Goal: Task Accomplishment & Management: Use online tool/utility

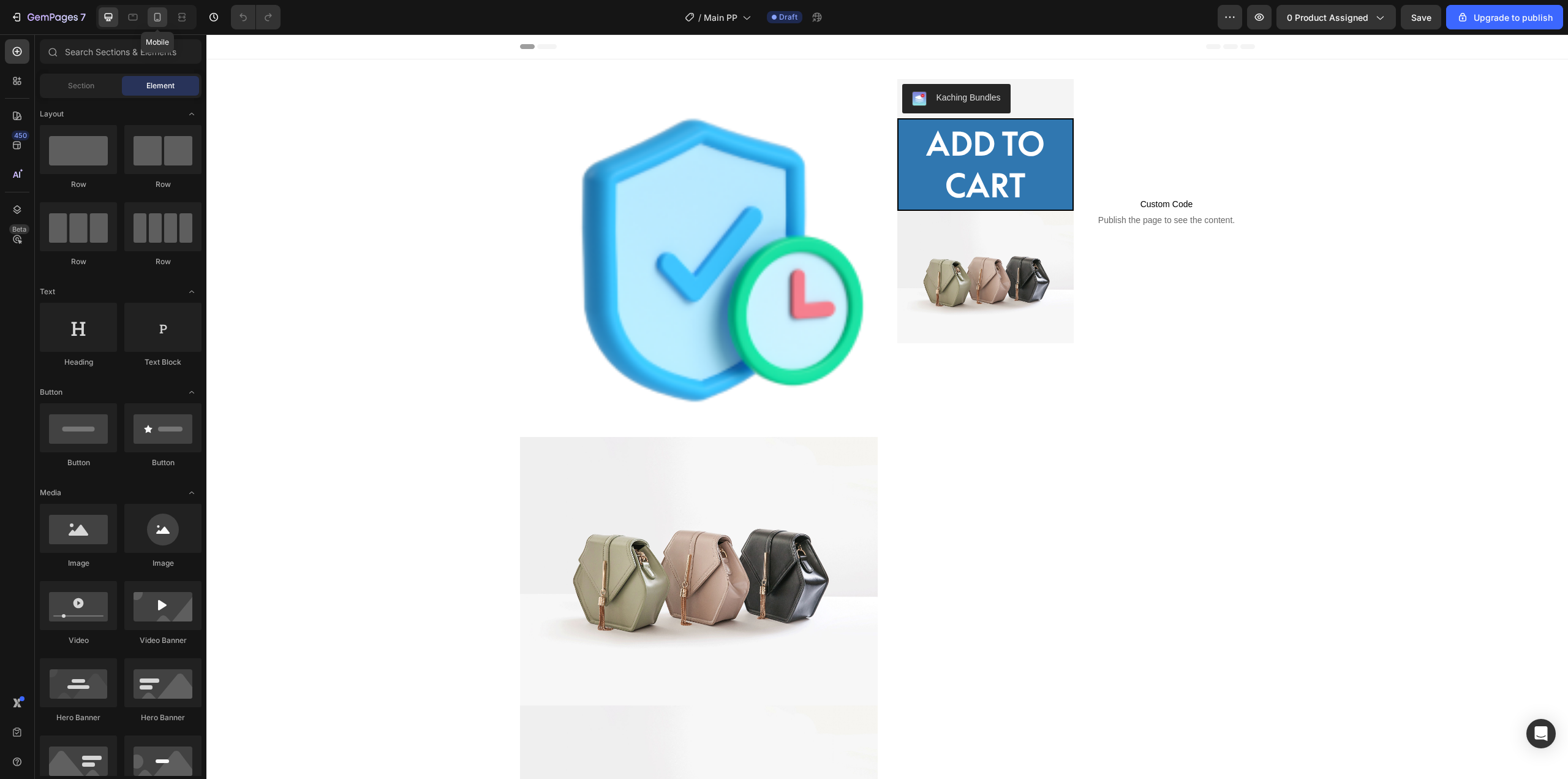
click at [163, 14] on icon at bounding box center [157, 17] width 12 height 12
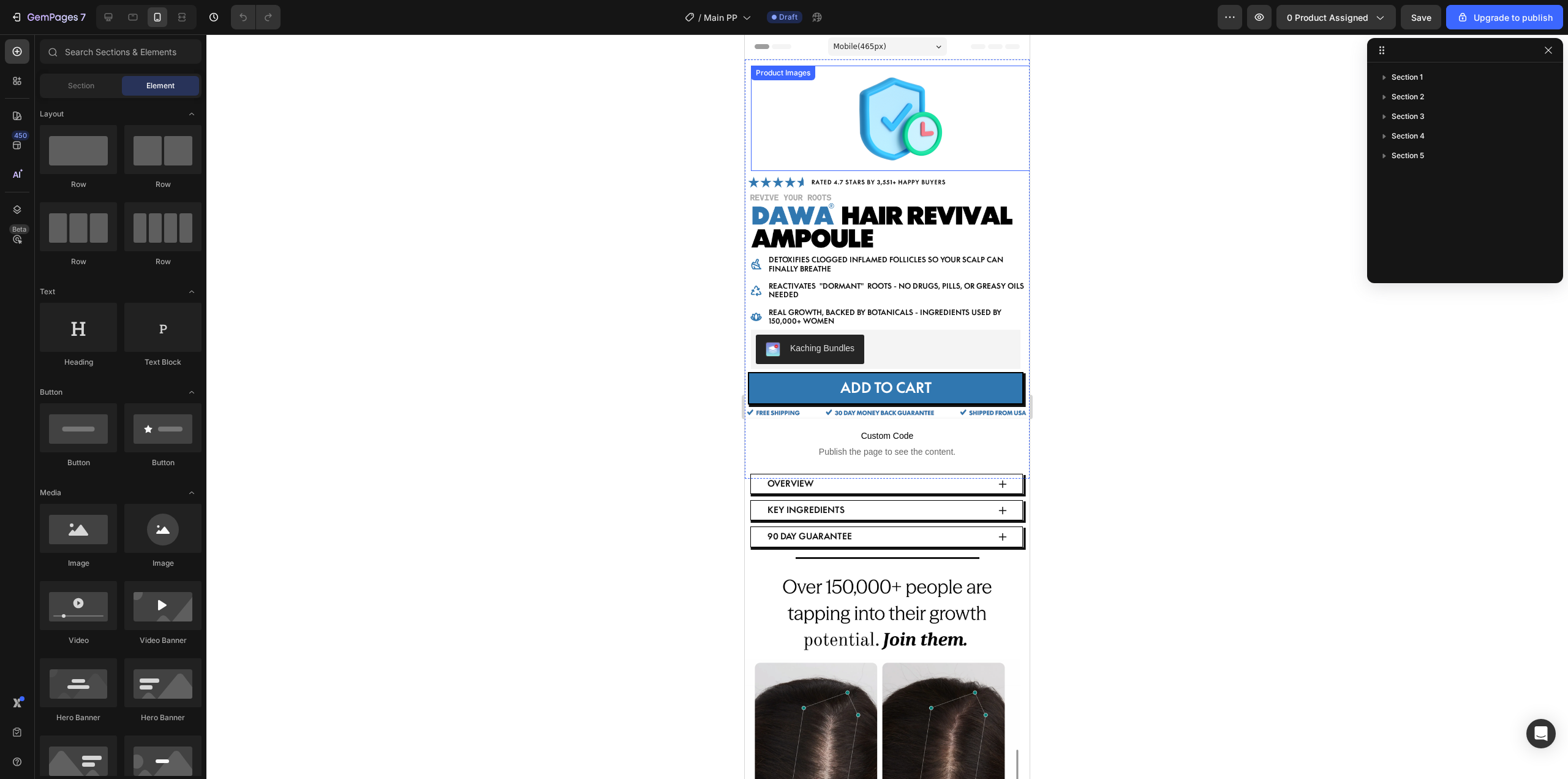
click at [866, 108] on img at bounding box center [893, 118] width 120 height 105
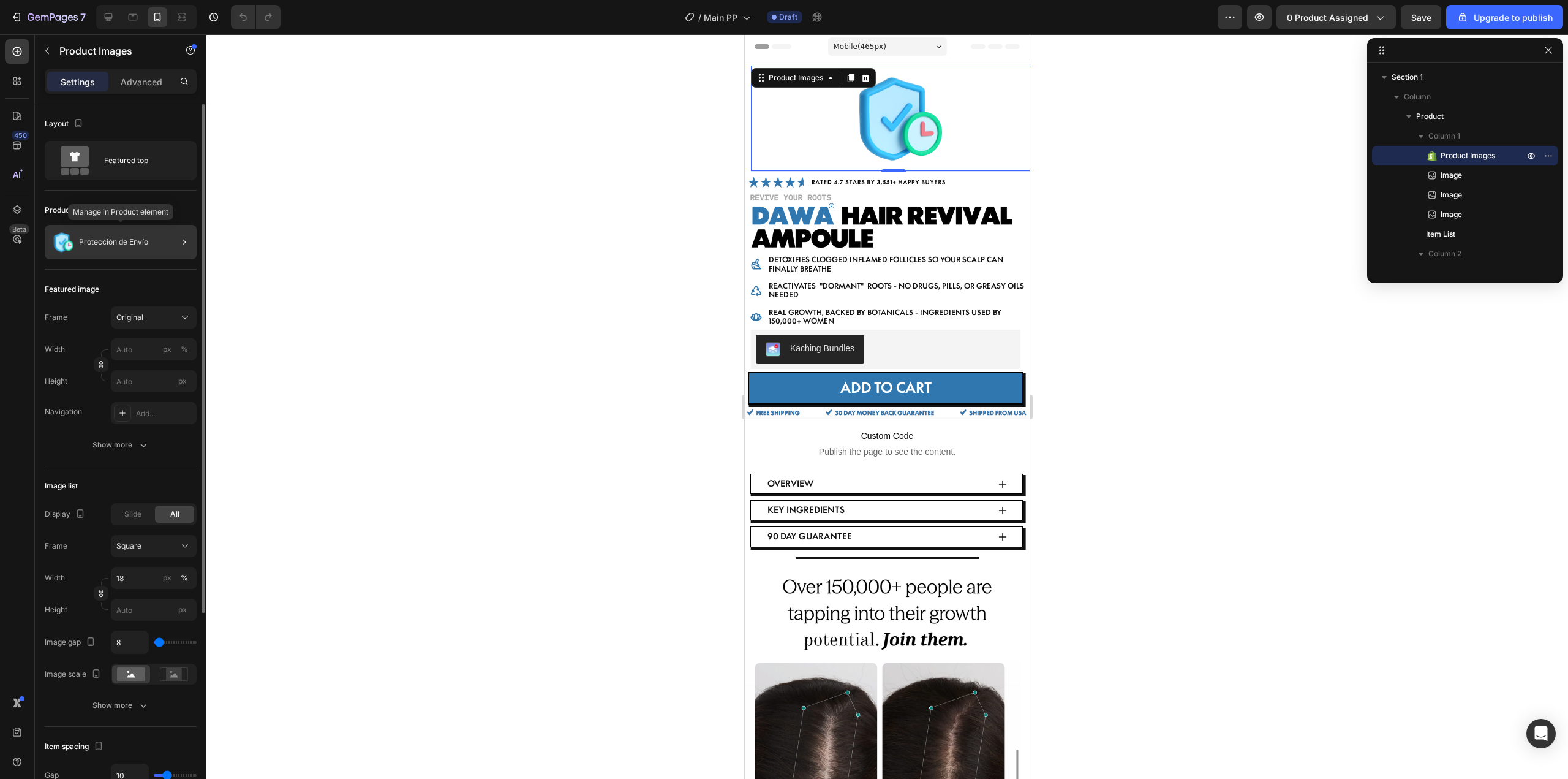
click at [142, 239] on p "Protección de Envío" at bounding box center [114, 242] width 69 height 9
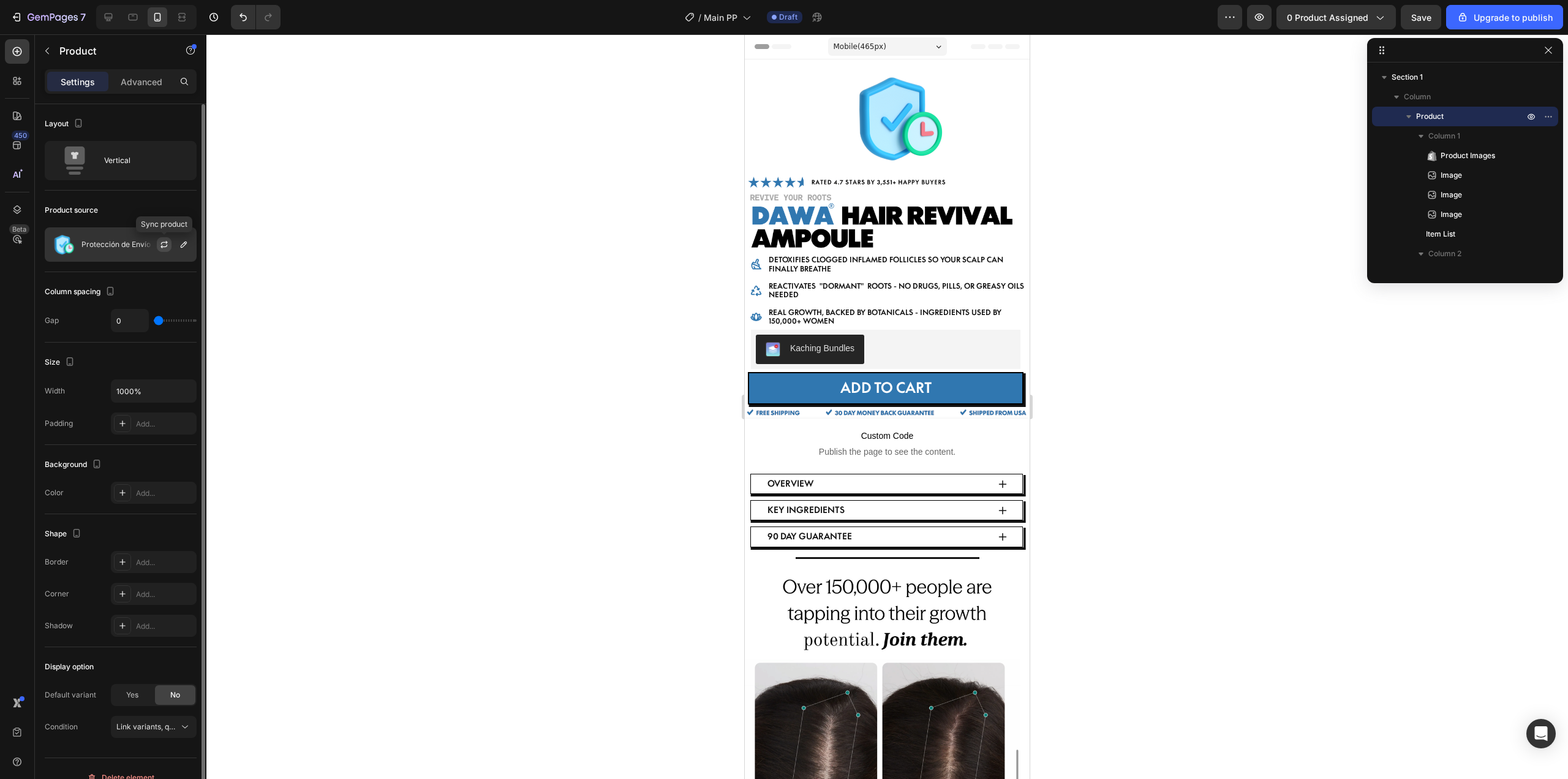
click at [160, 248] on icon "button" at bounding box center [164, 244] width 10 height 10
click at [179, 248] on icon "button" at bounding box center [183, 244] width 10 height 10
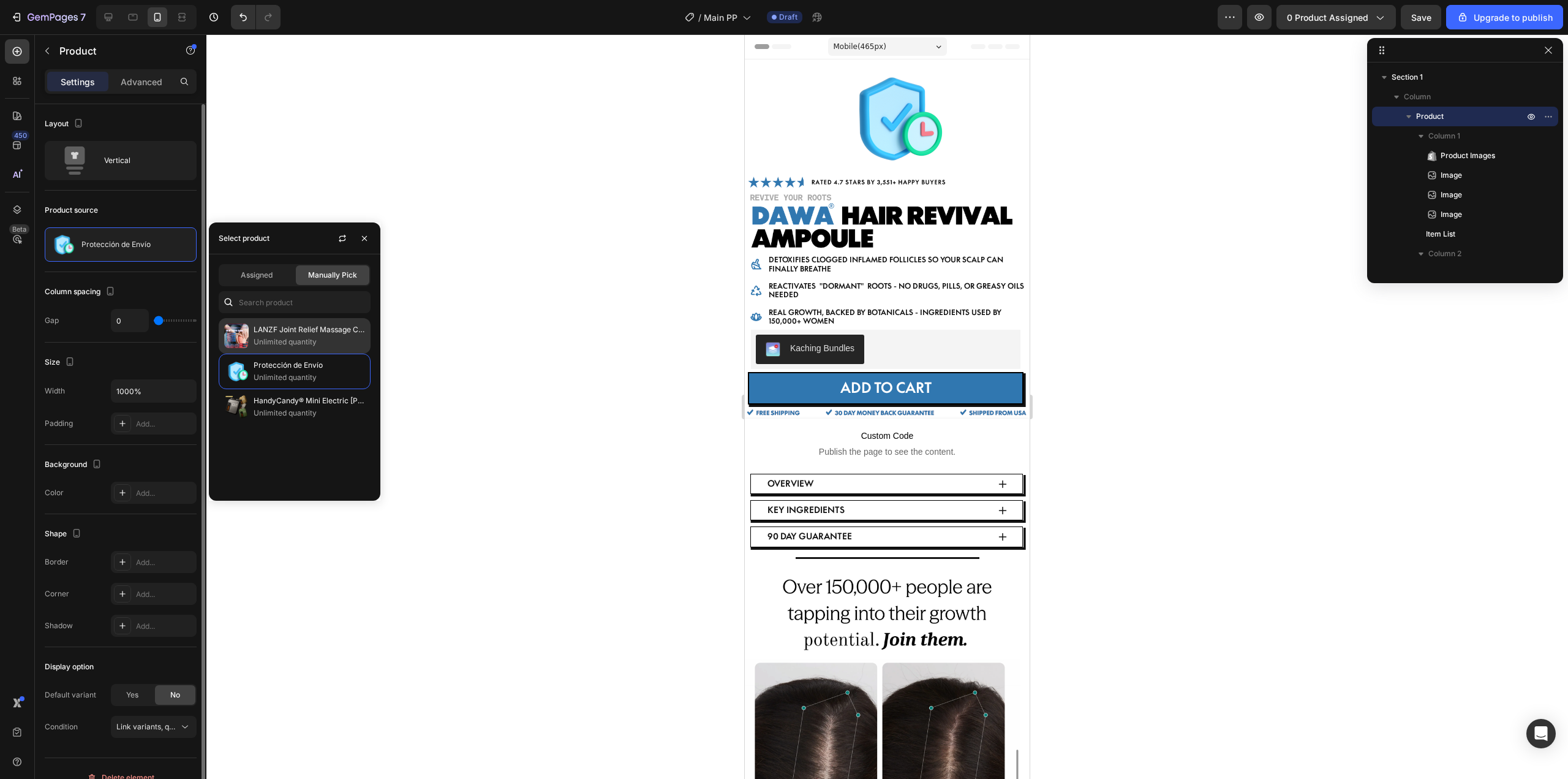
click at [295, 342] on p "Unlimited quantity" at bounding box center [308, 341] width 111 height 12
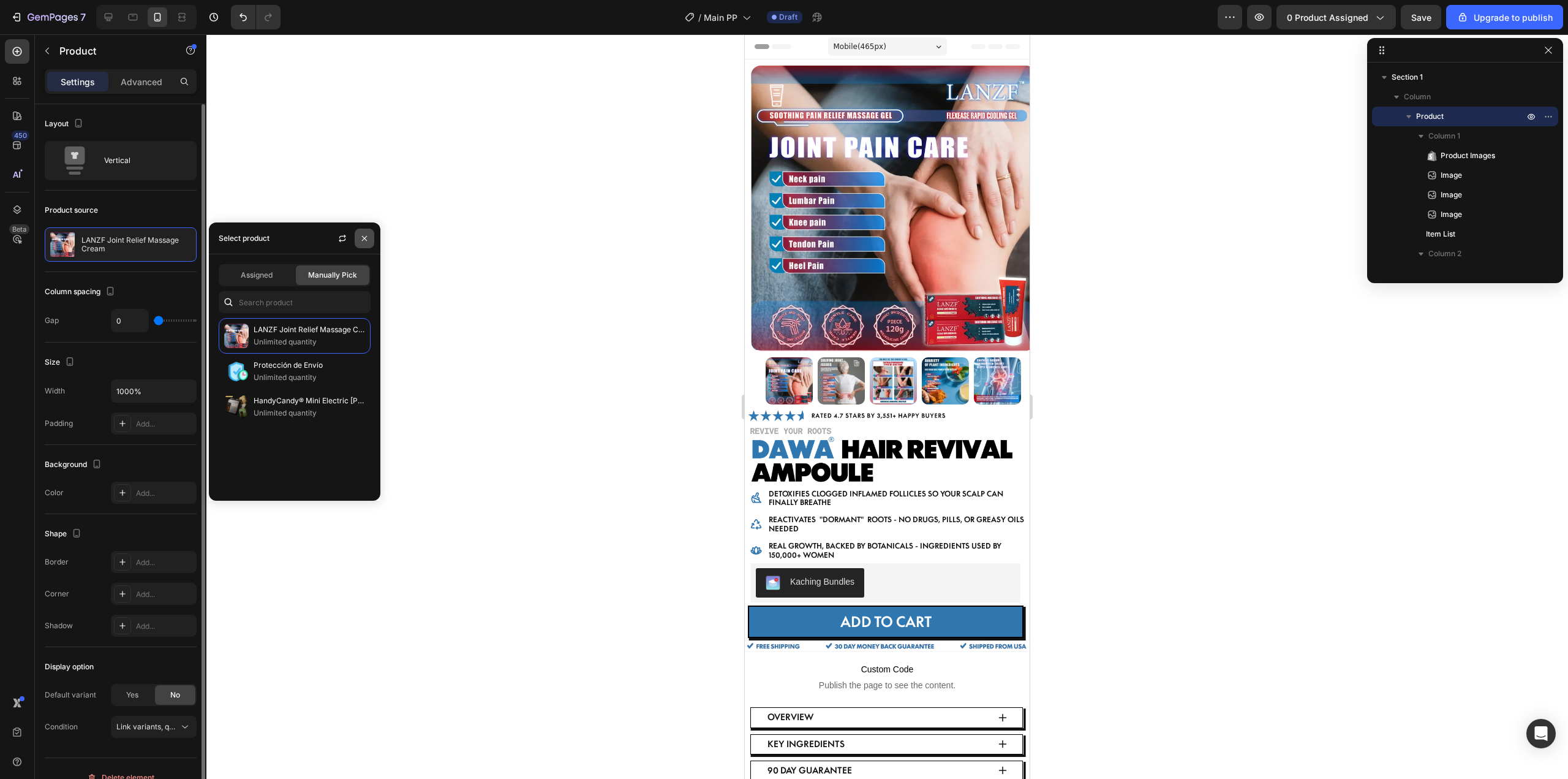
click at [370, 239] on button "button" at bounding box center [365, 238] width 19 height 19
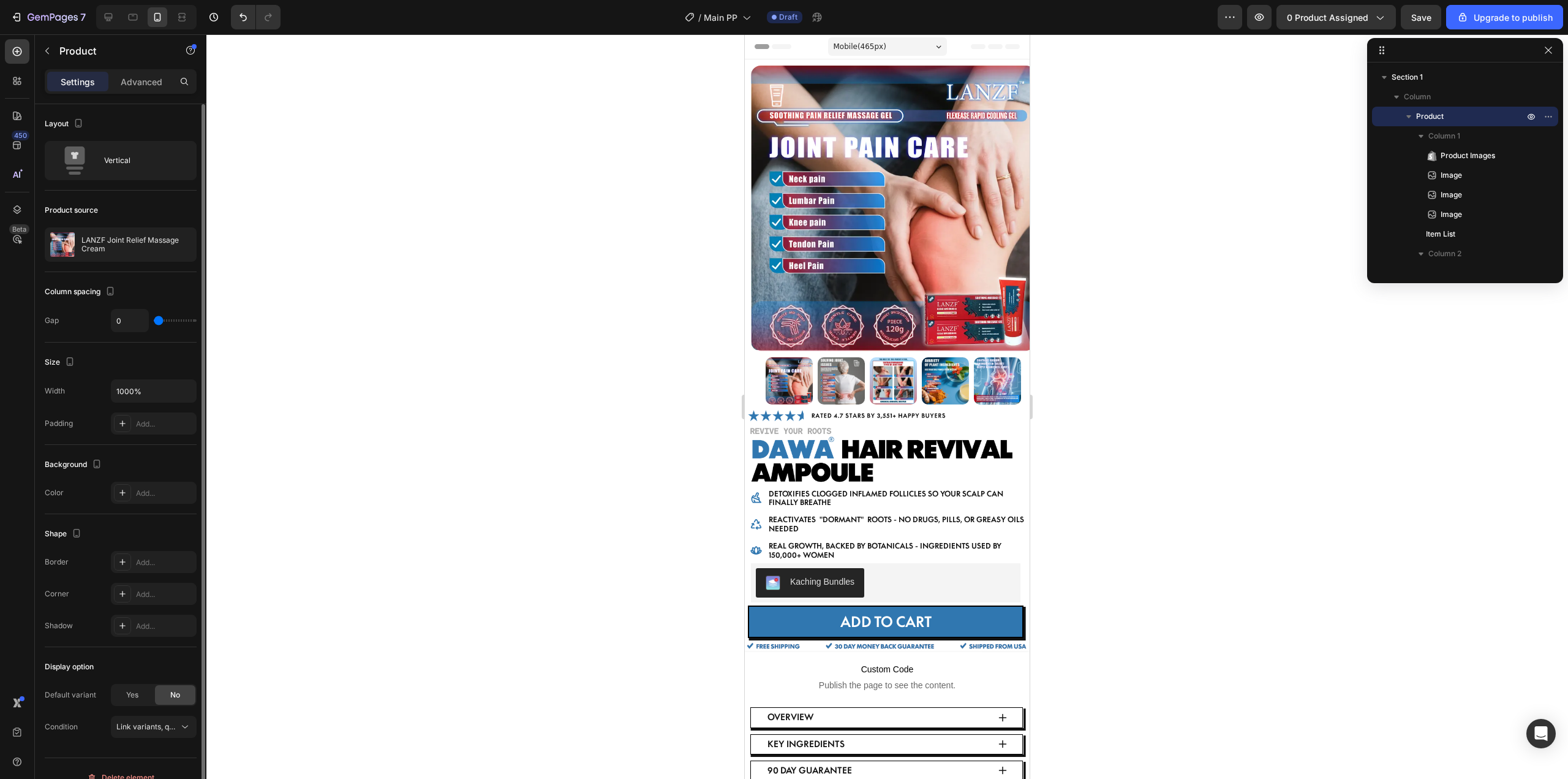
click at [1109, 357] on div at bounding box center [887, 406] width 1361 height 745
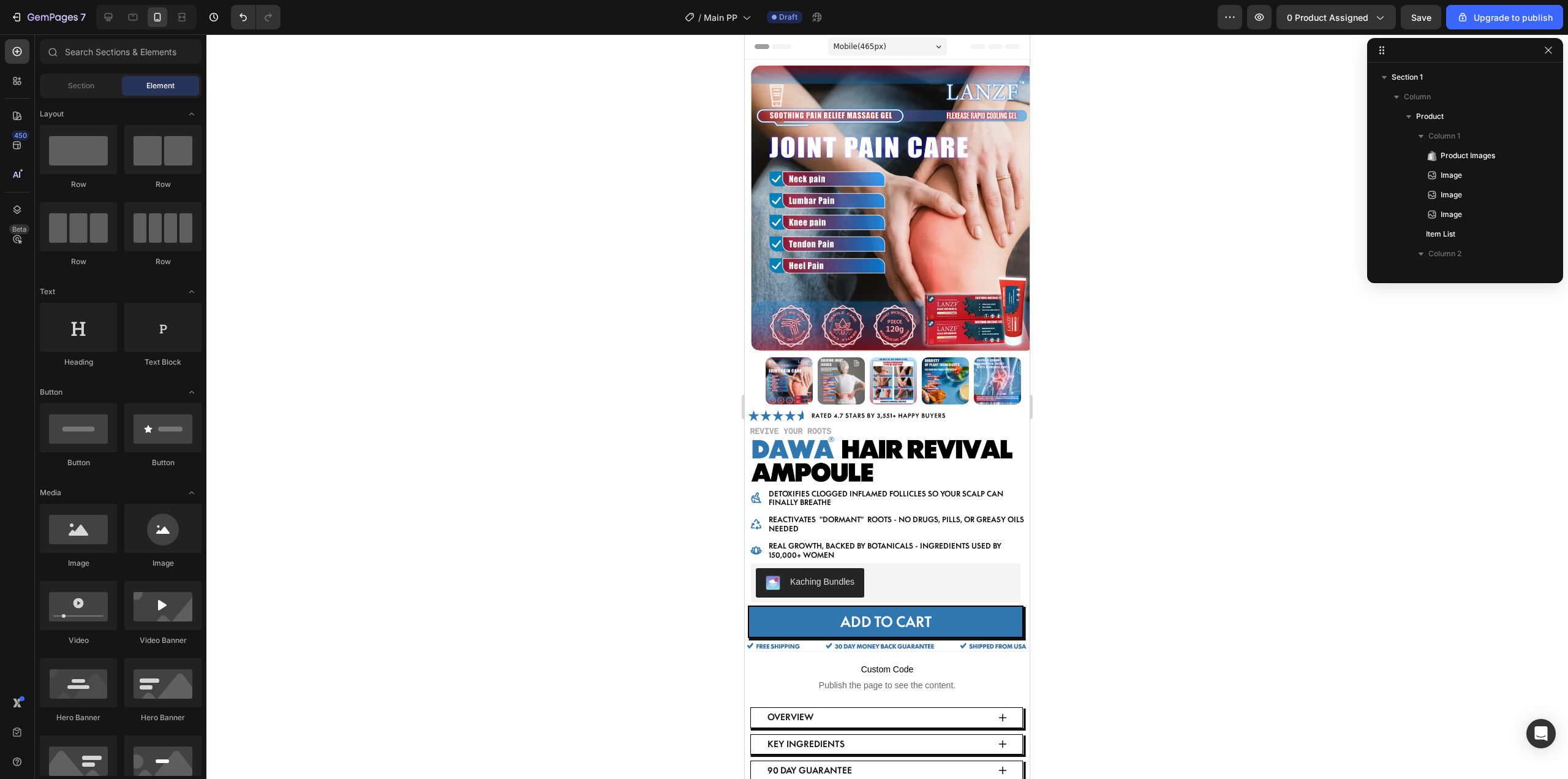
click at [429, 284] on div at bounding box center [887, 406] width 1361 height 745
click at [824, 384] on img at bounding box center [840, 381] width 47 height 47
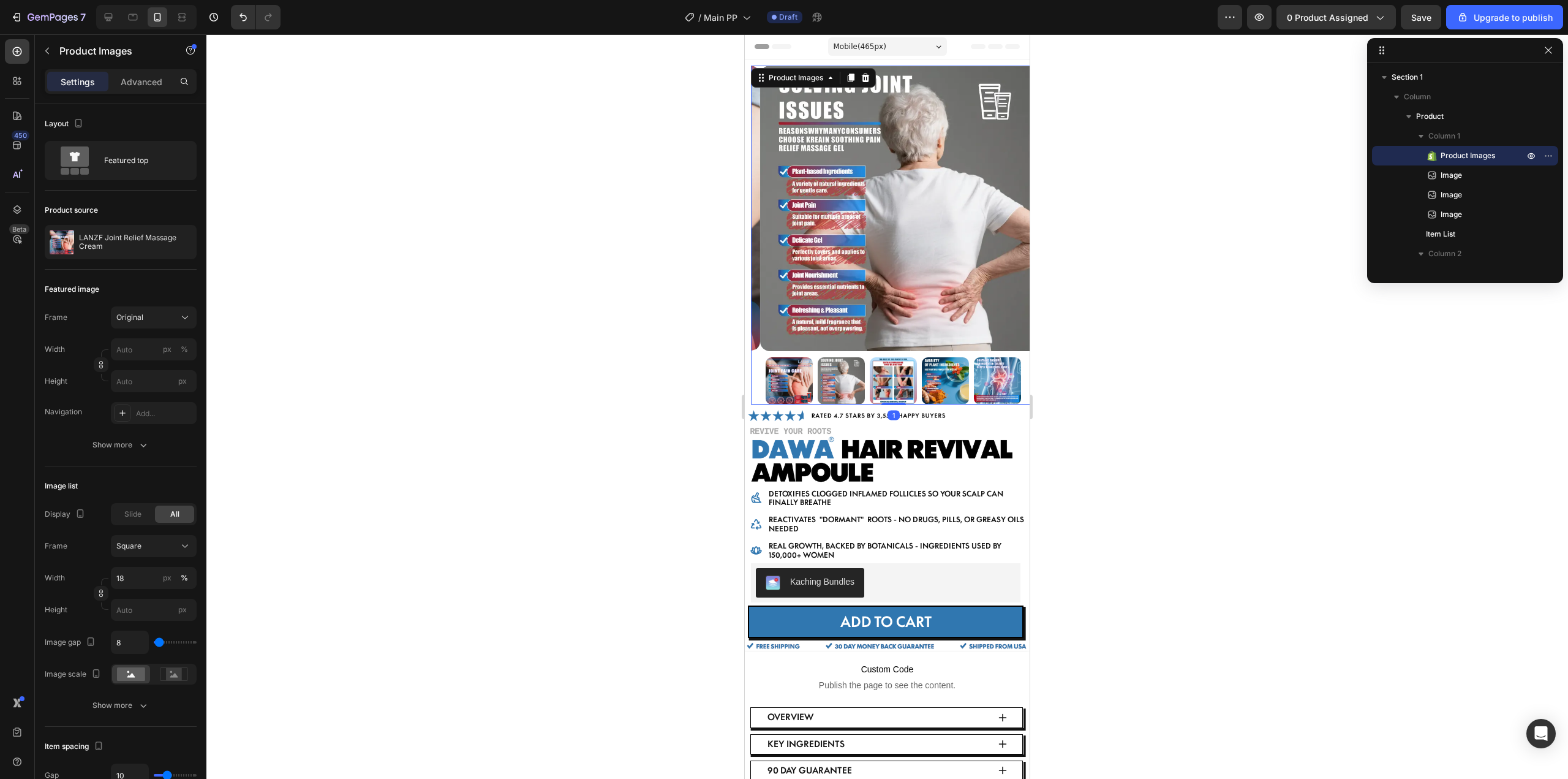
click at [785, 373] on img at bounding box center [788, 381] width 47 height 47
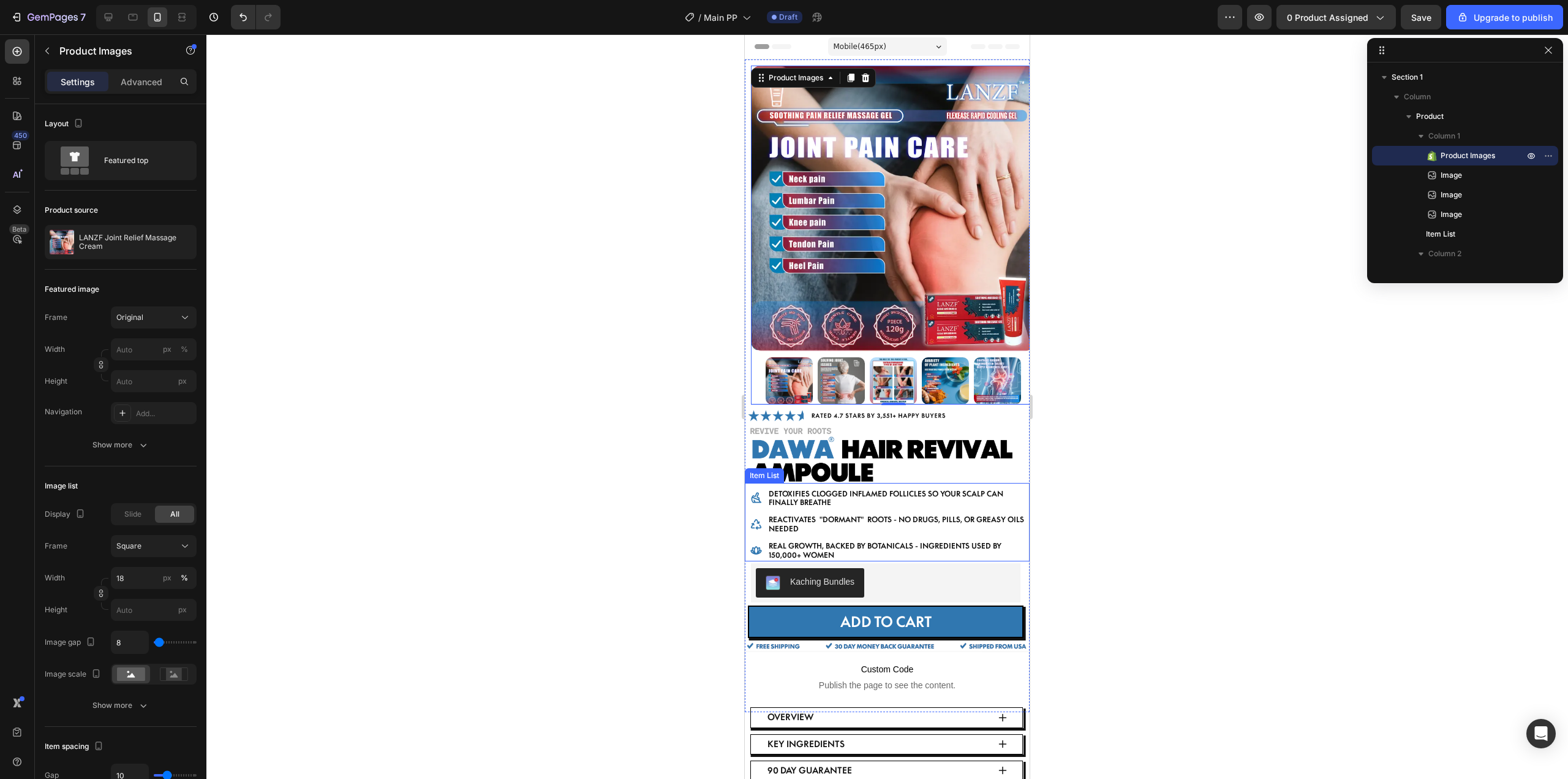
click at [516, 477] on div at bounding box center [887, 406] width 1361 height 745
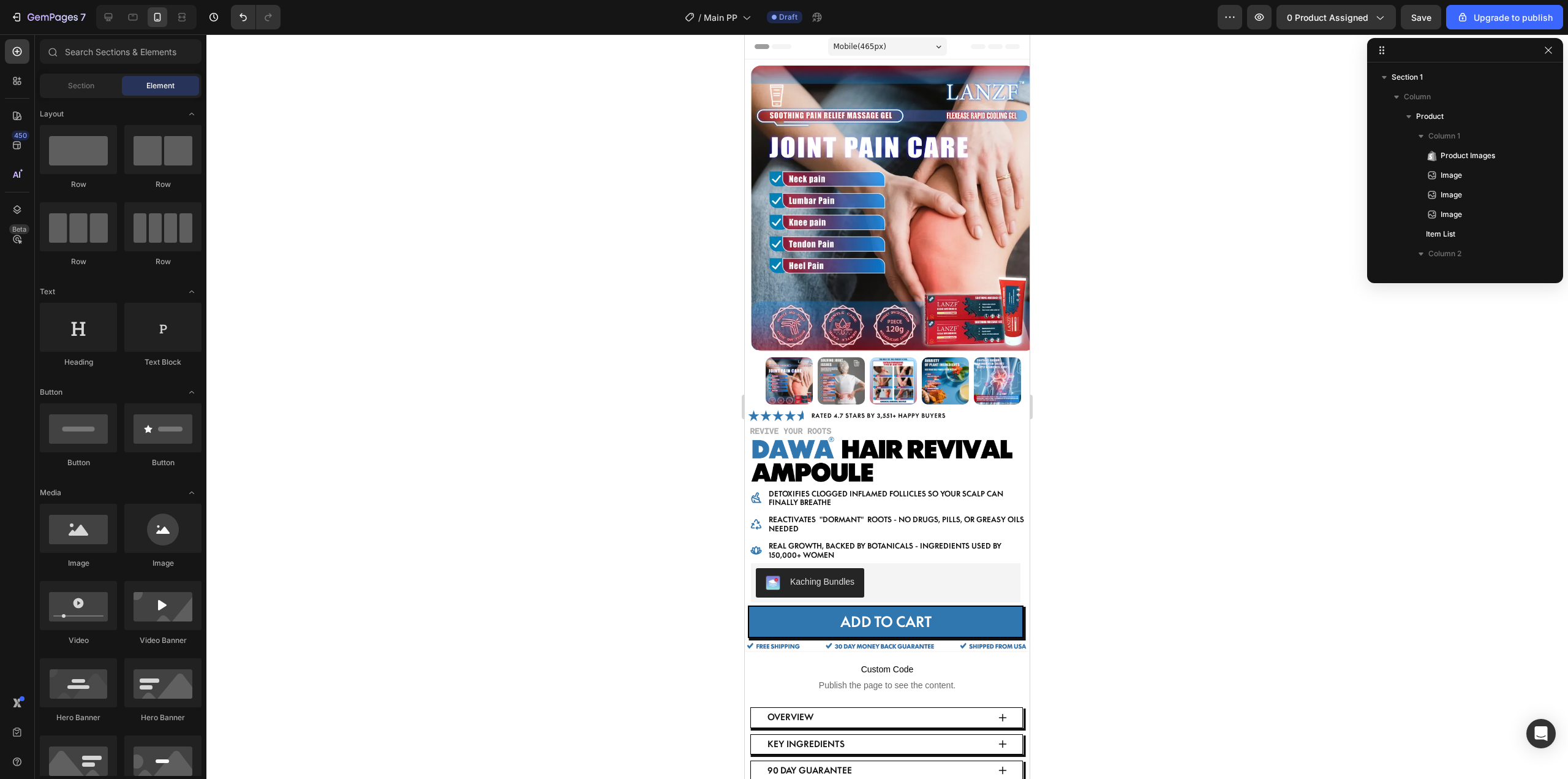
click at [1145, 471] on div at bounding box center [887, 406] width 1361 height 745
click at [618, 431] on div at bounding box center [887, 406] width 1361 height 745
click at [591, 356] on div at bounding box center [887, 406] width 1361 height 745
click at [759, 369] on div at bounding box center [893, 381] width 284 height 47
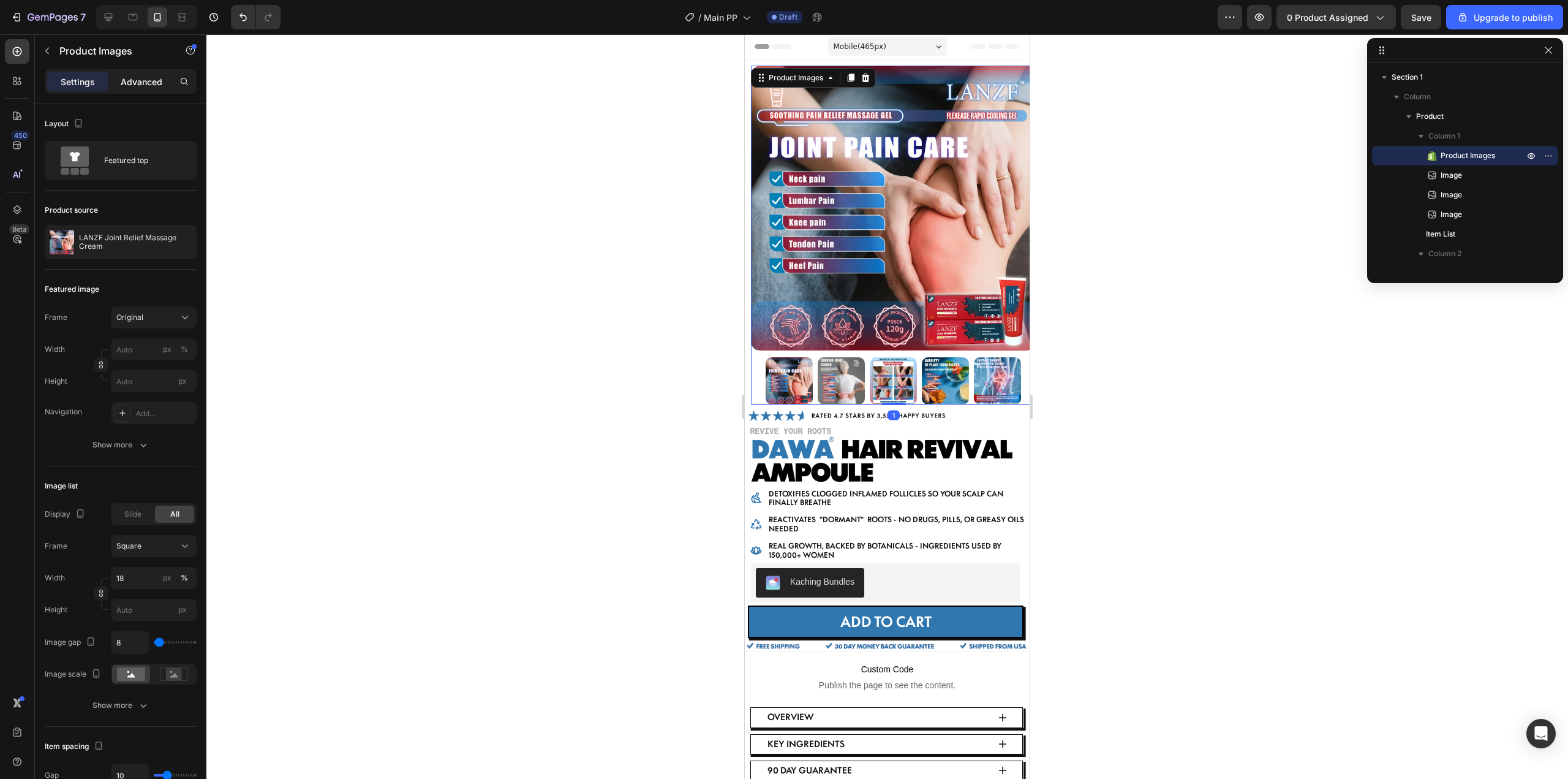
click at [152, 91] on div "Advanced" at bounding box center [141, 81] width 61 height 19
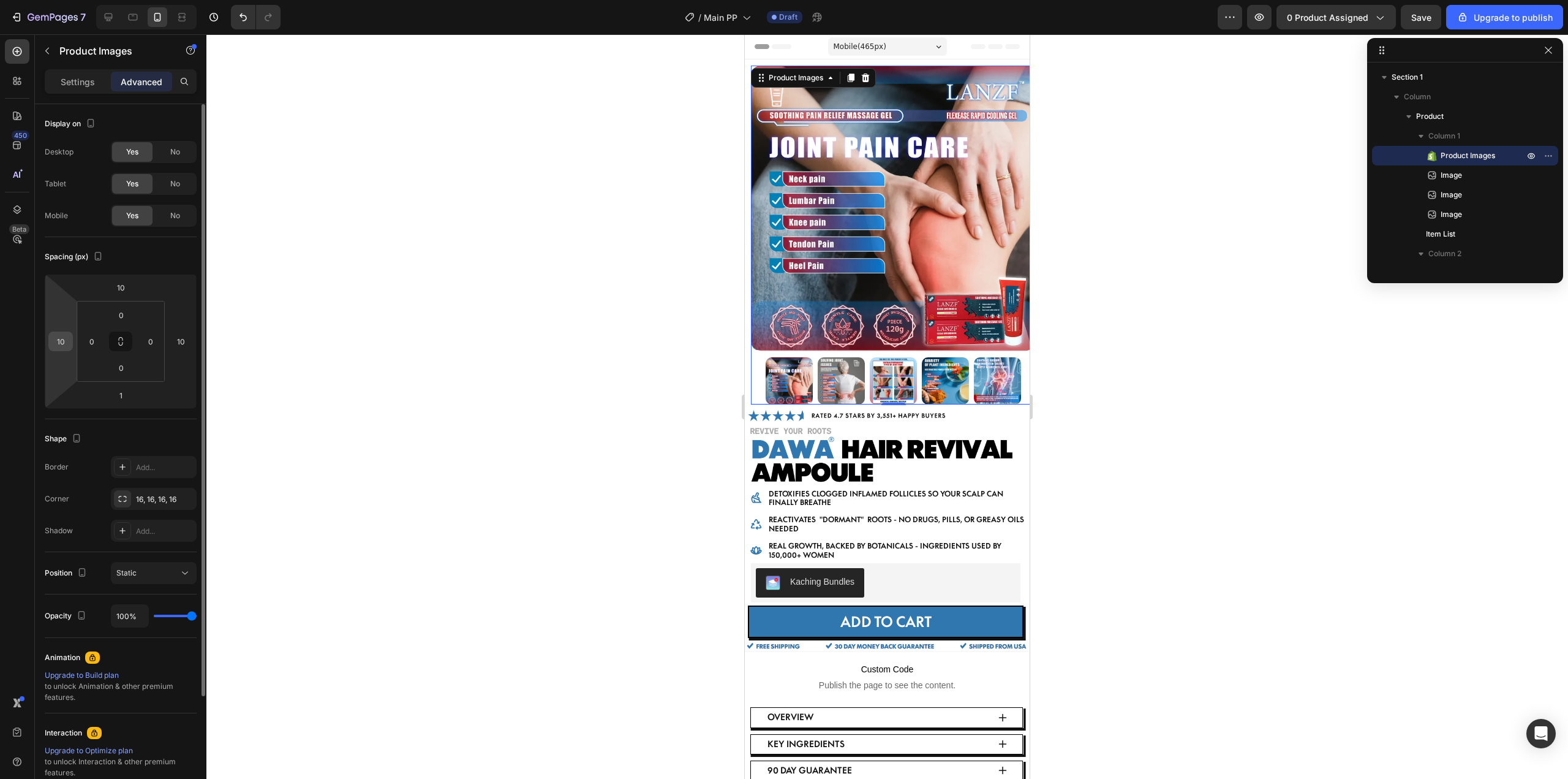
click at [59, 341] on input "10" at bounding box center [60, 341] width 18 height 18
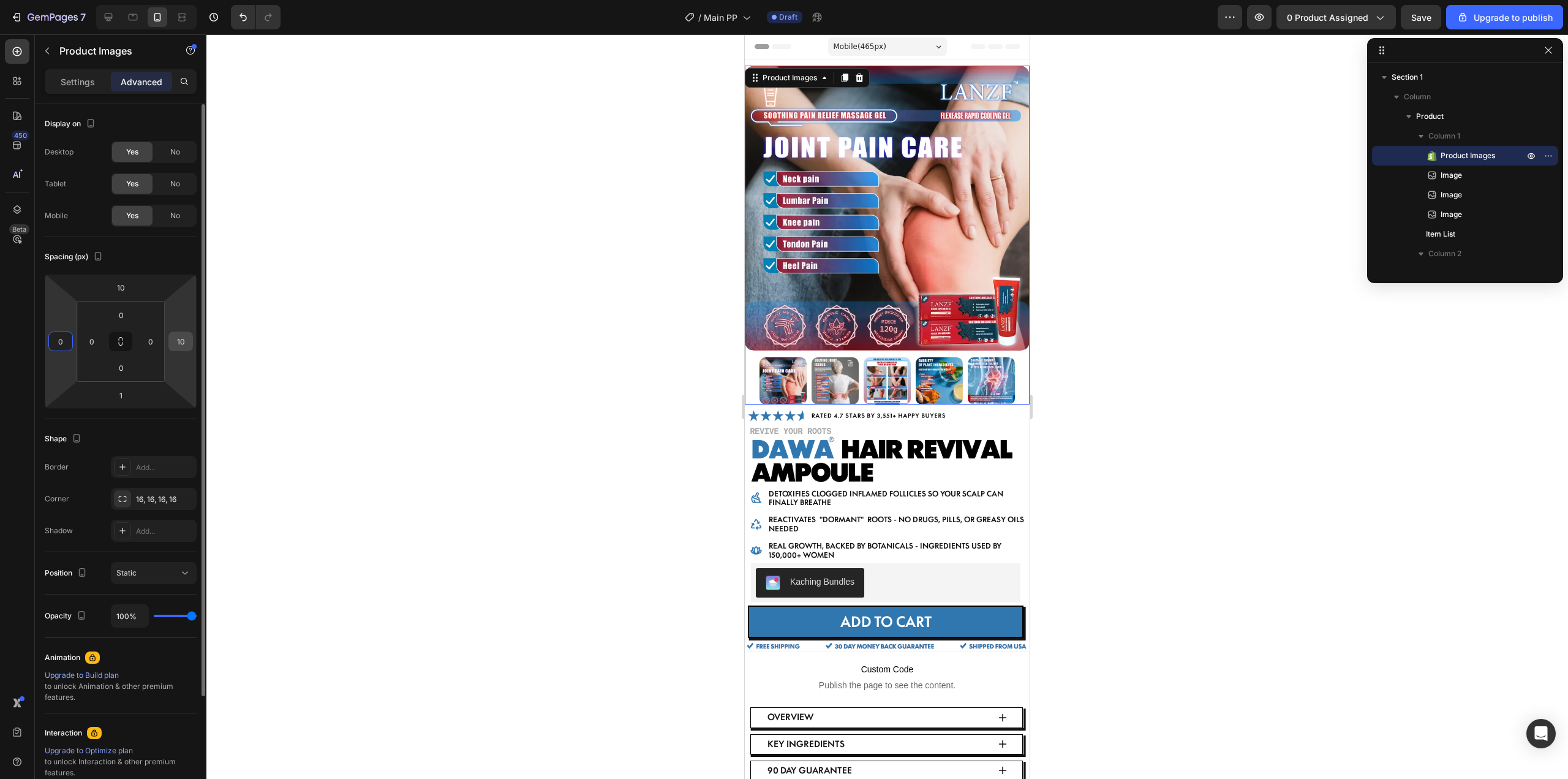
type input "0"
click at [186, 342] on input "10" at bounding box center [180, 341] width 18 height 18
type input "0"
click at [451, 377] on div at bounding box center [887, 406] width 1361 height 745
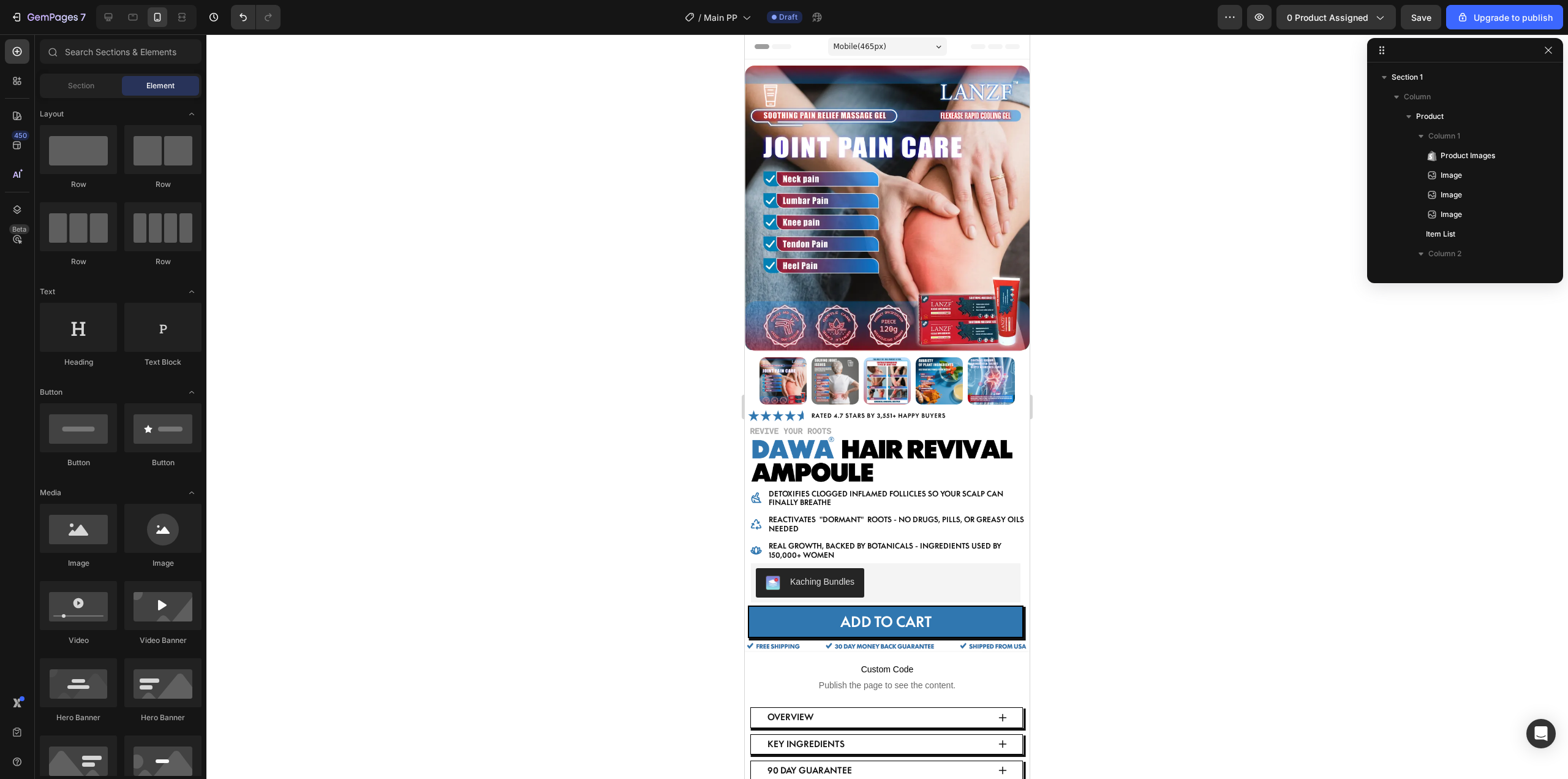
drag, startPoint x: 1465, startPoint y: 509, endPoint x: 1519, endPoint y: 603, distance: 108.4
click at [1465, 510] on div at bounding box center [887, 406] width 1361 height 745
click at [1327, 469] on div at bounding box center [887, 406] width 1361 height 745
click at [246, 18] on icon "Undo/Redo" at bounding box center [243, 17] width 12 height 12
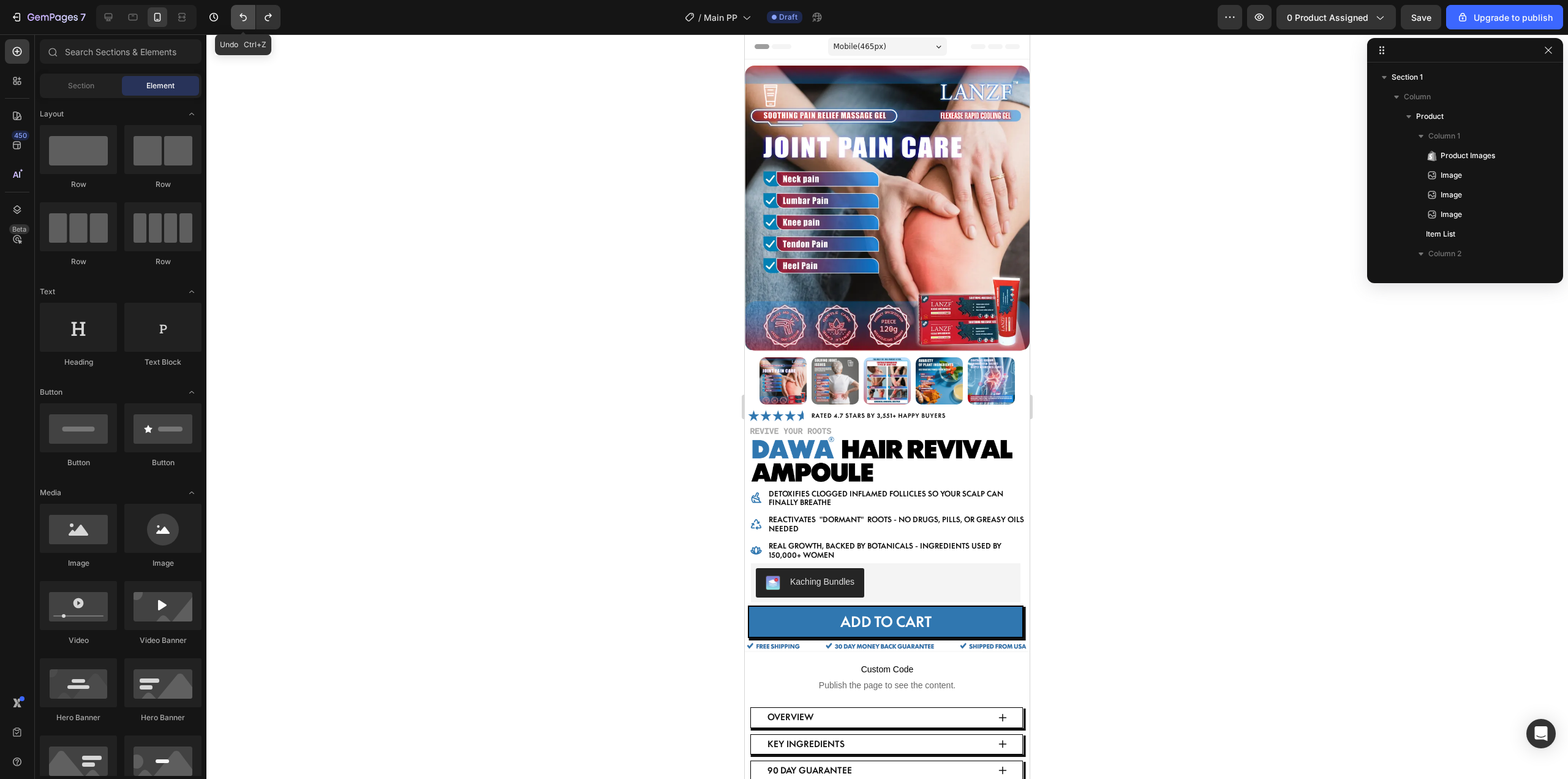
click at [246, 18] on icon "Undo/Redo" at bounding box center [243, 17] width 12 height 12
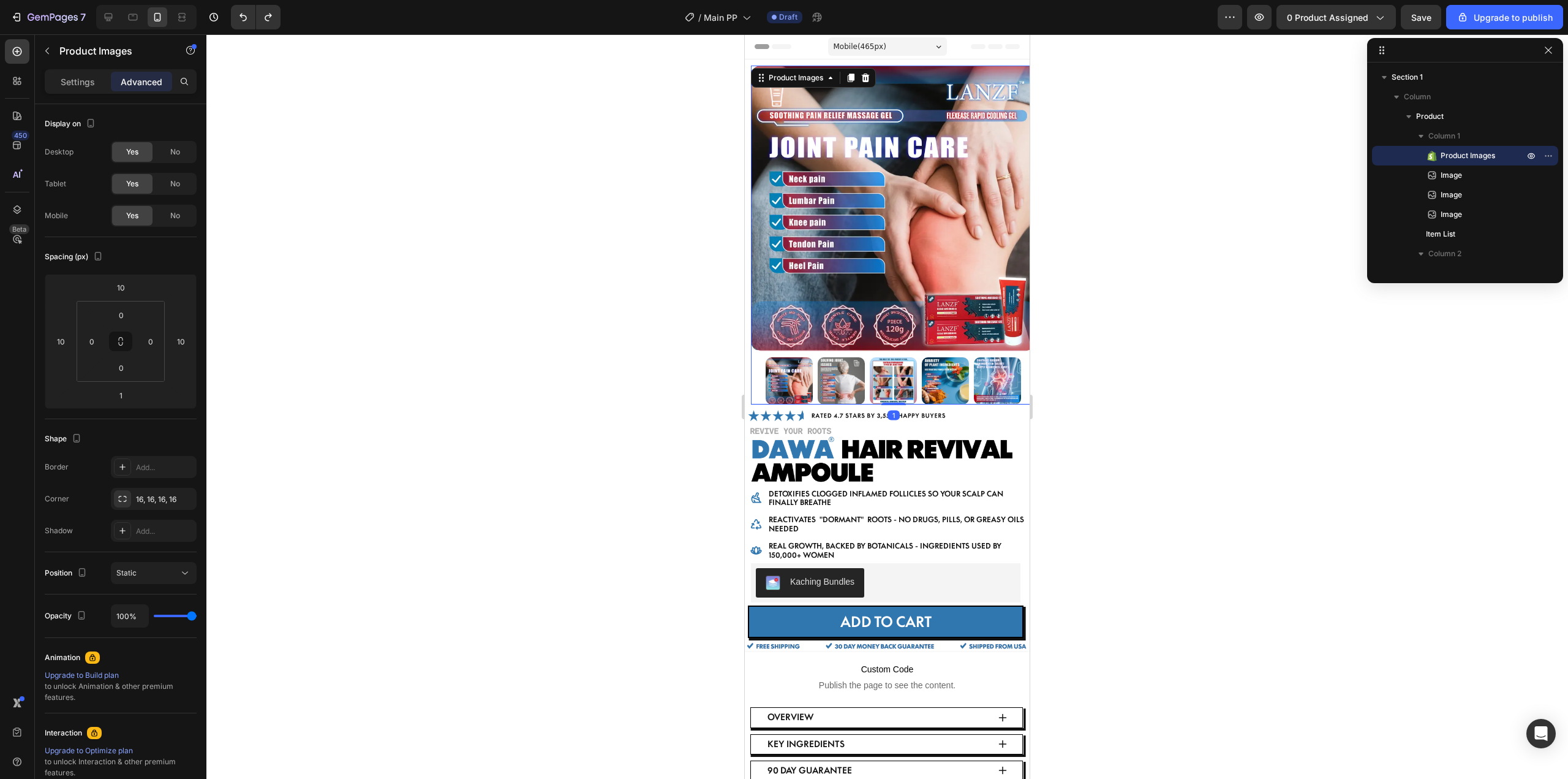
click at [867, 248] on img at bounding box center [893, 208] width 284 height 285
click at [175, 345] on input "10" at bounding box center [180, 341] width 18 height 18
type input "0"
click at [271, 383] on div at bounding box center [887, 406] width 1361 height 745
click at [171, 339] on div "0" at bounding box center [180, 341] width 25 height 19
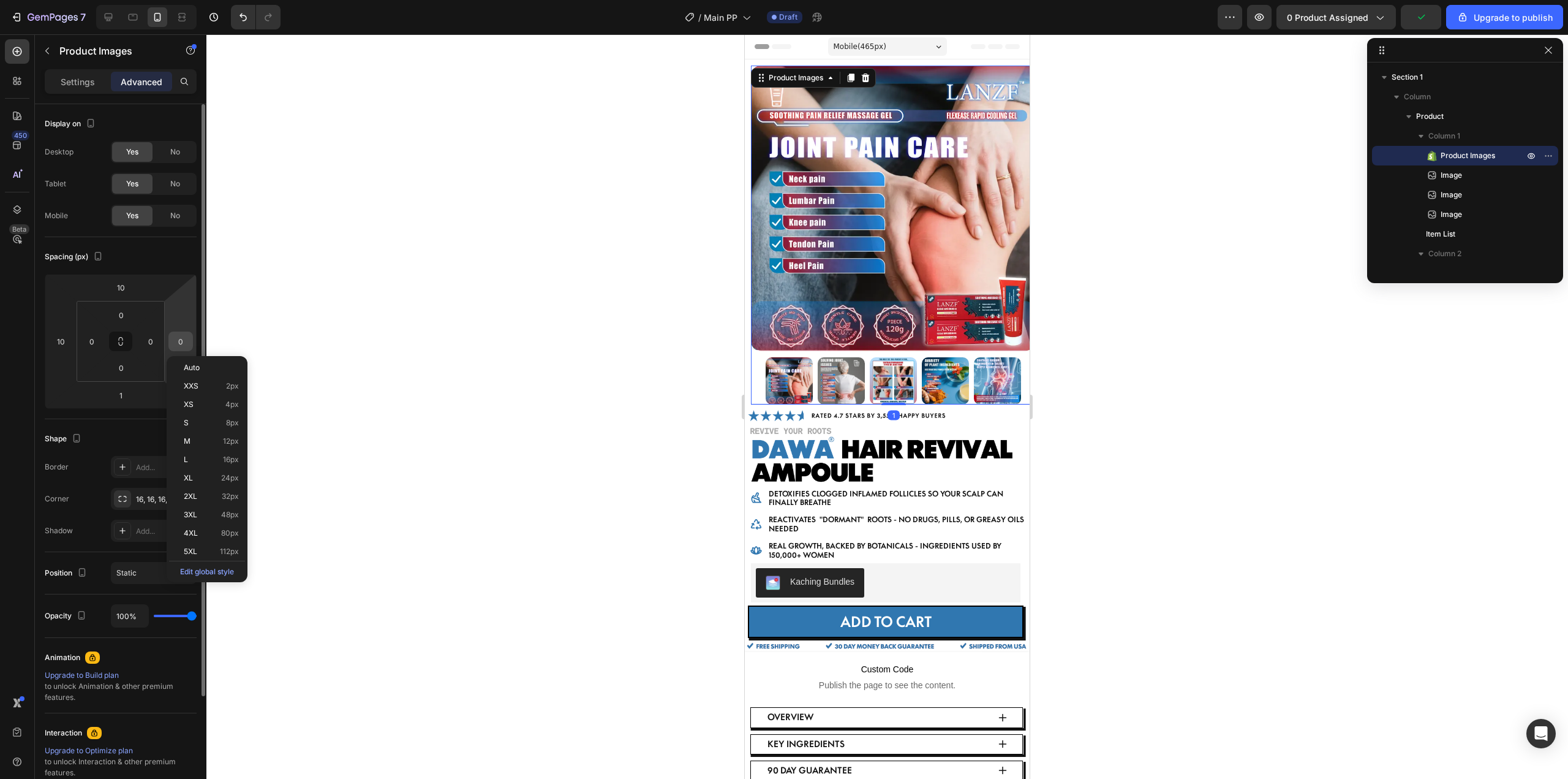
click at [178, 339] on input "0" at bounding box center [180, 341] width 18 height 18
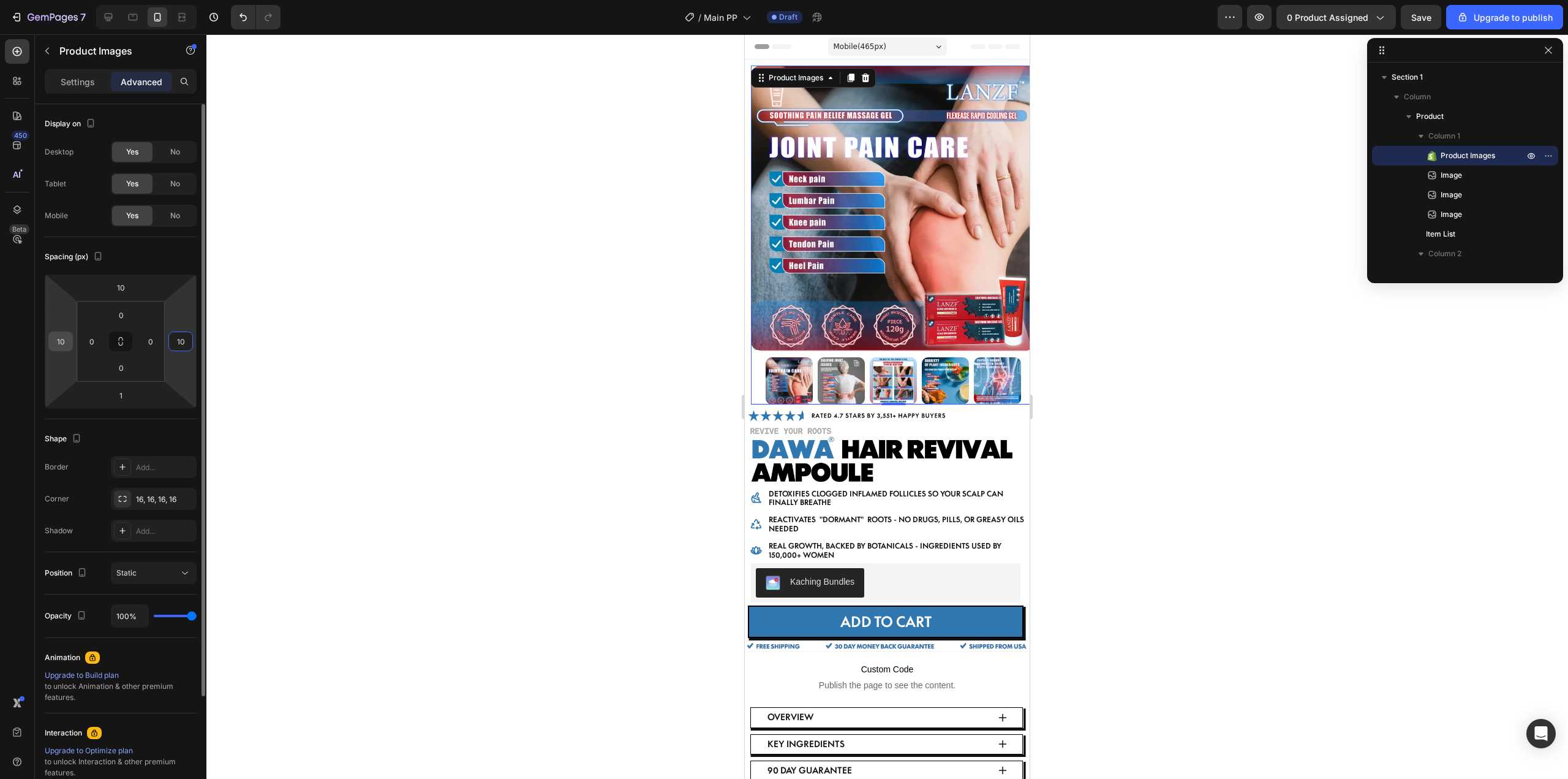
type input "10"
click at [61, 332] on input "10" at bounding box center [60, 341] width 18 height 18
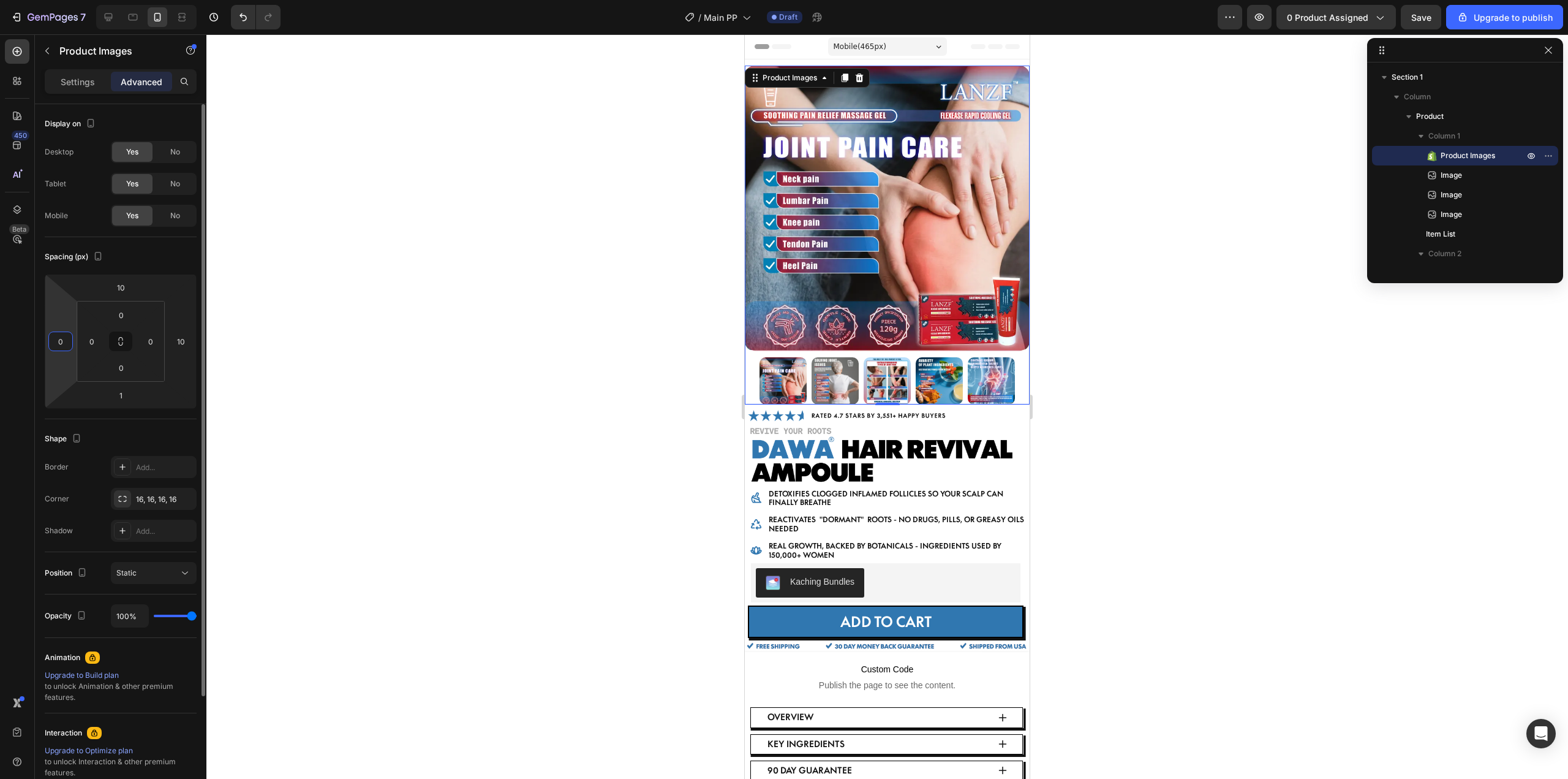
click at [62, 345] on input "0" at bounding box center [60, 341] width 18 height 18
click at [56, 342] on input "0" at bounding box center [60, 341] width 18 height 18
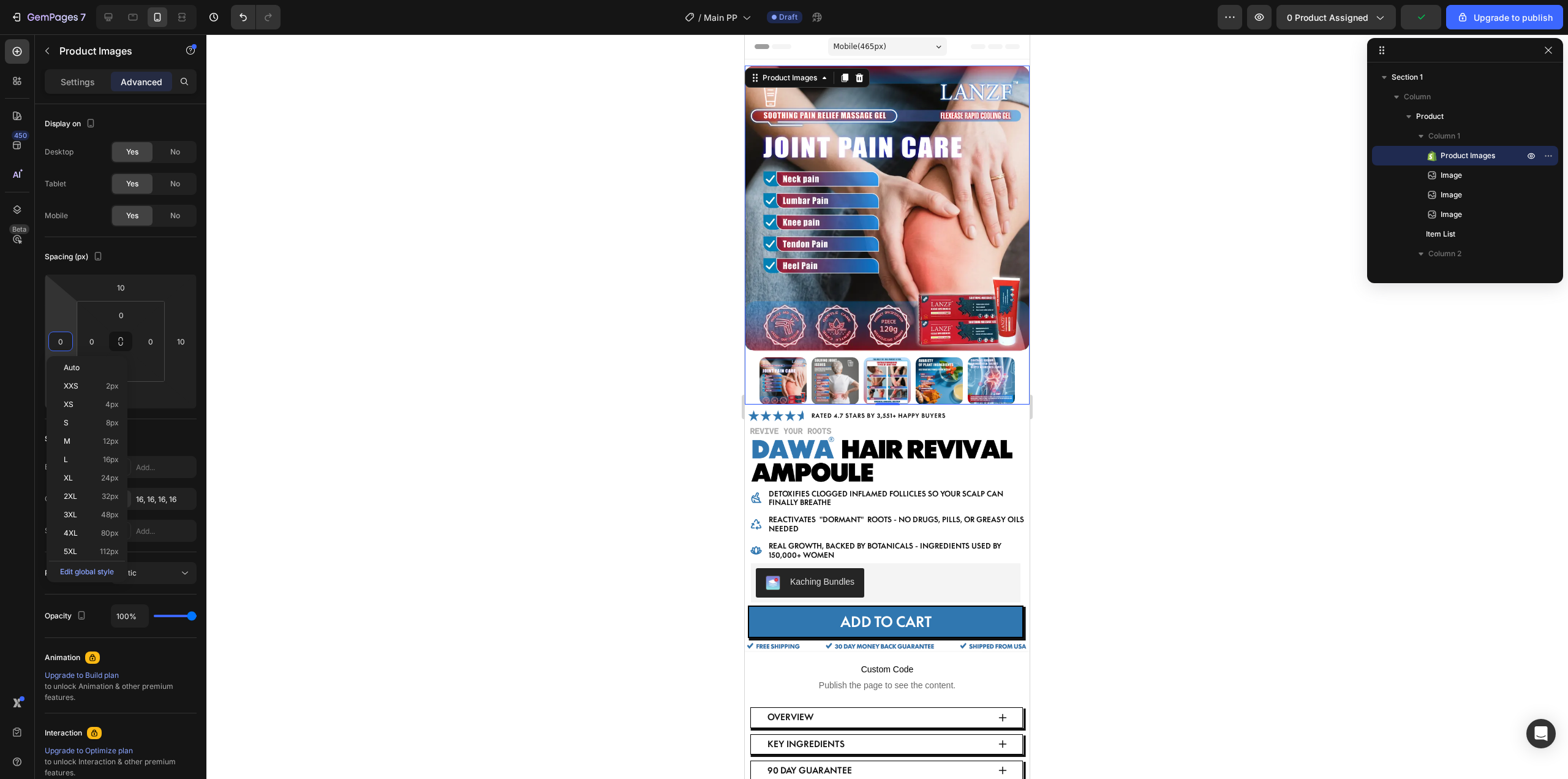
type input "0"
click at [1143, 438] on div at bounding box center [887, 406] width 1361 height 745
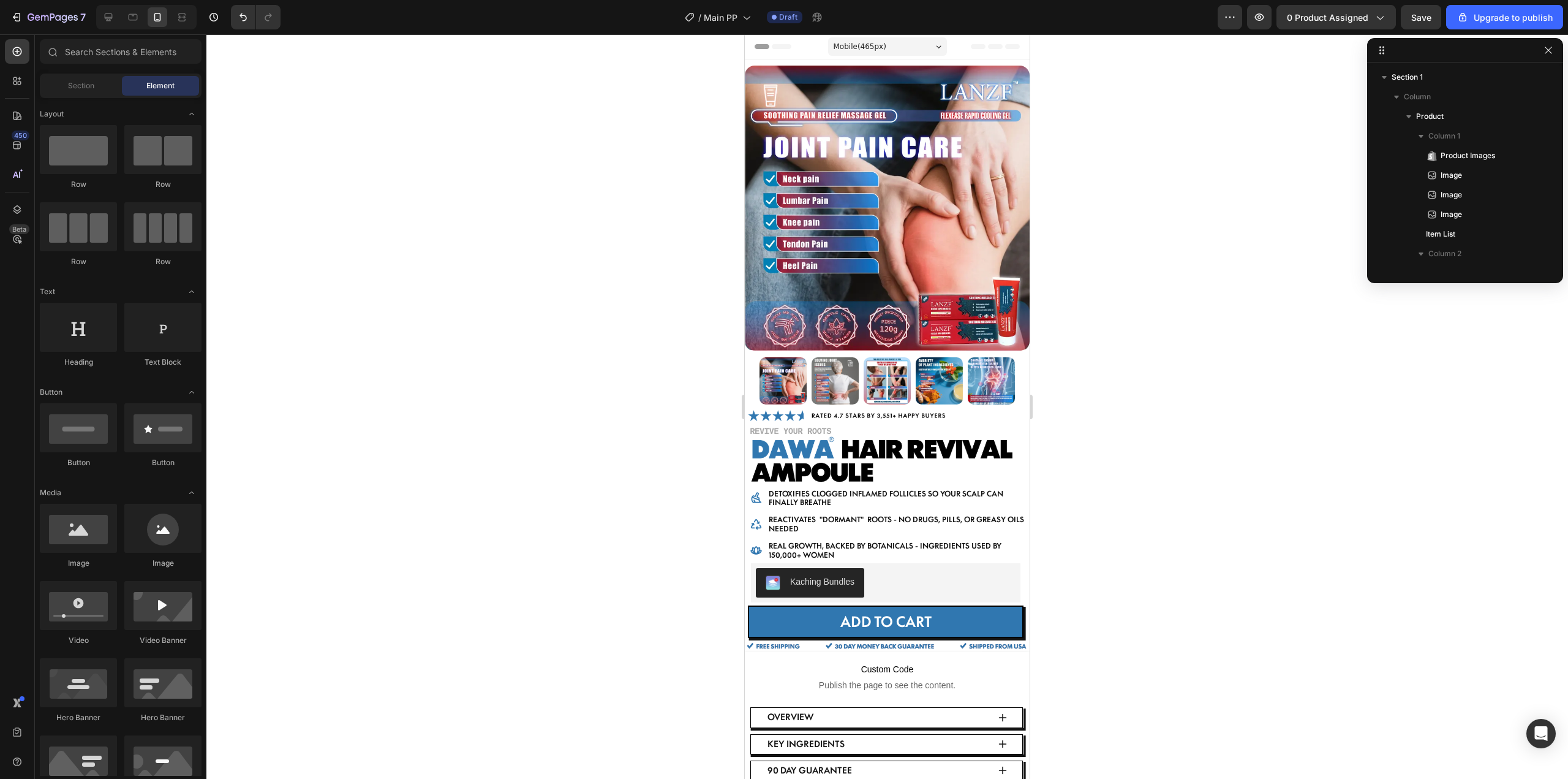
click at [1242, 459] on div at bounding box center [887, 406] width 1361 height 745
click at [913, 225] on img at bounding box center [886, 208] width 284 height 285
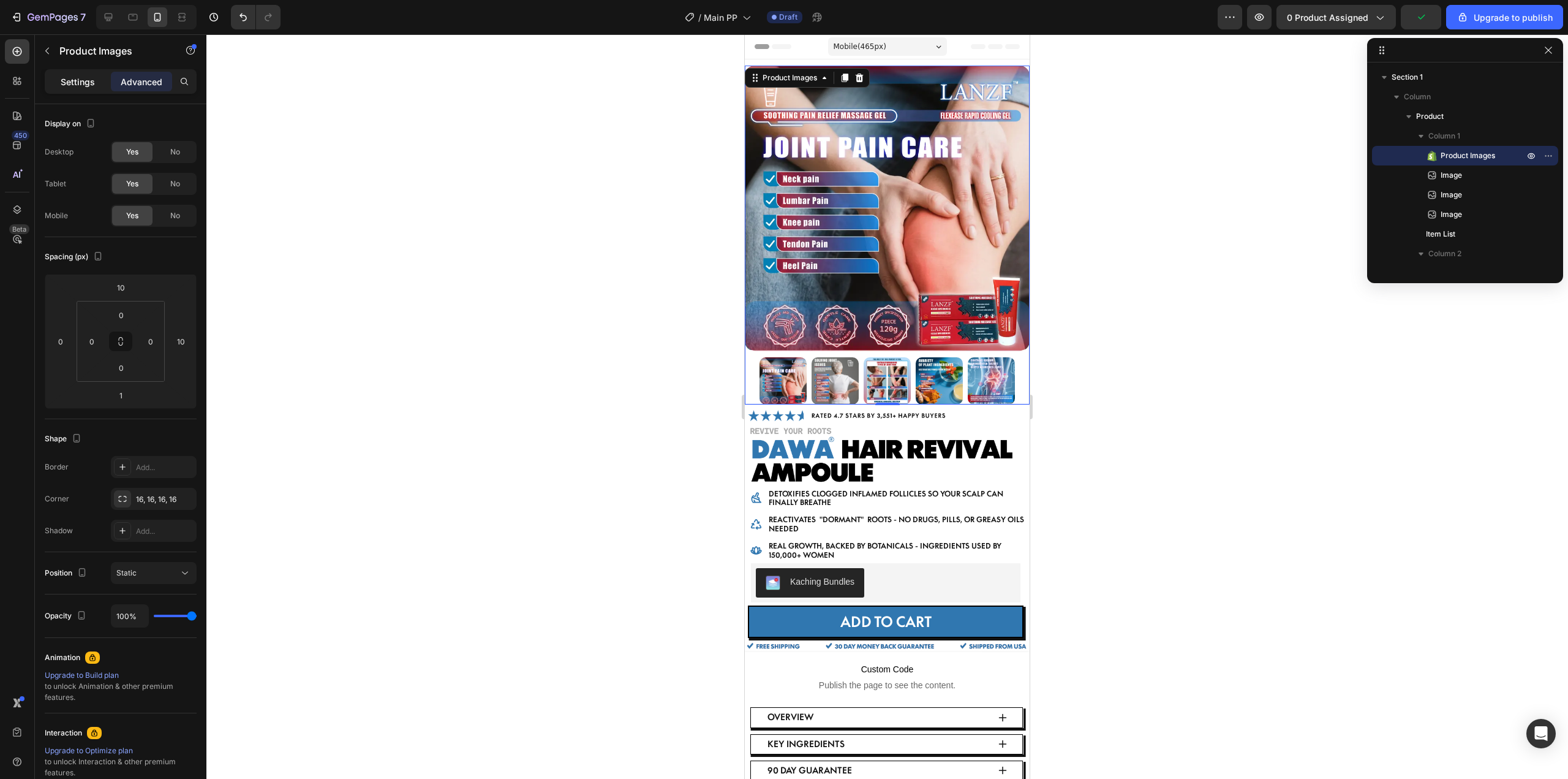
click at [56, 82] on div "Settings" at bounding box center [78, 81] width 61 height 19
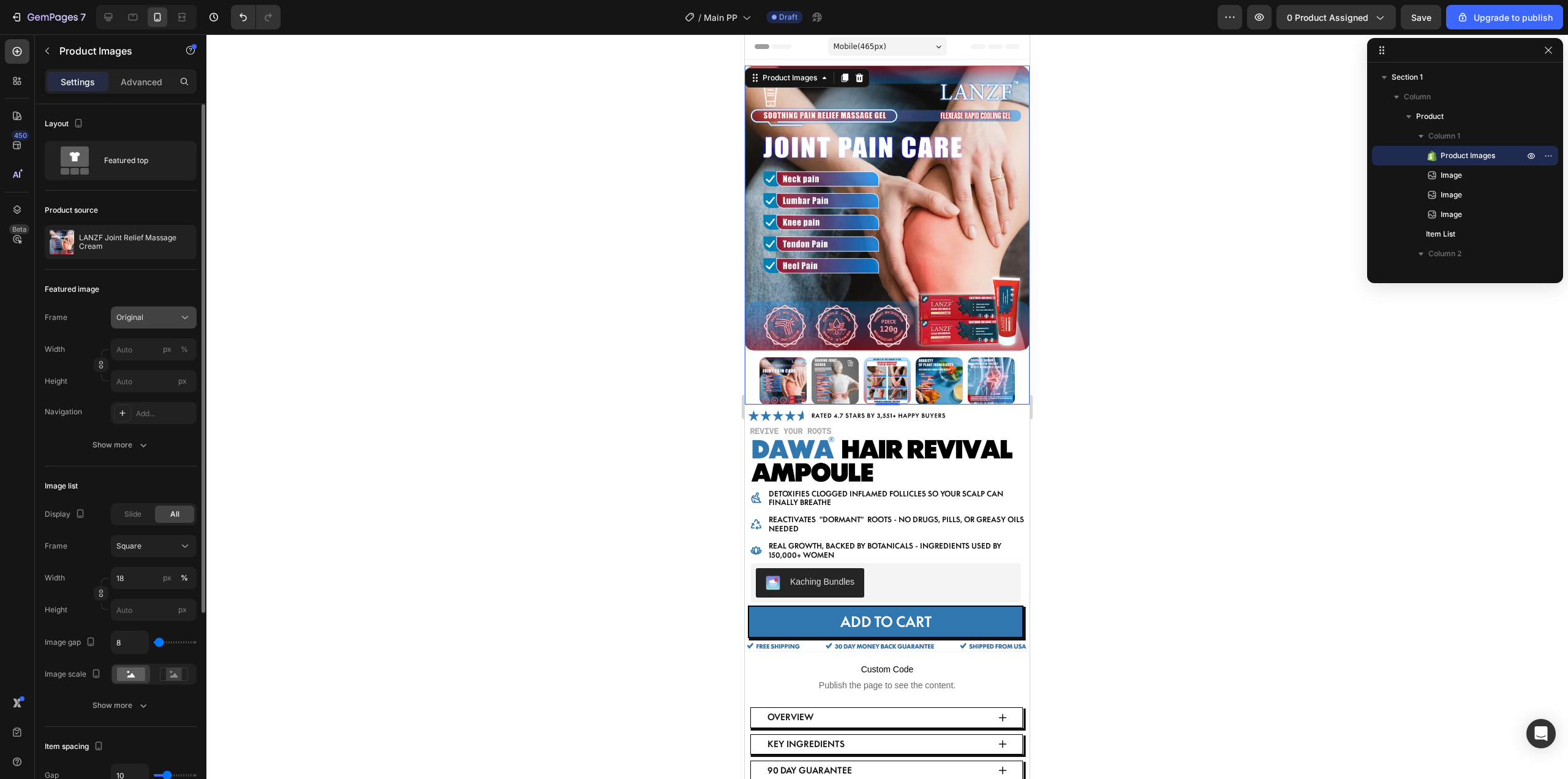
click at [175, 317] on div "Original" at bounding box center [146, 317] width 60 height 11
click at [170, 354] on div "Square" at bounding box center [143, 347] width 98 height 23
click at [171, 308] on button "Square" at bounding box center [153, 317] width 86 height 22
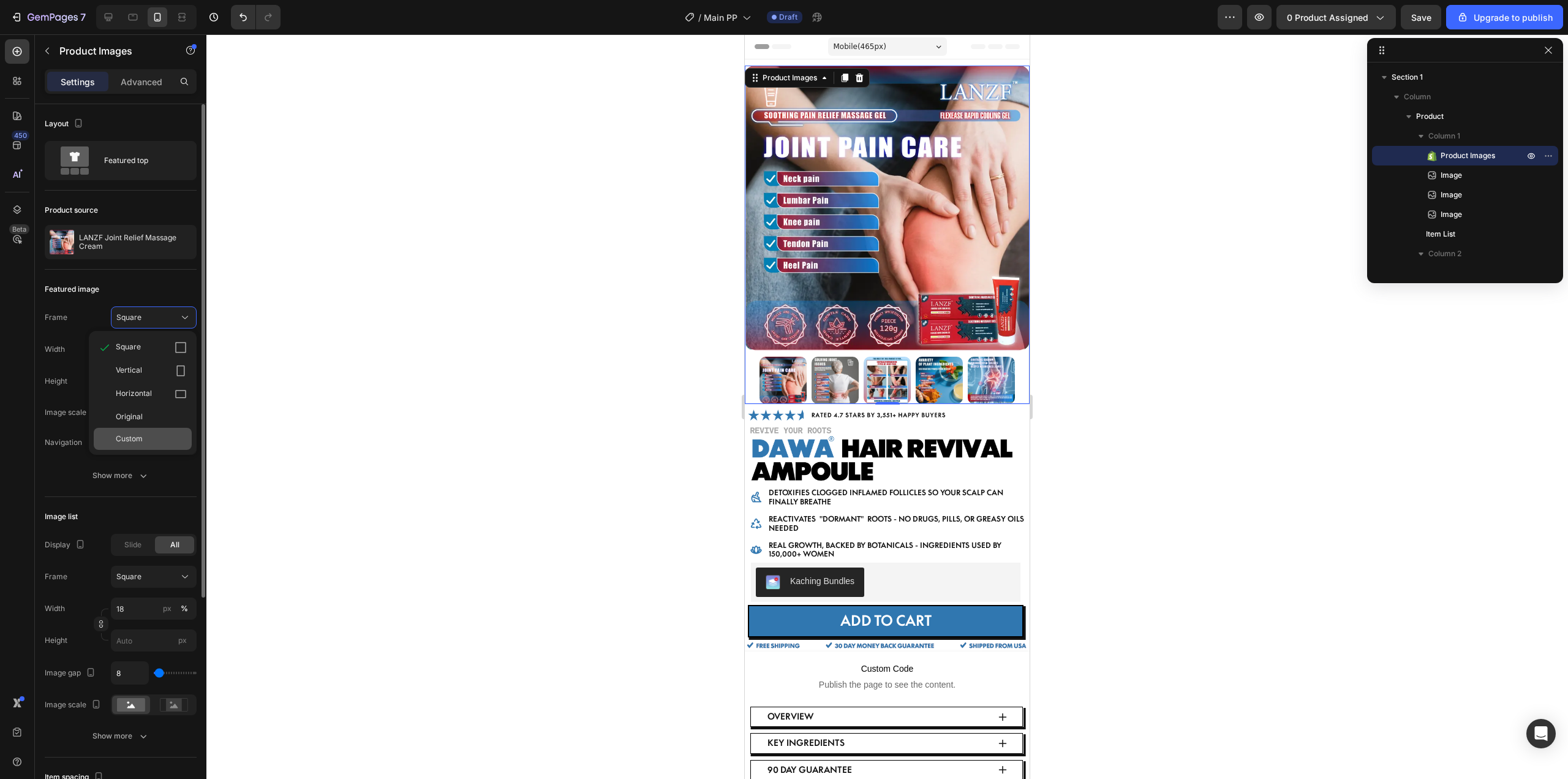
click at [155, 438] on div "Custom" at bounding box center [151, 438] width 71 height 11
click at [163, 326] on button "Custom" at bounding box center [153, 317] width 86 height 22
click at [159, 412] on div "Original" at bounding box center [151, 417] width 71 height 11
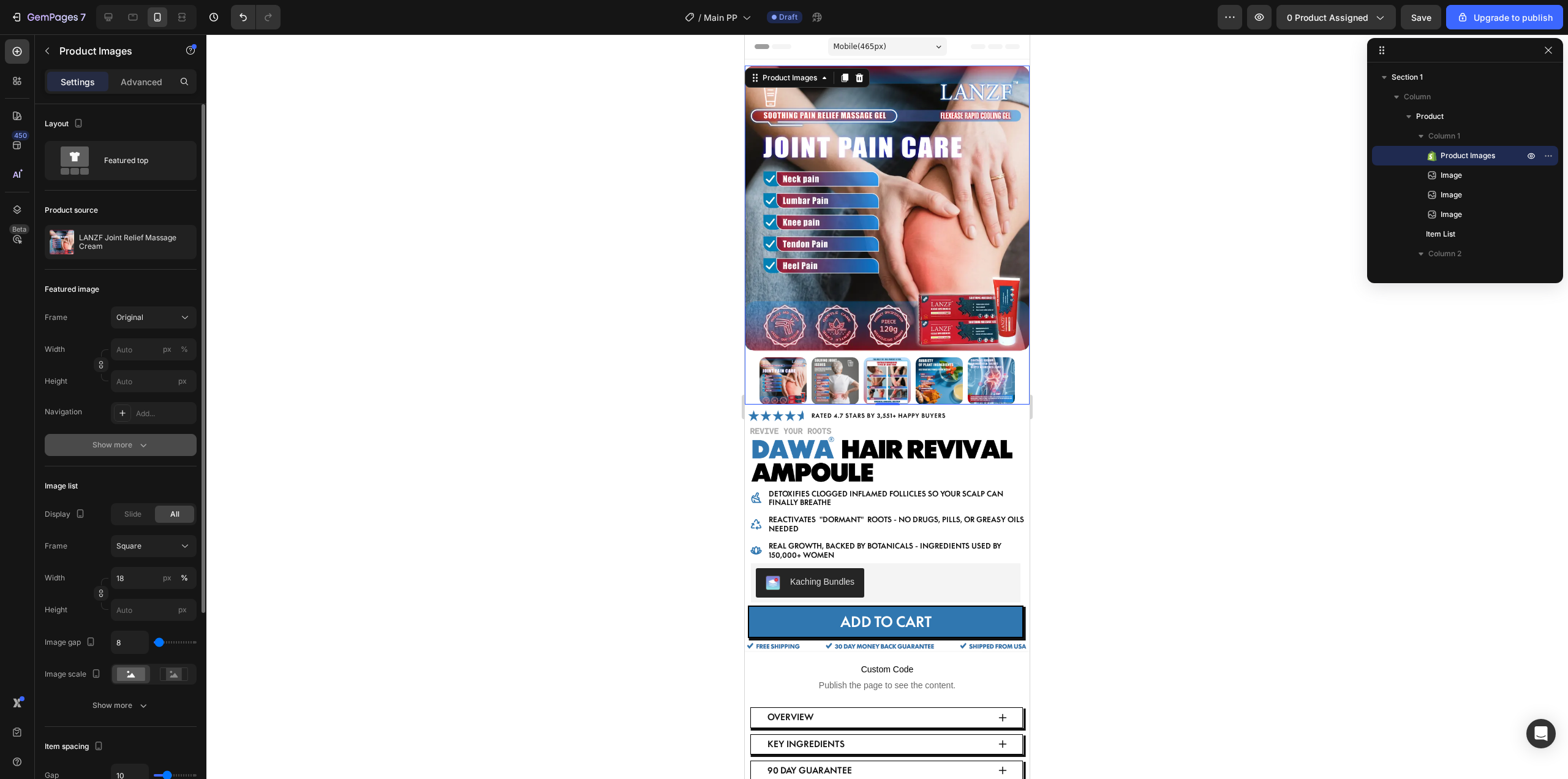
click at [121, 446] on div "Show more" at bounding box center [120, 444] width 57 height 12
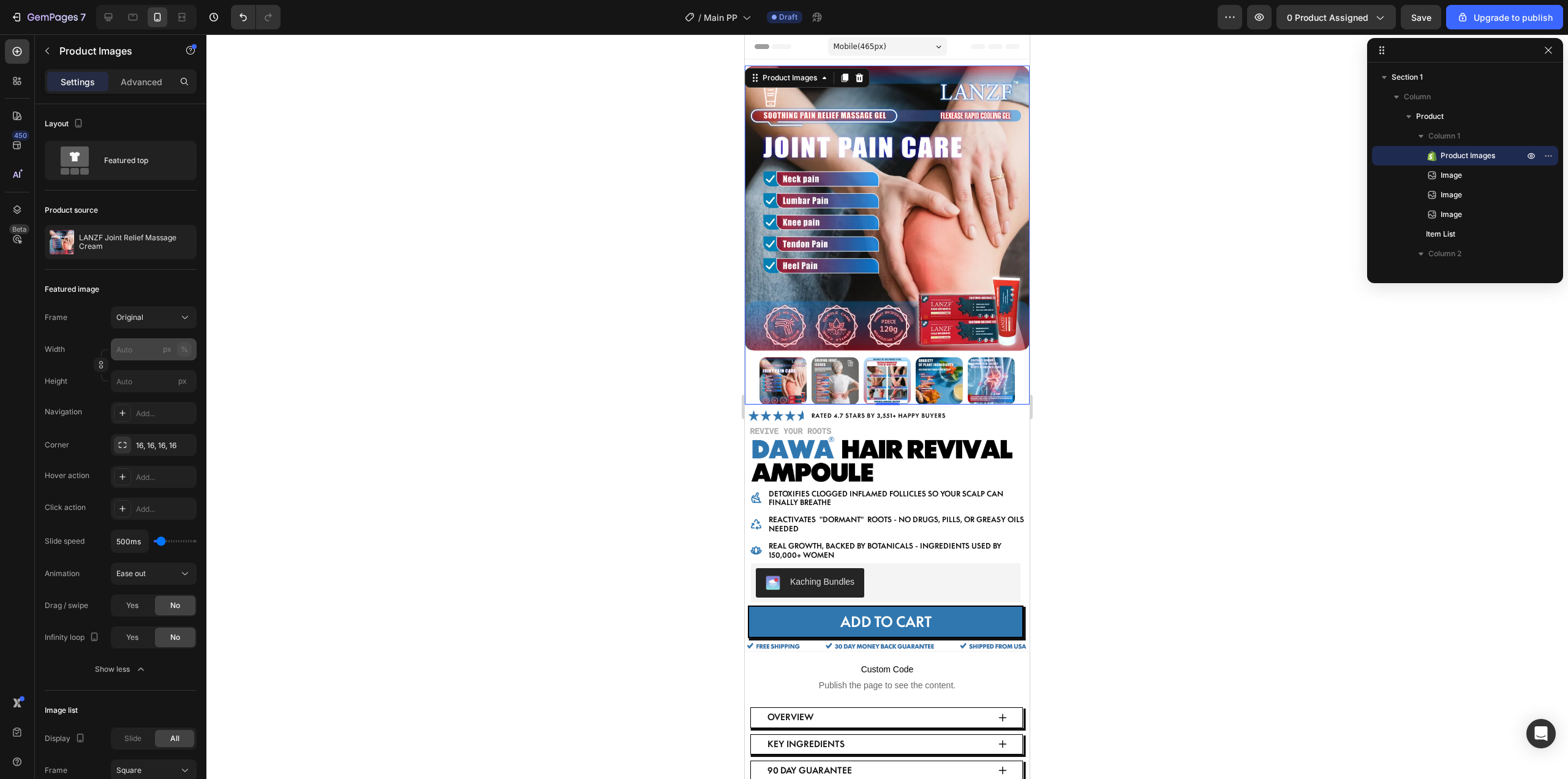
click at [183, 351] on div "%" at bounding box center [183, 349] width 7 height 11
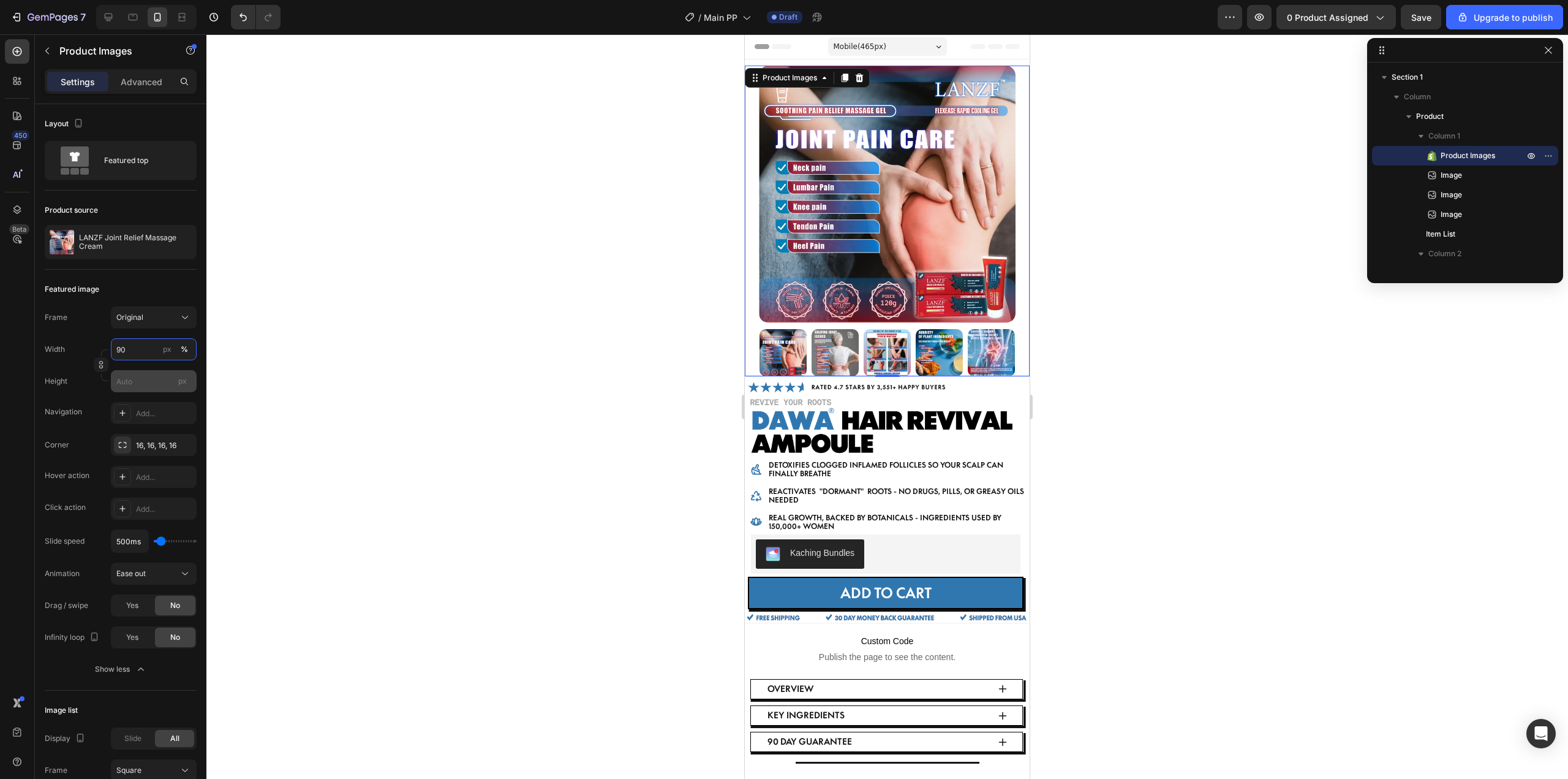
type input "90"
click at [139, 381] on input "px" at bounding box center [153, 381] width 86 height 22
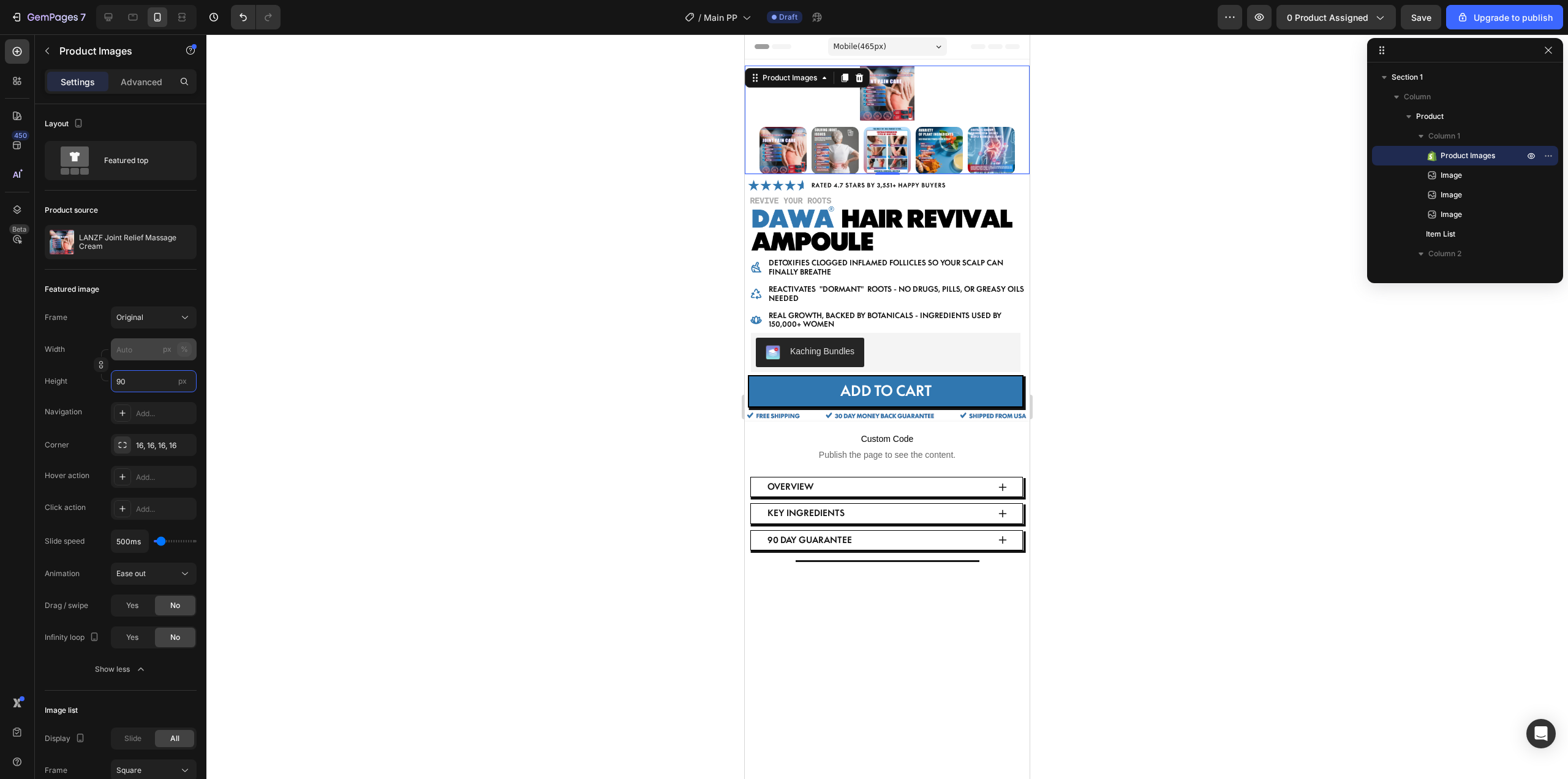
type input "90"
click at [181, 350] on div "%" at bounding box center [183, 349] width 7 height 11
type input "9"
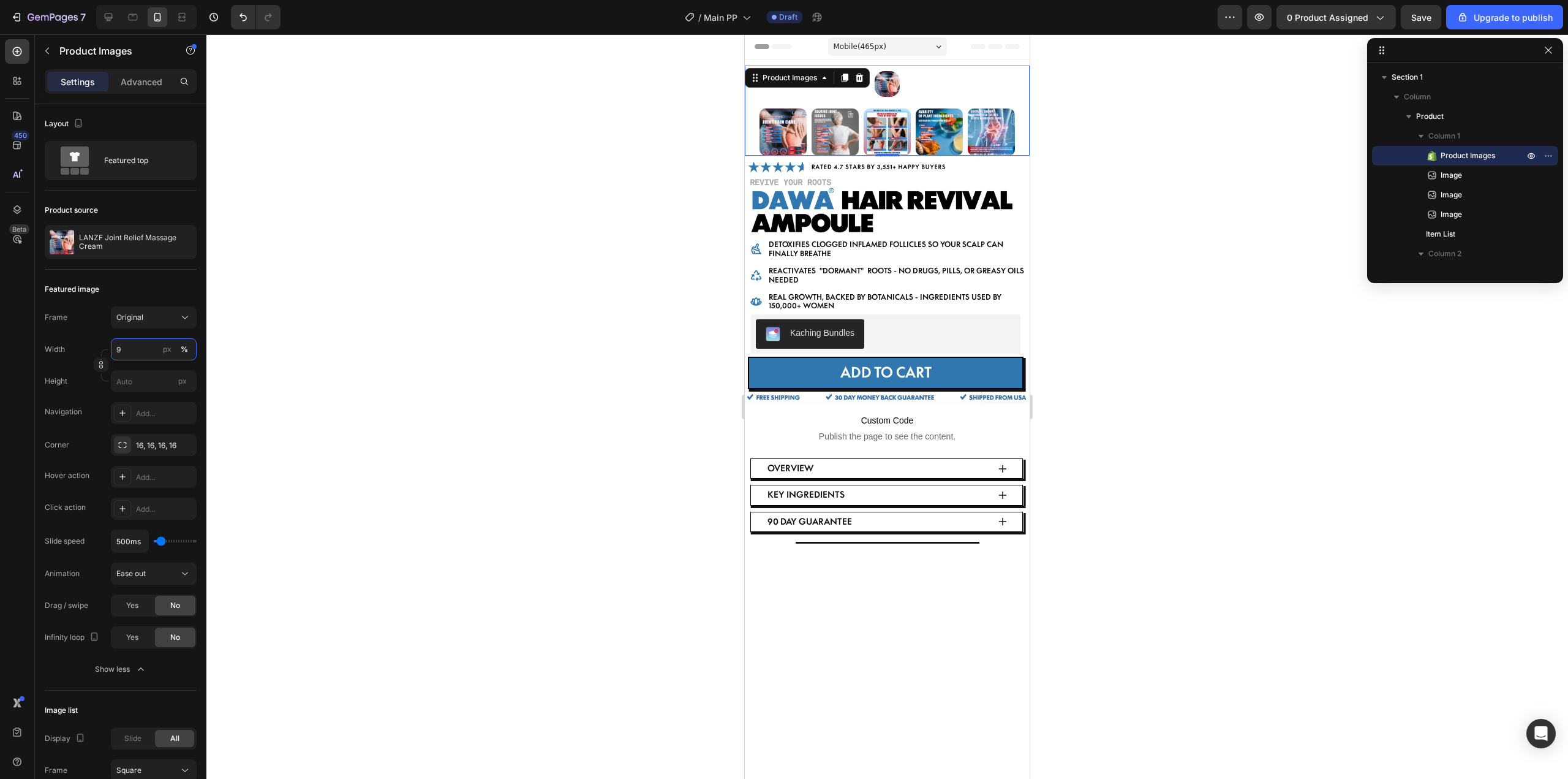
type input "9"
click at [350, 392] on div at bounding box center [887, 406] width 1361 height 745
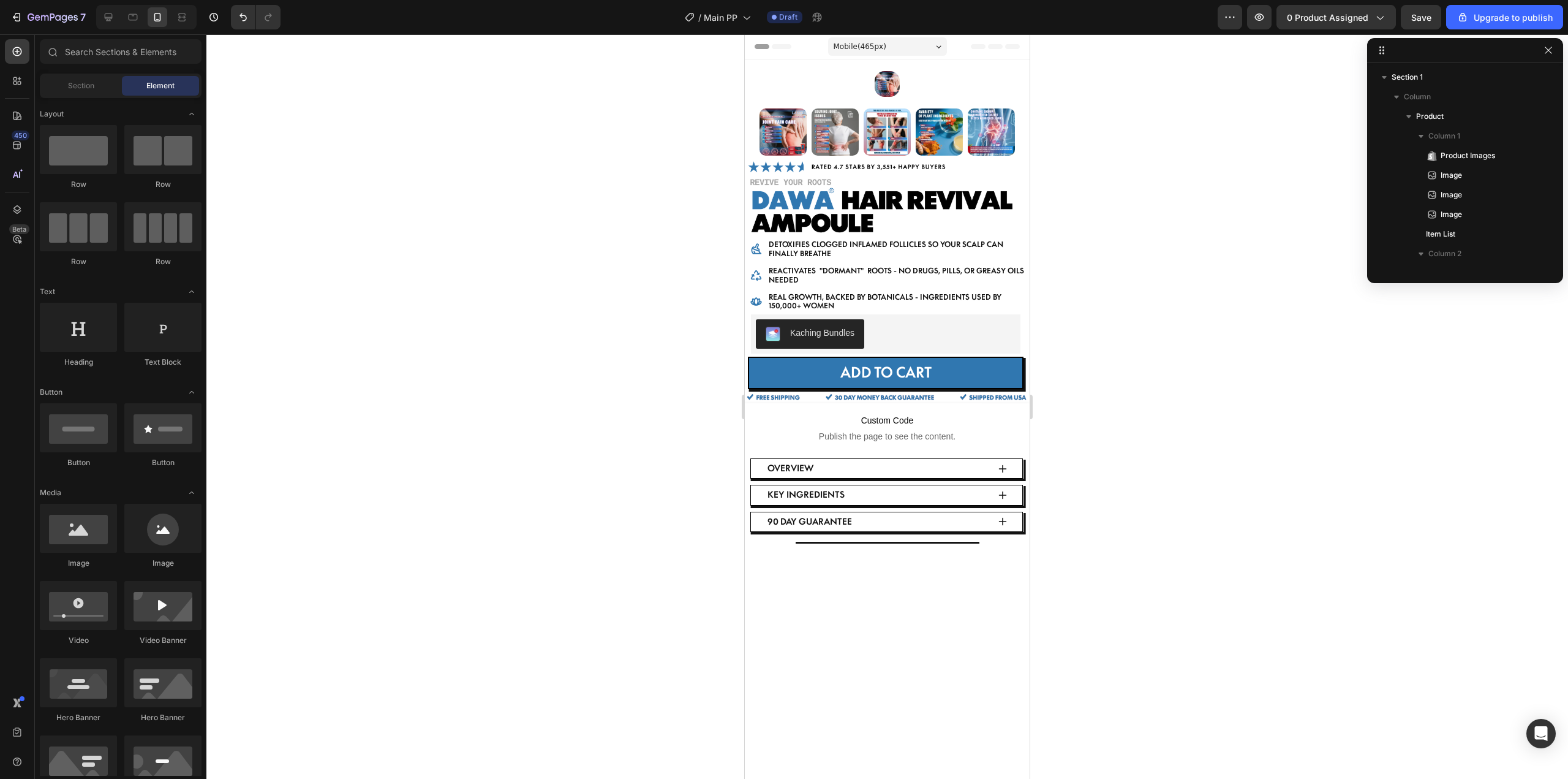
click at [465, 432] on div at bounding box center [887, 406] width 1361 height 745
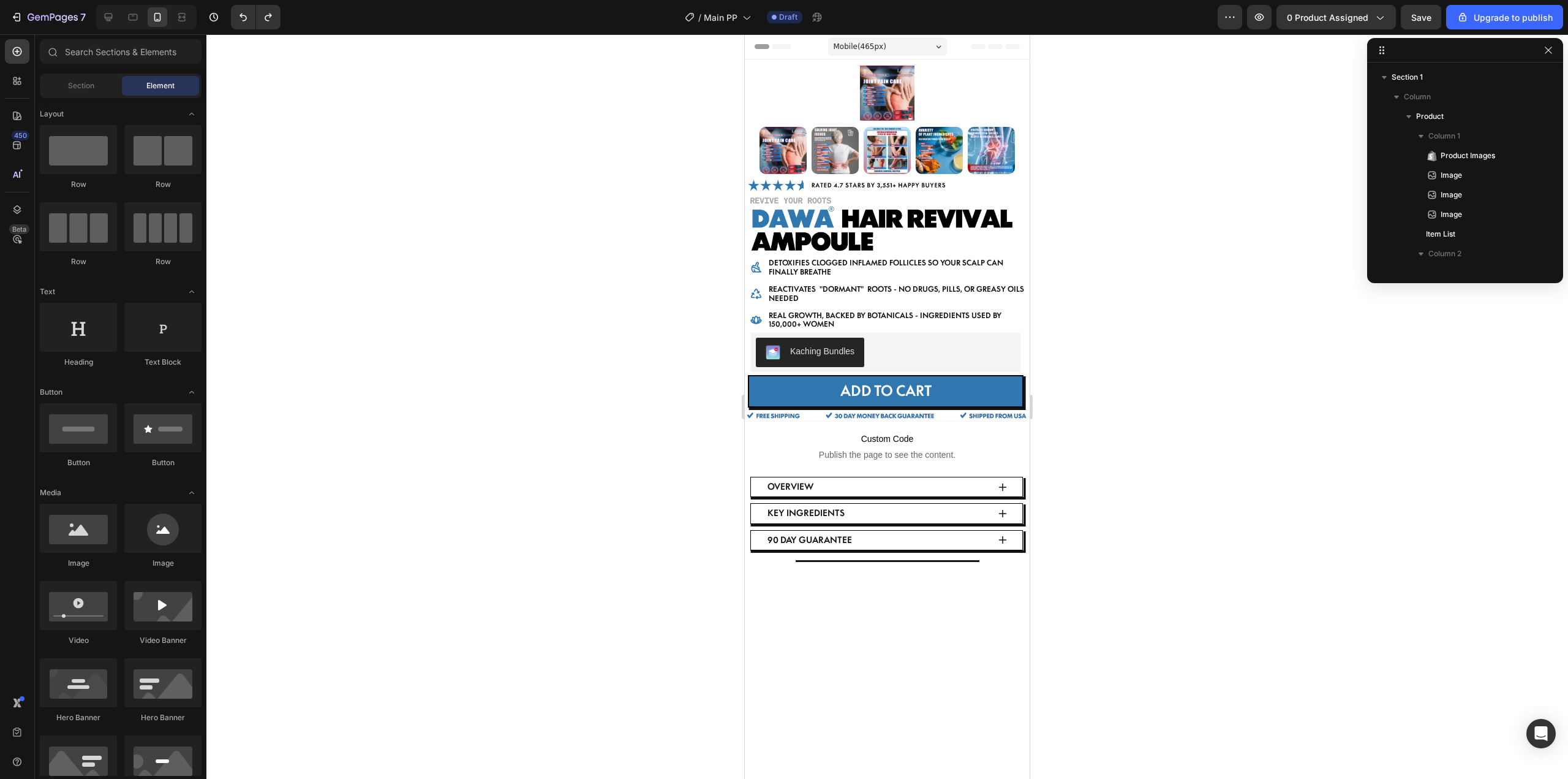
click at [457, 430] on div at bounding box center [887, 406] width 1361 height 745
click at [705, 228] on div at bounding box center [887, 406] width 1361 height 745
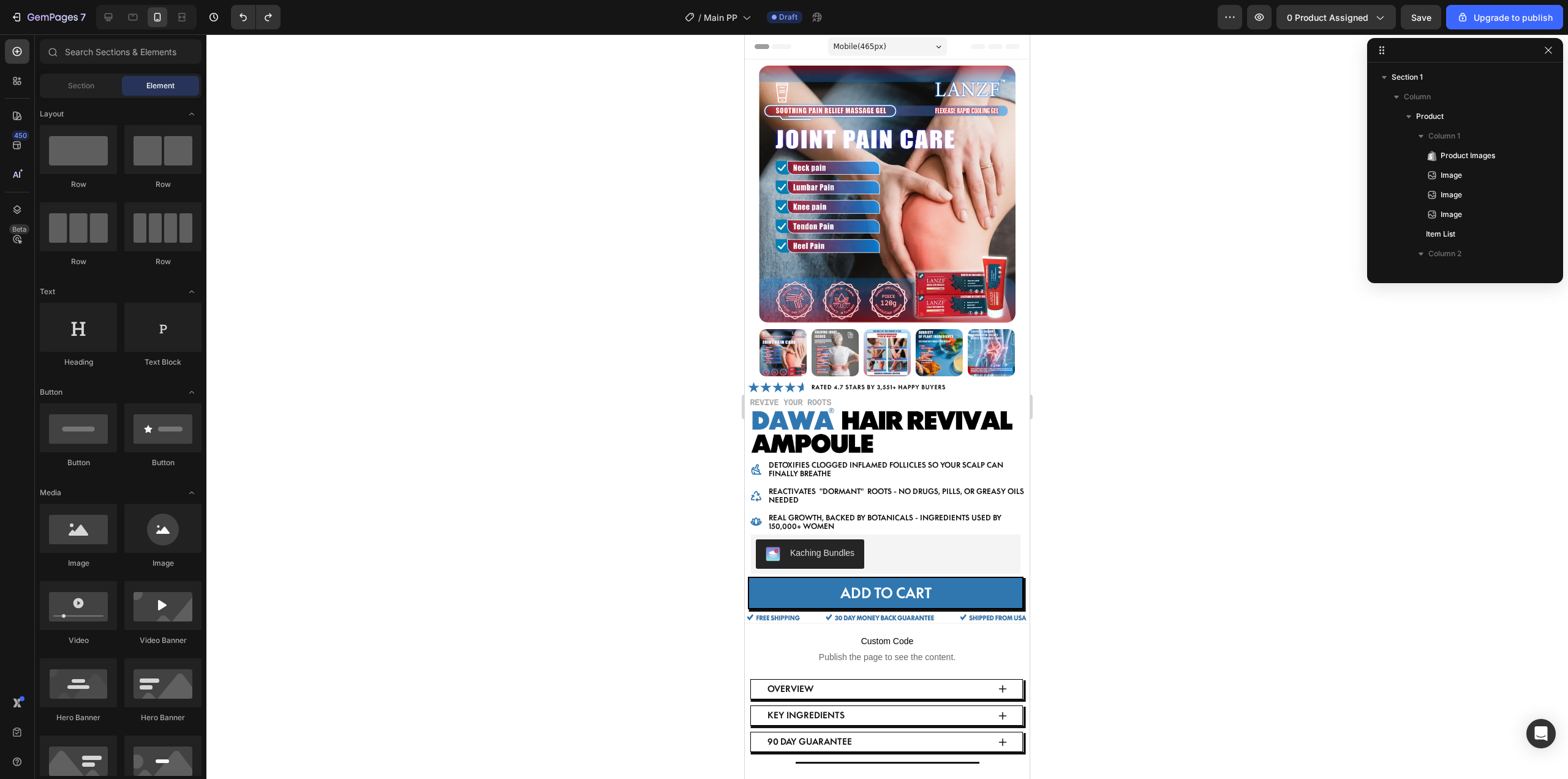
click at [575, 327] on div at bounding box center [887, 406] width 1361 height 745
drag, startPoint x: 1258, startPoint y: 515, endPoint x: 1265, endPoint y: 514, distance: 7.1
click at [1259, 515] on div at bounding box center [887, 406] width 1361 height 745
click at [965, 226] on img at bounding box center [887, 194] width 256 height 257
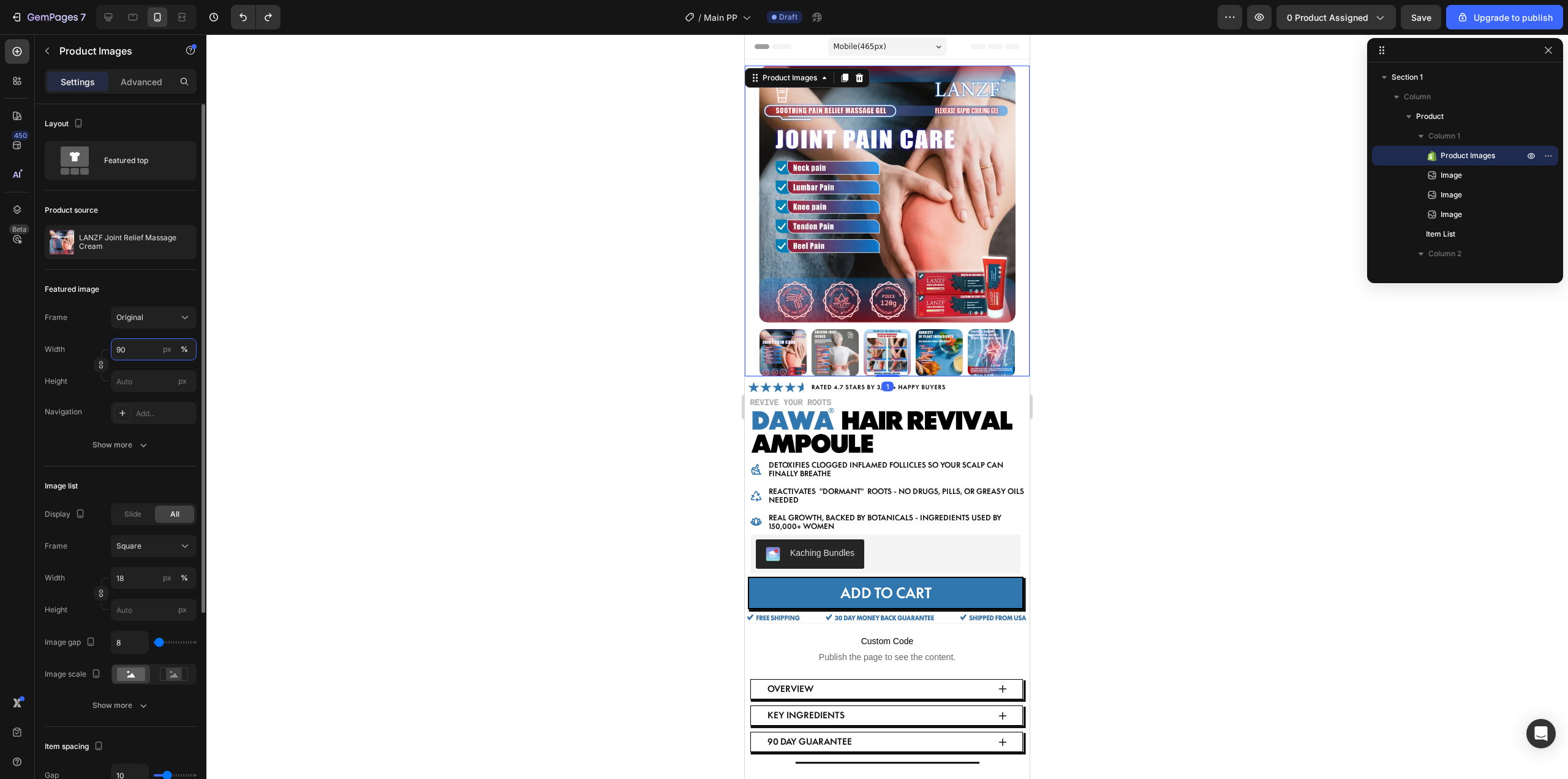
click at [141, 355] on input "90" at bounding box center [153, 349] width 86 height 22
click at [147, 342] on input "90" at bounding box center [153, 349] width 86 height 22
type input "95"
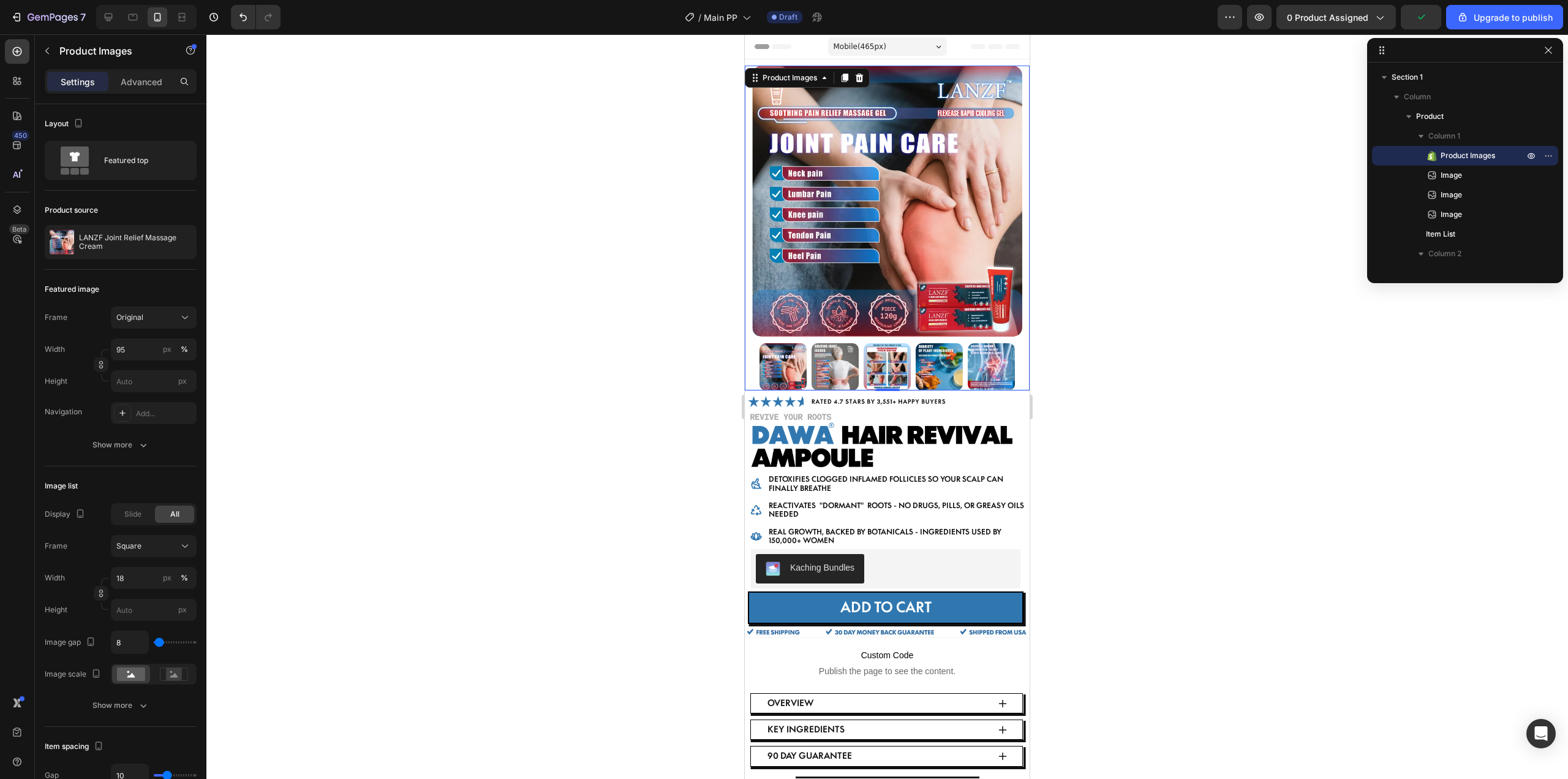
click at [1288, 442] on div at bounding box center [887, 406] width 1361 height 745
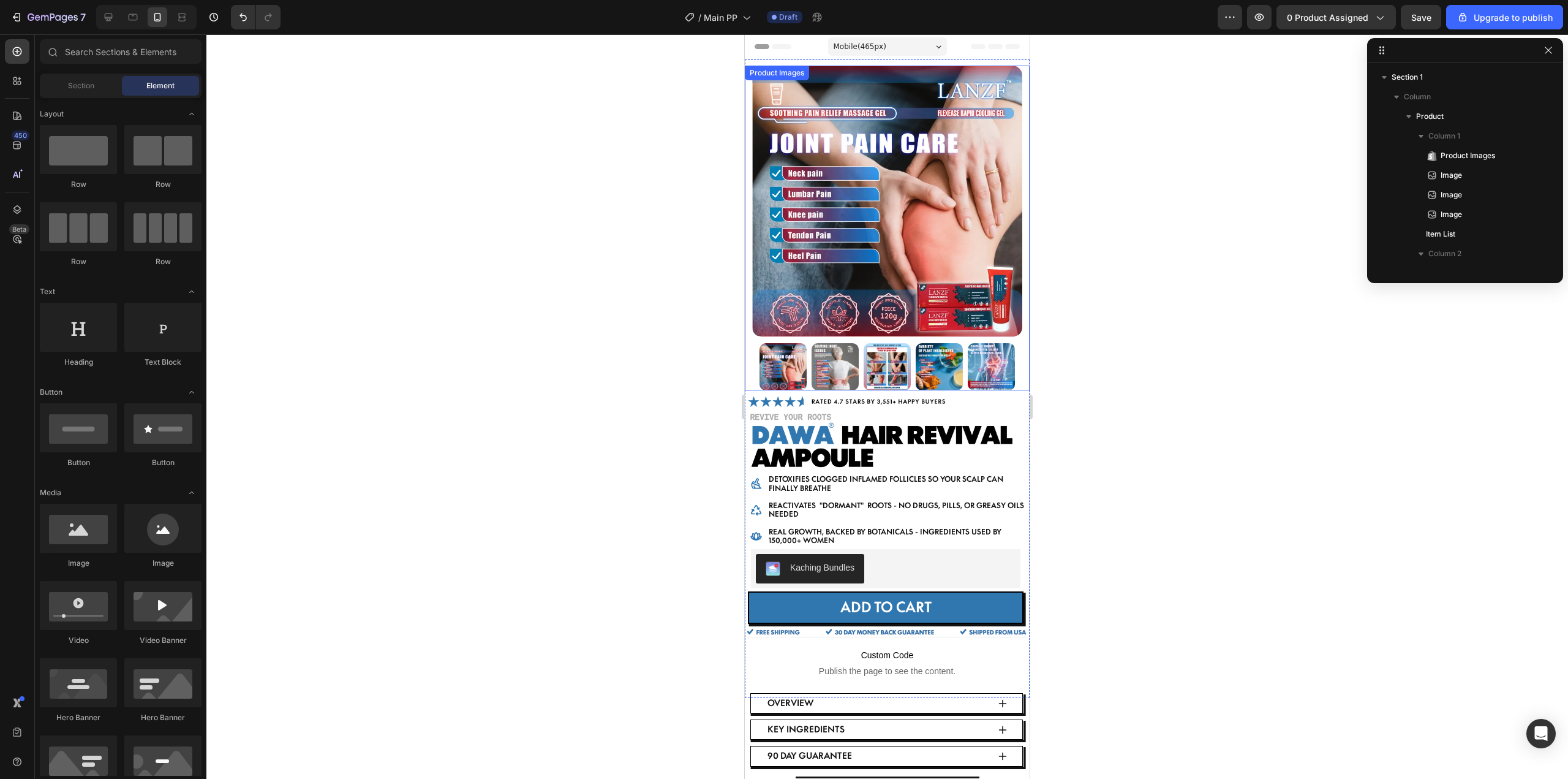
click at [831, 347] on img at bounding box center [835, 366] width 47 height 47
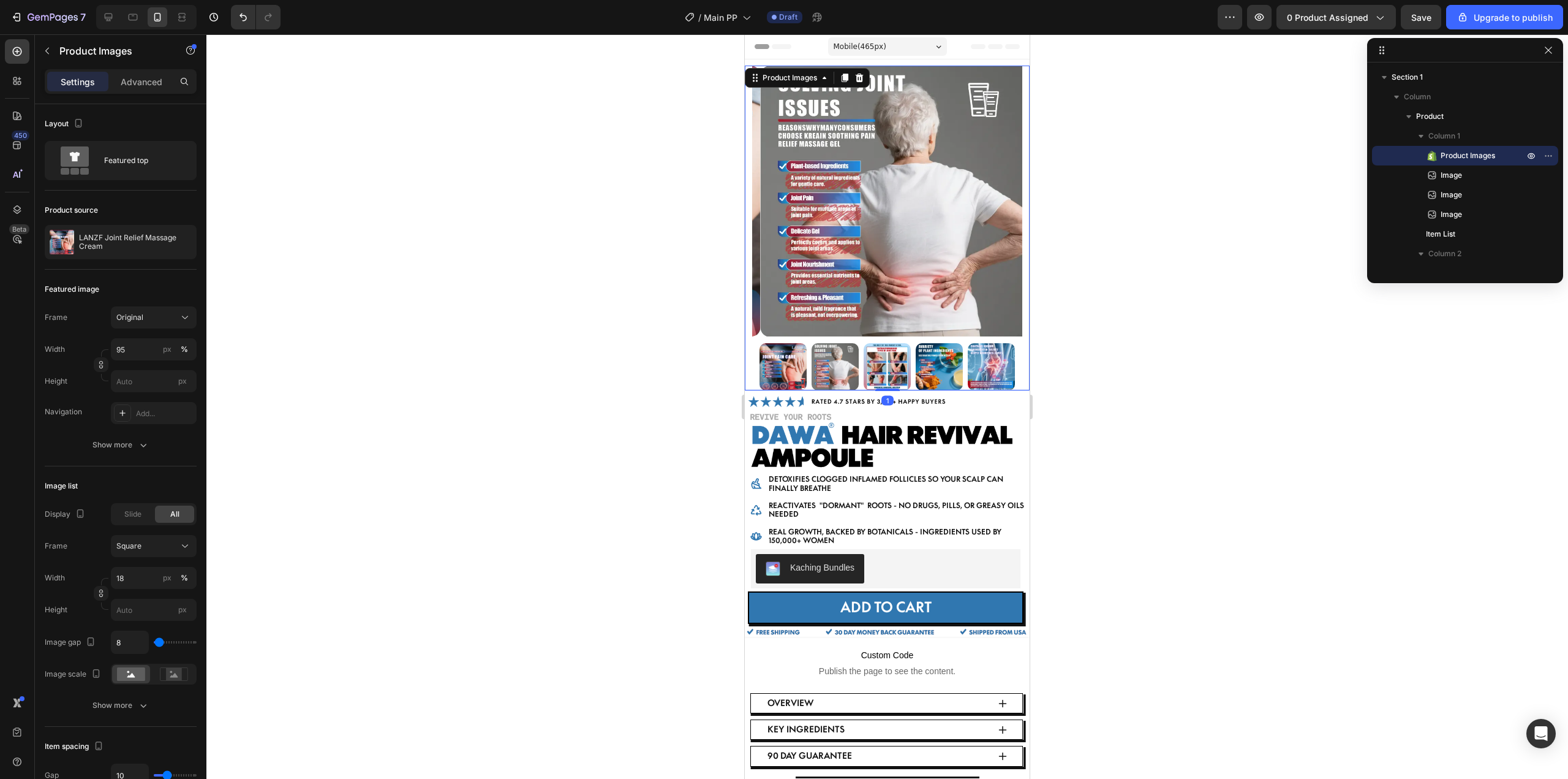
click at [884, 365] on img at bounding box center [887, 366] width 47 height 47
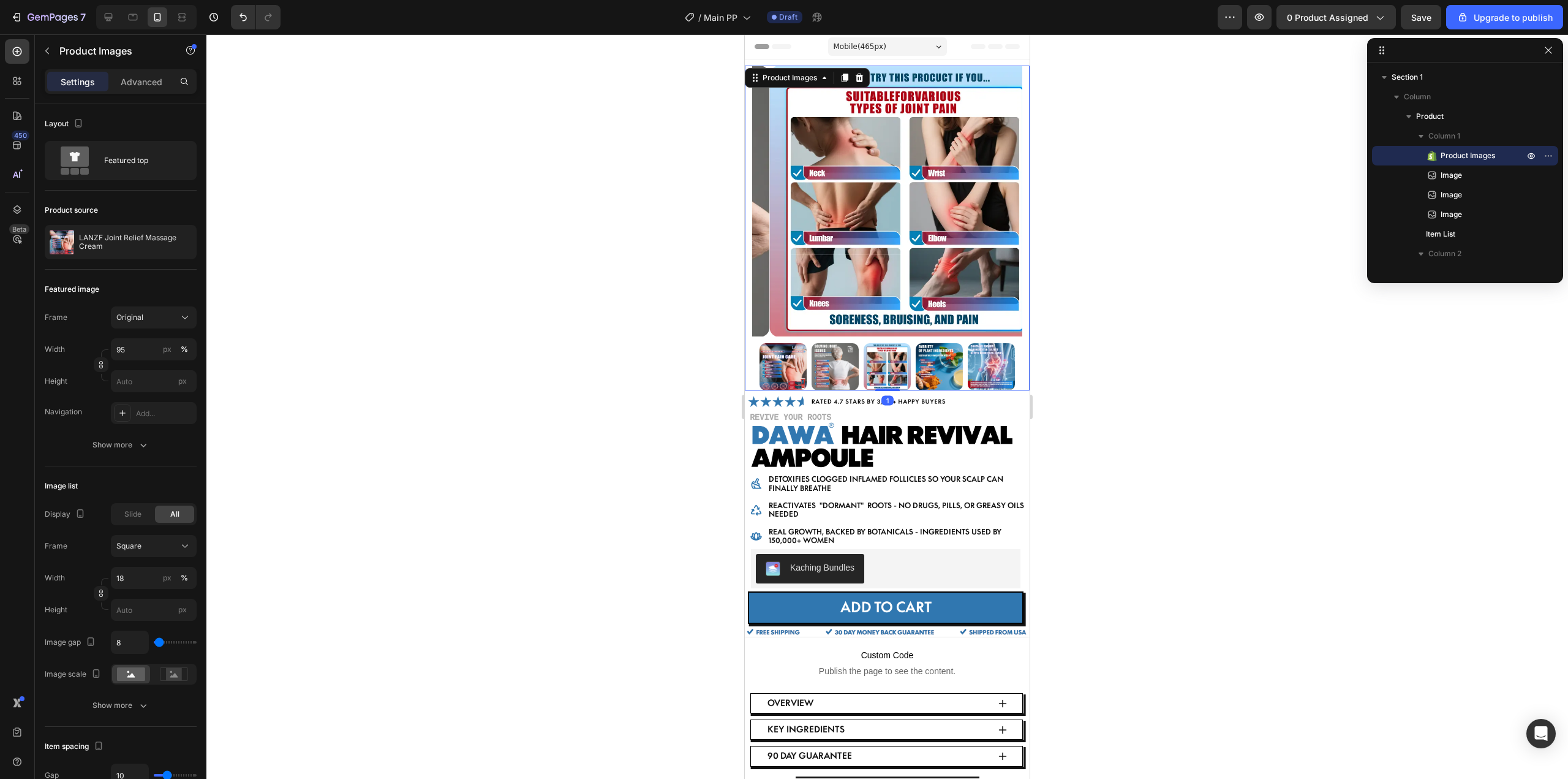
click at [926, 369] on img at bounding box center [939, 366] width 47 height 47
click at [980, 371] on img at bounding box center [991, 366] width 47 height 47
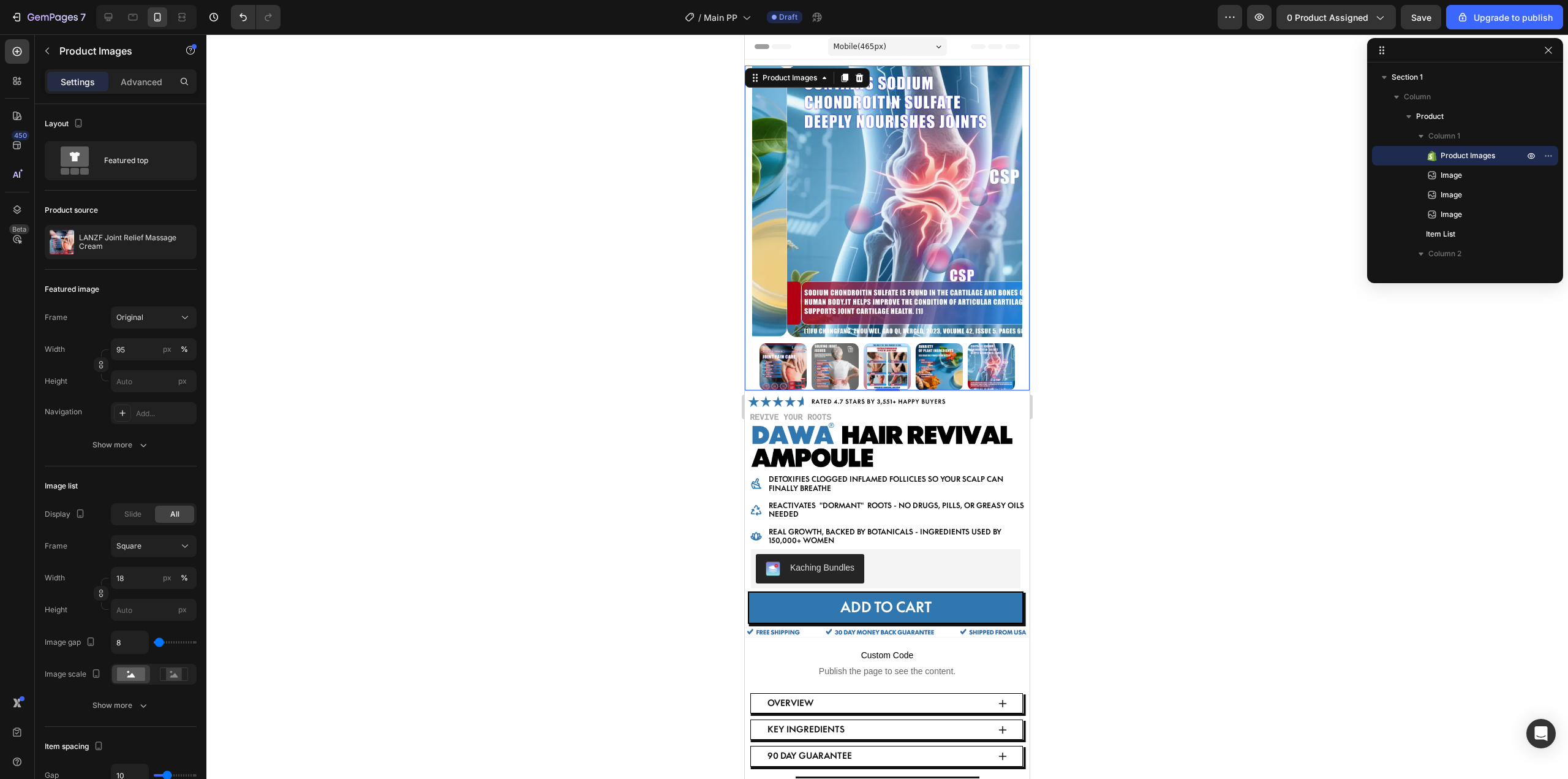
click at [788, 354] on img at bounding box center [783, 366] width 47 height 47
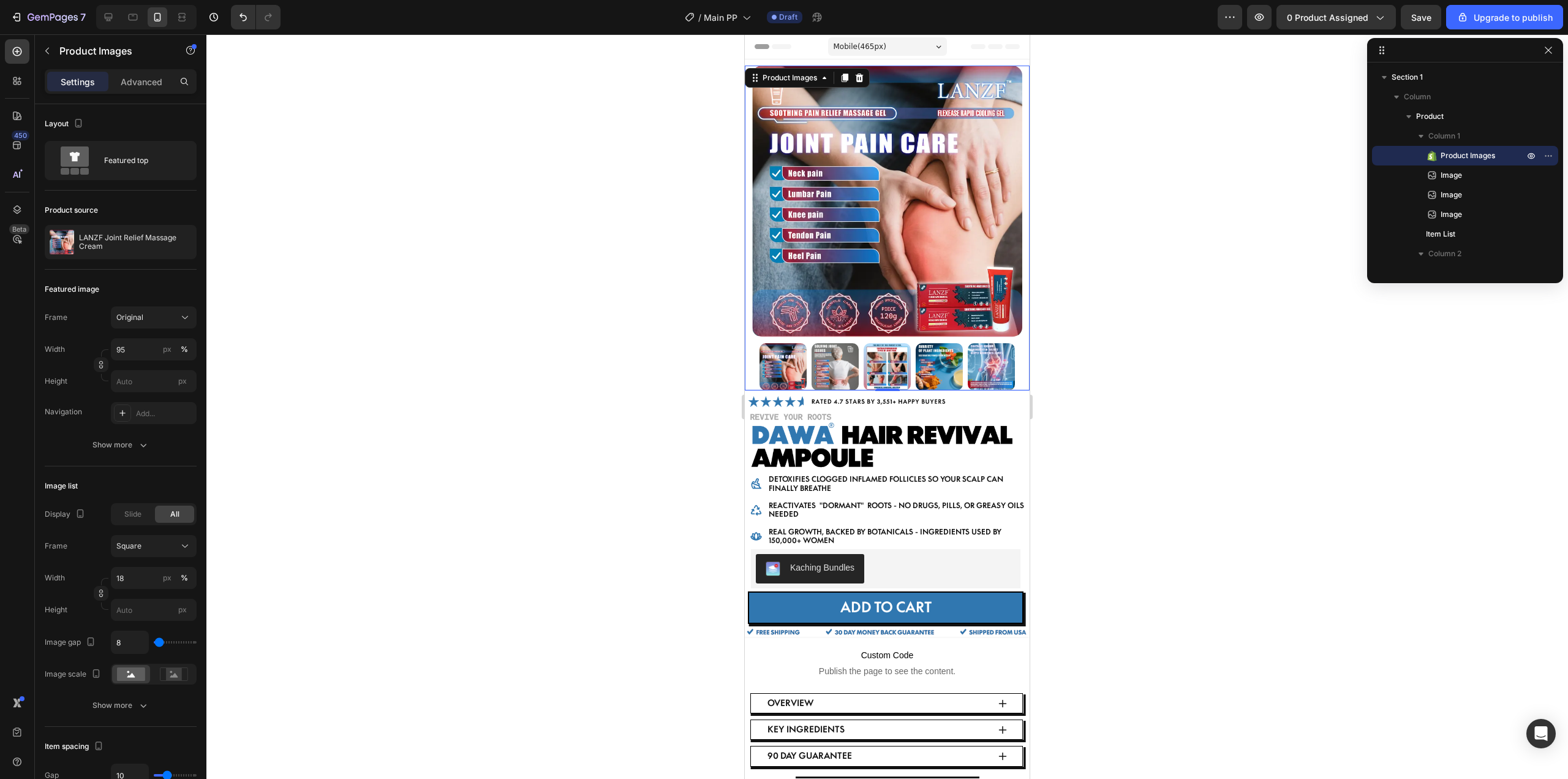
click at [1168, 389] on div at bounding box center [887, 406] width 1361 height 745
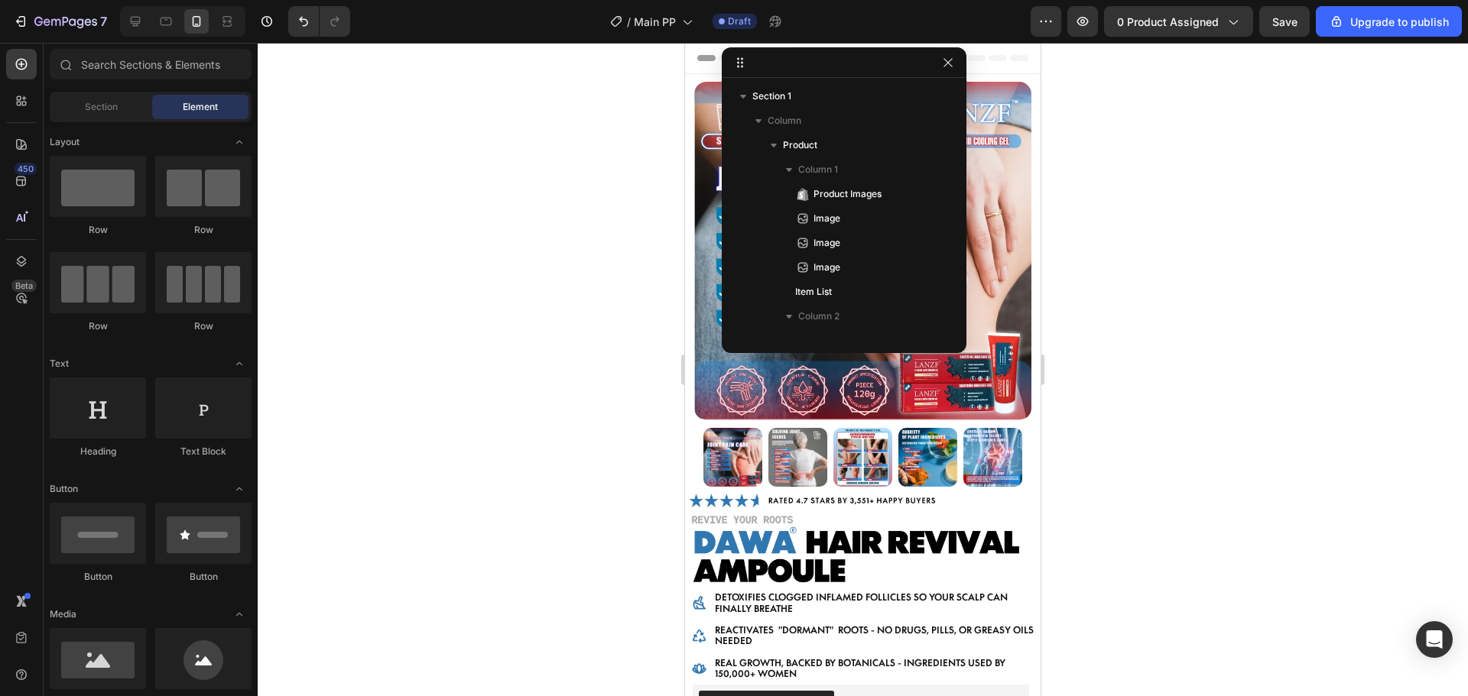
click at [1254, 183] on div at bounding box center [863, 370] width 1210 height 654
click at [1247, 204] on div at bounding box center [863, 370] width 1210 height 654
click at [1277, 303] on div at bounding box center [863, 370] width 1210 height 654
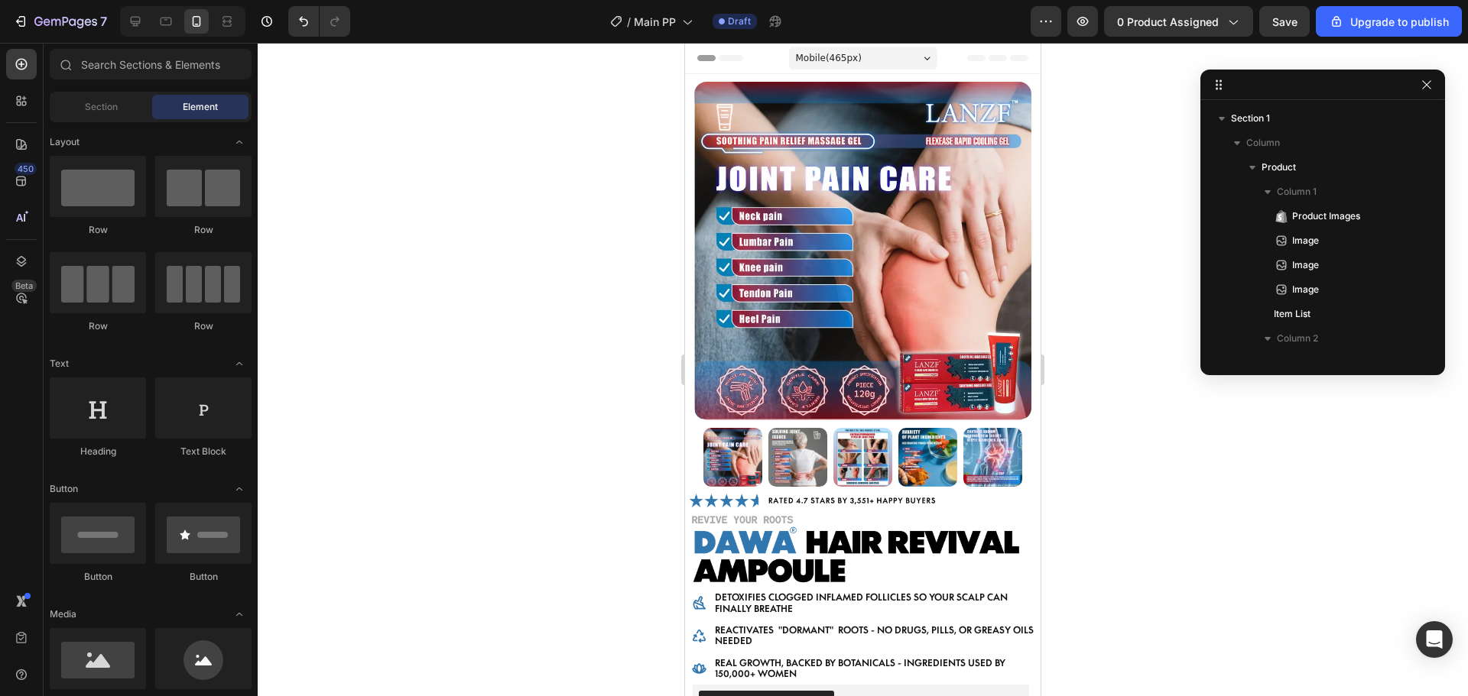
drag, startPoint x: 856, startPoint y: 65, endPoint x: 1095, endPoint y: 130, distance: 247.2
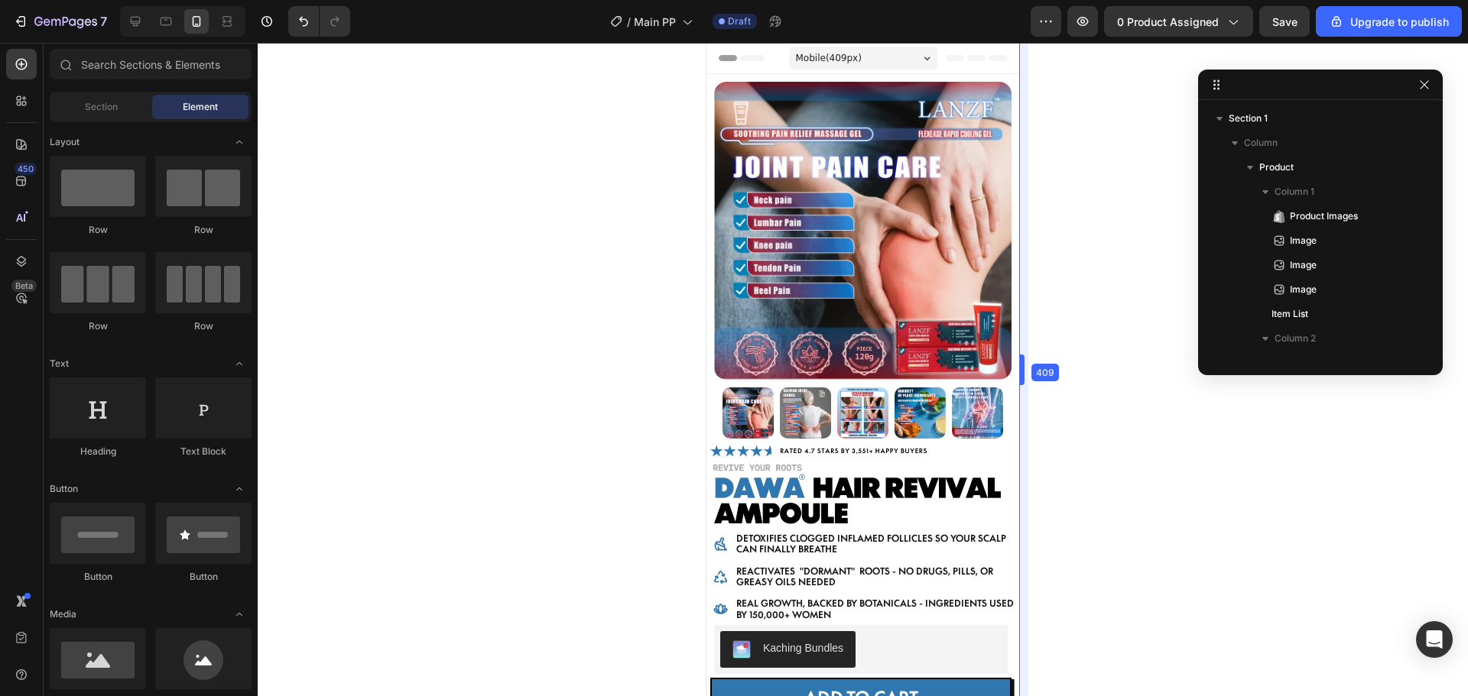
drag, startPoint x: 1041, startPoint y: 205, endPoint x: 291, endPoint y: 160, distance: 751.2
click at [197, 18] on icon at bounding box center [196, 21] width 15 height 15
click at [168, 24] on icon at bounding box center [166, 22] width 11 height 8
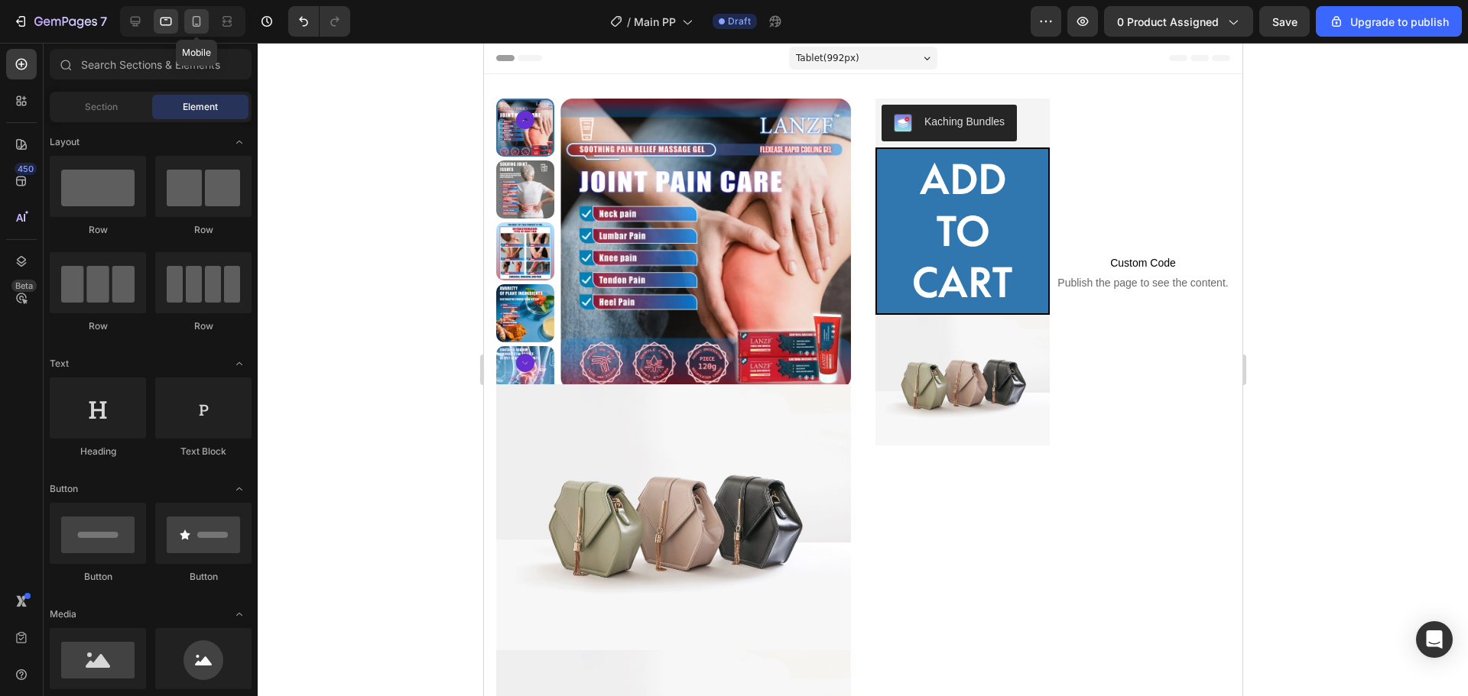
click at [193, 18] on icon at bounding box center [197, 21] width 8 height 11
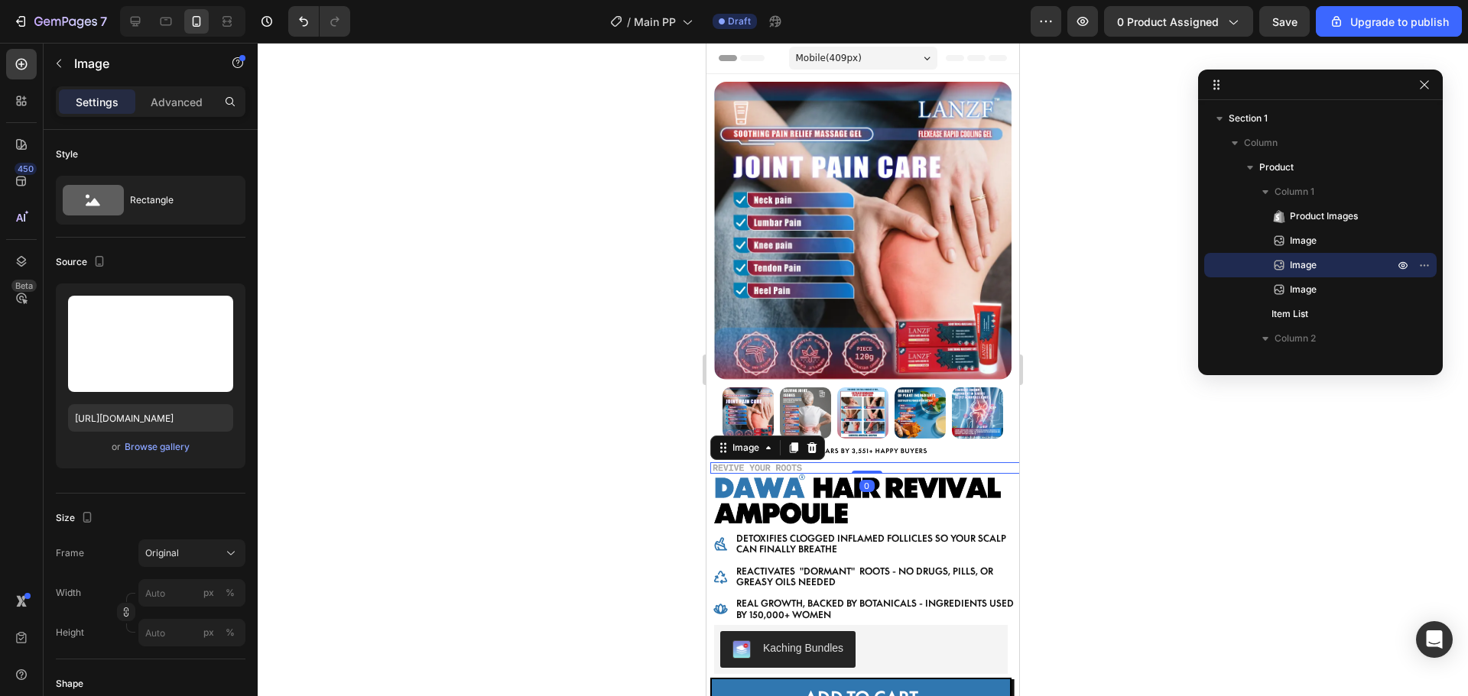
click at [754, 462] on img at bounding box center [866, 467] width 313 height 11
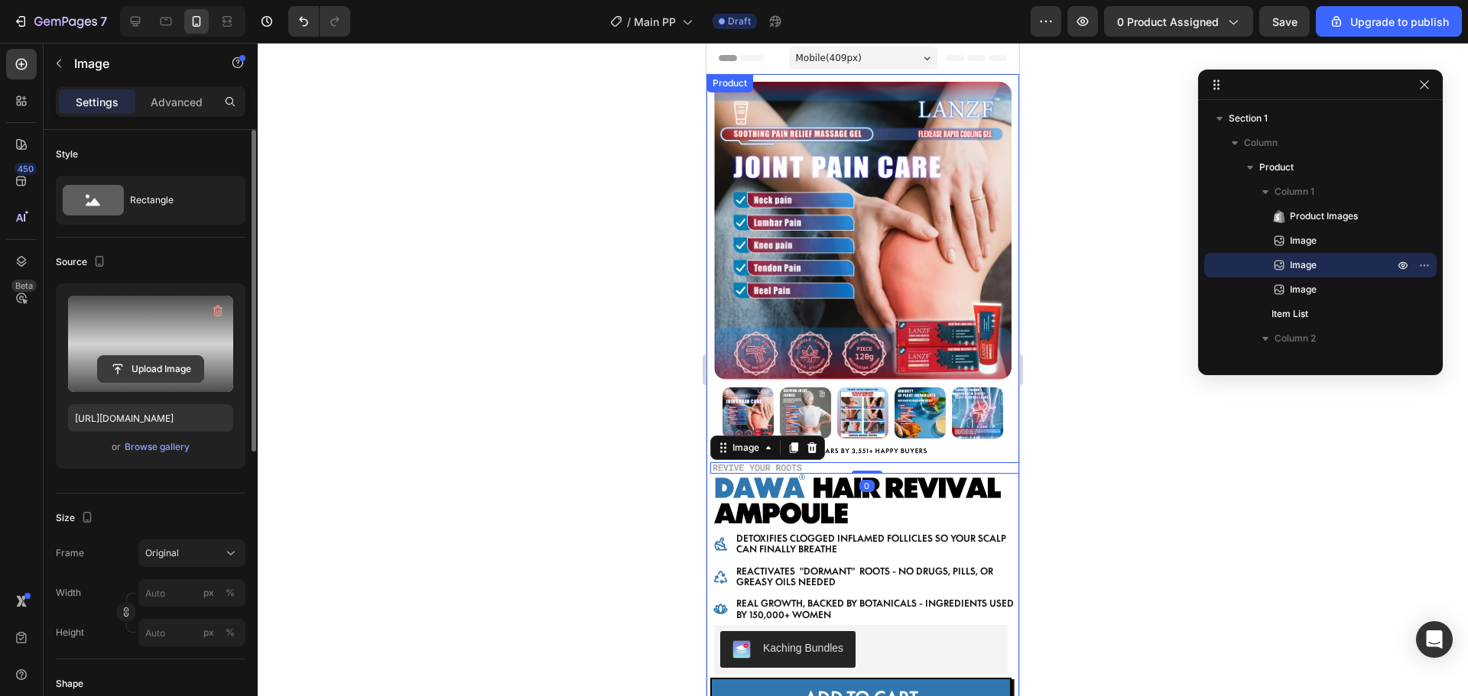
click at [148, 370] on input "file" at bounding box center [150, 369] width 105 height 26
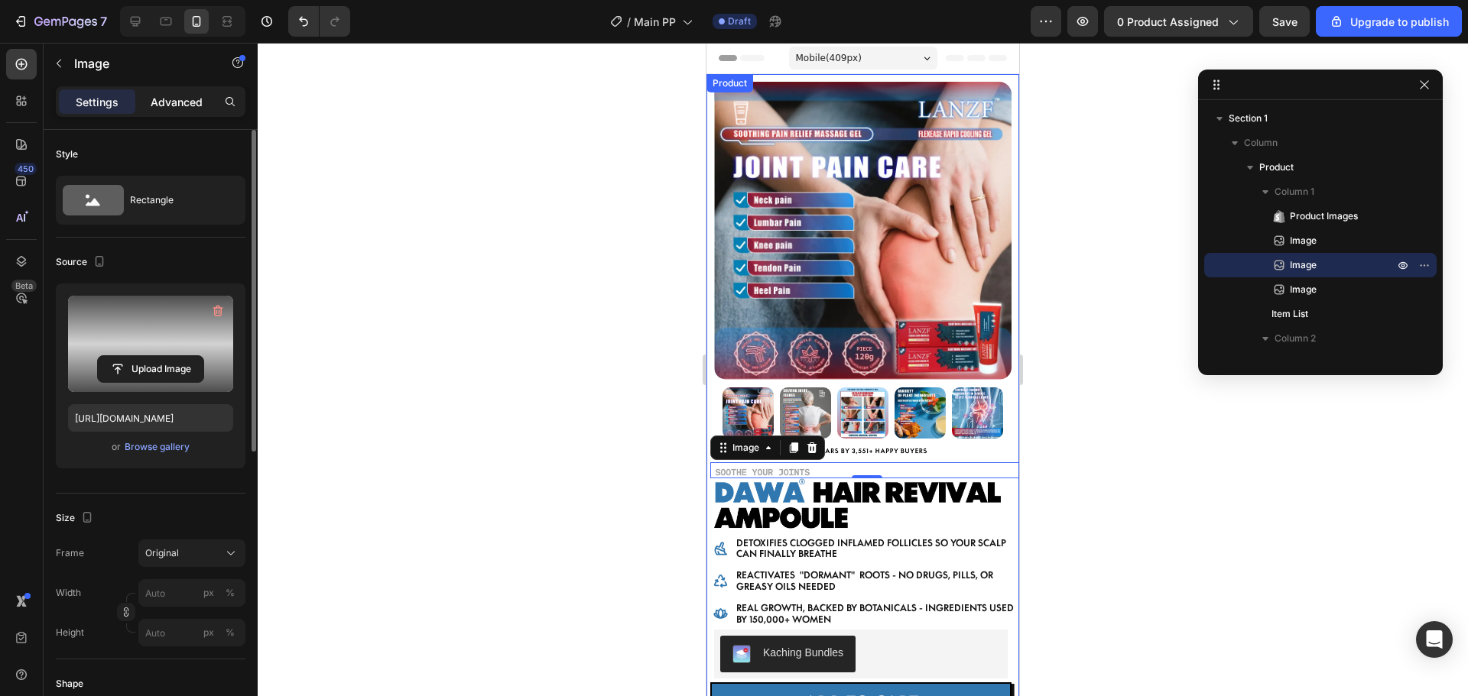
click at [191, 94] on p "Advanced" at bounding box center [177, 102] width 52 height 16
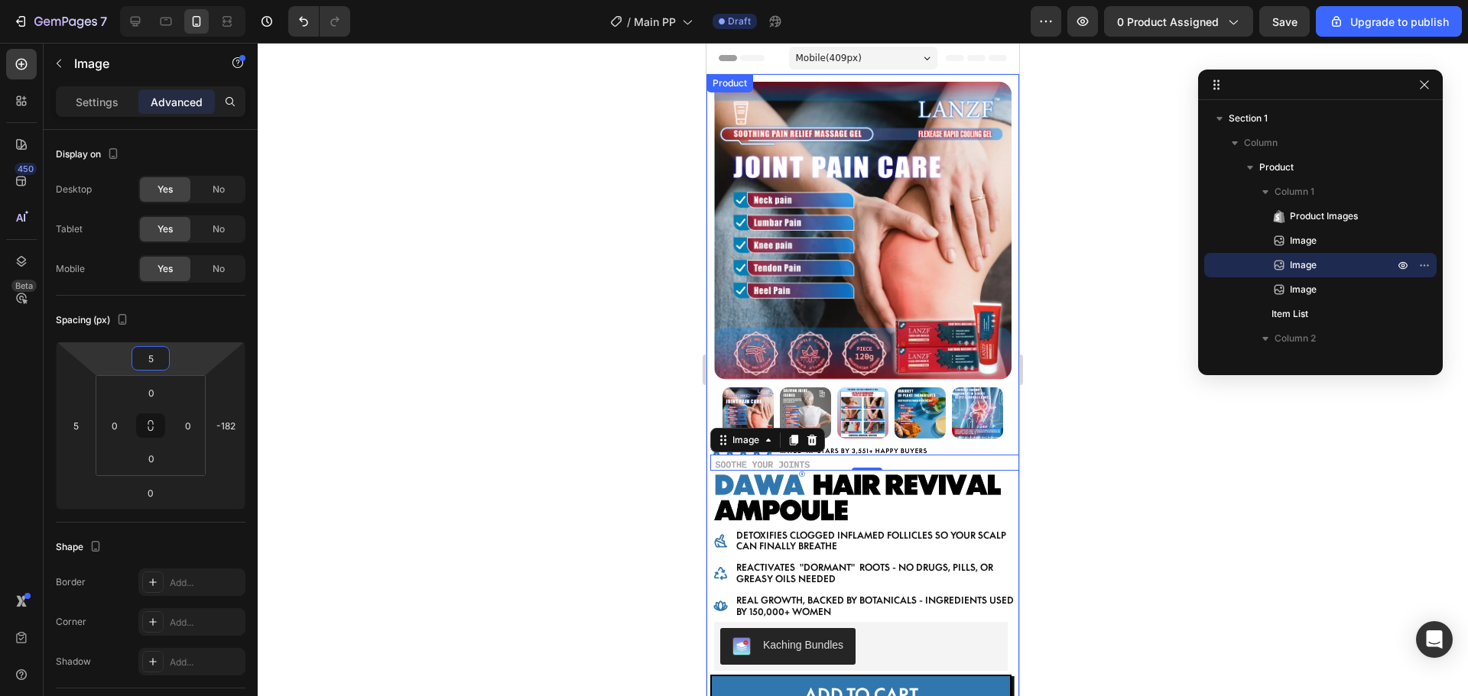
drag, startPoint x: 114, startPoint y: 356, endPoint x: 125, endPoint y: 360, distance: 11.4
click at [125, 0] on html "7 / Main PP Draft Preview 0 product assigned Save Upgrade to publish 450 Beta S…" at bounding box center [734, 0] width 1468 height 0
click at [484, 323] on div at bounding box center [863, 370] width 1210 height 654
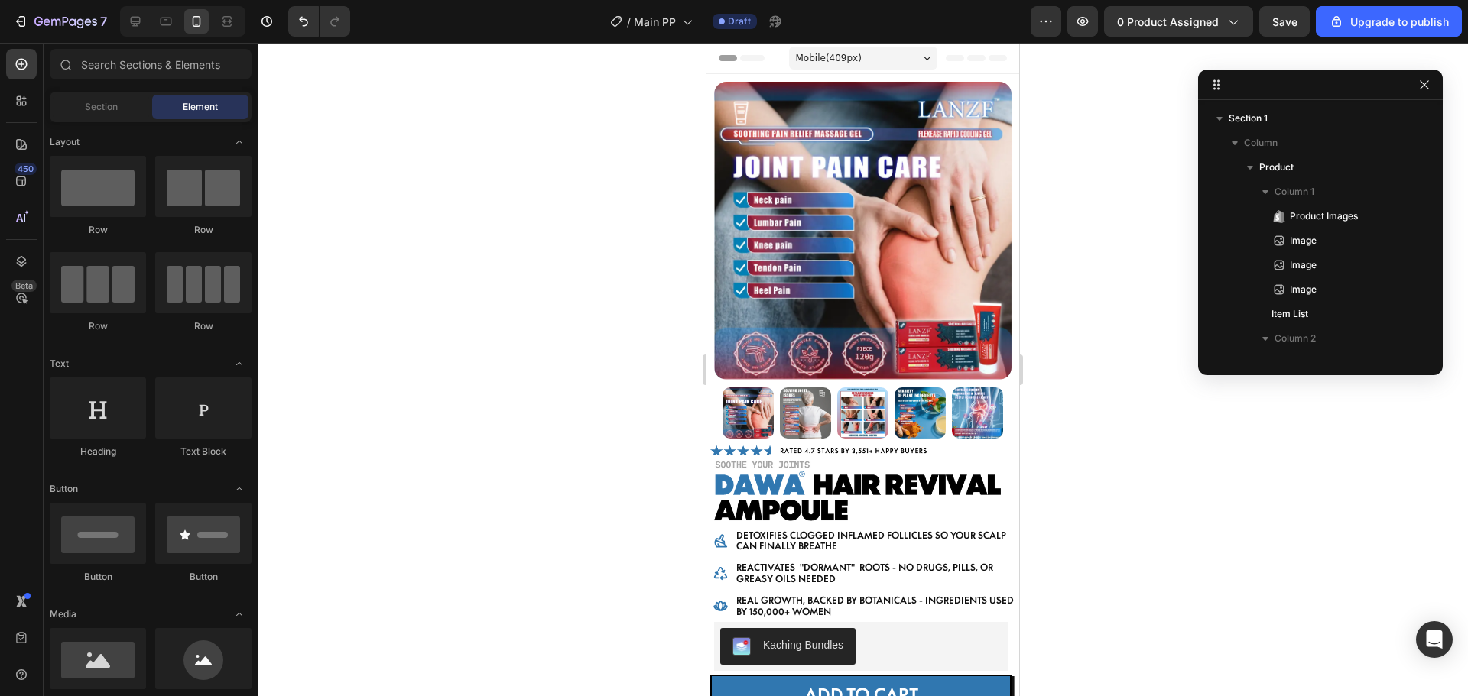
click at [1217, 495] on div at bounding box center [863, 370] width 1210 height 654
click at [802, 480] on img at bounding box center [866, 496] width 313 height 51
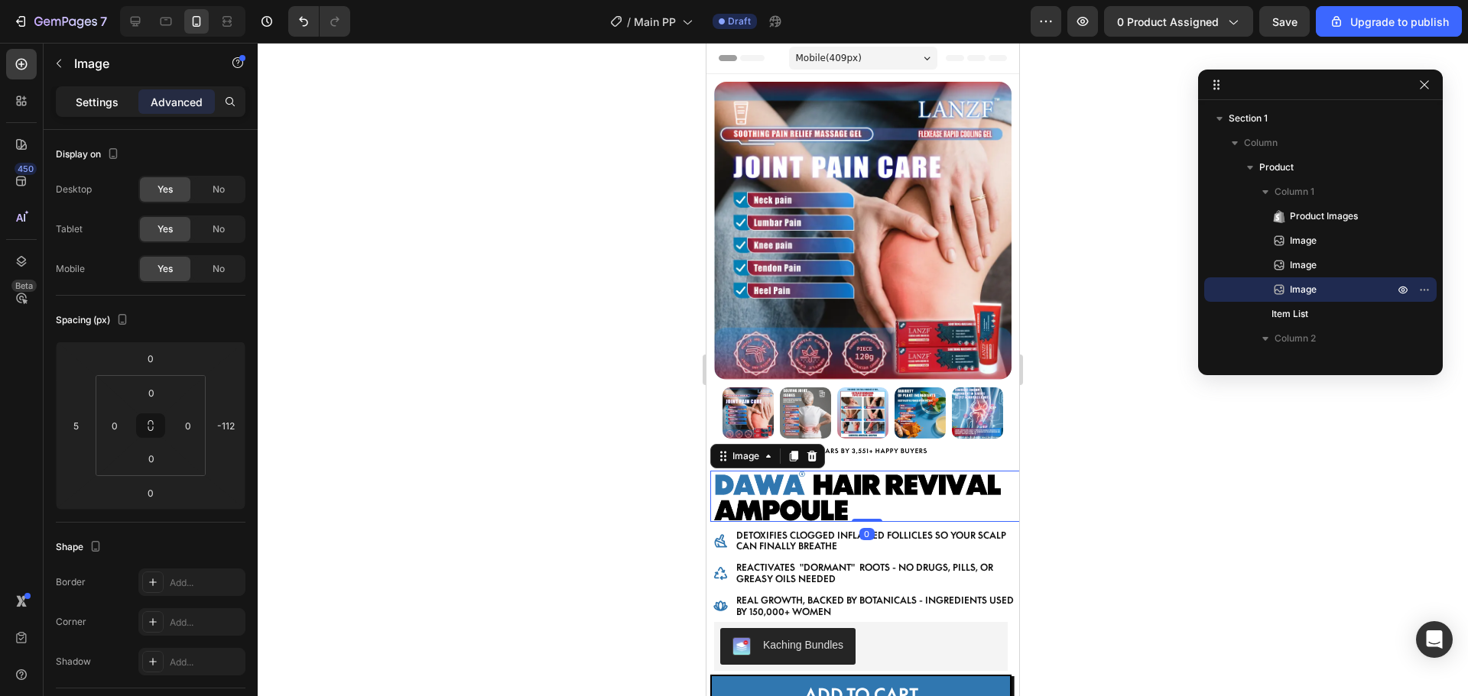
click at [104, 102] on p "Settings" at bounding box center [97, 102] width 43 height 16
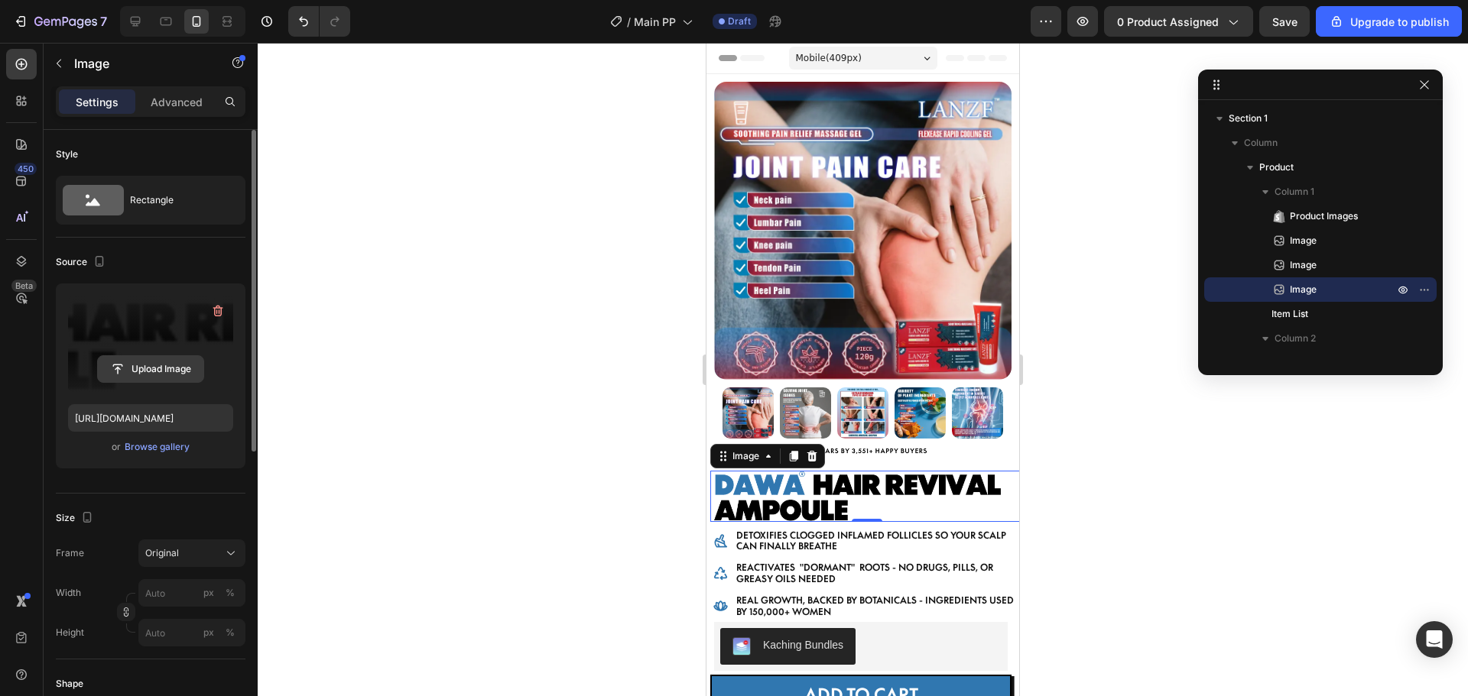
click at [153, 378] on input "file" at bounding box center [150, 369] width 105 height 26
click at [1252, 475] on div at bounding box center [863, 370] width 1210 height 654
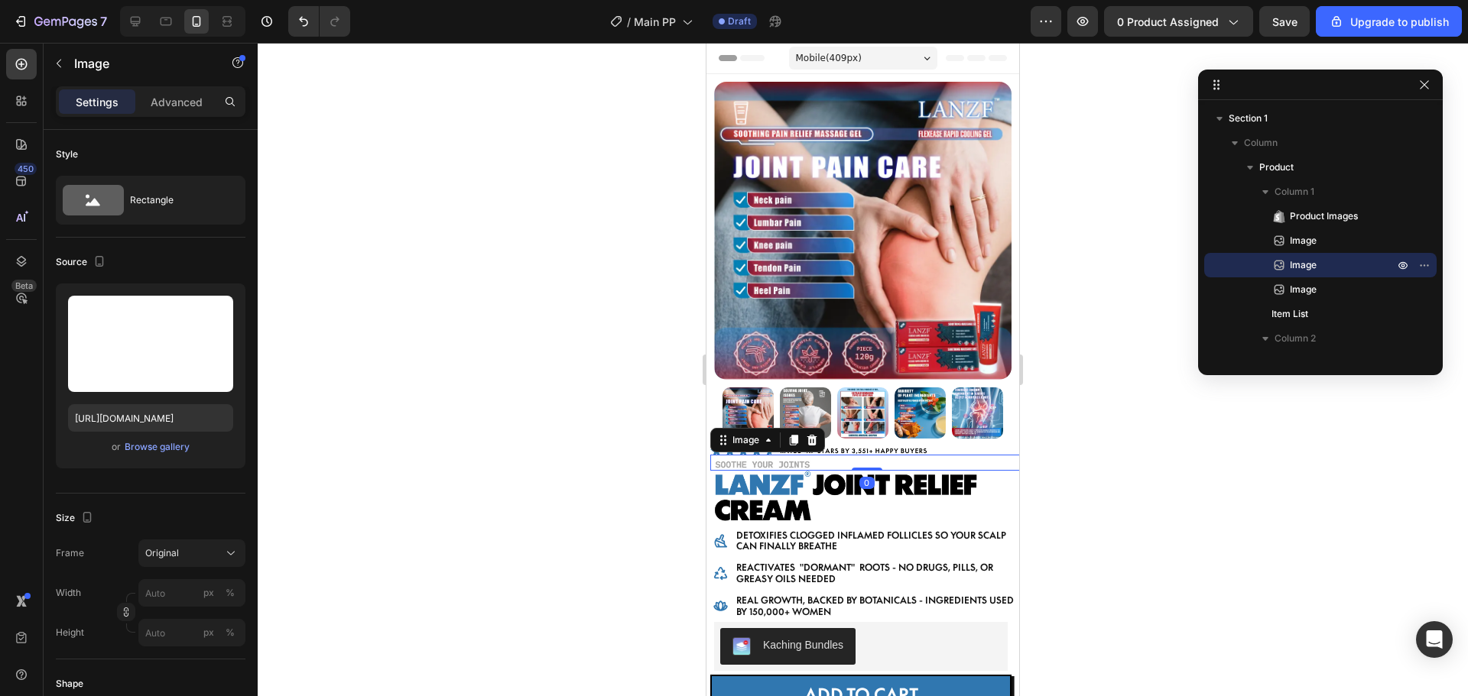
click at [769, 455] on img at bounding box center [866, 463] width 313 height 16
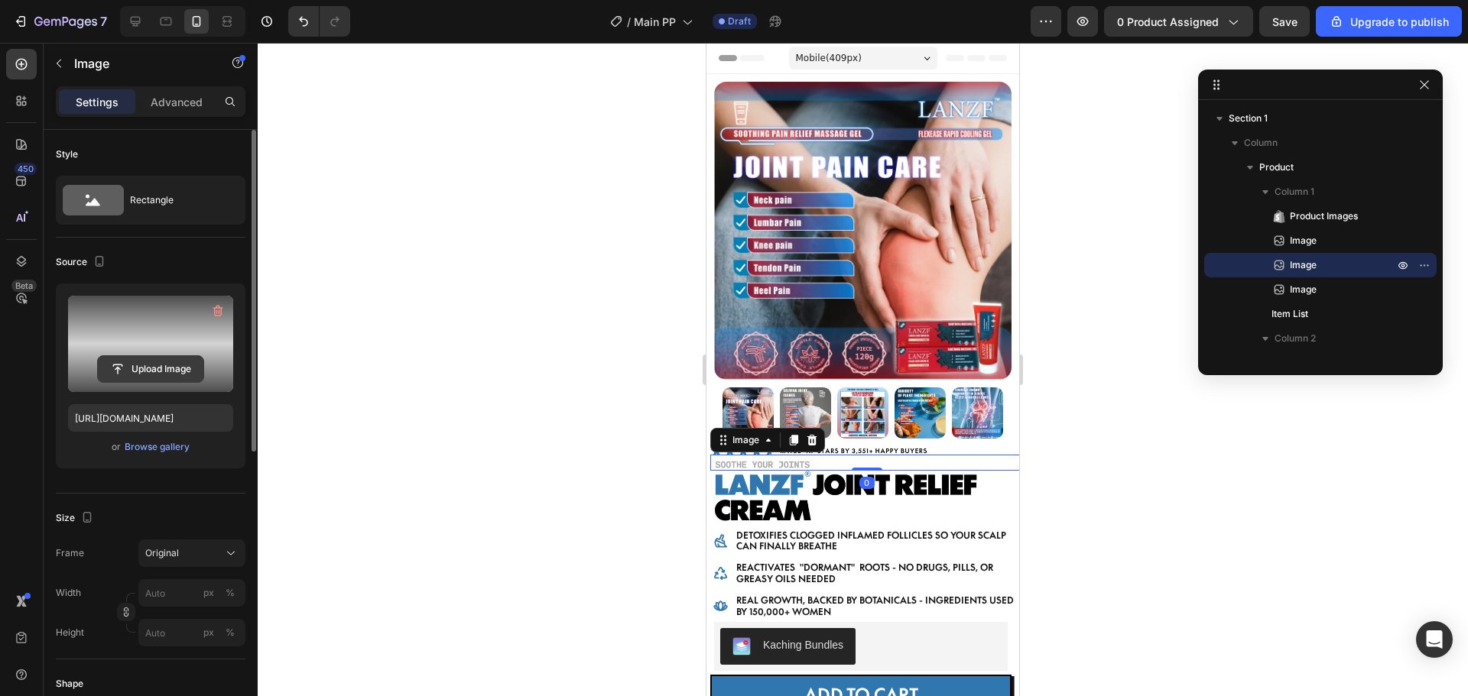
click at [157, 367] on input "file" at bounding box center [150, 369] width 105 height 26
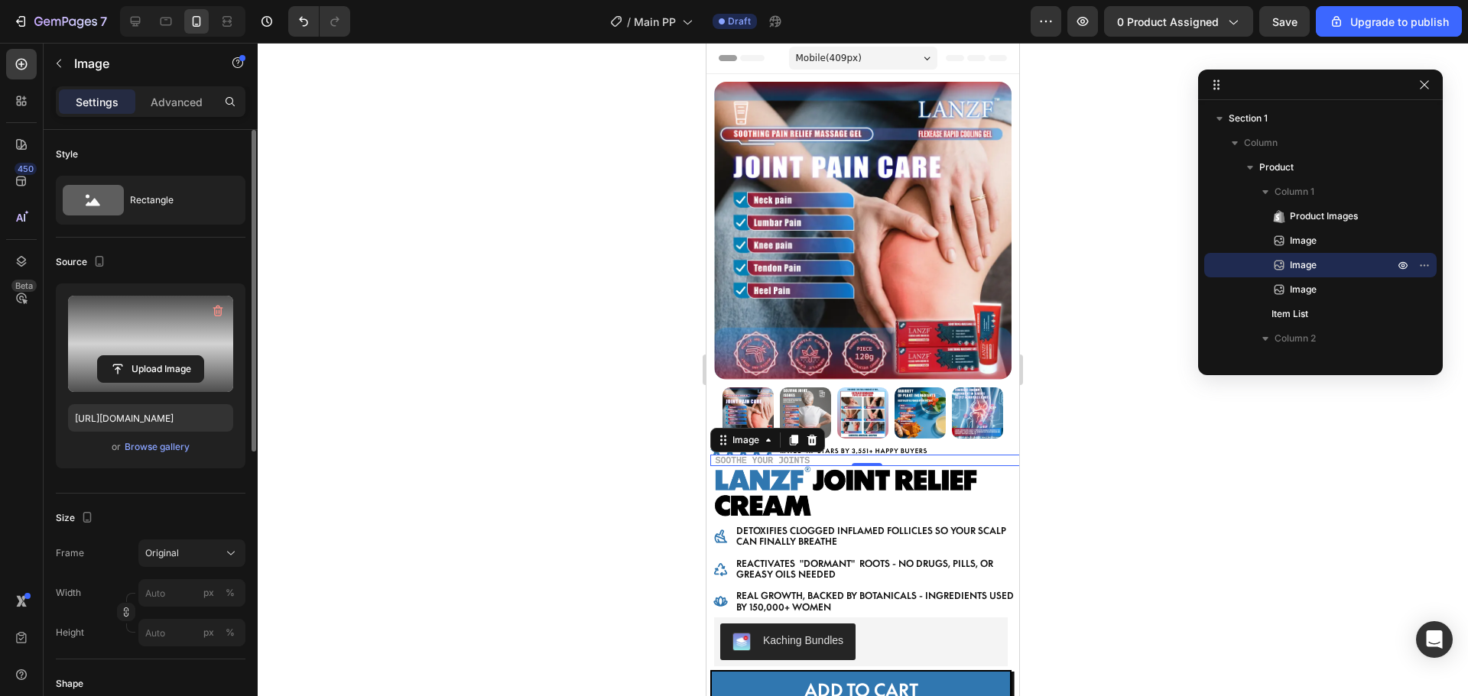
drag, startPoint x: 1189, startPoint y: 491, endPoint x: 262, endPoint y: 465, distance: 926.8
click at [1189, 491] on div at bounding box center [863, 370] width 1210 height 654
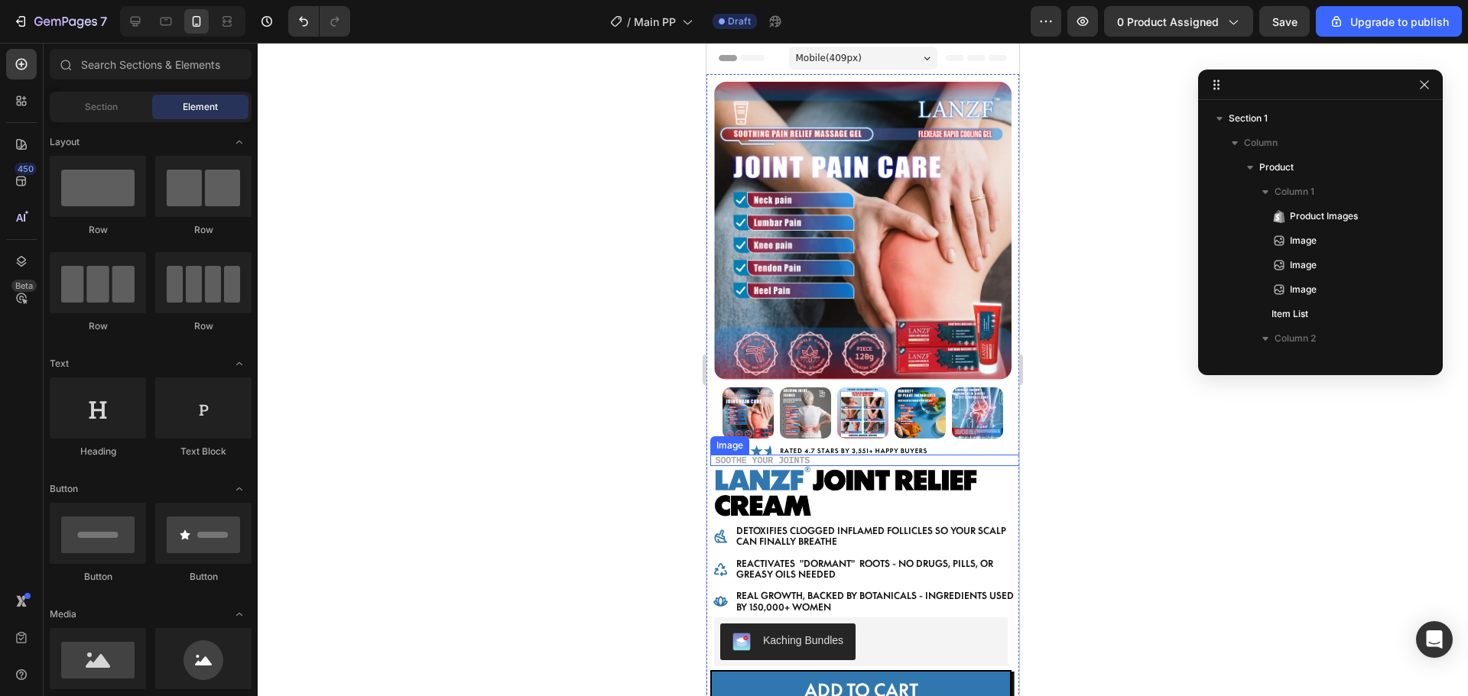
click at [777, 455] on img at bounding box center [866, 460] width 313 height 11
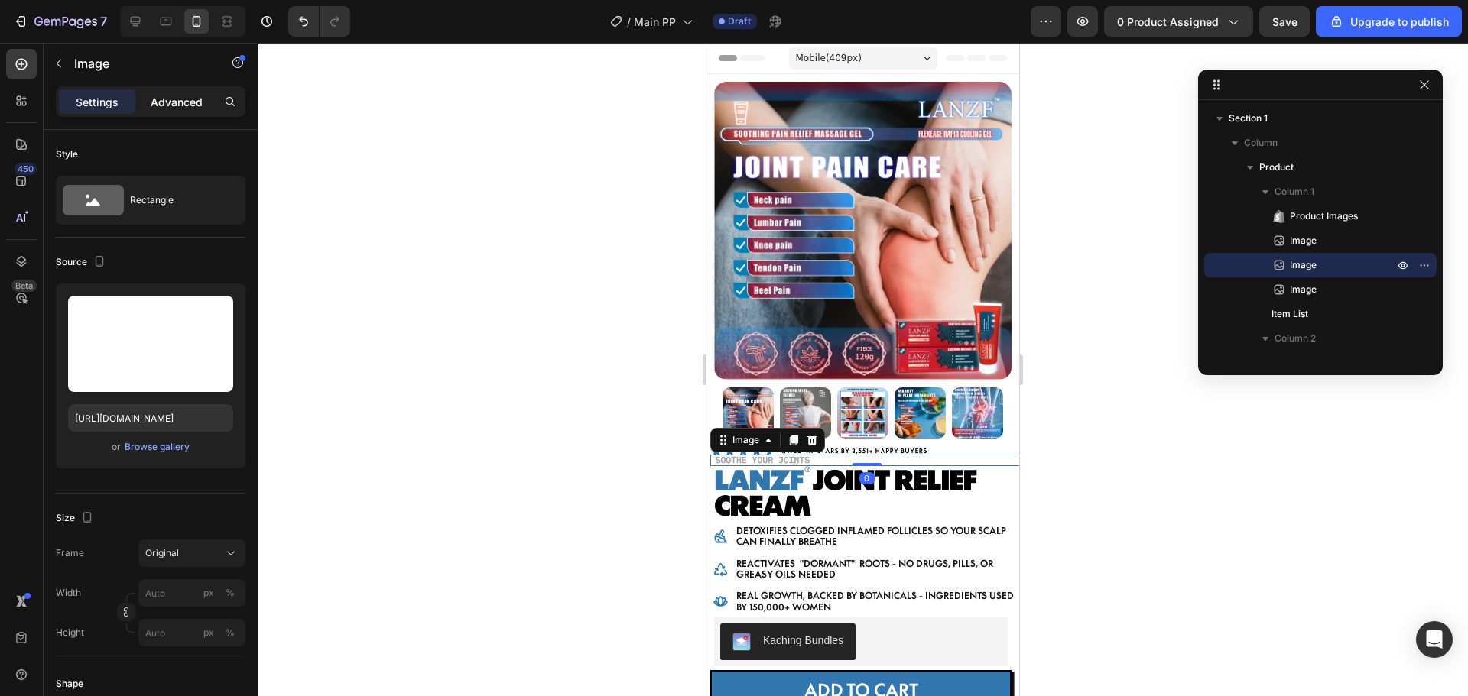
click at [171, 96] on p "Advanced" at bounding box center [177, 102] width 52 height 16
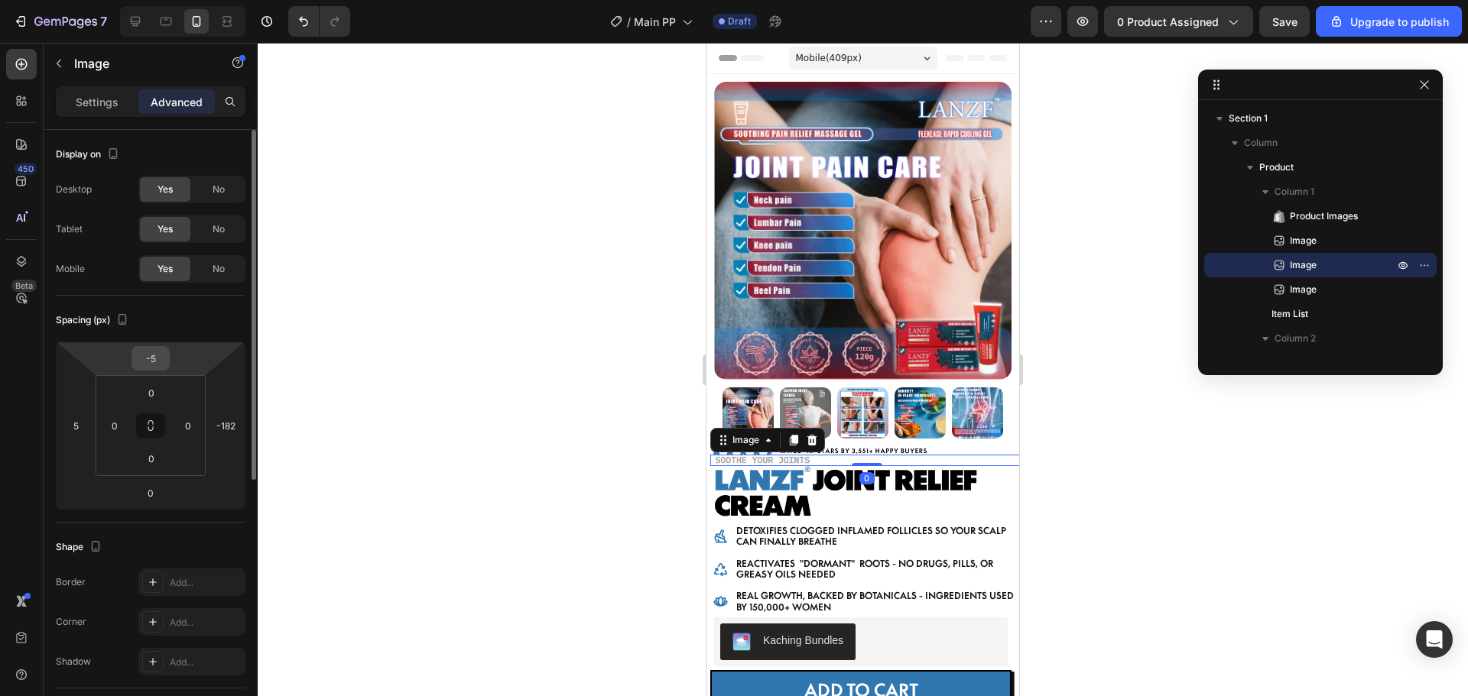
click at [151, 358] on input "-5" at bounding box center [150, 358] width 31 height 23
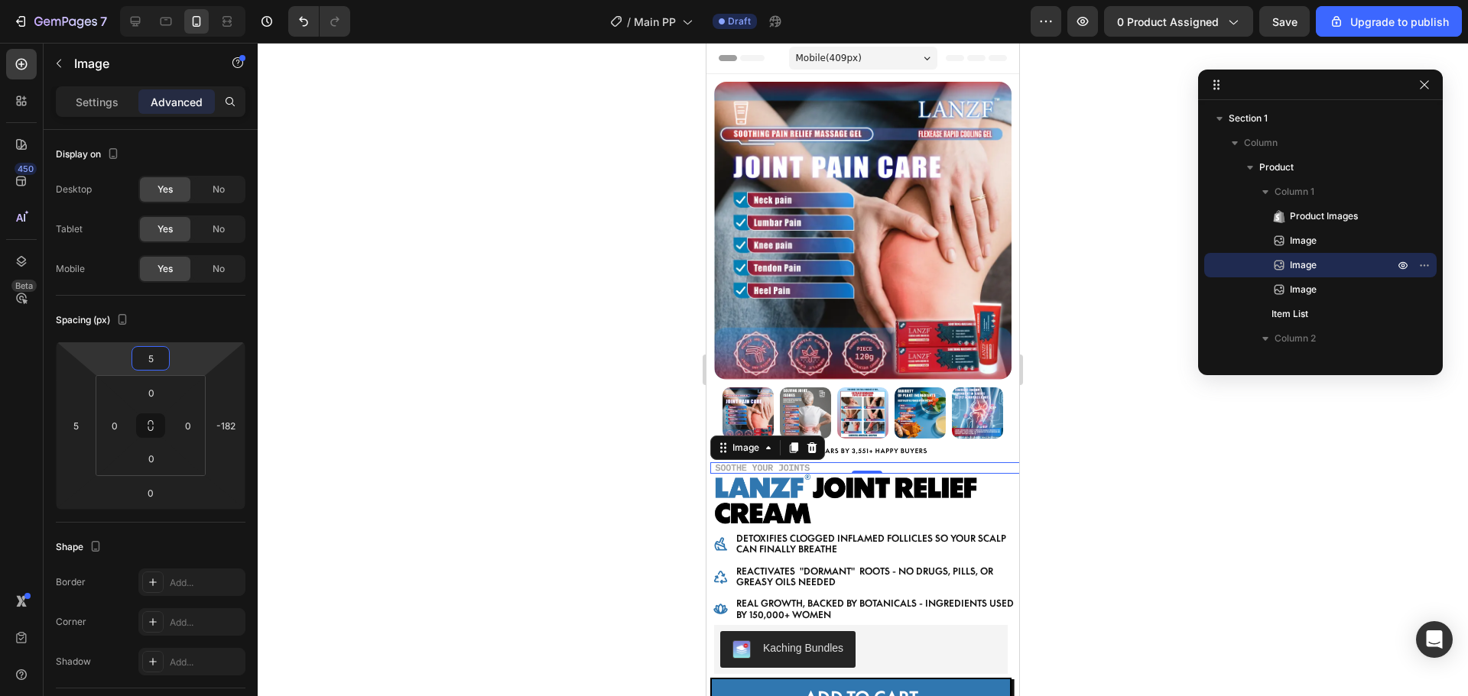
type input "5"
click at [342, 198] on div at bounding box center [863, 370] width 1210 height 654
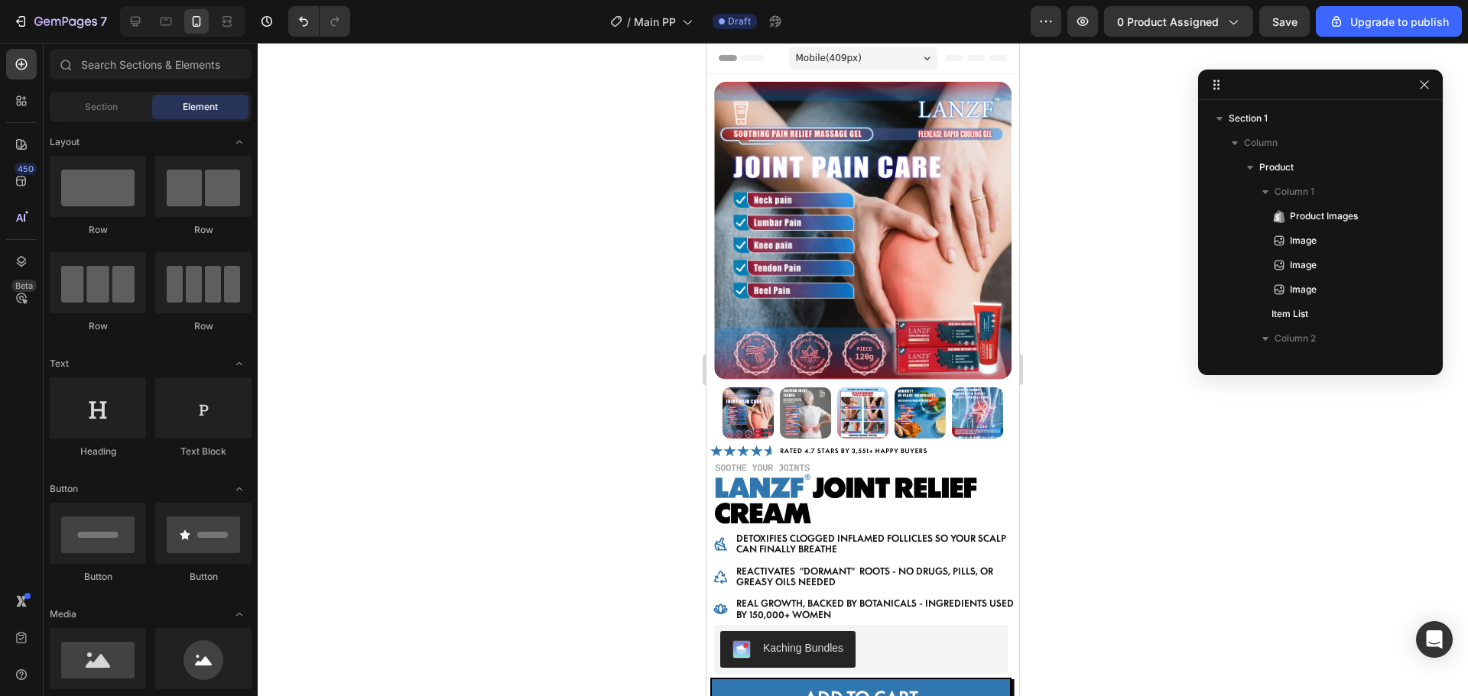
click at [1283, 554] on div at bounding box center [863, 370] width 1210 height 654
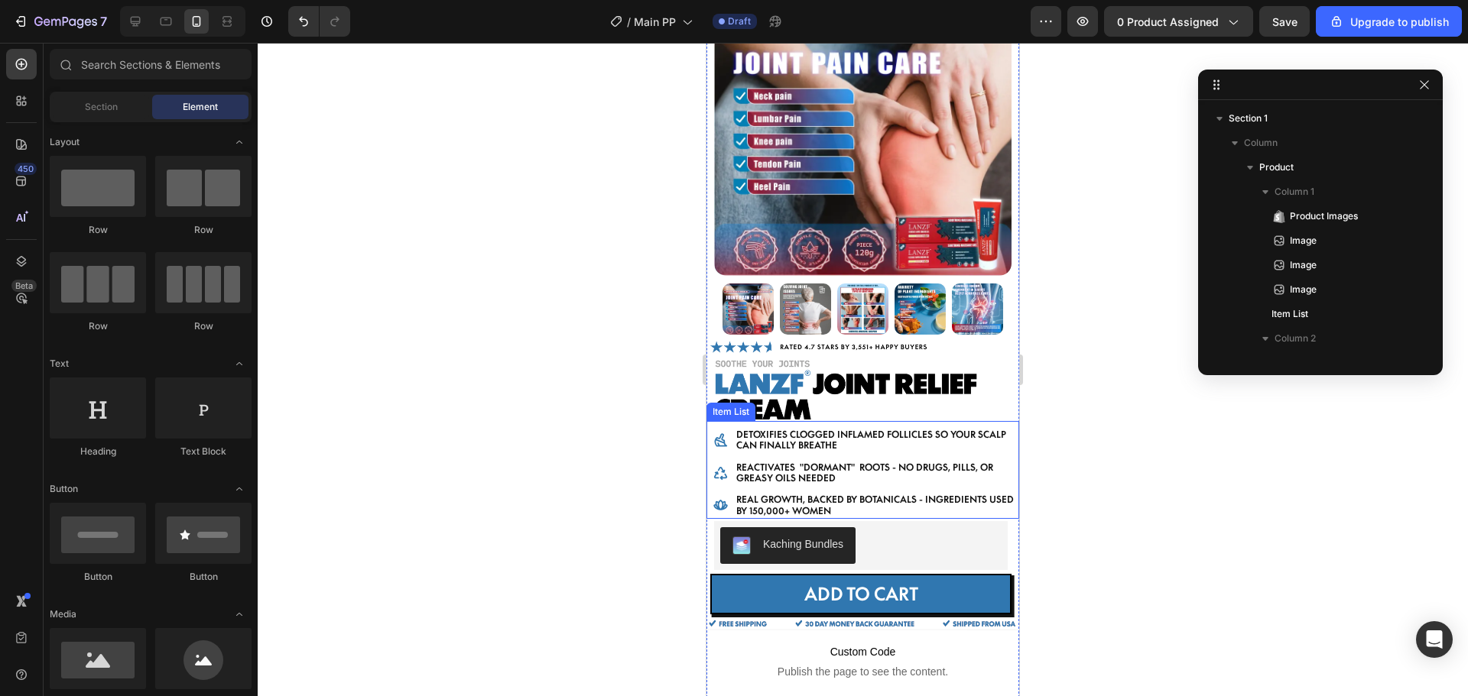
scroll to position [153, 0]
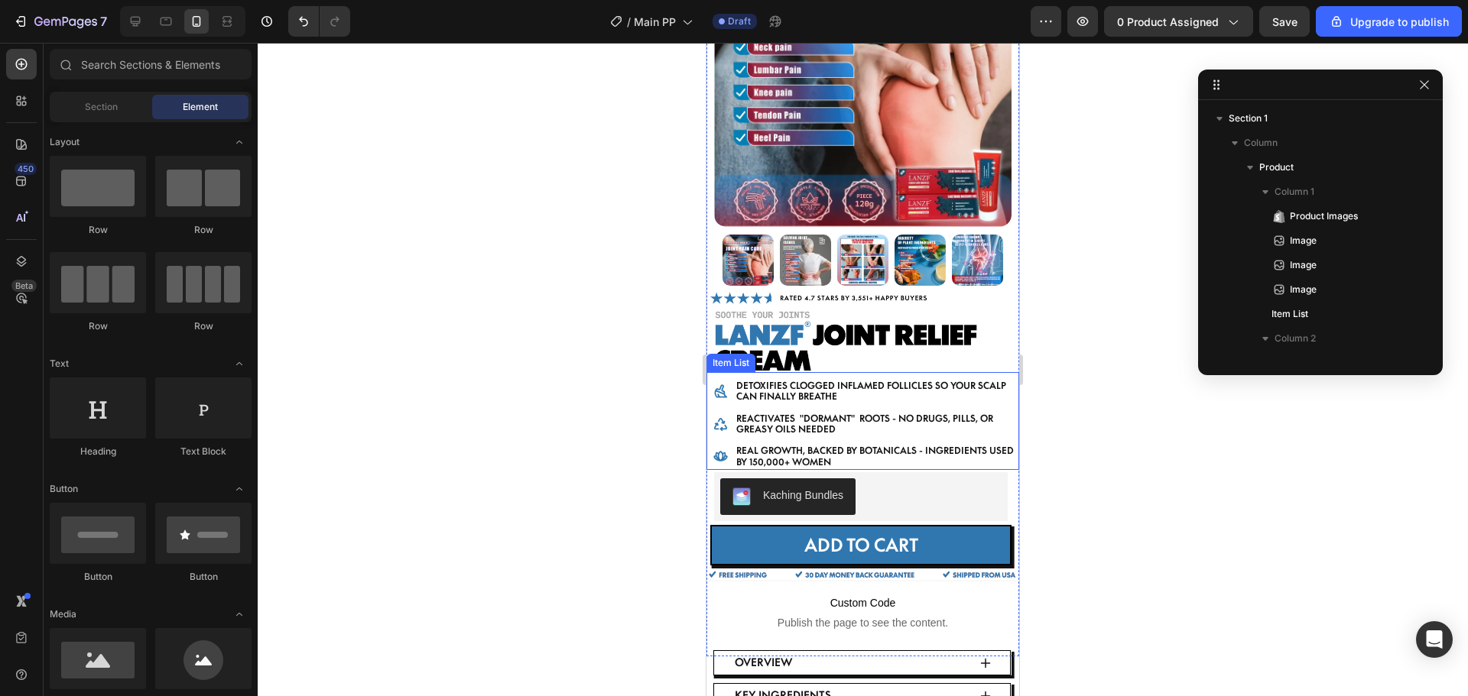
click at [722, 354] on div "Item List" at bounding box center [730, 363] width 49 height 18
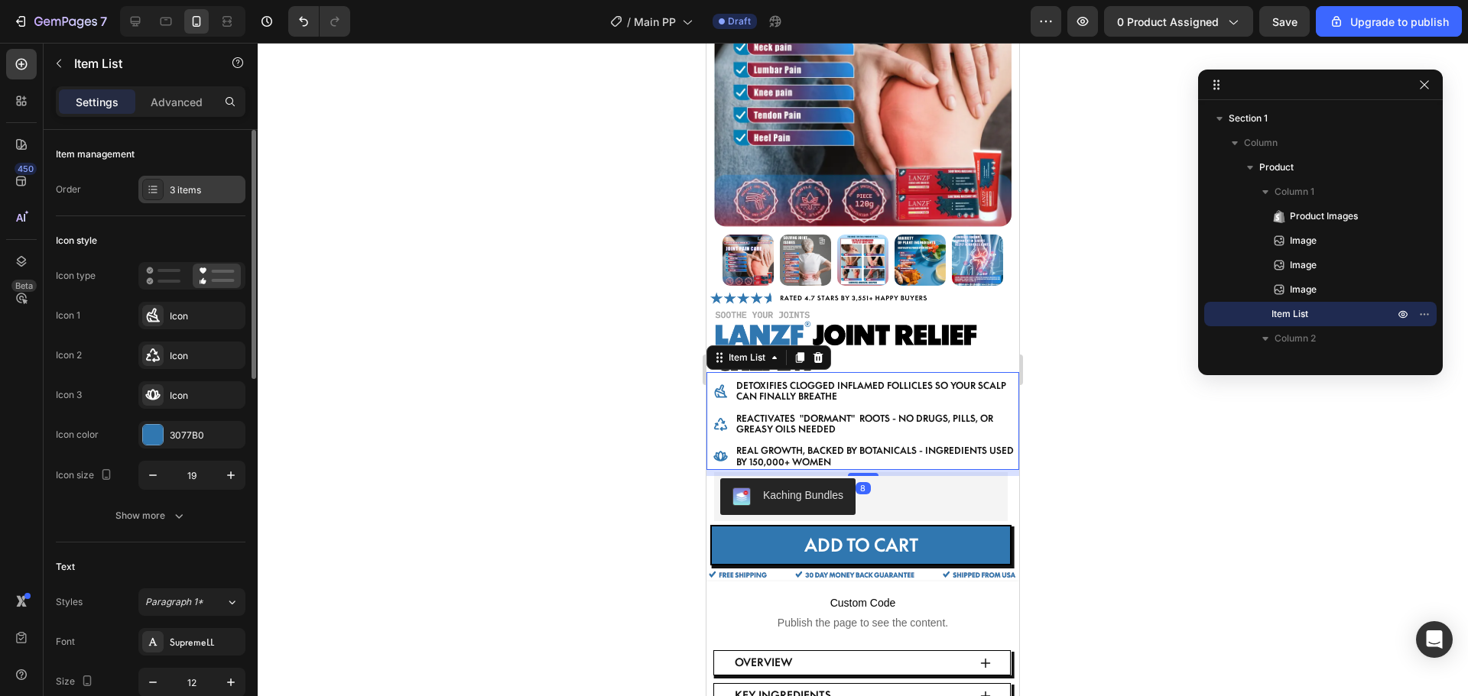
click at [183, 190] on div "3 items" at bounding box center [206, 190] width 72 height 14
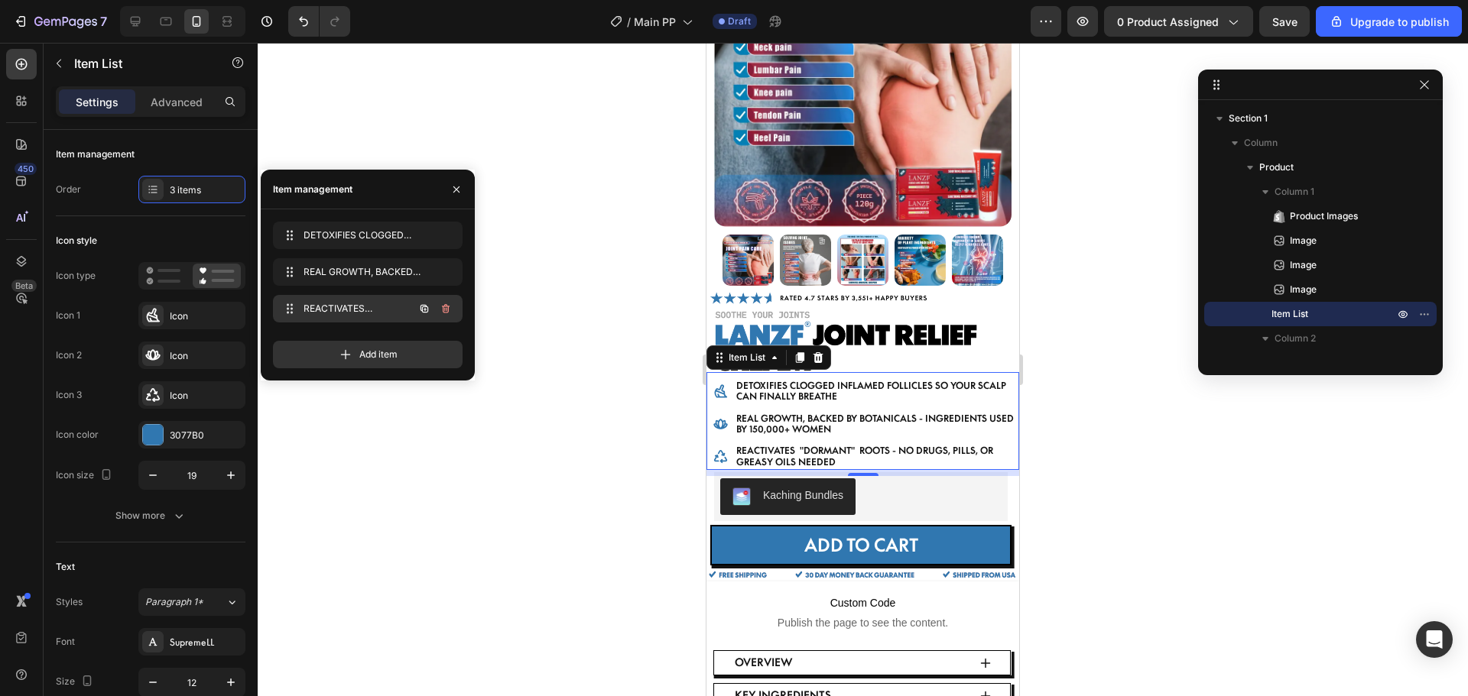
drag, startPoint x: 284, startPoint y: 303, endPoint x: 298, endPoint y: 298, distance: 14.8
drag, startPoint x: 288, startPoint y: 271, endPoint x: 285, endPoint y: 221, distance: 49.8
drag, startPoint x: 283, startPoint y: 240, endPoint x: 287, endPoint y: 319, distance: 78.9
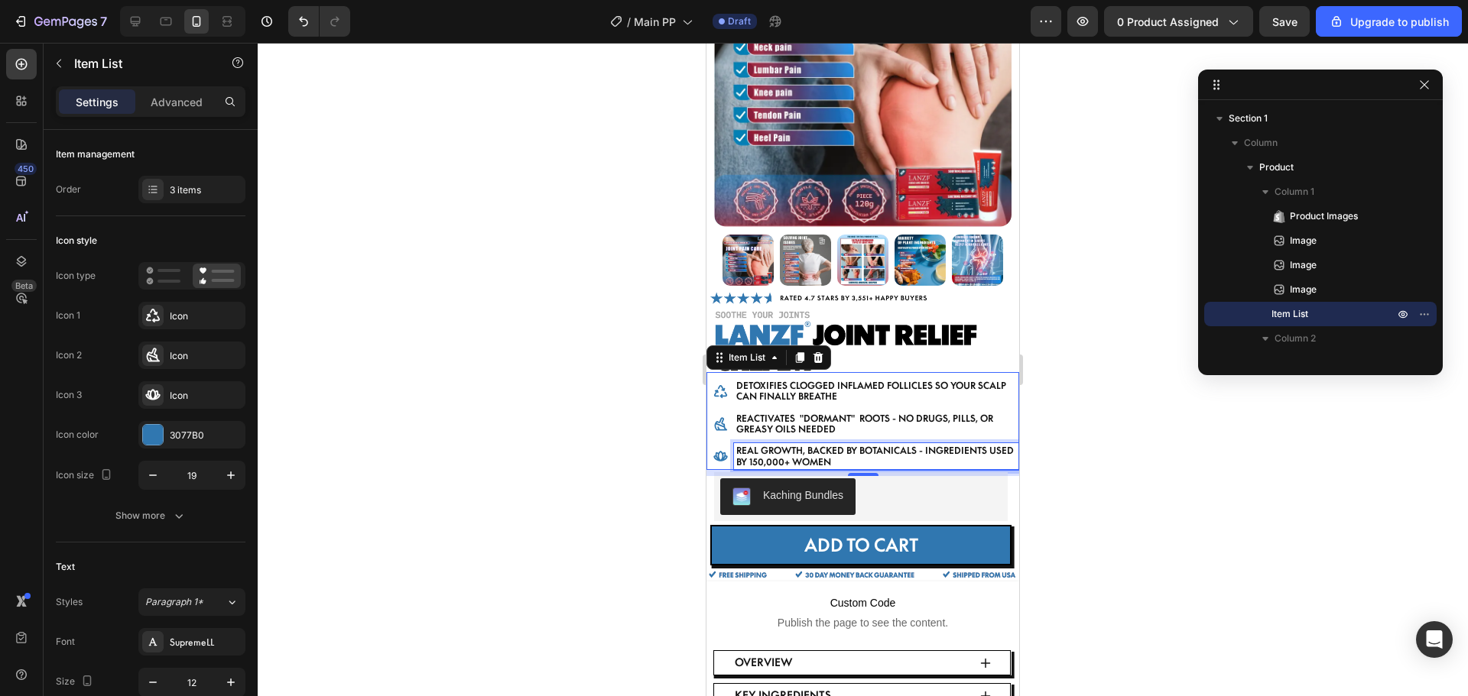
click at [776, 446] on p "REAL GROWTH, BACKED BY BOTANICALS - ingredients used by 150,000+ women" at bounding box center [876, 457] width 281 height 22
click at [806, 414] on p "REACTIVATES "DORMANT" ROOTS - no drugs, pills, or greasy oils needed" at bounding box center [876, 425] width 281 height 22
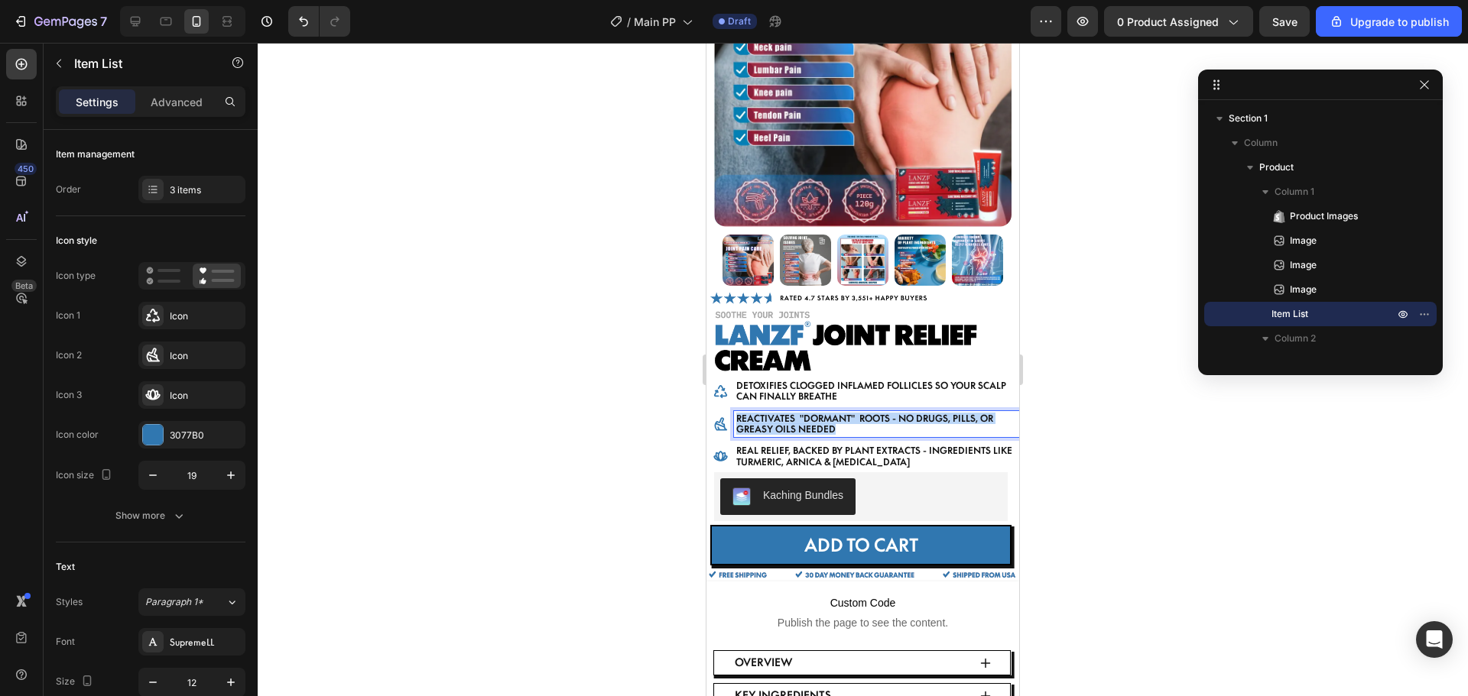
click at [806, 414] on p "REACTIVATES "DORMANT" ROOTS - no drugs, pills, or greasy oils needed" at bounding box center [876, 425] width 281 height 22
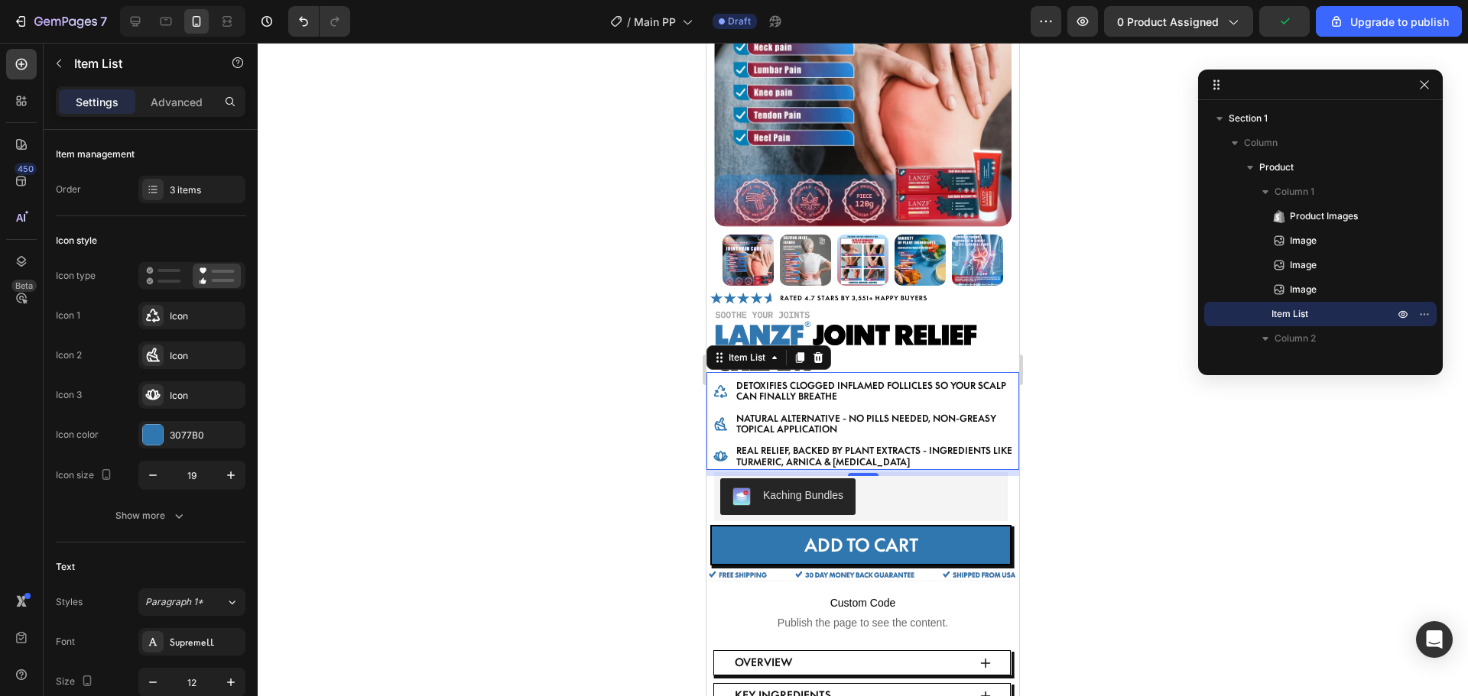
click at [774, 381] on p "DETOXIFIES CLOGGED INFLAMED FOLLICLES so your scalp can finally breathe" at bounding box center [876, 392] width 281 height 22
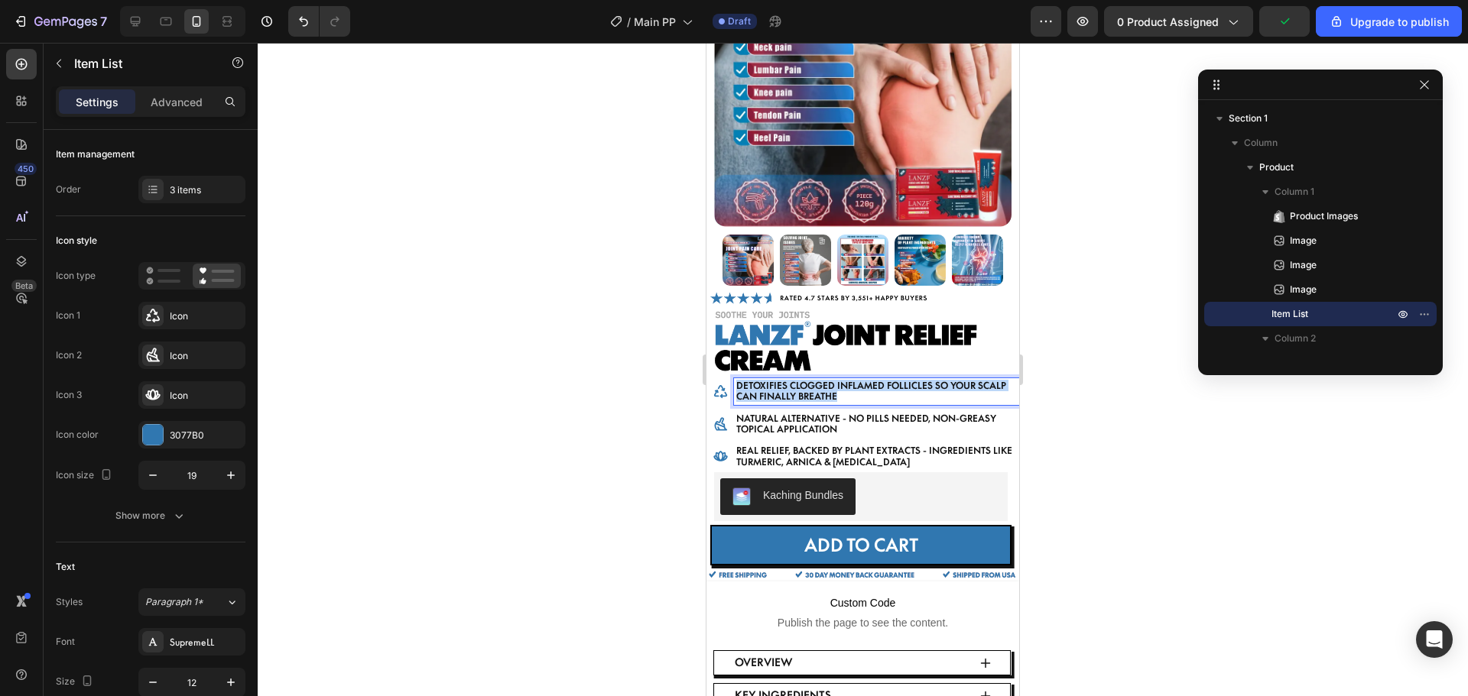
click at [774, 381] on p "DETOXIFIES CLOGGED INFLAMED FOLLICLES so your scalp can finally breathe" at bounding box center [876, 392] width 281 height 22
click at [592, 394] on div at bounding box center [863, 370] width 1210 height 654
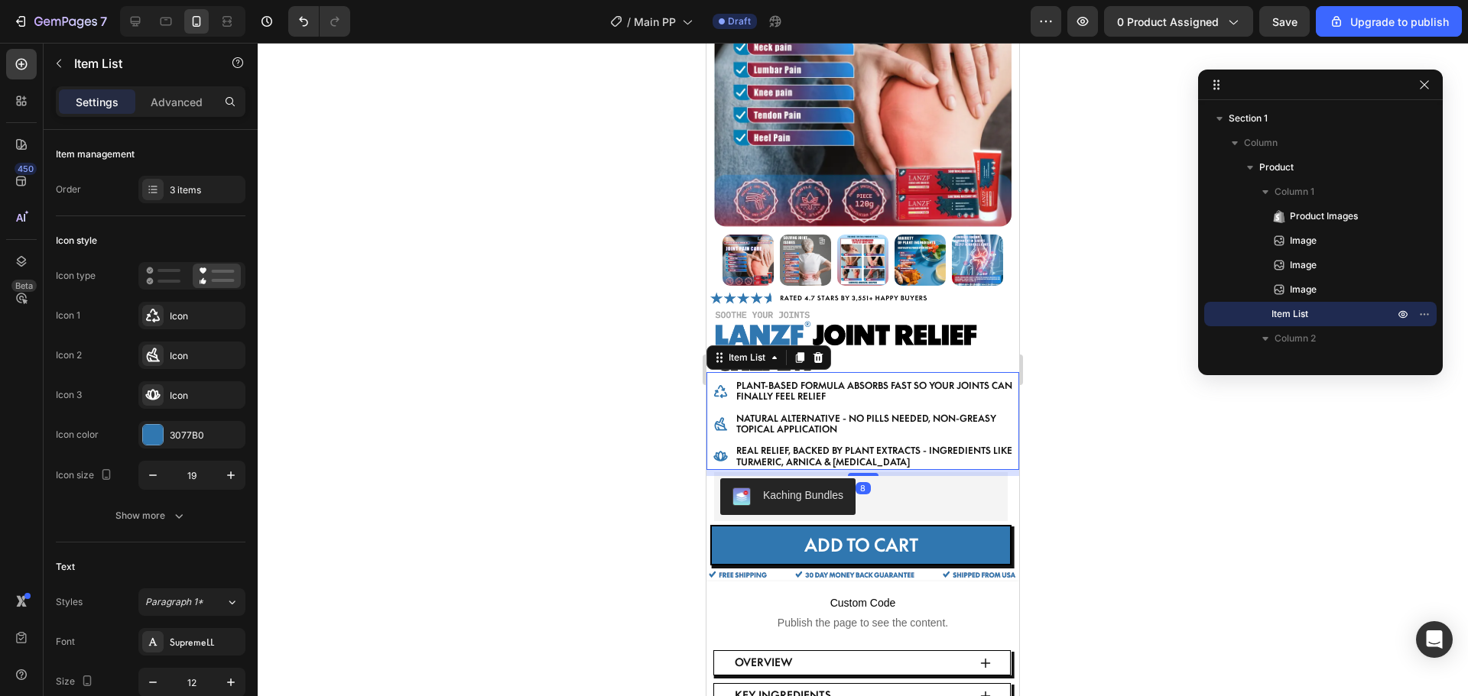
click at [724, 385] on icon at bounding box center [720, 391] width 13 height 13
click at [157, 323] on icon at bounding box center [152, 315] width 15 height 15
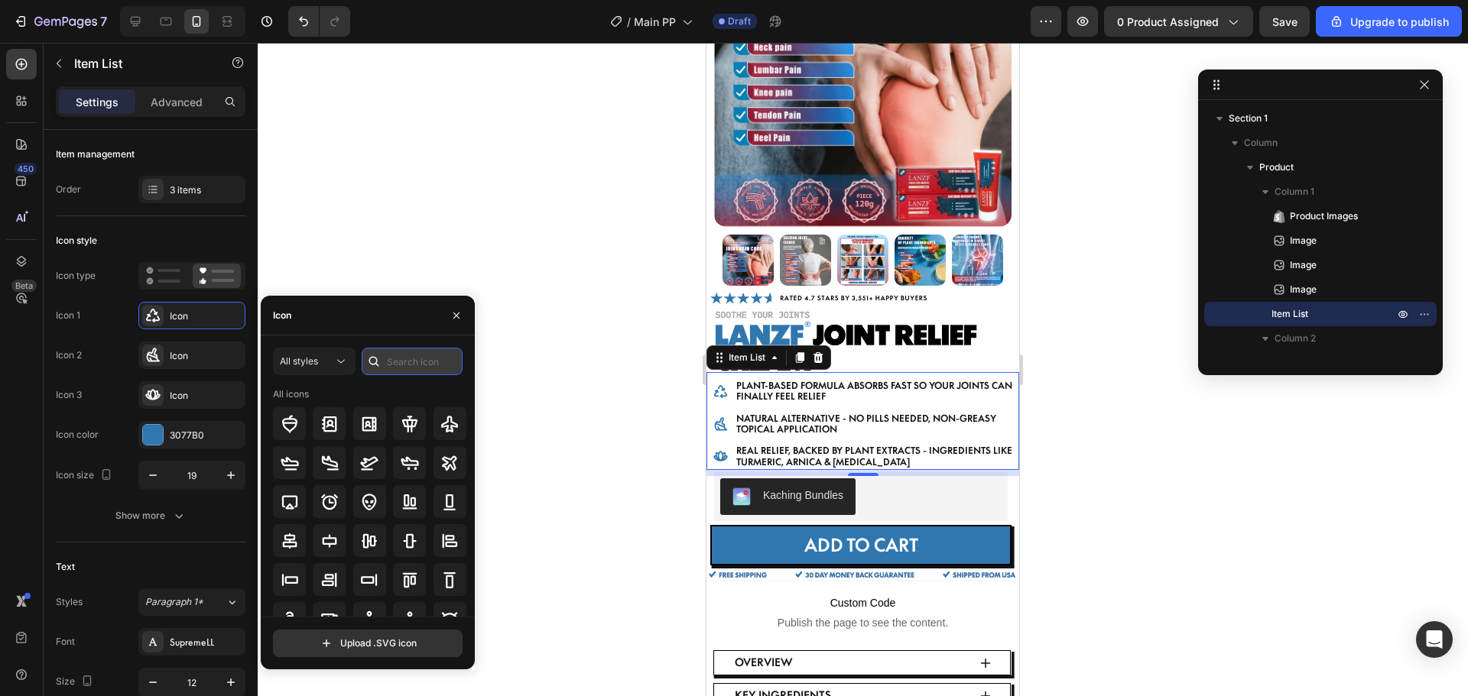
click at [400, 357] on input "text" at bounding box center [412, 362] width 101 height 28
type input "SPEED"
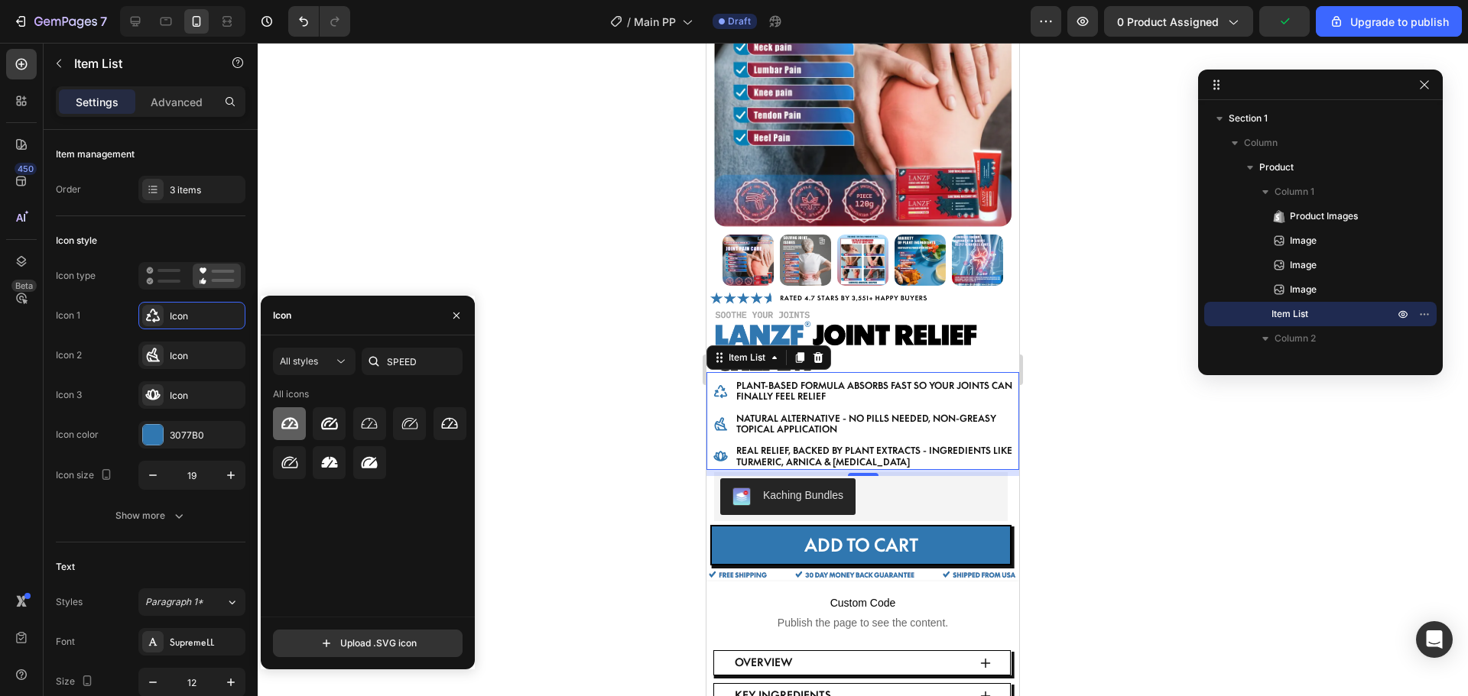
click at [293, 427] on icon at bounding box center [290, 424] width 18 height 18
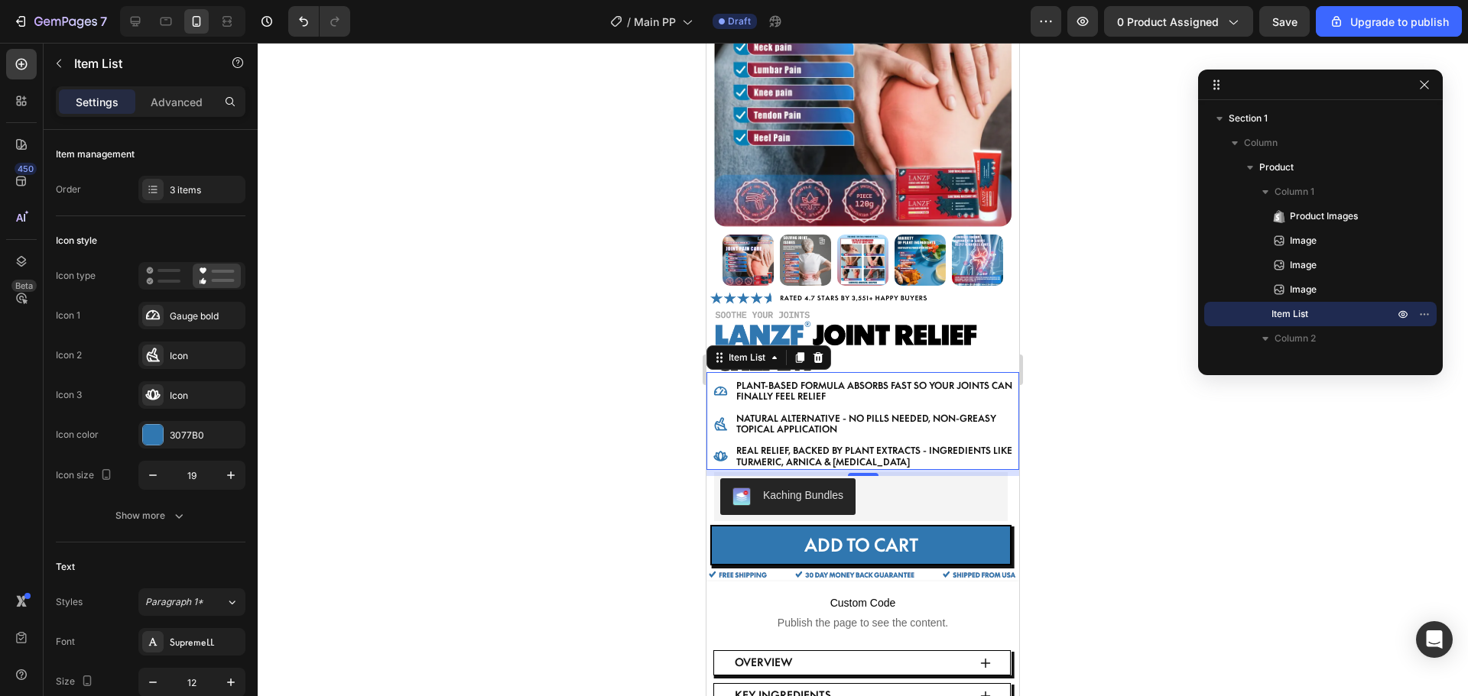
click at [719, 417] on icon at bounding box center [720, 423] width 13 height 13
click at [720, 416] on div "NATURAL ALTERNATIVE - NO PILLS NEEDED, NON-GREASY TOPICAL APPLICATION" at bounding box center [866, 424] width 306 height 27
click at [717, 417] on icon at bounding box center [720, 424] width 15 height 15
click at [173, 388] on div "Icon" at bounding box center [191, 395] width 107 height 28
click at [157, 358] on icon at bounding box center [153, 355] width 13 height 14
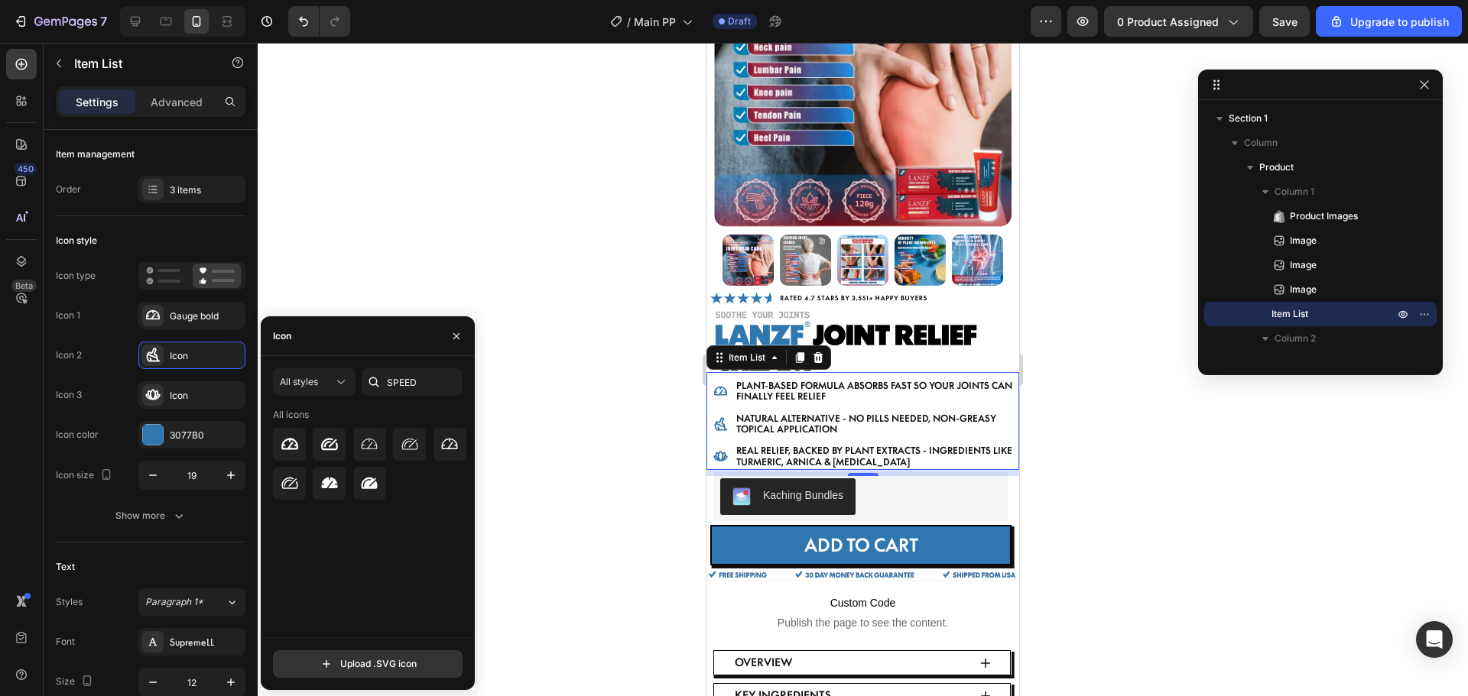
click at [313, 336] on div "Icon" at bounding box center [368, 336] width 214 height 40
click at [414, 394] on input "SPEED" at bounding box center [412, 382] width 101 height 28
type input "o"
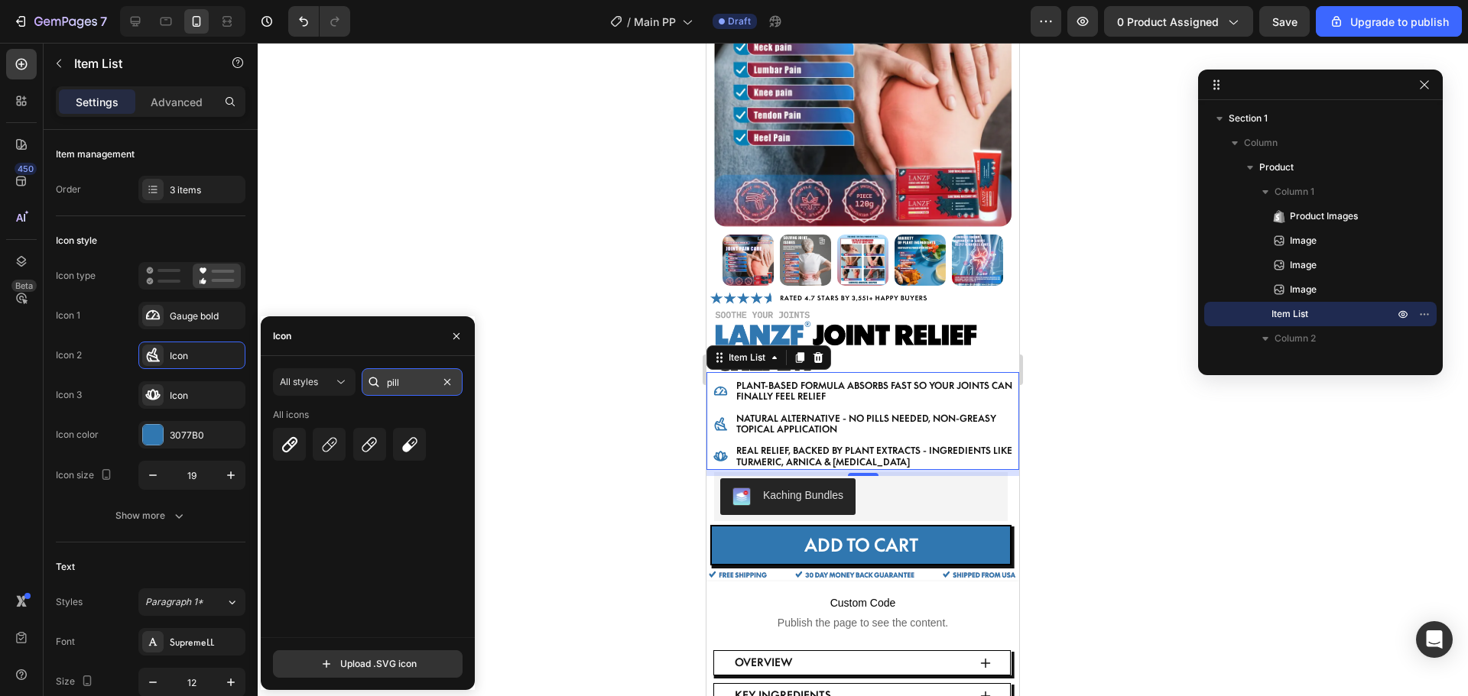
click at [407, 384] on input "pill" at bounding box center [412, 382] width 101 height 28
click at [431, 388] on input "natural" at bounding box center [412, 382] width 101 height 28
type input "leaf"
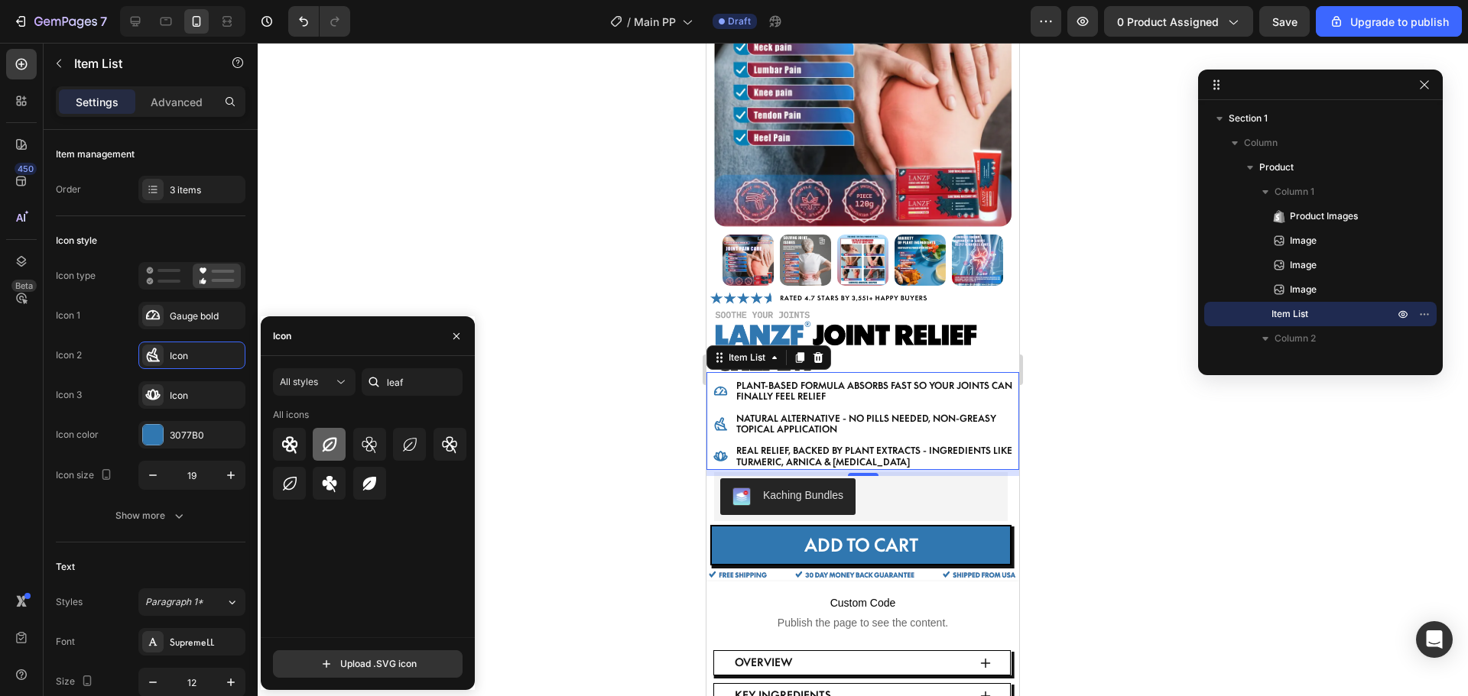
click at [320, 452] on icon at bounding box center [329, 445] width 18 height 18
click at [433, 160] on div at bounding box center [863, 370] width 1210 height 654
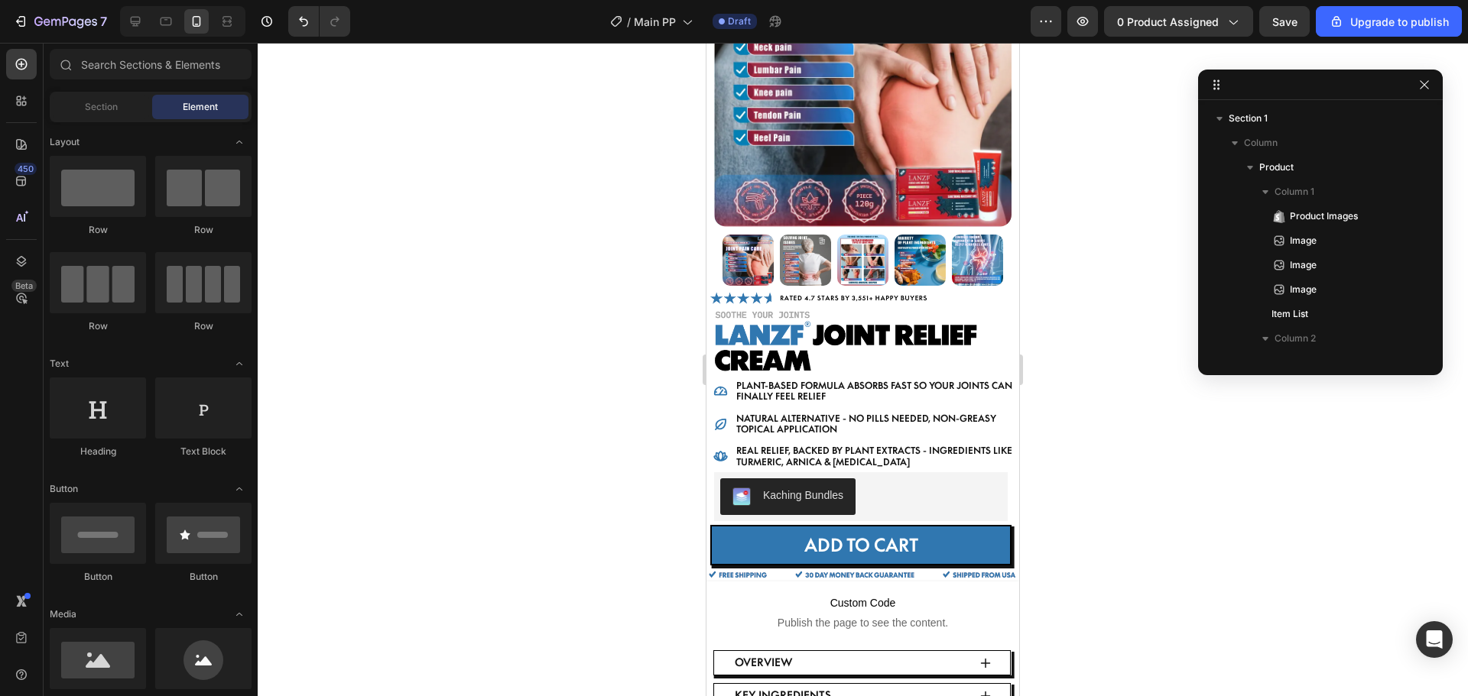
click at [433, 160] on div at bounding box center [863, 370] width 1210 height 654
click at [1260, 462] on div at bounding box center [863, 370] width 1210 height 654
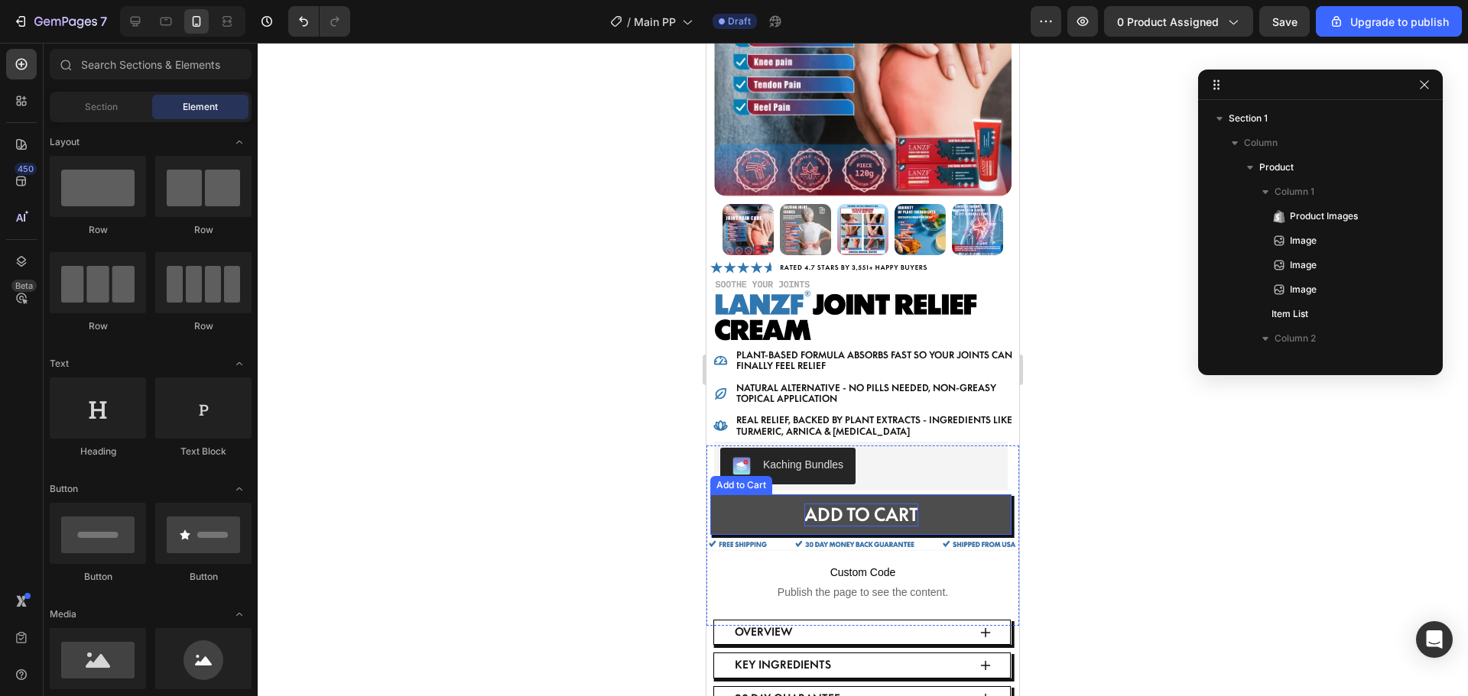
scroll to position [382, 0]
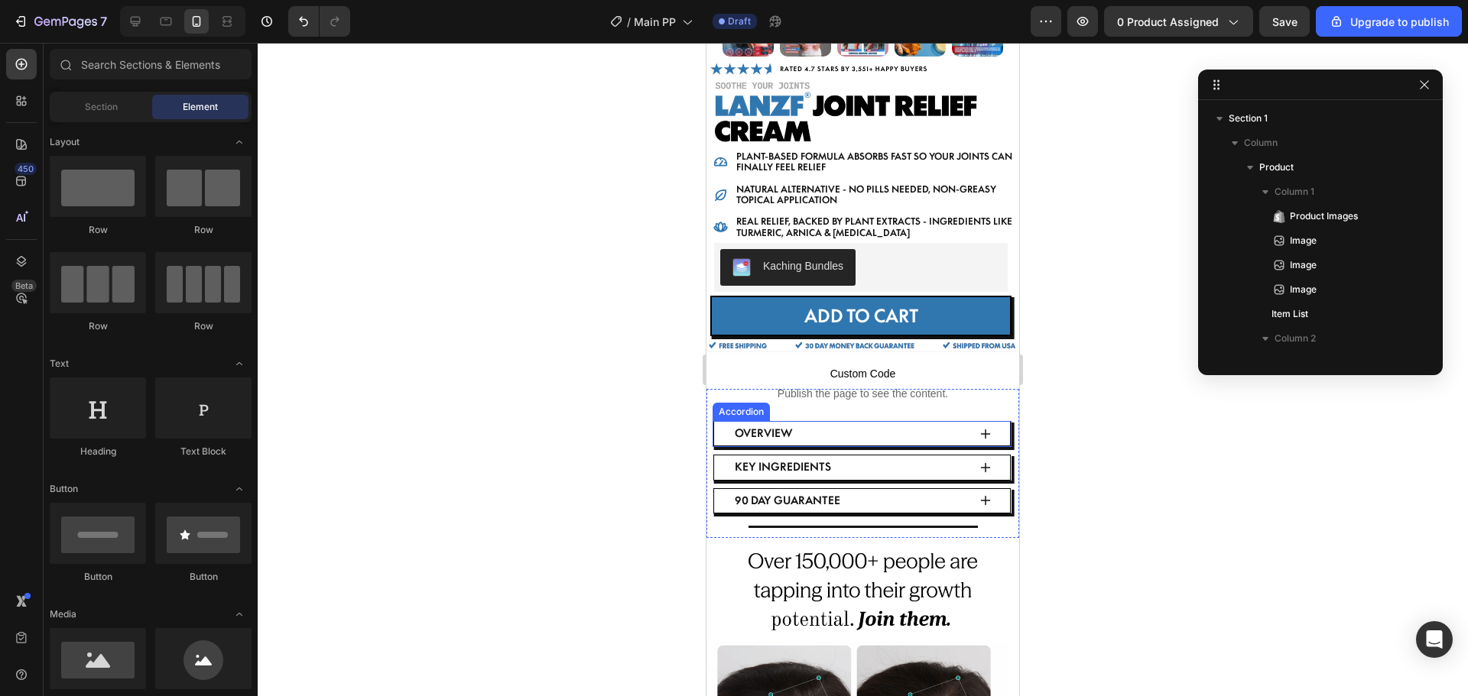
click at [982, 422] on div "Overview" at bounding box center [862, 434] width 296 height 24
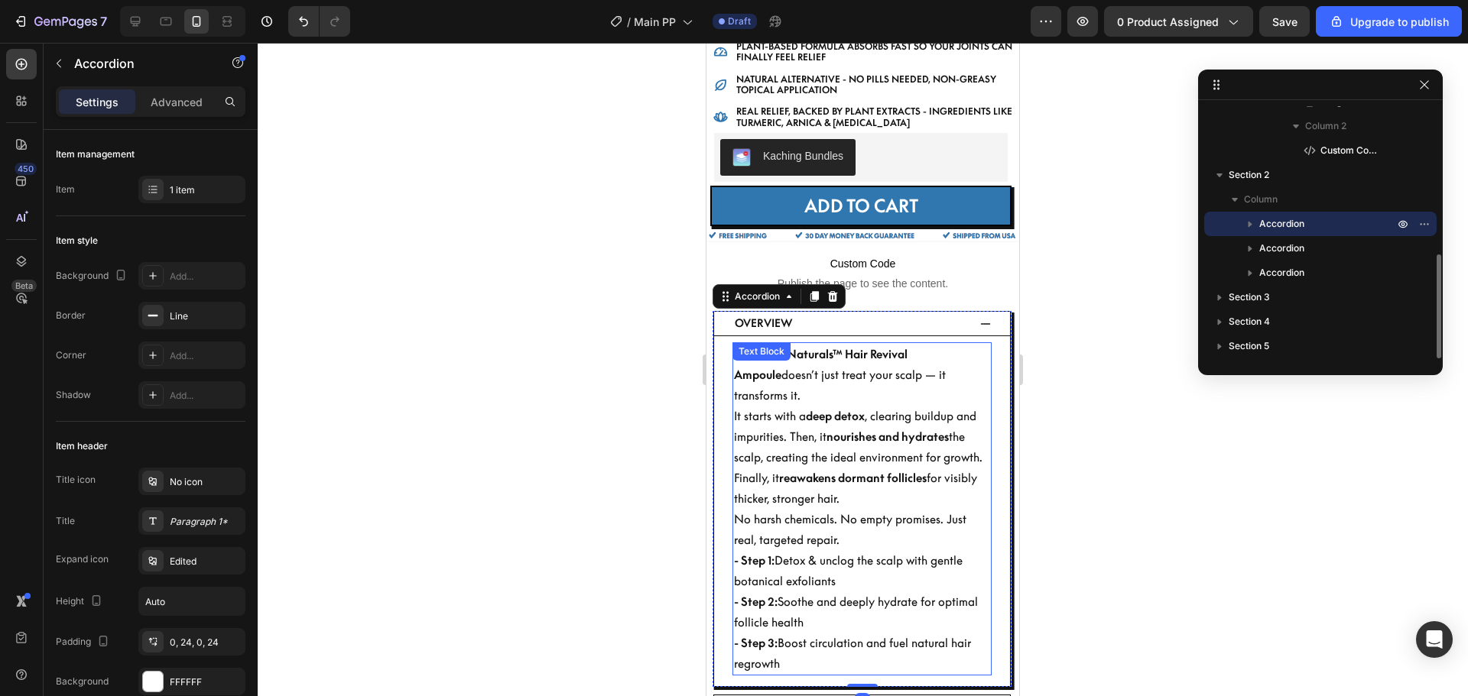
scroll to position [612, 0]
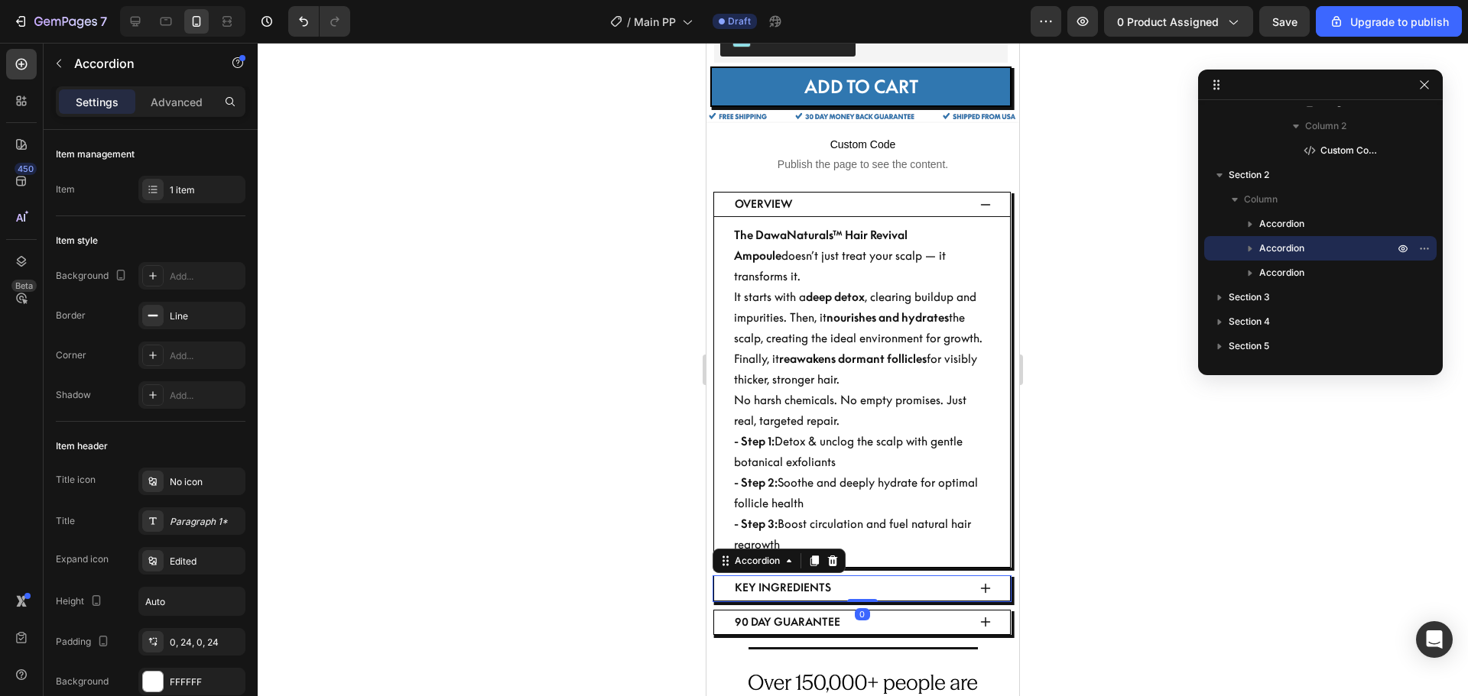
click at [979, 582] on icon at bounding box center [985, 588] width 12 height 12
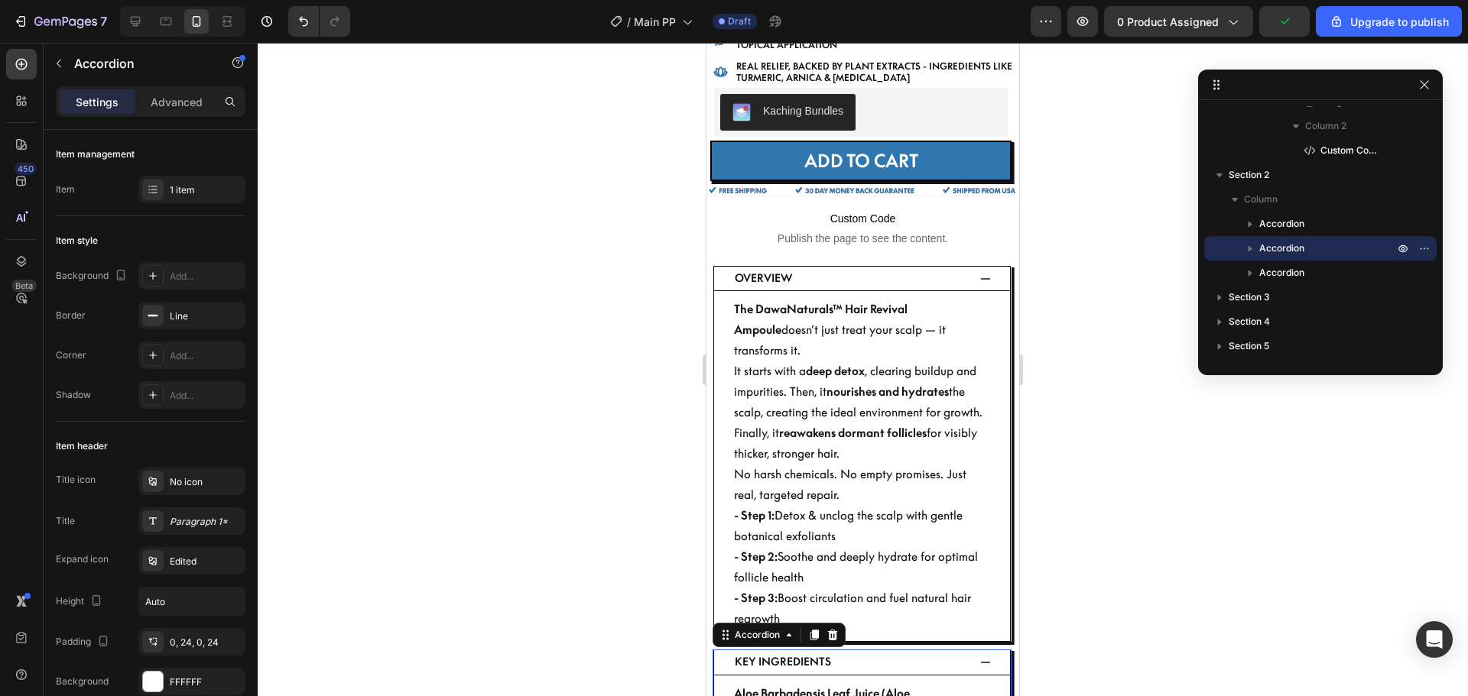
scroll to position [535, 0]
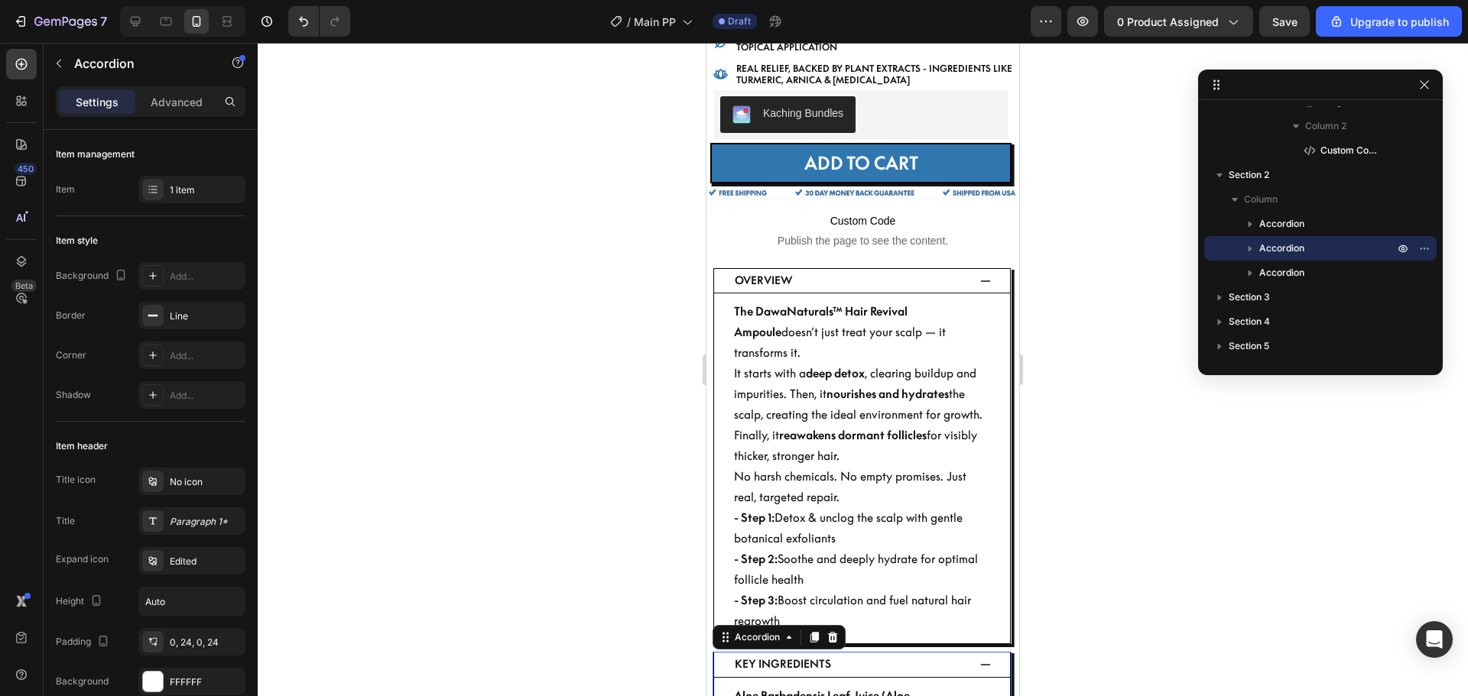
drag, startPoint x: 1124, startPoint y: 448, endPoint x: 231, endPoint y: 491, distance: 894.6
click at [1124, 448] on div at bounding box center [863, 370] width 1210 height 654
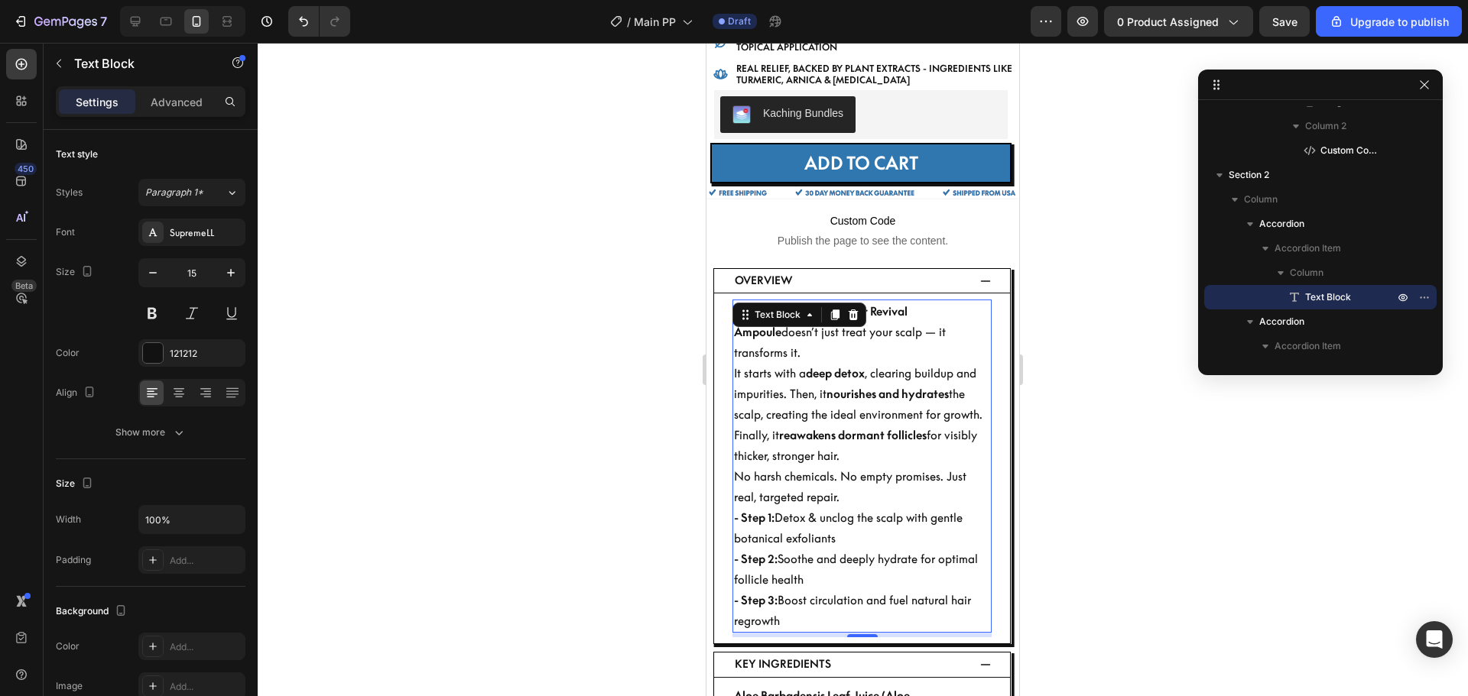
click at [822, 566] on p "- Step 1: Detox & unclog the scalp with gentle botanical exfoliants - Step 2: S…" at bounding box center [862, 570] width 256 height 124
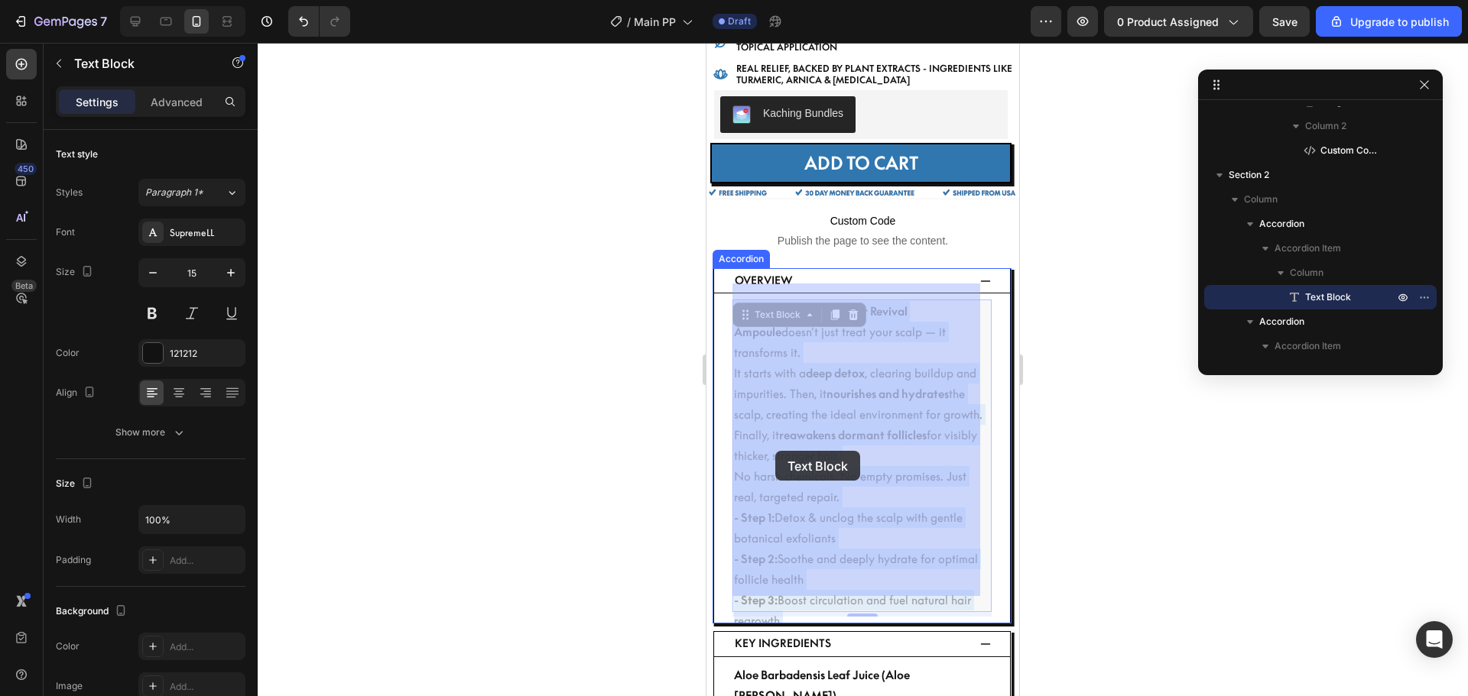
drag, startPoint x: 796, startPoint y: 583, endPoint x: 775, endPoint y: 453, distance: 132.3
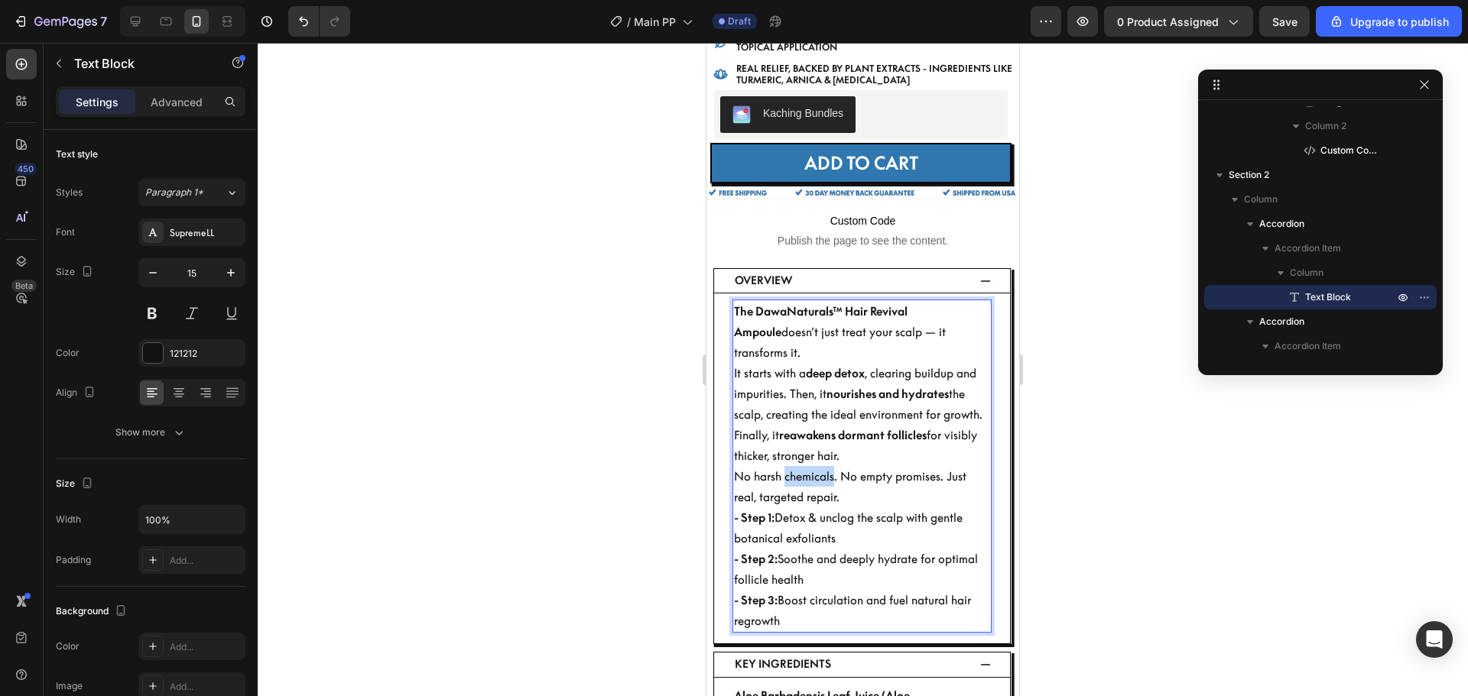
click at [798, 466] on p "No harsh chemicals. No empty promises. Just real, targeted repair." at bounding box center [862, 486] width 256 height 41
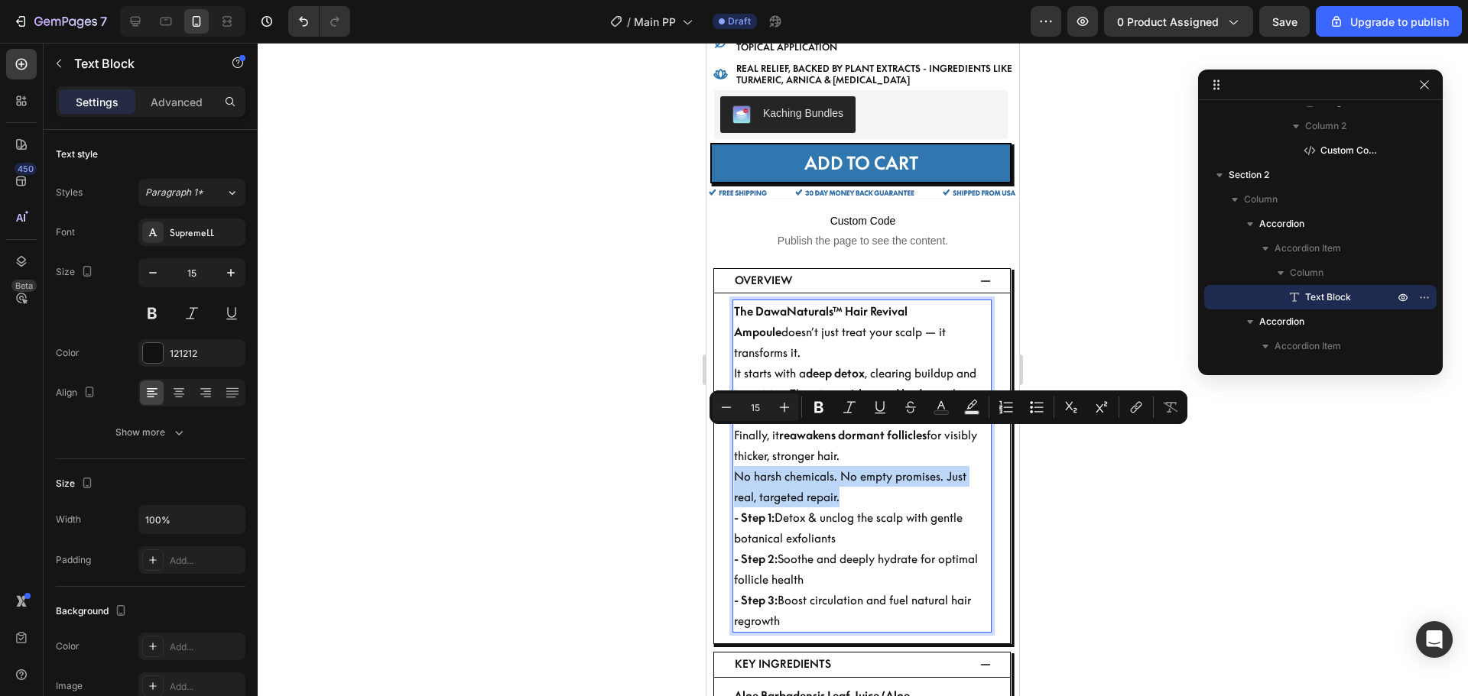
click at [798, 466] on p "No harsh chemicals. No empty promises. Just real, targeted repair." at bounding box center [862, 486] width 256 height 41
click at [808, 508] on p "- Step 1: Detox & unclog the scalp with gentle botanical exfoliants - Step 2: S…" at bounding box center [862, 570] width 256 height 124
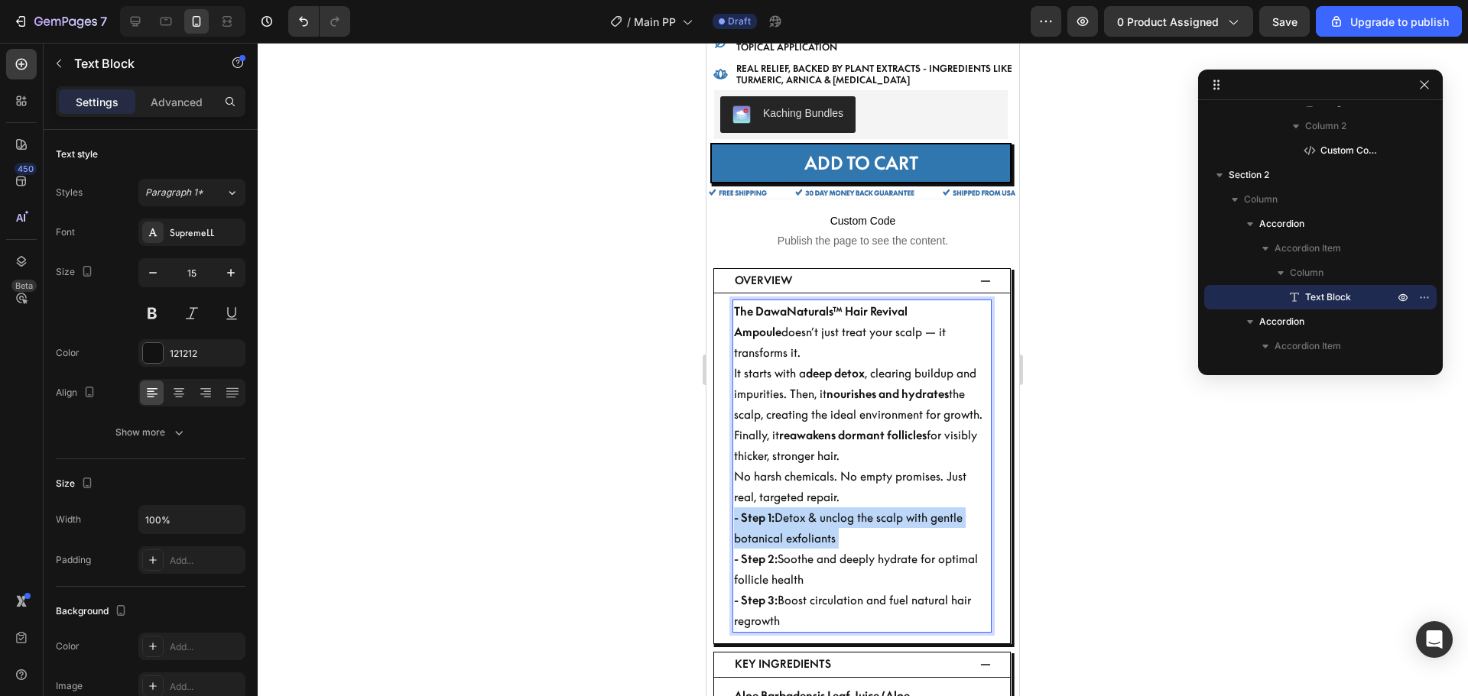
click at [808, 508] on p "- Step 1: Detox & unclog the scalp with gentle botanical exfoliants - Step 2: S…" at bounding box center [862, 570] width 256 height 124
click at [829, 575] on p "- Step 1: Detox & unclog the scalp with gentle botanical exfoliants - Step 2: S…" at bounding box center [862, 570] width 256 height 124
drag, startPoint x: 808, startPoint y: 587, endPoint x: 711, endPoint y: 282, distance: 320.1
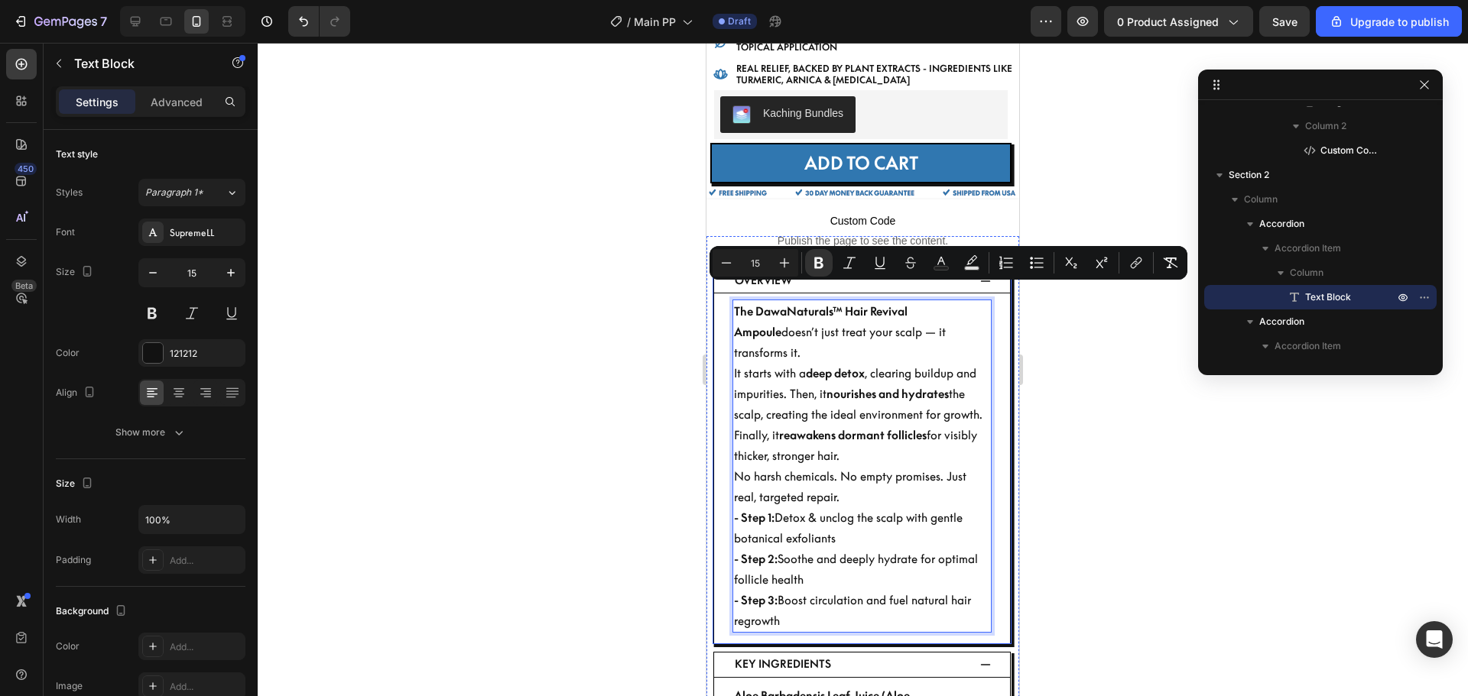
copy div "The DawaNaturals™ Hair Revival Ampoule doesn’t just treat your scalp — it trans…"
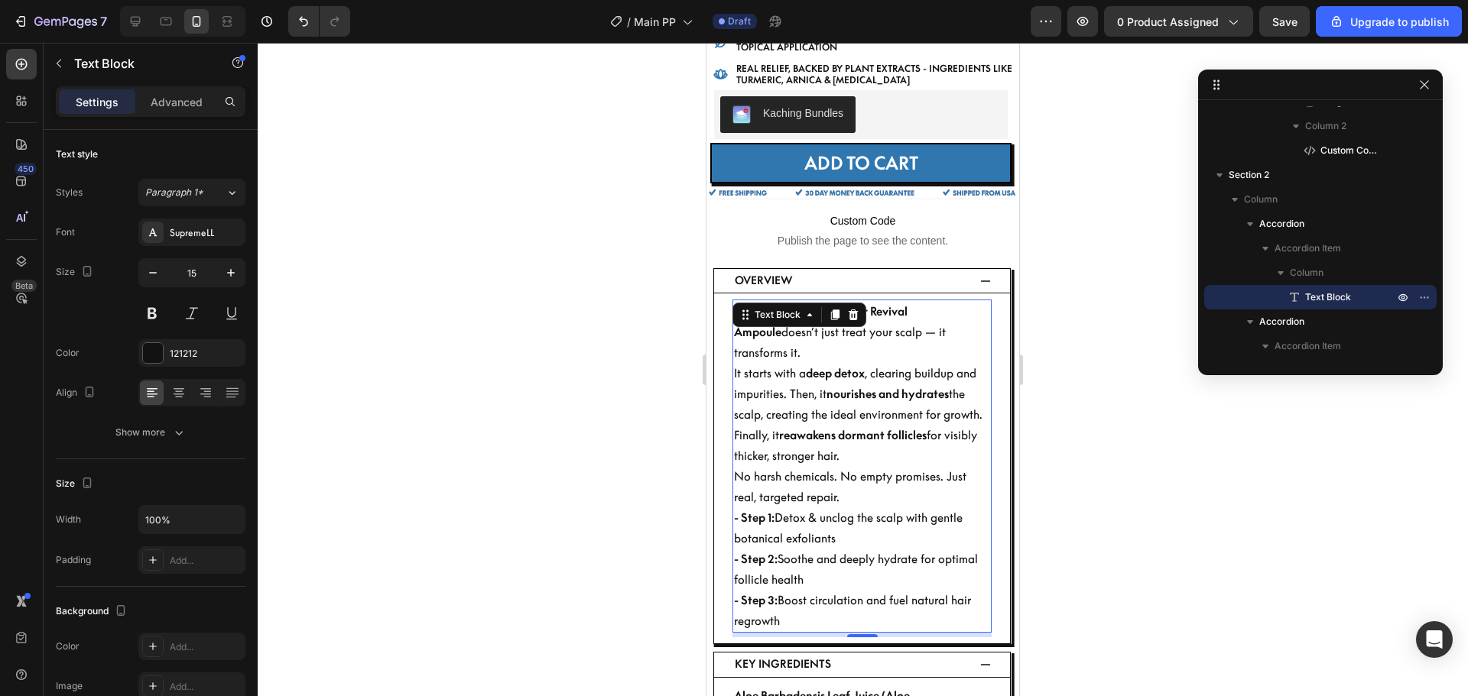
click at [788, 429] on p "It starts with a deep detox , clearing buildup and impurities. Then, it nourish…" at bounding box center [862, 414] width 256 height 103
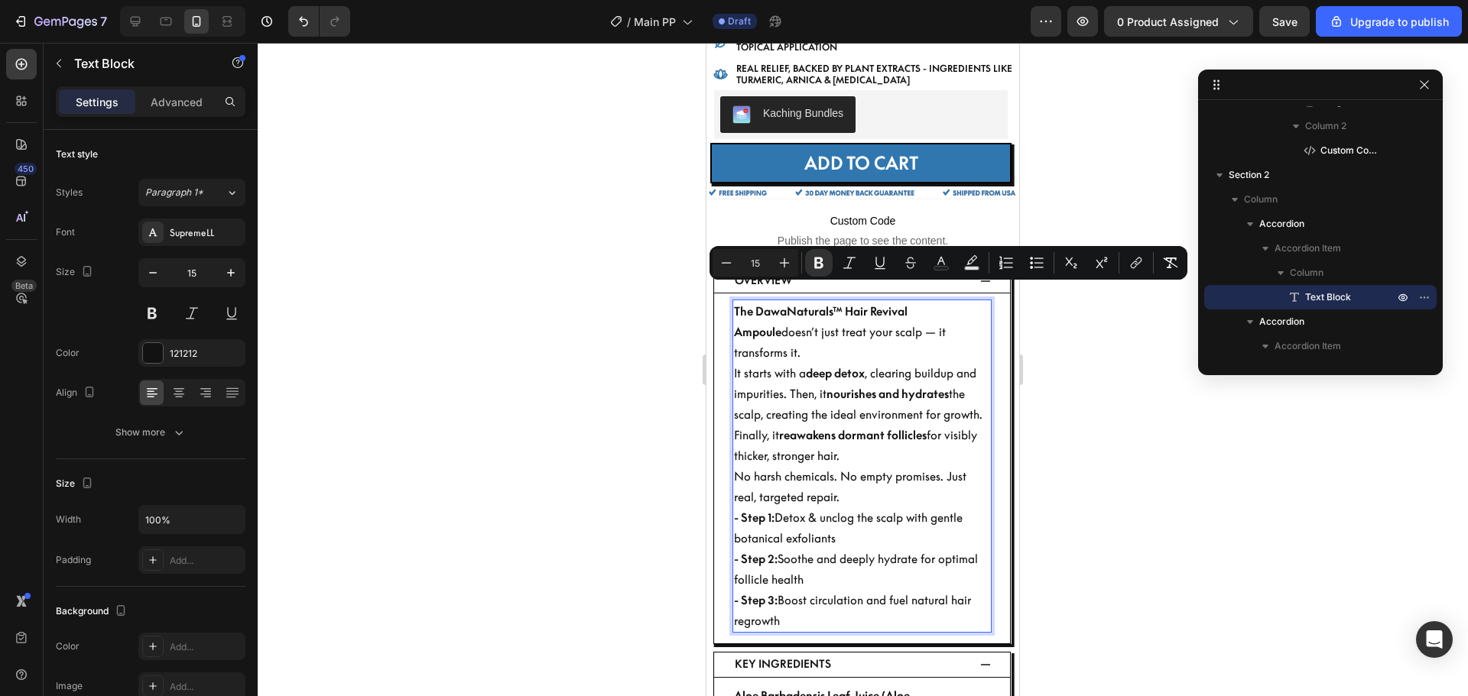
click at [788, 429] on p "It starts with a deep detox , clearing buildup and impurities. Then, it nourish…" at bounding box center [862, 414] width 256 height 103
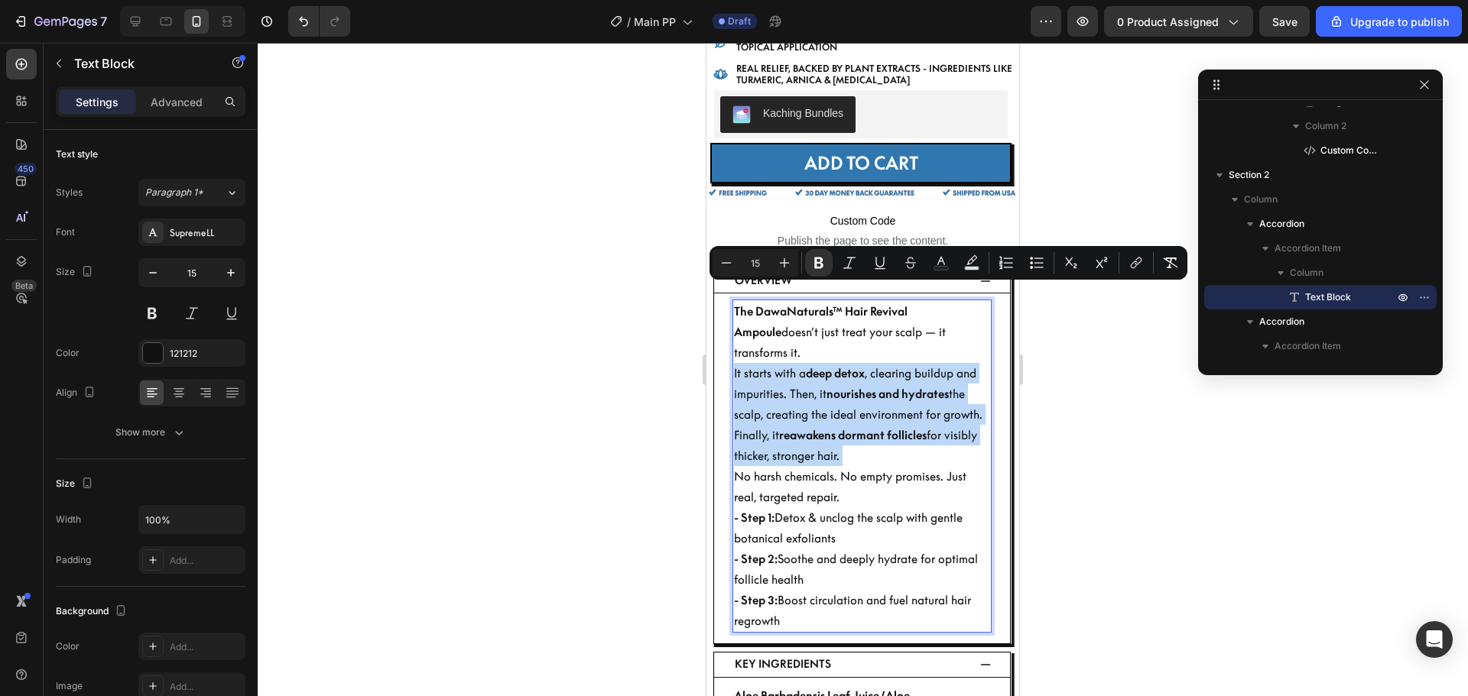
click at [788, 429] on p "It starts with a deep detox , clearing buildup and impurities. Then, it nourish…" at bounding box center [862, 414] width 256 height 103
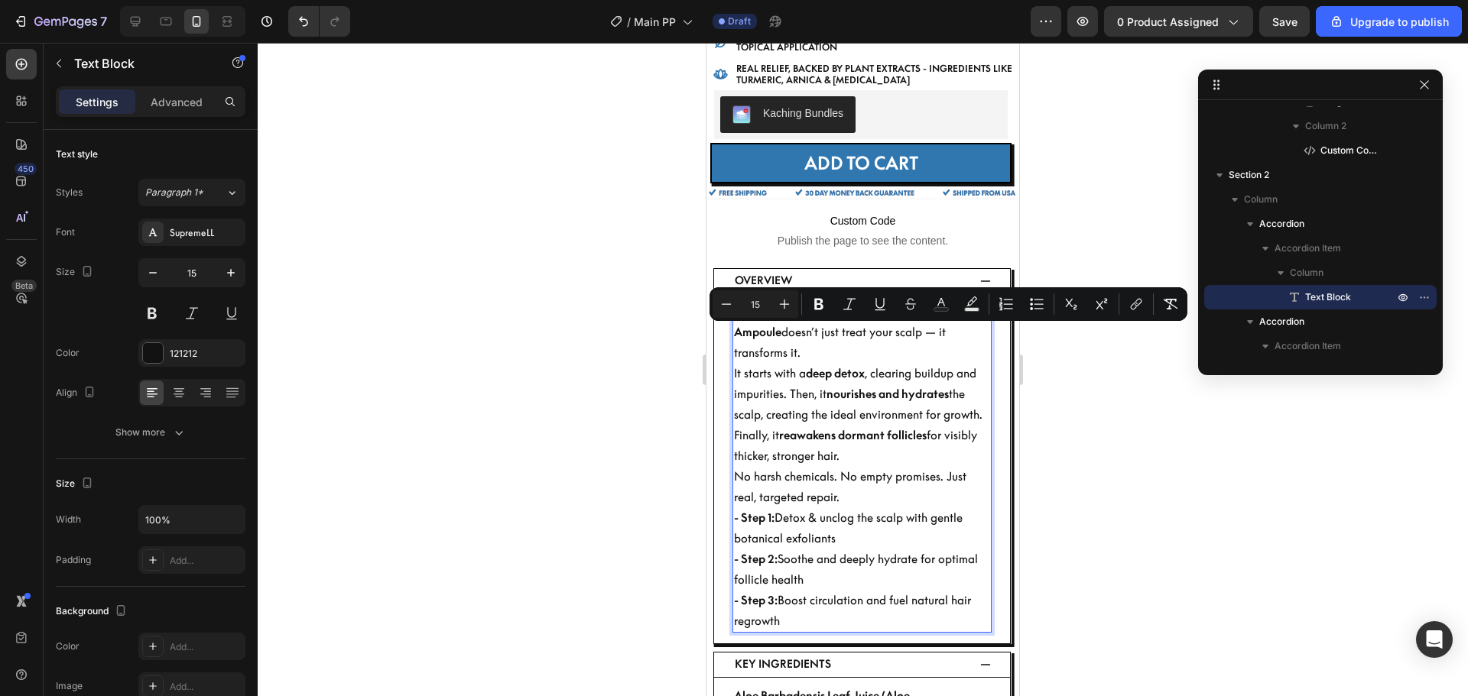
click at [848, 561] on p "- Step 1: Detox & unclog the scalp with gentle botanical exfoliants - Step 2: S…" at bounding box center [862, 570] width 256 height 124
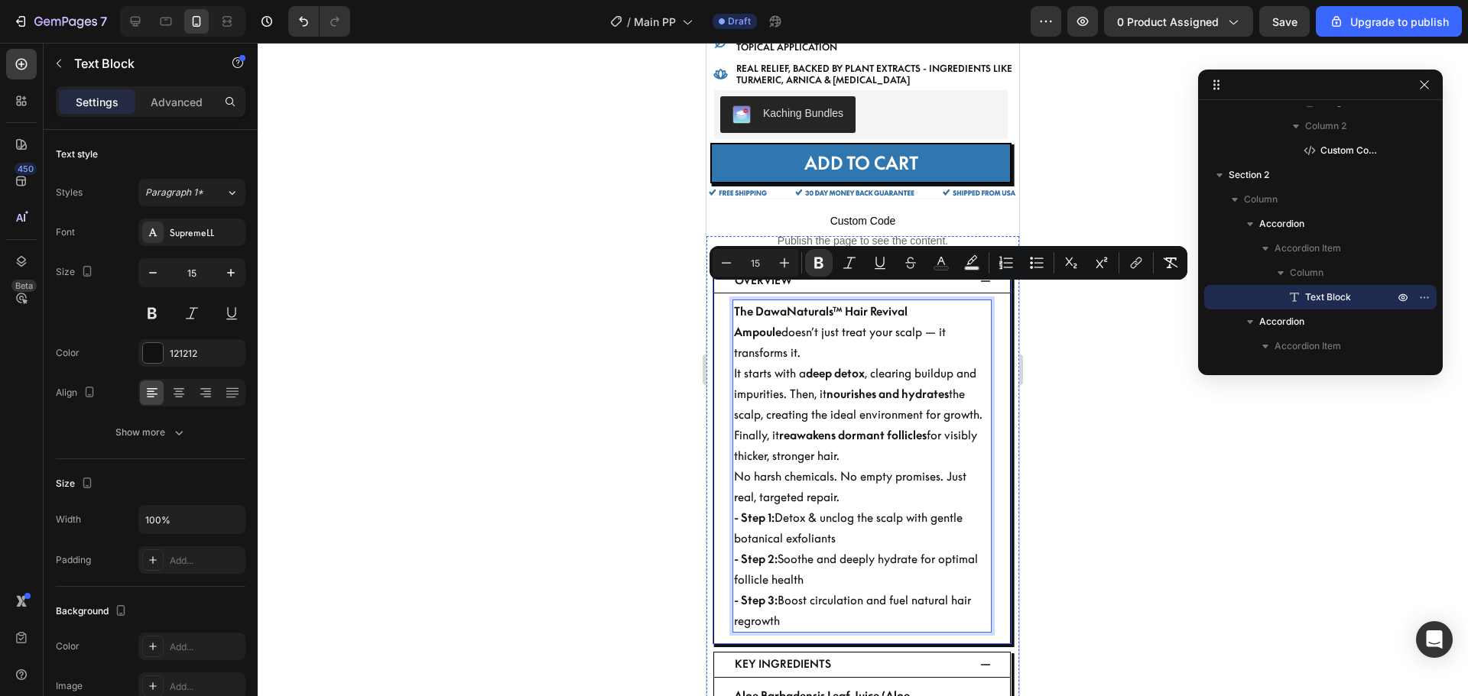
drag, startPoint x: 824, startPoint y: 584, endPoint x: 1421, endPoint y: 316, distance: 654.2
click at [715, 274] on div "Overview The DawaNaturals™ Hair Revival Ampoule doesn’t just treat your scalp —…" at bounding box center [862, 456] width 296 height 375
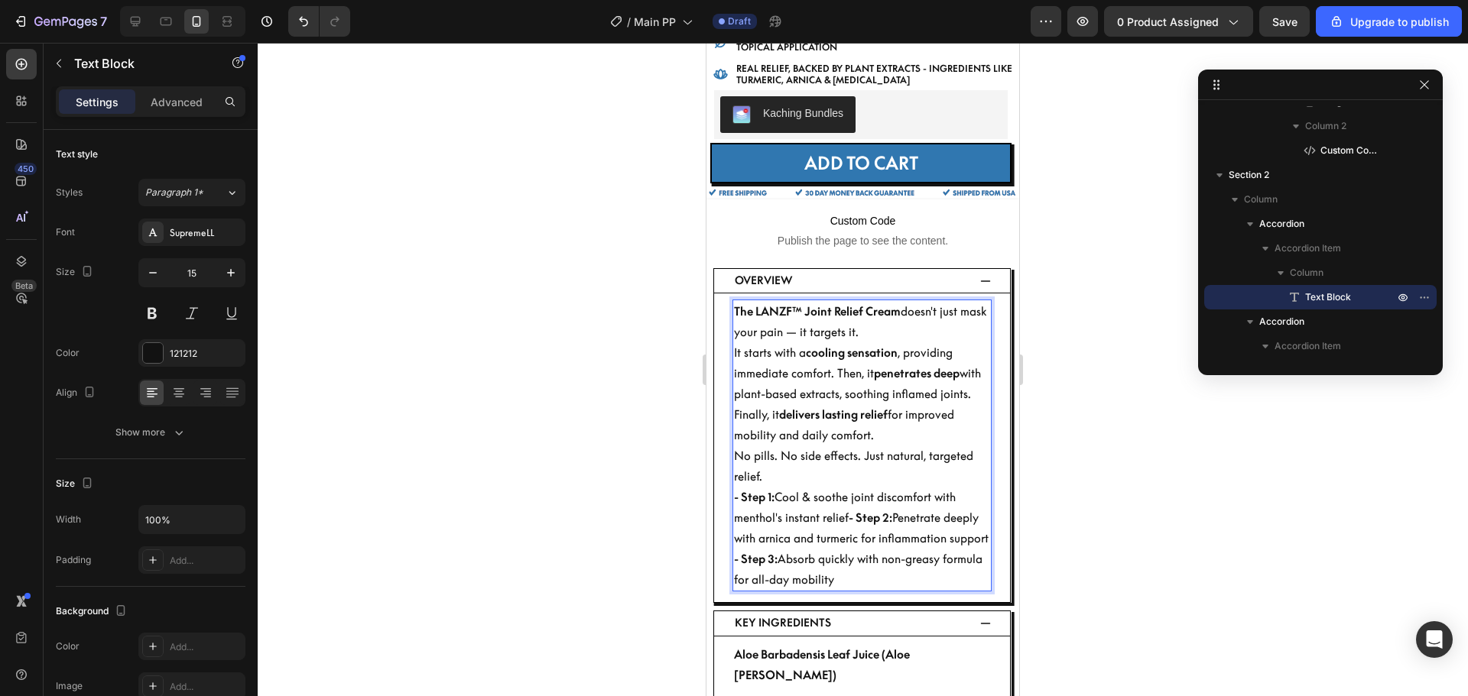
click at [848, 507] on p "- Step 1: Cool & soothe joint discomfort with menthol's instant relief - Step 2…" at bounding box center [862, 538] width 256 height 103
click at [850, 511] on strong "- Step 2:" at bounding box center [870, 518] width 44 height 15
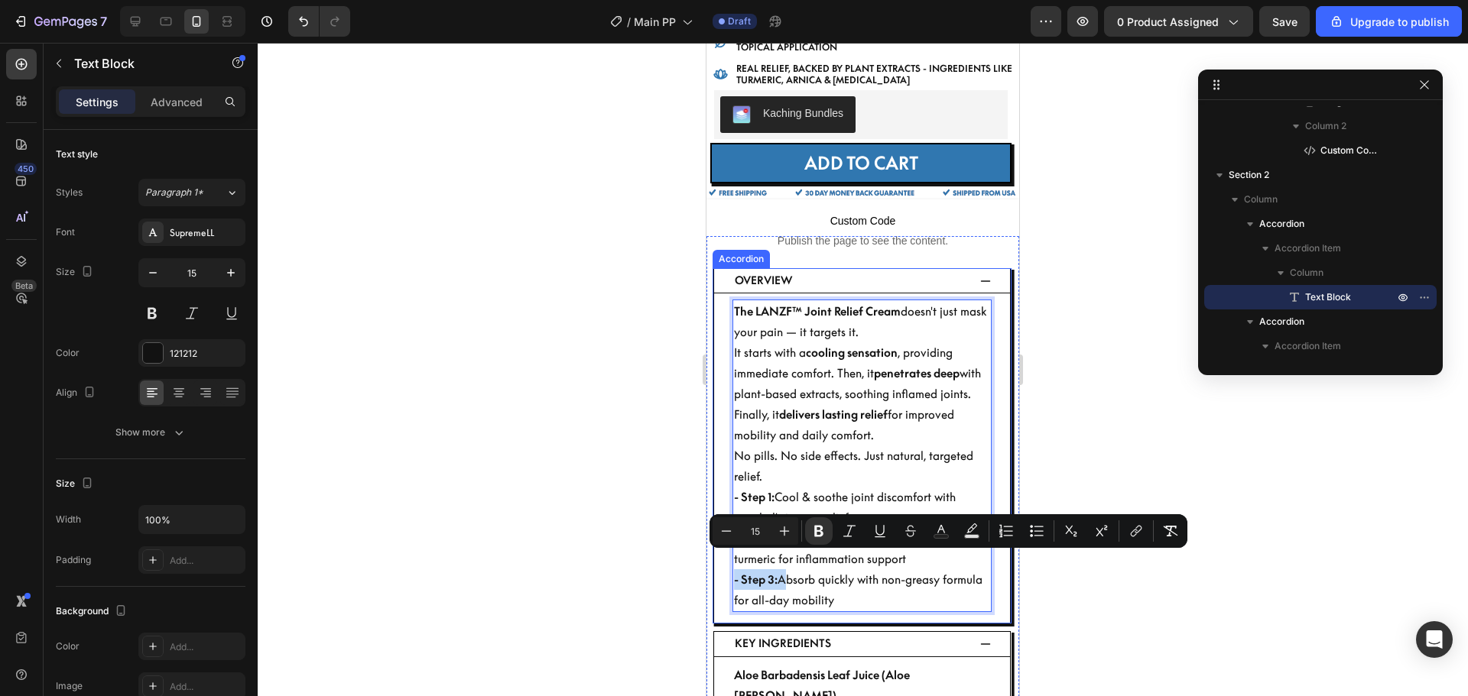
drag, startPoint x: 779, startPoint y: 568, endPoint x: 728, endPoint y: 565, distance: 50.5
click at [728, 565] on div "The LANZF™ Joint Relief Cream doesn't just mask your pain — it targets it. It s…" at bounding box center [862, 458] width 296 height 329
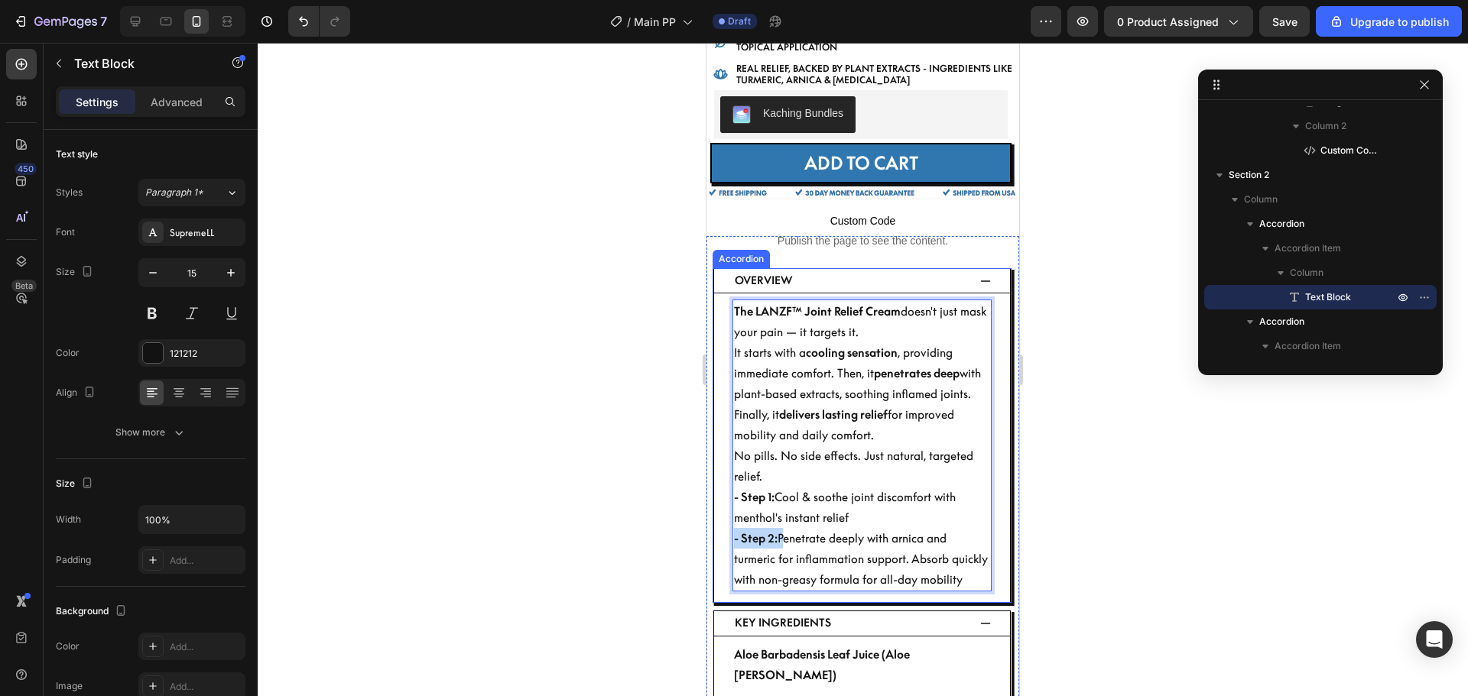
drag, startPoint x: 783, startPoint y: 528, endPoint x: 715, endPoint y: 530, distance: 67.3
click at [715, 530] on div "The LANZF™ Joint Relief Cream doesn't just mask your pain — it targets it. It s…" at bounding box center [862, 448] width 296 height 309
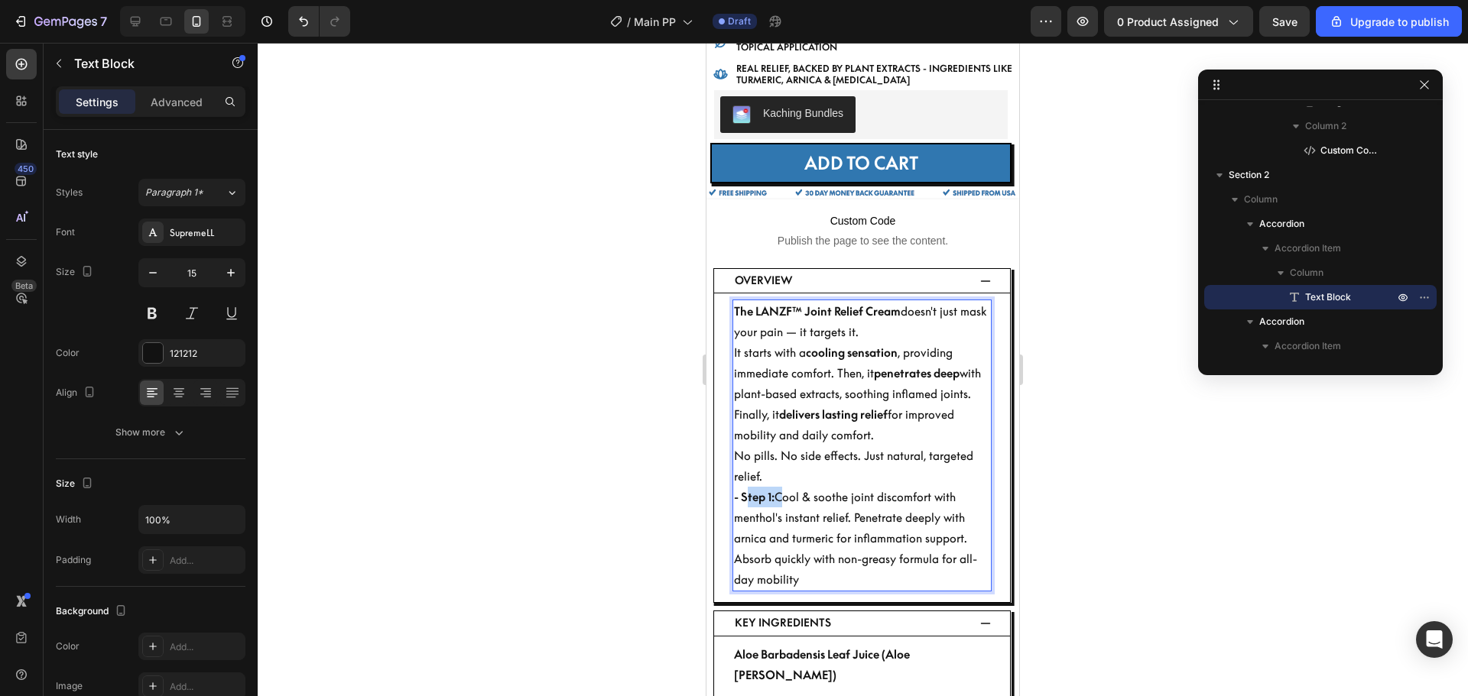
drag, startPoint x: 780, startPoint y: 488, endPoint x: 748, endPoint y: 488, distance: 32.1
click at [748, 488] on p "- Step 1: Cool & soothe joint discomfort with menthol's instant relief. Penetra…" at bounding box center [862, 538] width 256 height 103
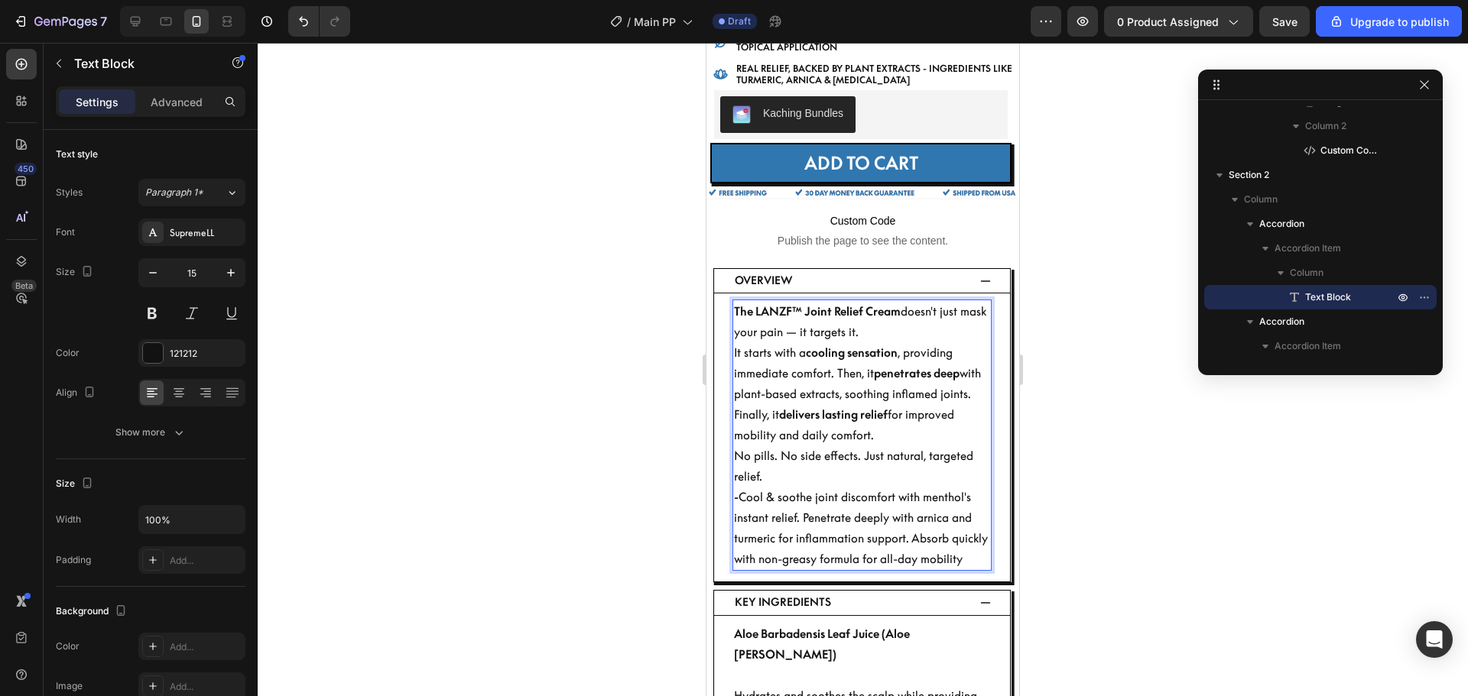
click at [804, 508] on p "- Cool & soothe joint discomfort with menthol's instant relief. Penetrate deepl…" at bounding box center [862, 528] width 256 height 83
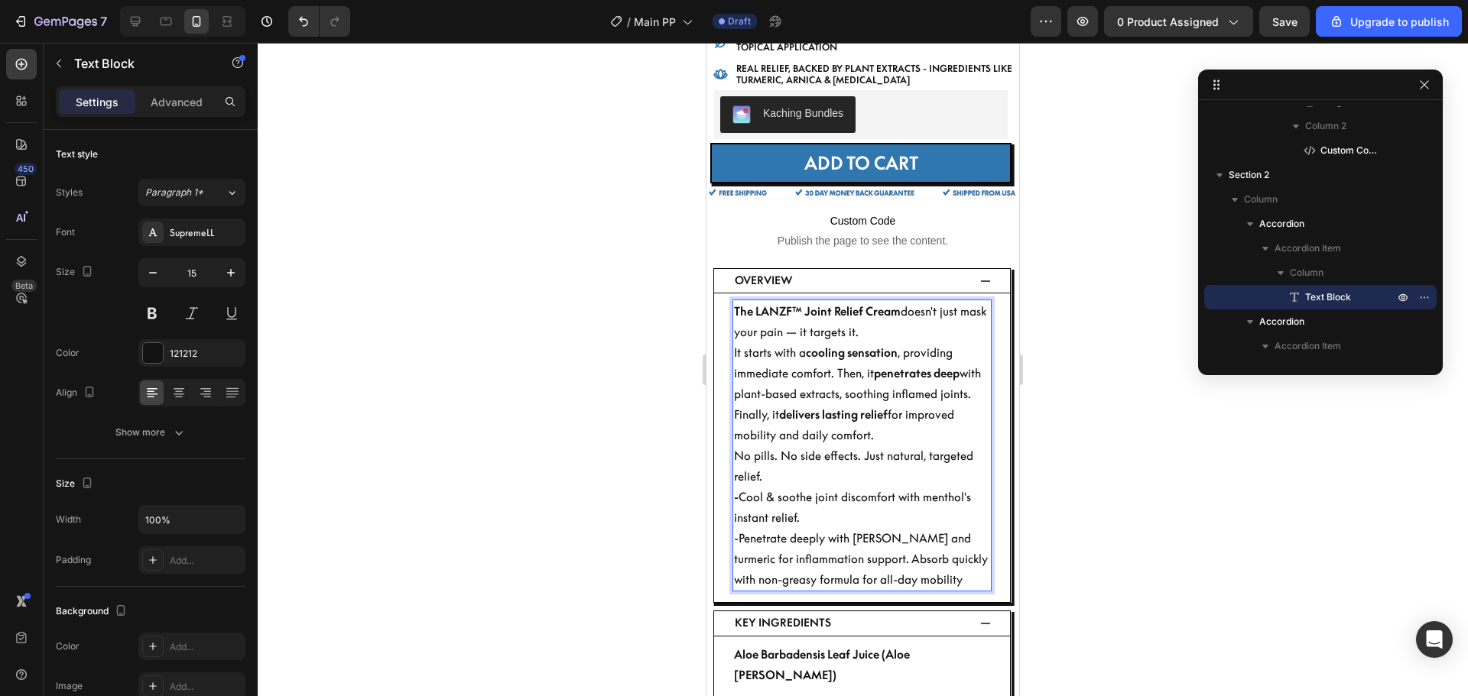
click at [850, 548] on p "-Penetrate deeply with [PERSON_NAME] and turmeric for inflammation support. Abs…" at bounding box center [862, 559] width 256 height 62
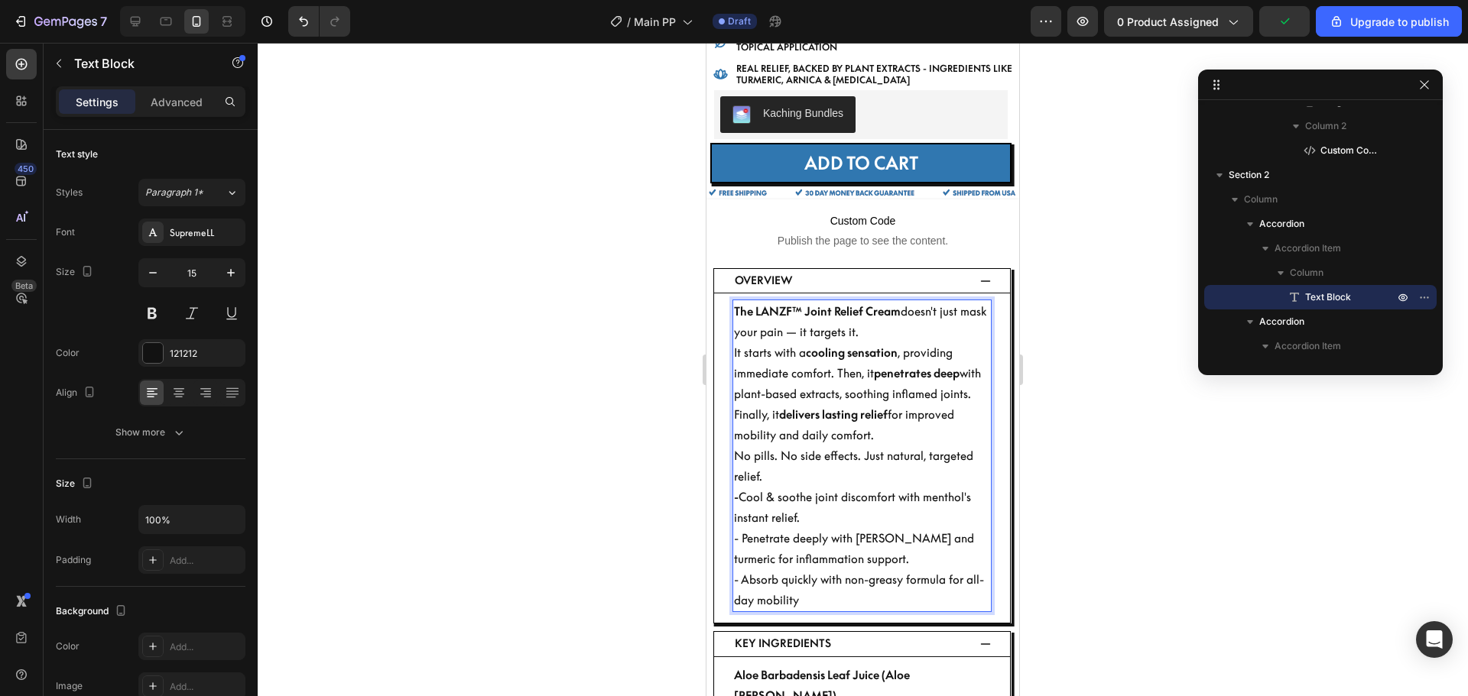
click at [1160, 491] on div at bounding box center [863, 370] width 1210 height 654
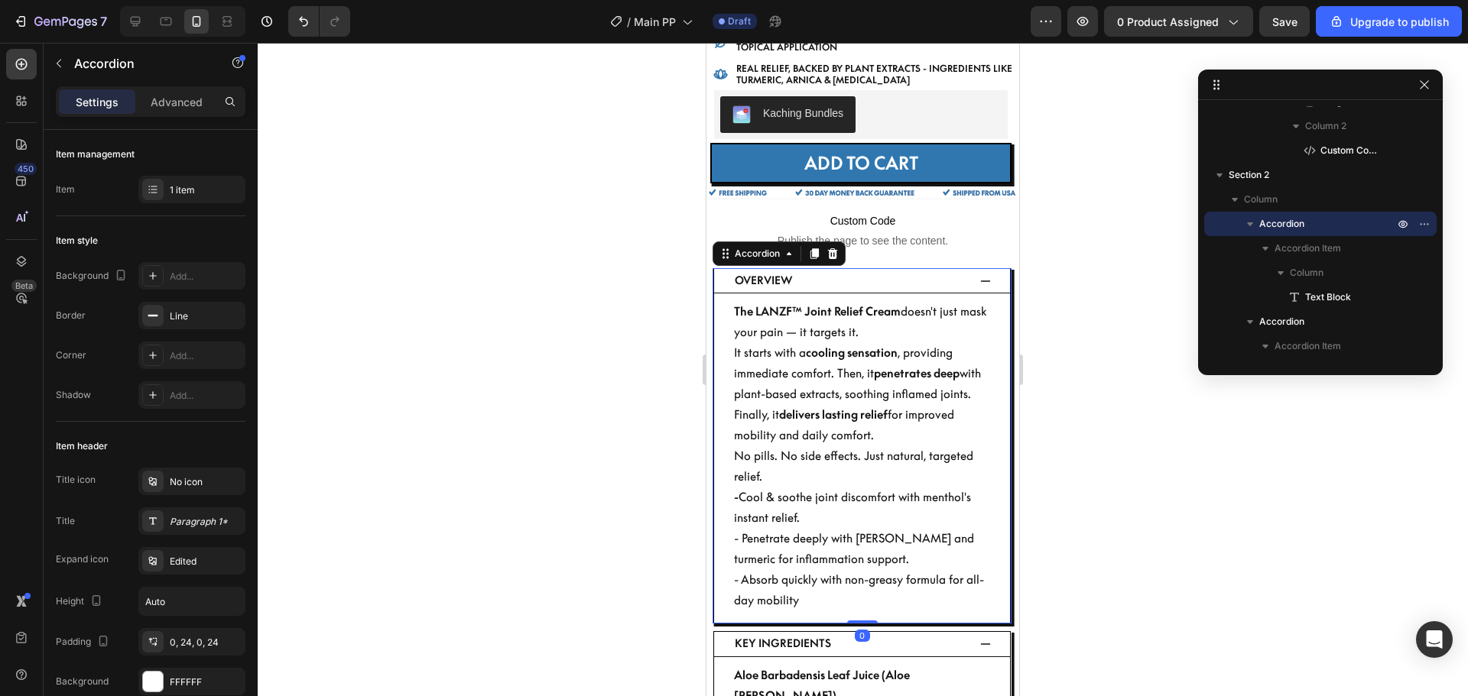
click at [979, 275] on icon at bounding box center [985, 281] width 12 height 12
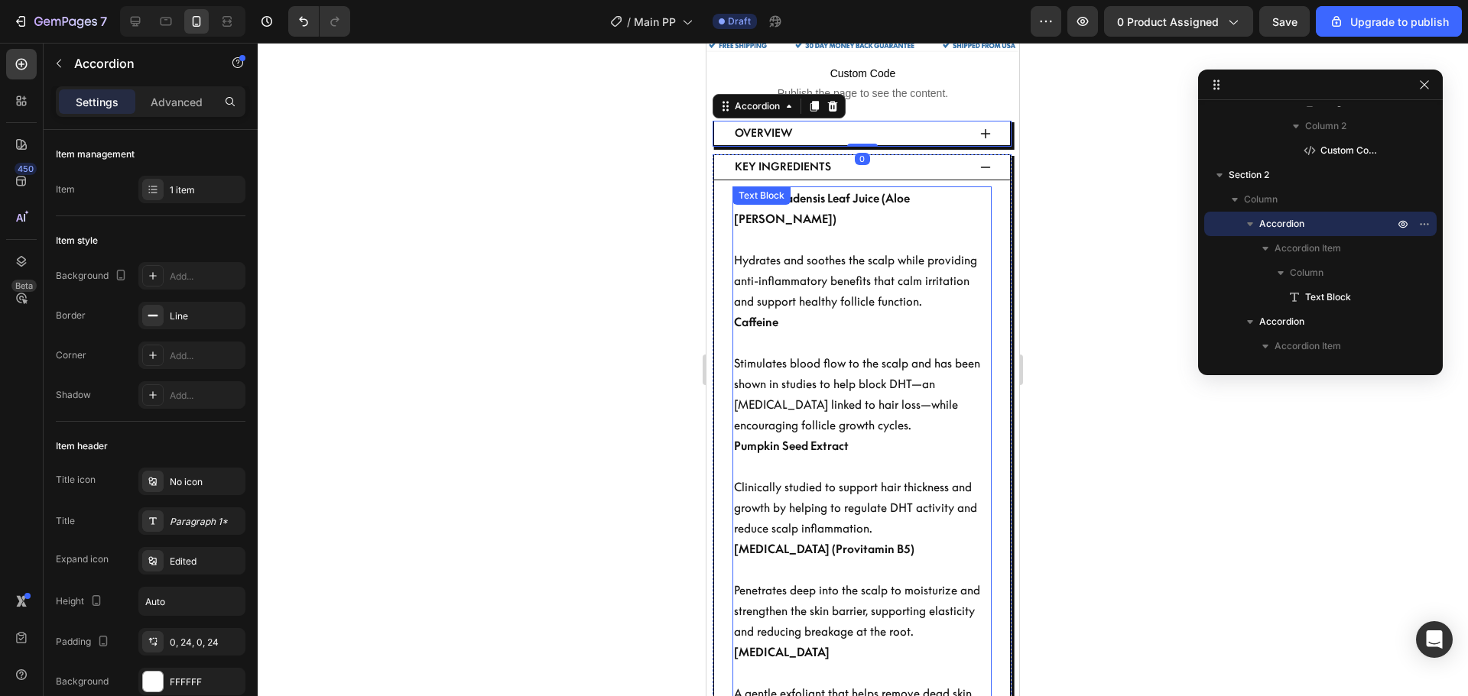
scroll to position [688, 0]
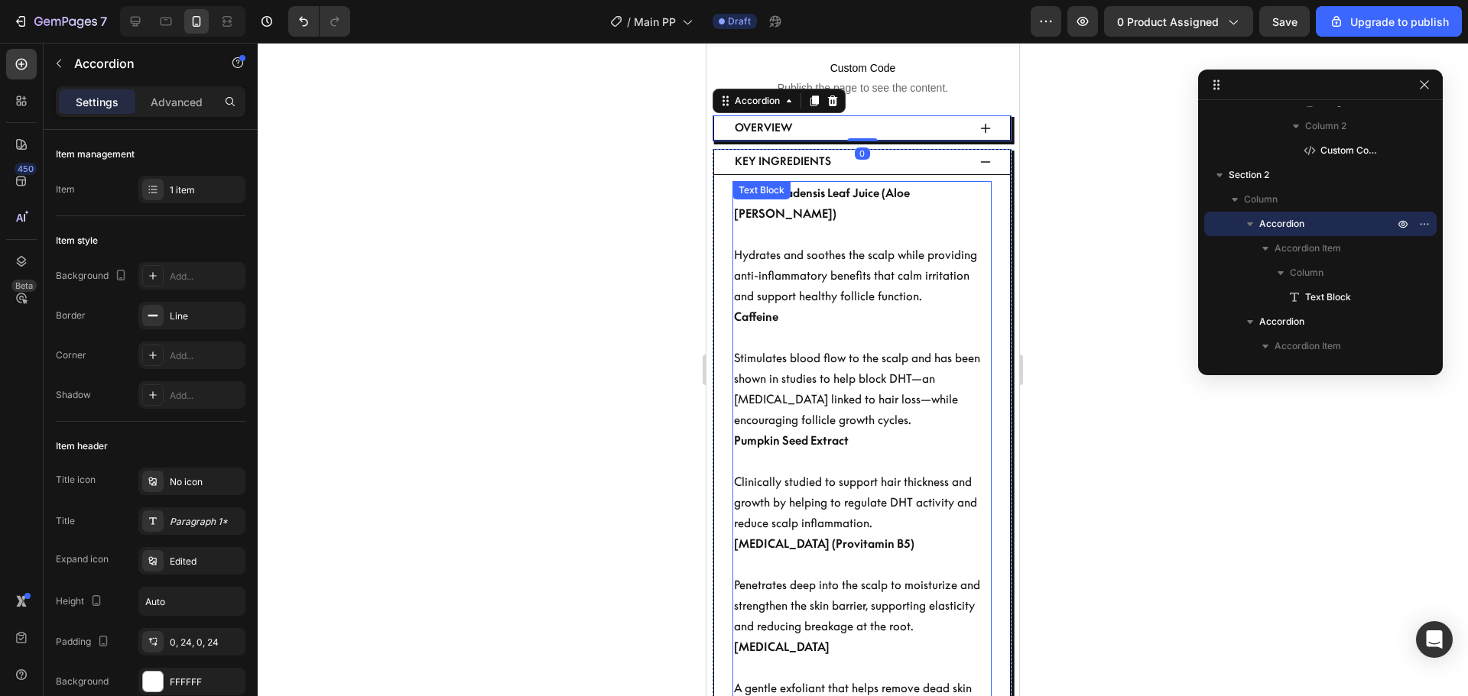
click at [907, 329] on p "Caffeine Stimulates blood flow to the scalp and has been shown in studies to he…" at bounding box center [862, 369] width 256 height 124
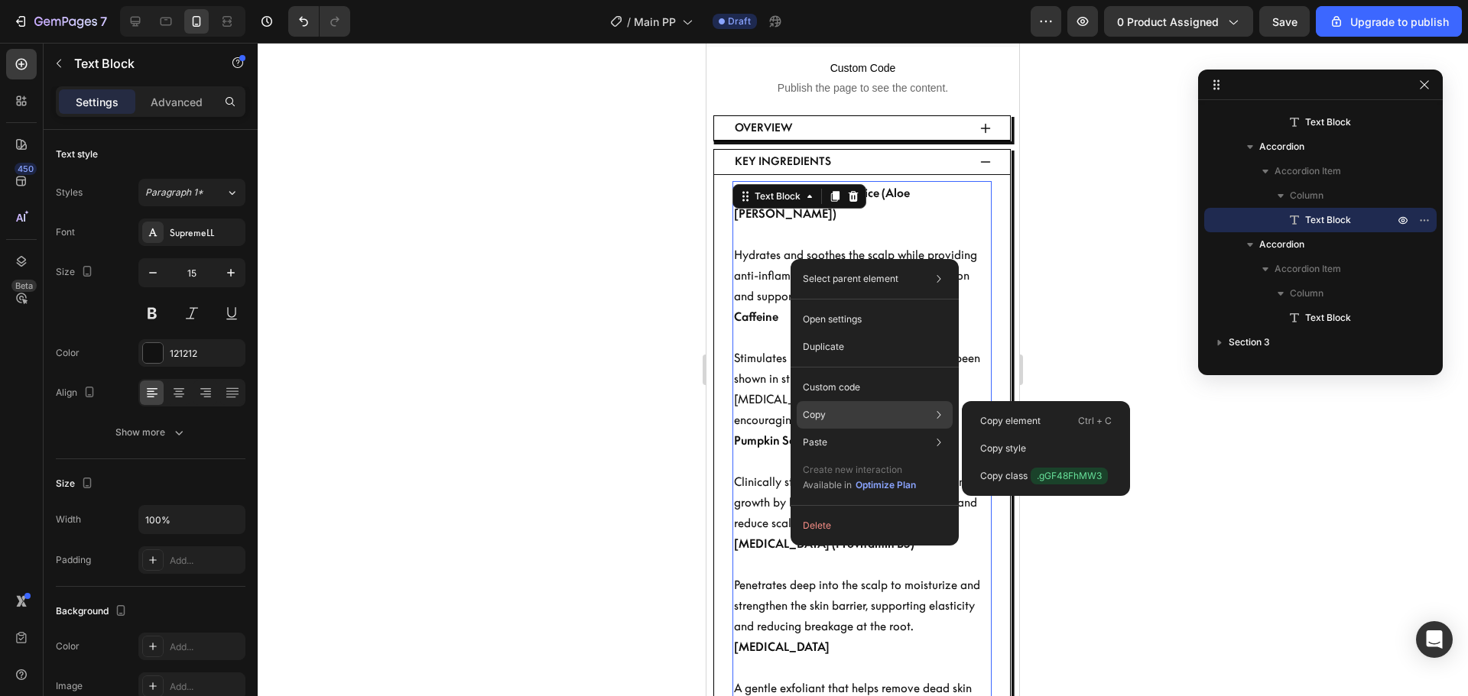
click at [837, 456] on div "Copy Copy element Ctrl + C Copy style Copy class .gGF48FhMW3" at bounding box center [874, 477] width 156 height 43
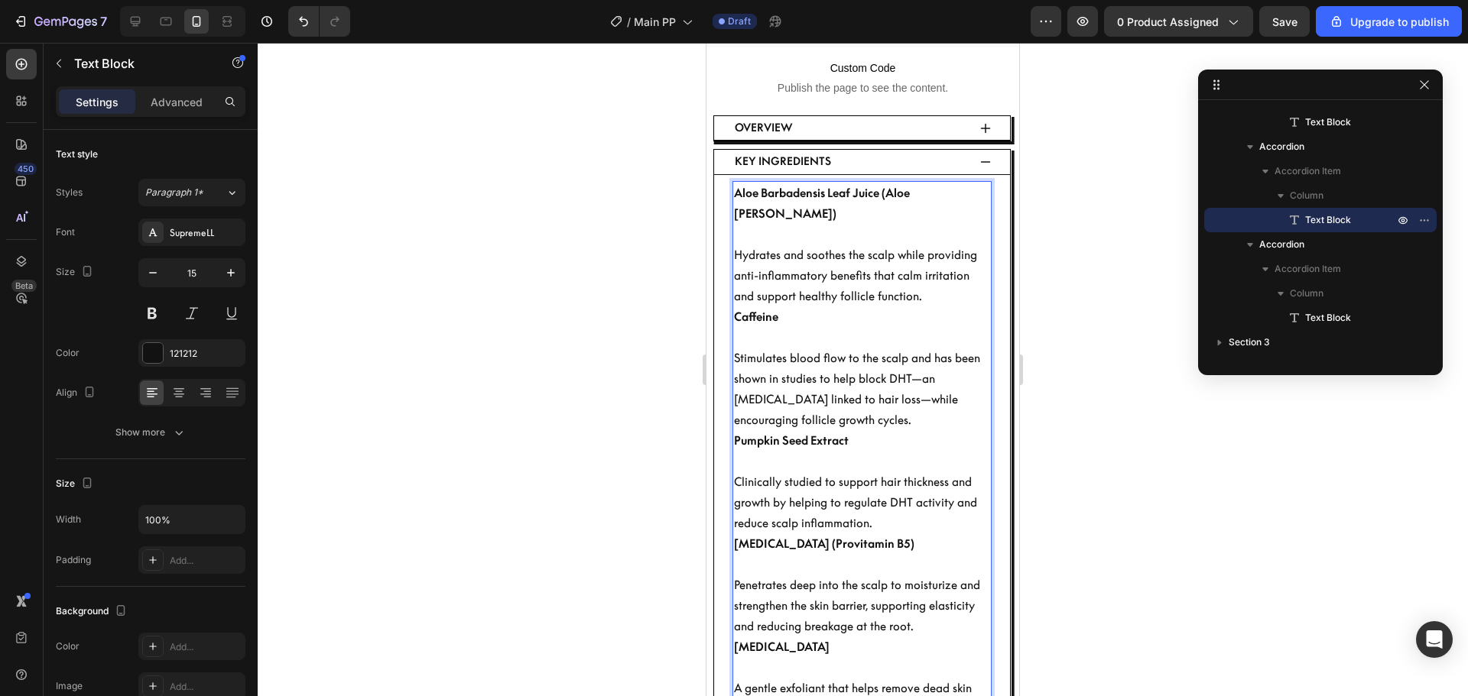
click at [756, 251] on p "Aloe Barbadensis Leaf Juice (Aloe [PERSON_NAME]) Hydrates and soothes the scalp…" at bounding box center [862, 245] width 256 height 124
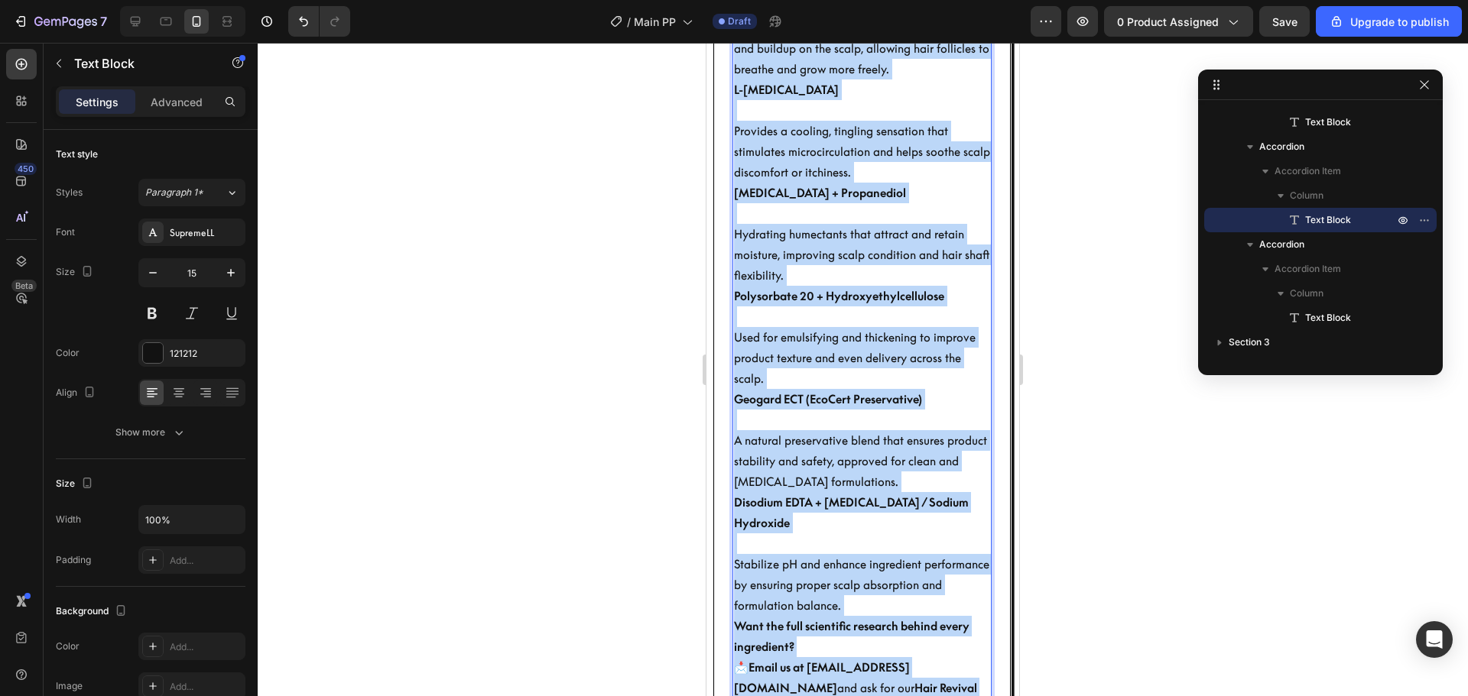
scroll to position [1529, 0]
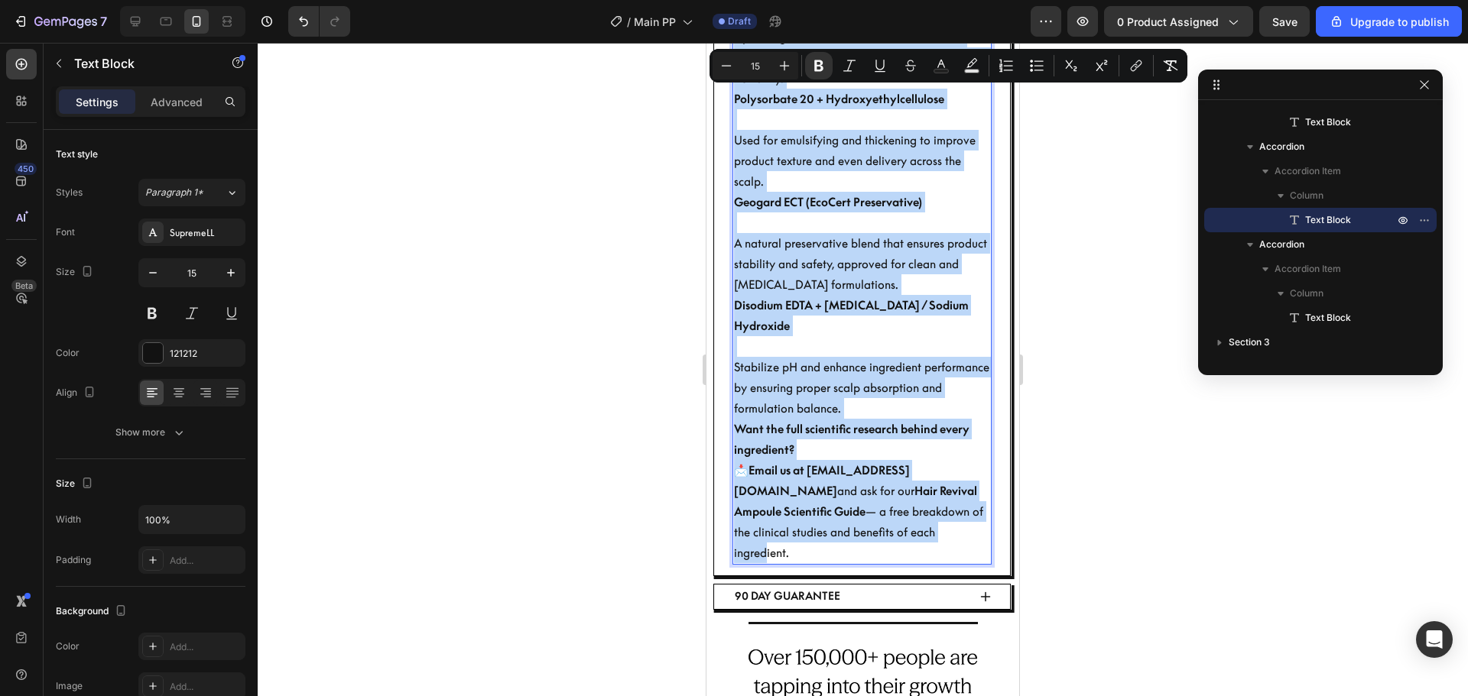
drag, startPoint x: 735, startPoint y: 179, endPoint x: 956, endPoint y: 517, distance: 404.1
copy div "Lore Ipsumdolors Amet Conse (Adip Elit) Seddoeiu tem incidid utl etdol magna al…"
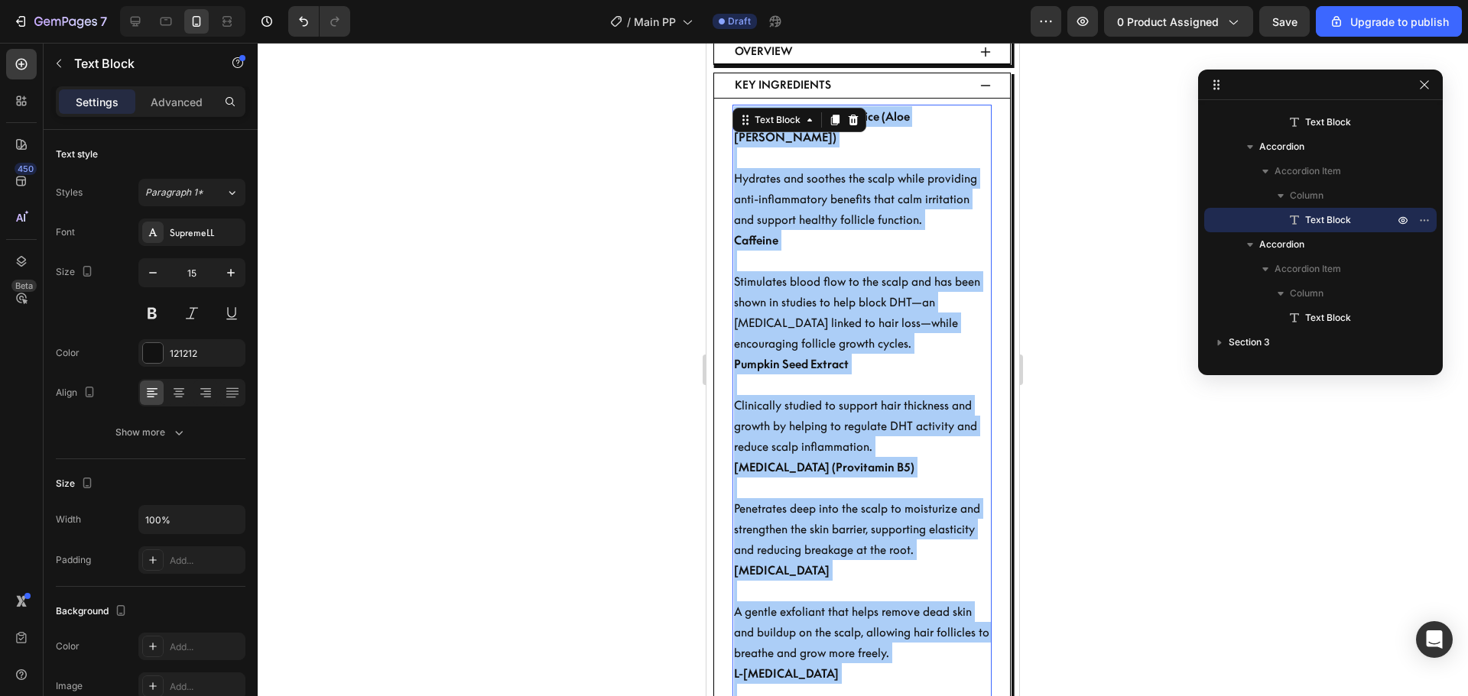
scroll to position [688, 0]
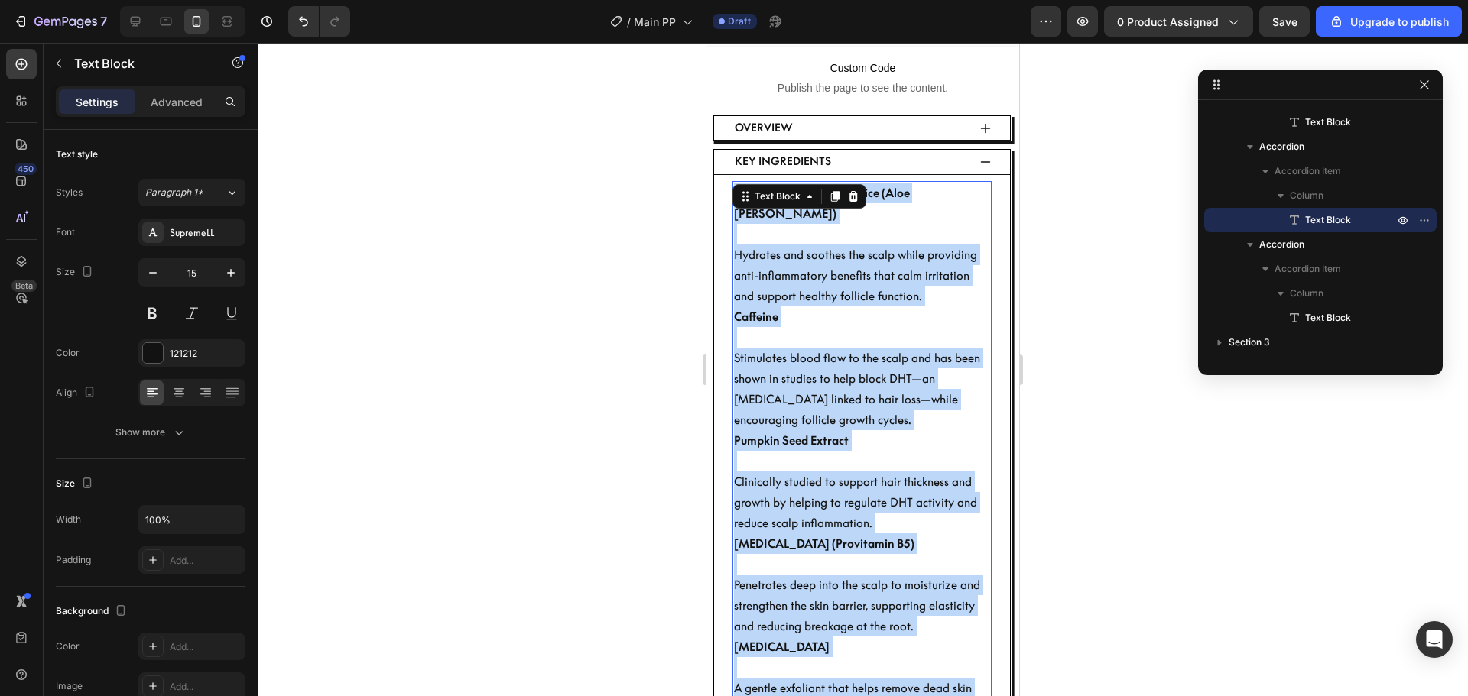
click at [839, 346] on p "Caffeine Stimulates blood flow to the scalp and has been shown in studies to he…" at bounding box center [862, 369] width 256 height 124
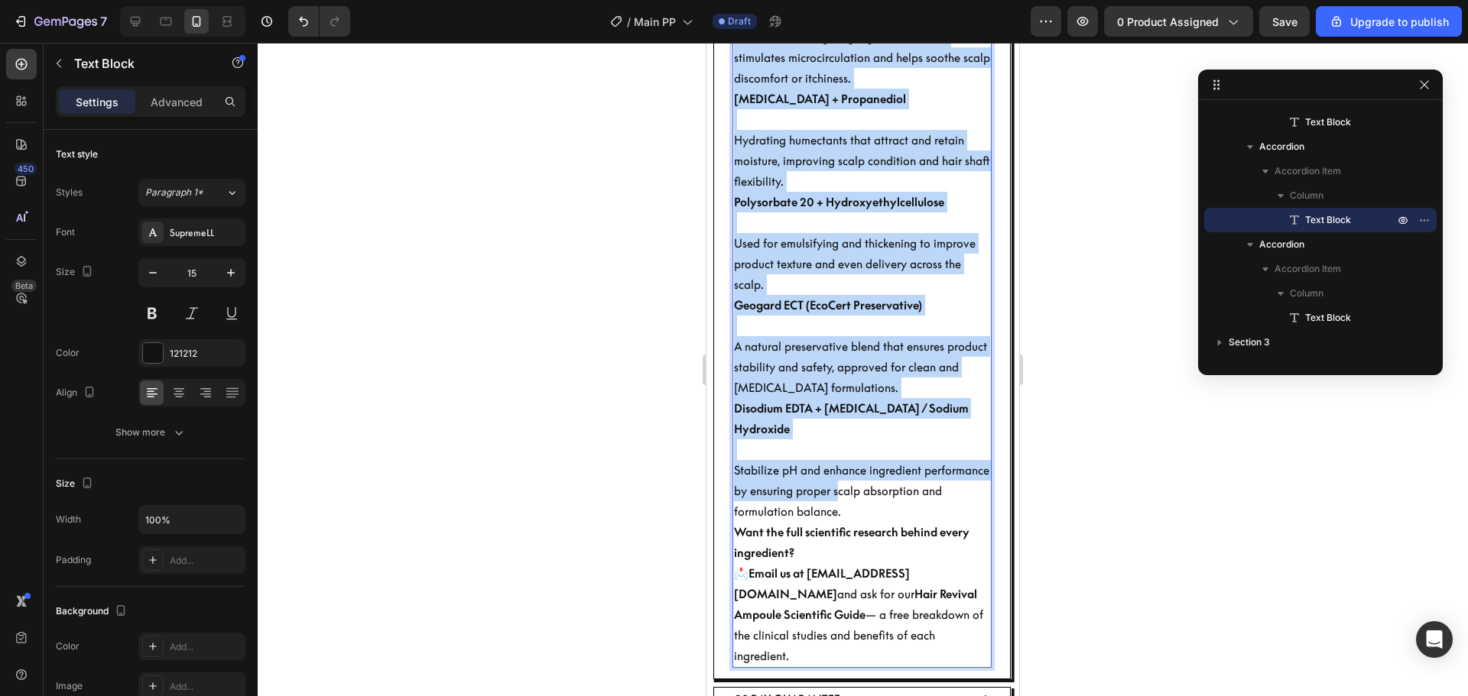
scroll to position [1452, 0]
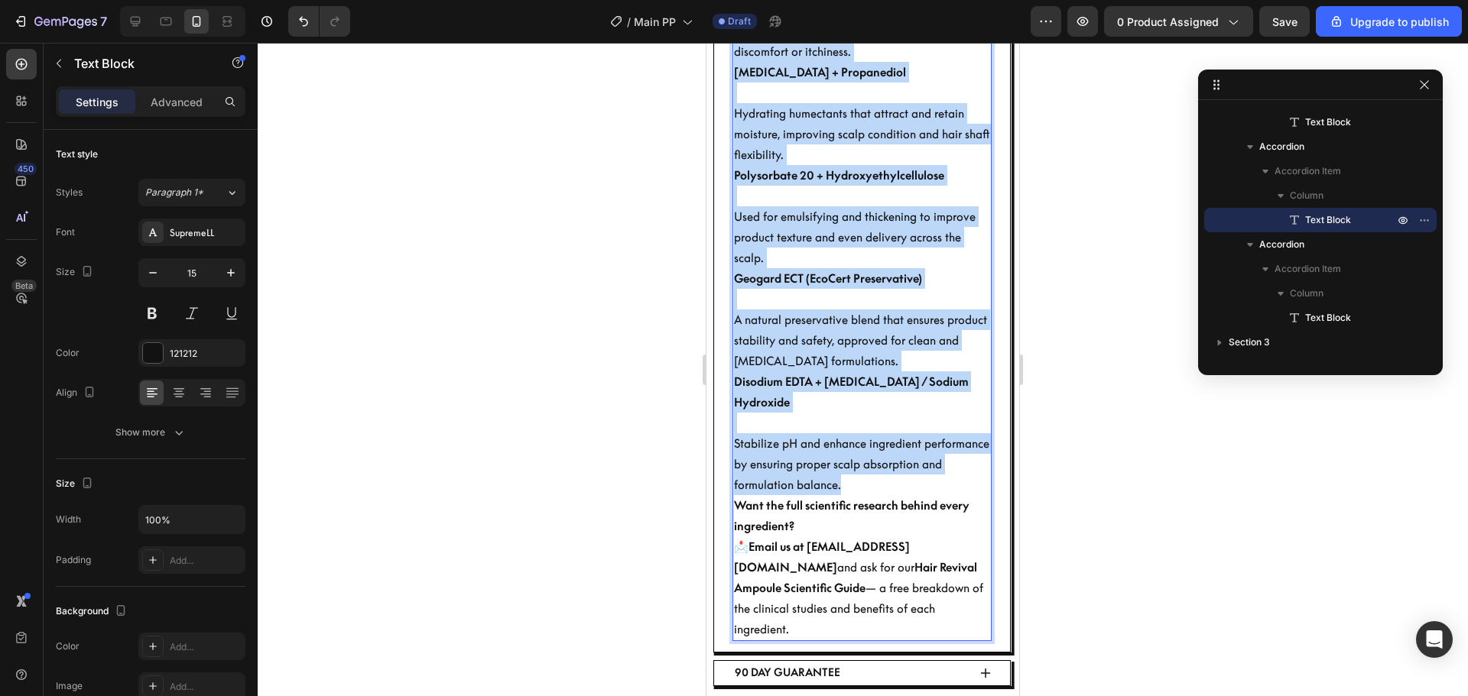
drag, startPoint x: 735, startPoint y: 174, endPoint x: 968, endPoint y: 462, distance: 370.8
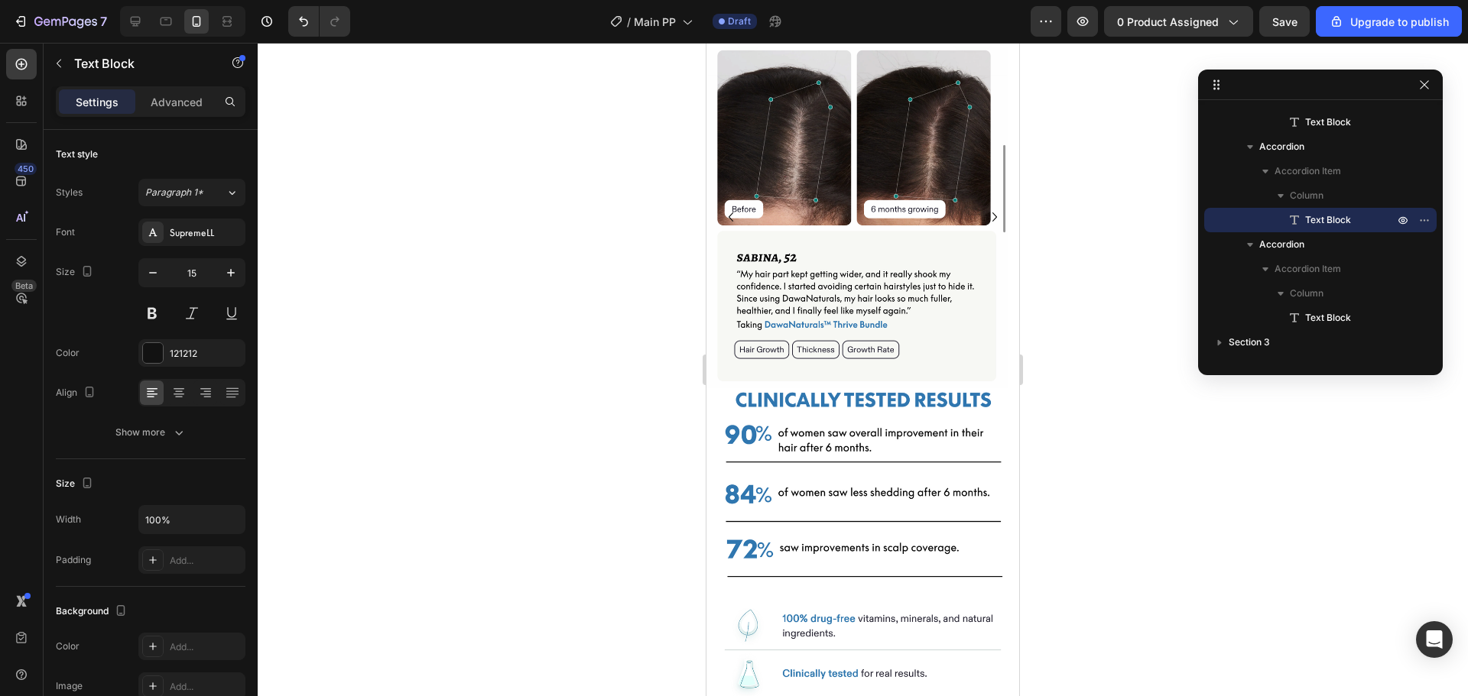
scroll to position [709, 0]
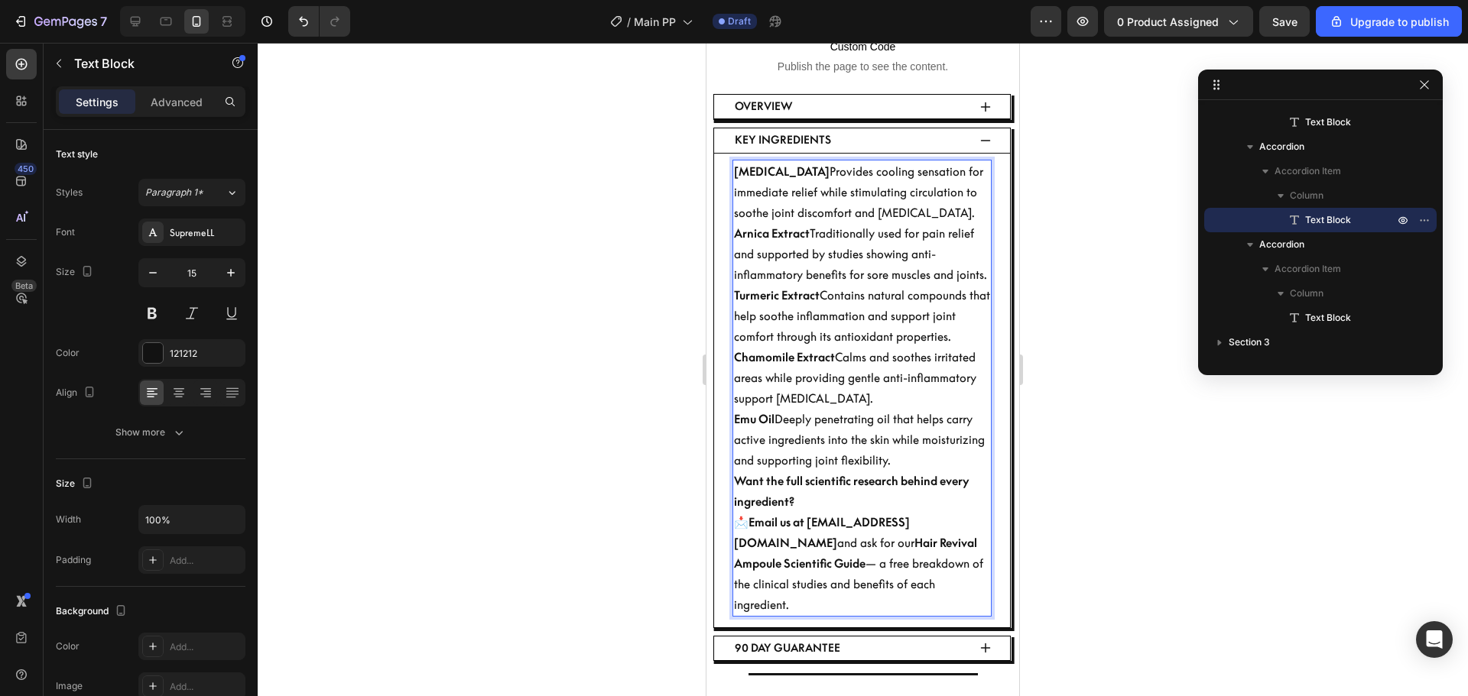
click at [780, 161] on p "[MEDICAL_DATA] Provides cooling sensation for immediate relief while stimulatin…" at bounding box center [862, 192] width 256 height 62
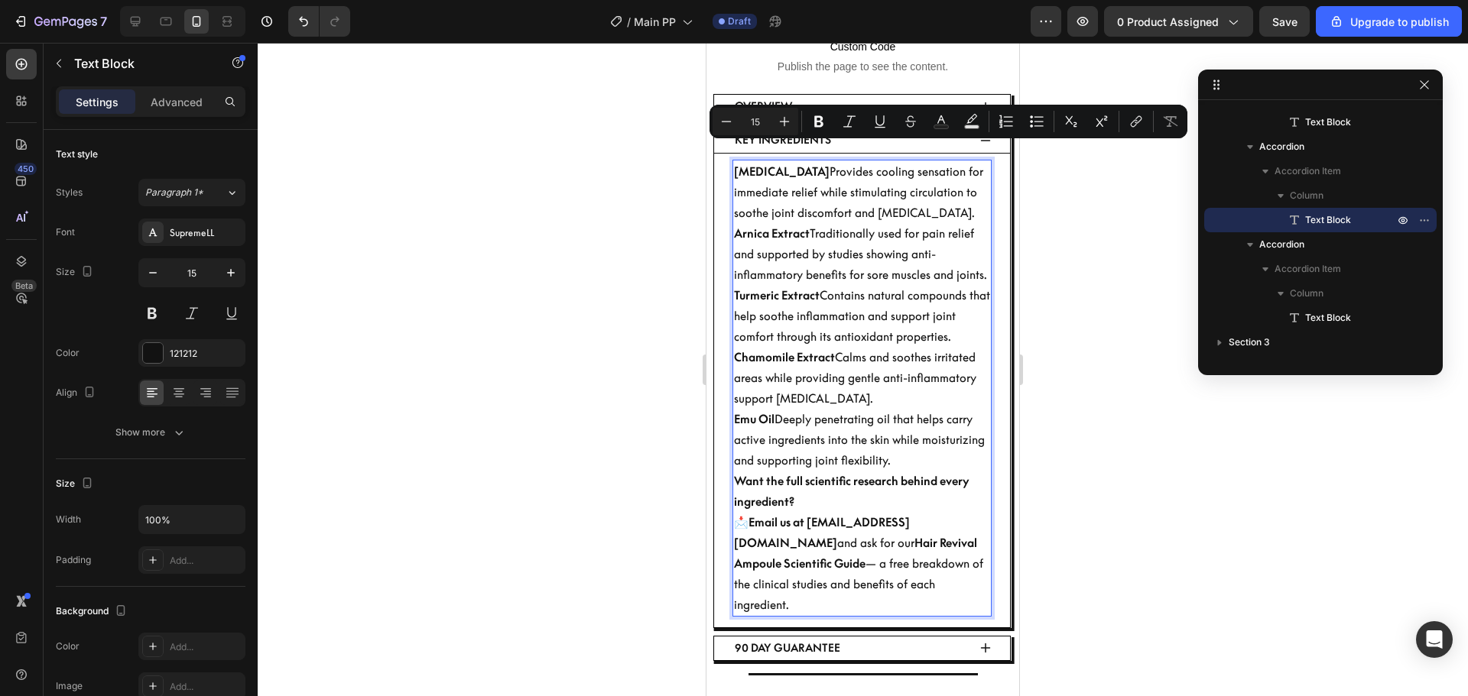
click at [787, 161] on p "[MEDICAL_DATA] Provides cooling sensation for immediate relief while stimulatin…" at bounding box center [862, 192] width 256 height 62
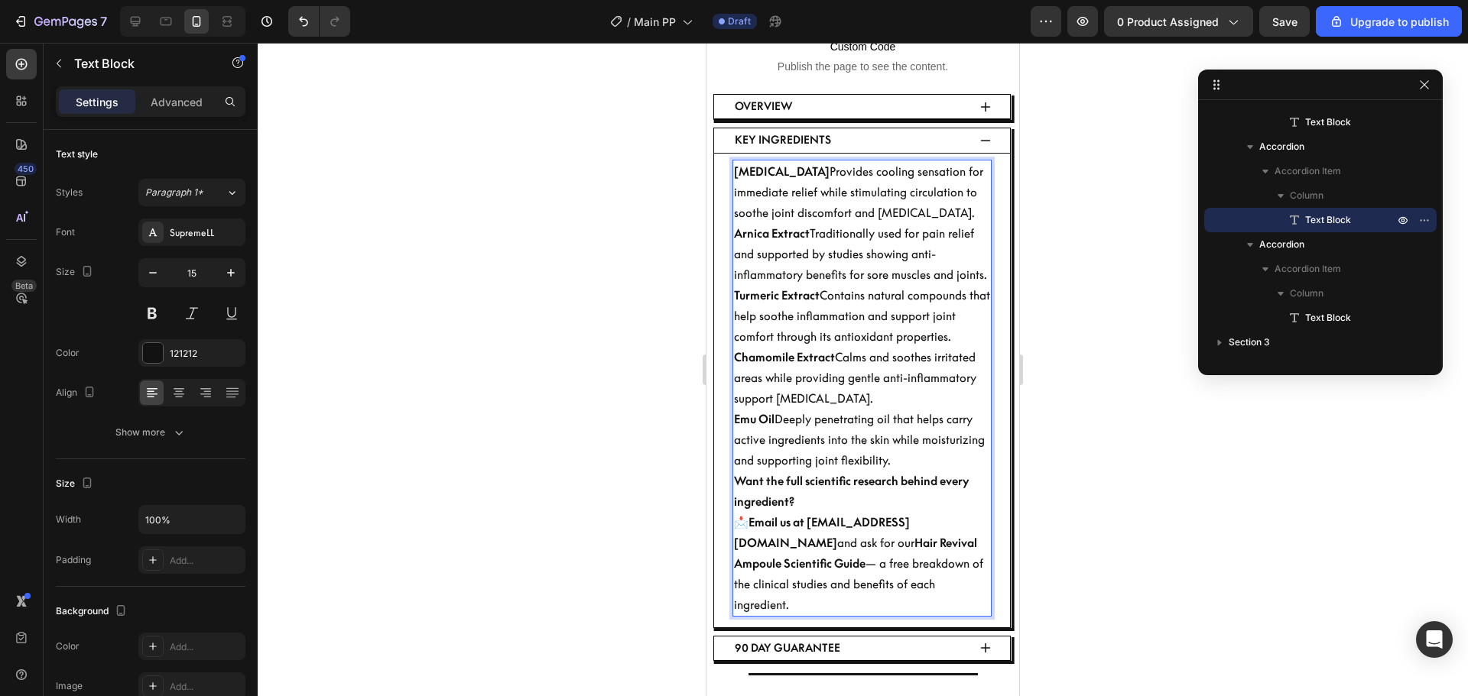
click at [783, 161] on p "[MEDICAL_DATA] Provides cooling sensation for immediate relief while stimulatin…" at bounding box center [862, 192] width 256 height 62
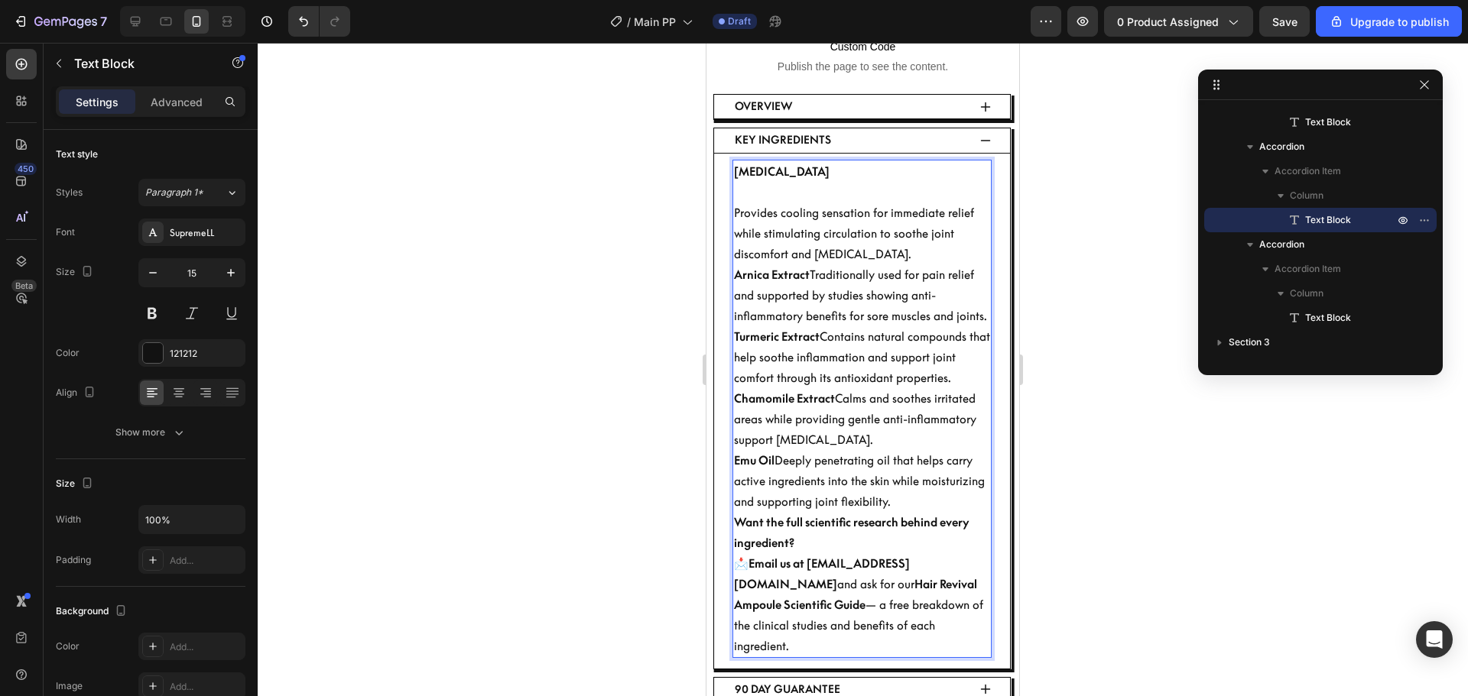
click at [812, 264] on p "Arnica Extract Traditionally used for pain relief and supported by studies show…" at bounding box center [862, 295] width 256 height 62
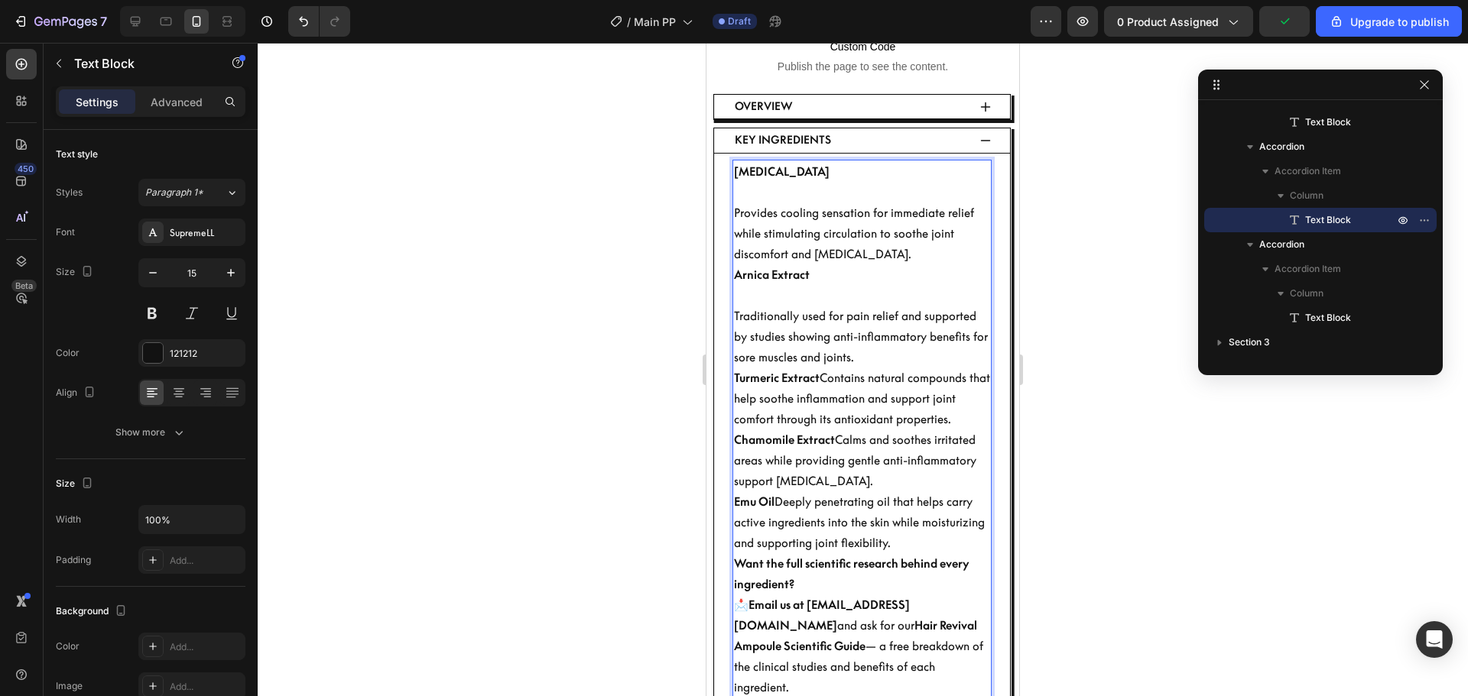
click at [870, 238] on p "Provides cooling sensation for immediate relief while stimulating circulation t…" at bounding box center [862, 234] width 256 height 62
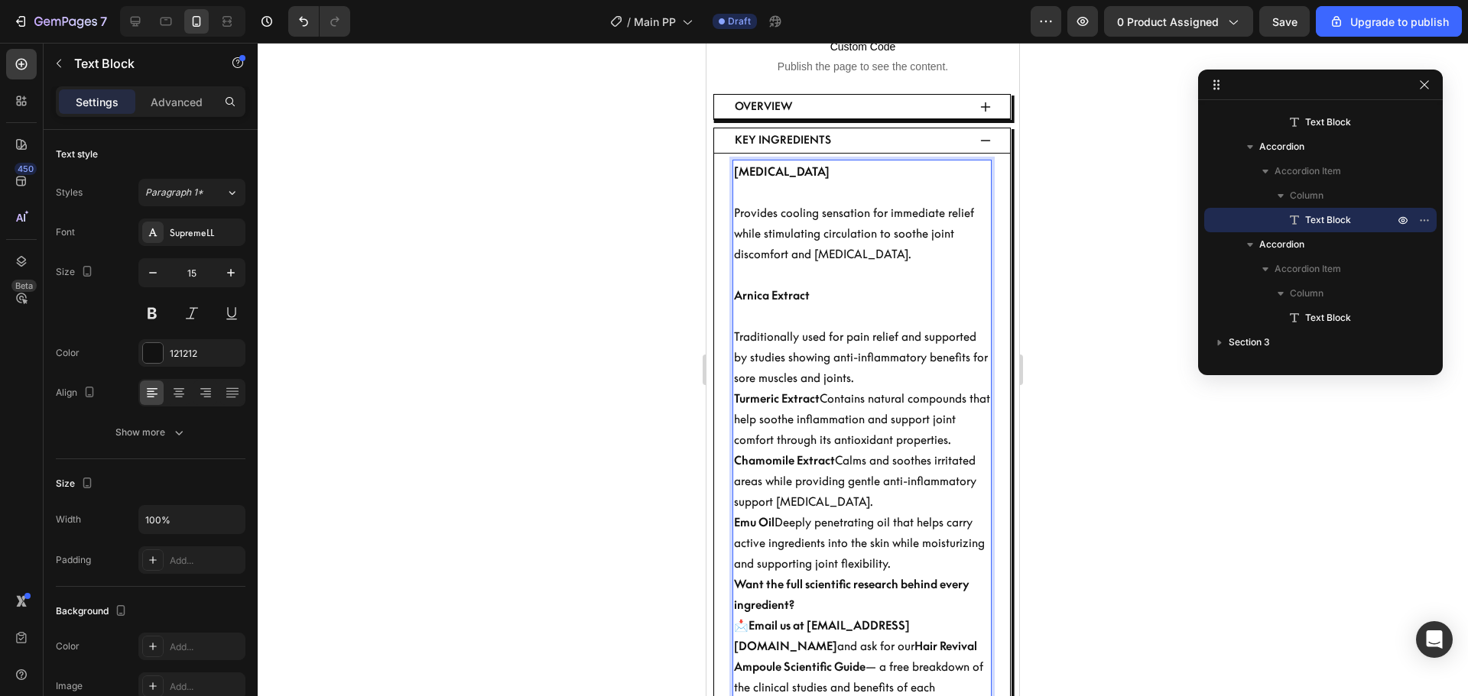
click at [892, 364] on p "Traditionally used for pain relief and supported by studies showing anti-inflam…" at bounding box center [862, 357] width 256 height 62
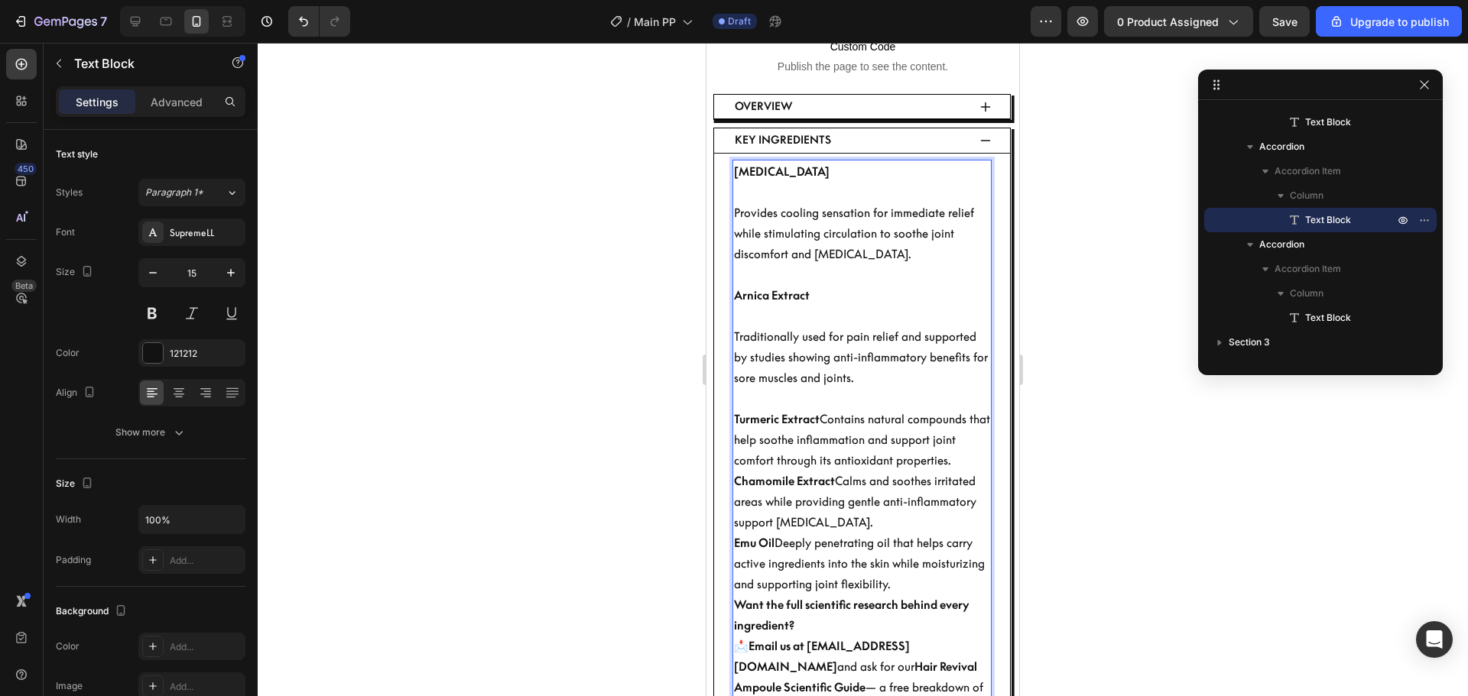
click at [825, 409] on p "Turmeric Extract Contains natural compounds that help soothe inflammation and s…" at bounding box center [862, 440] width 256 height 62
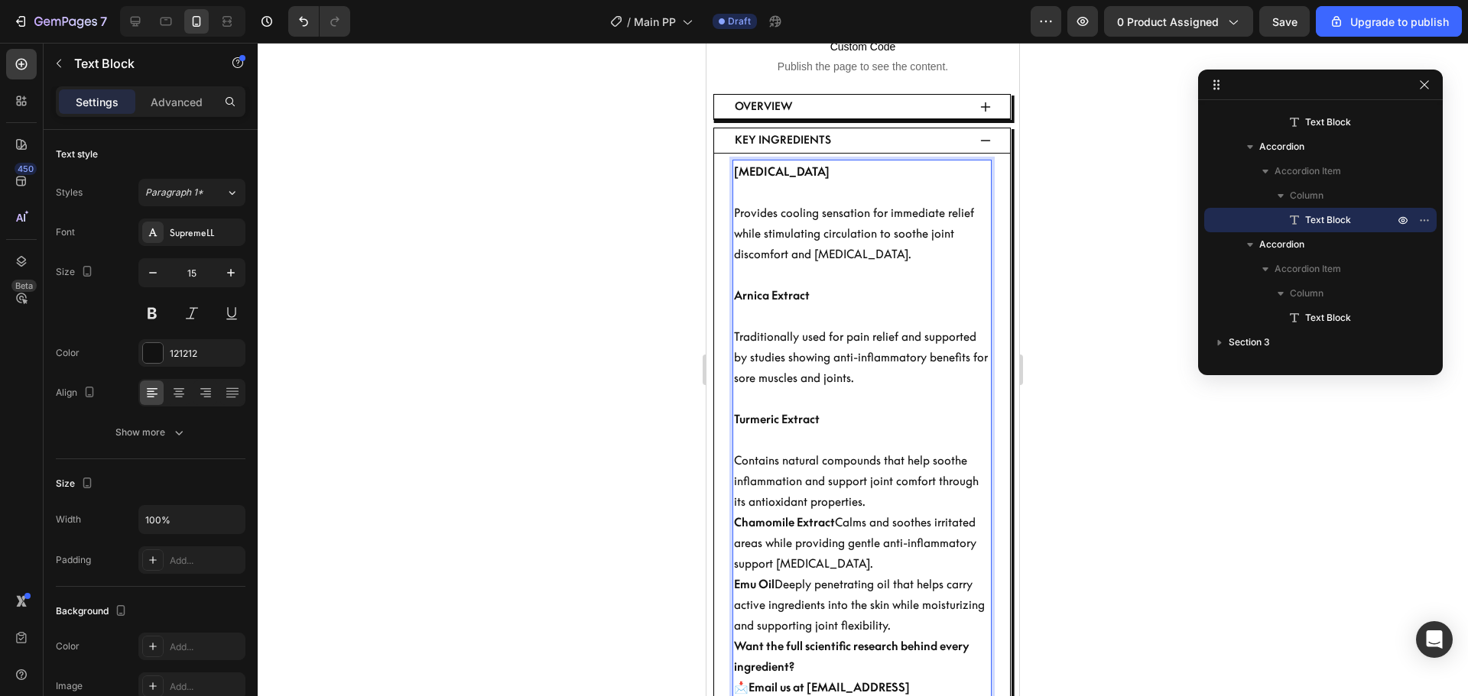
click at [834, 512] on p "Chamomile Extract Calms and soothes irritated areas while providing gentle anti…" at bounding box center [862, 543] width 256 height 62
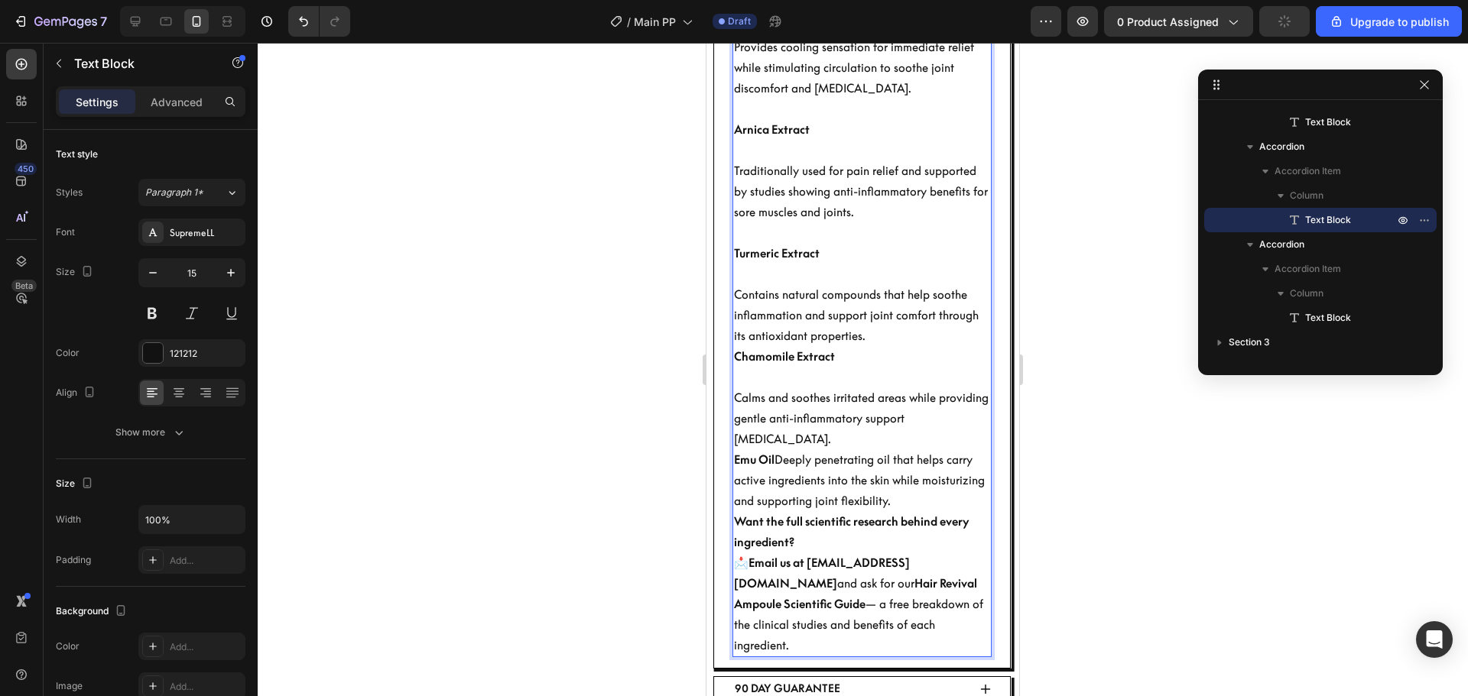
scroll to position [862, 0]
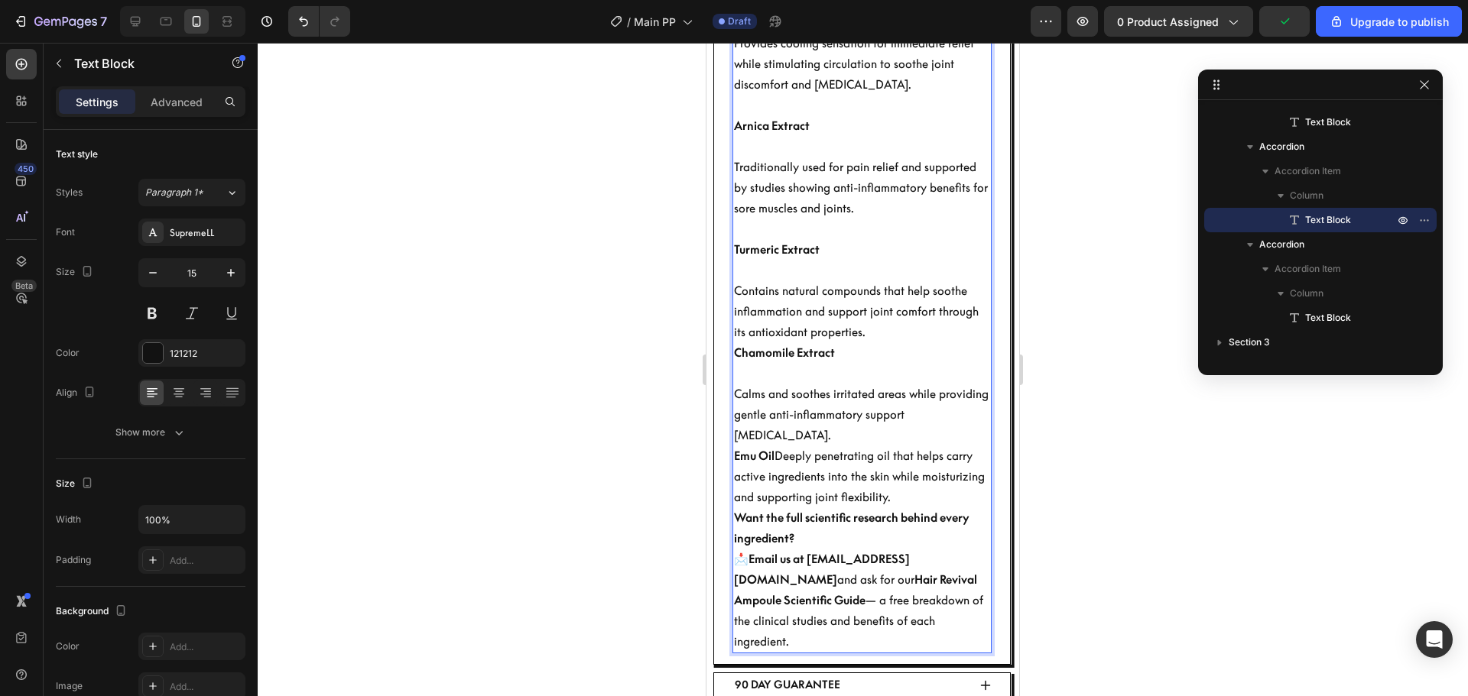
click at [779, 456] on p "Emu Oil Deeply penetrating oil that helps carry active ingredients into the ski…" at bounding box center [862, 477] width 256 height 62
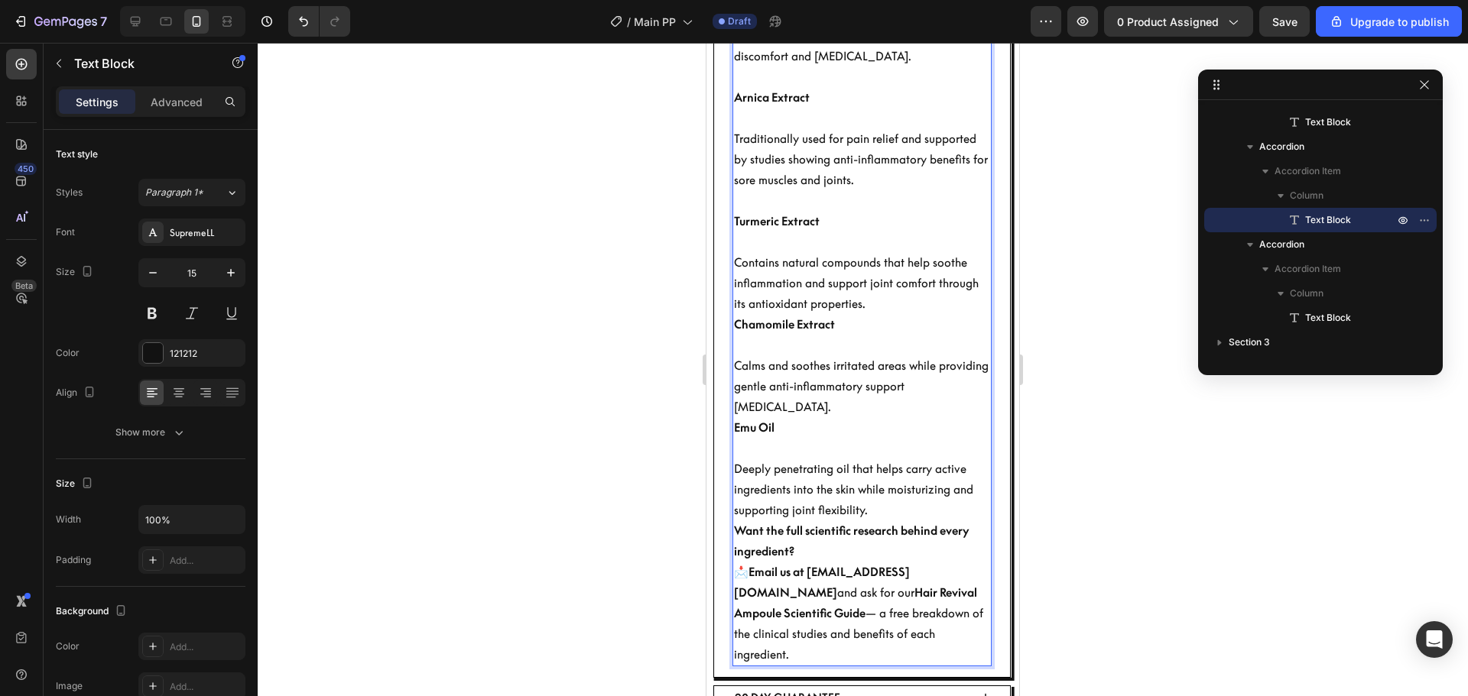
scroll to position [939, 0]
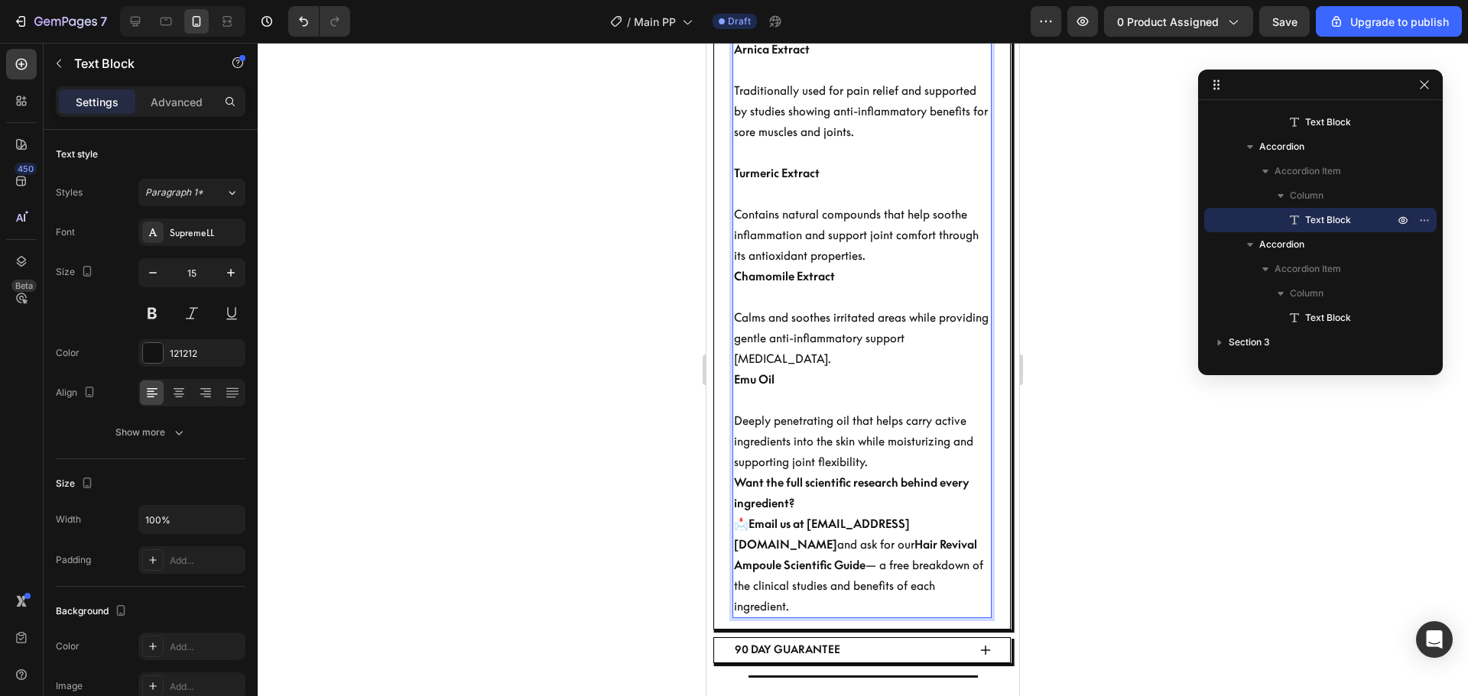
click at [895, 462] on p "Deeply penetrating oil that helps carry active ingredients into the skin while …" at bounding box center [862, 441] width 256 height 62
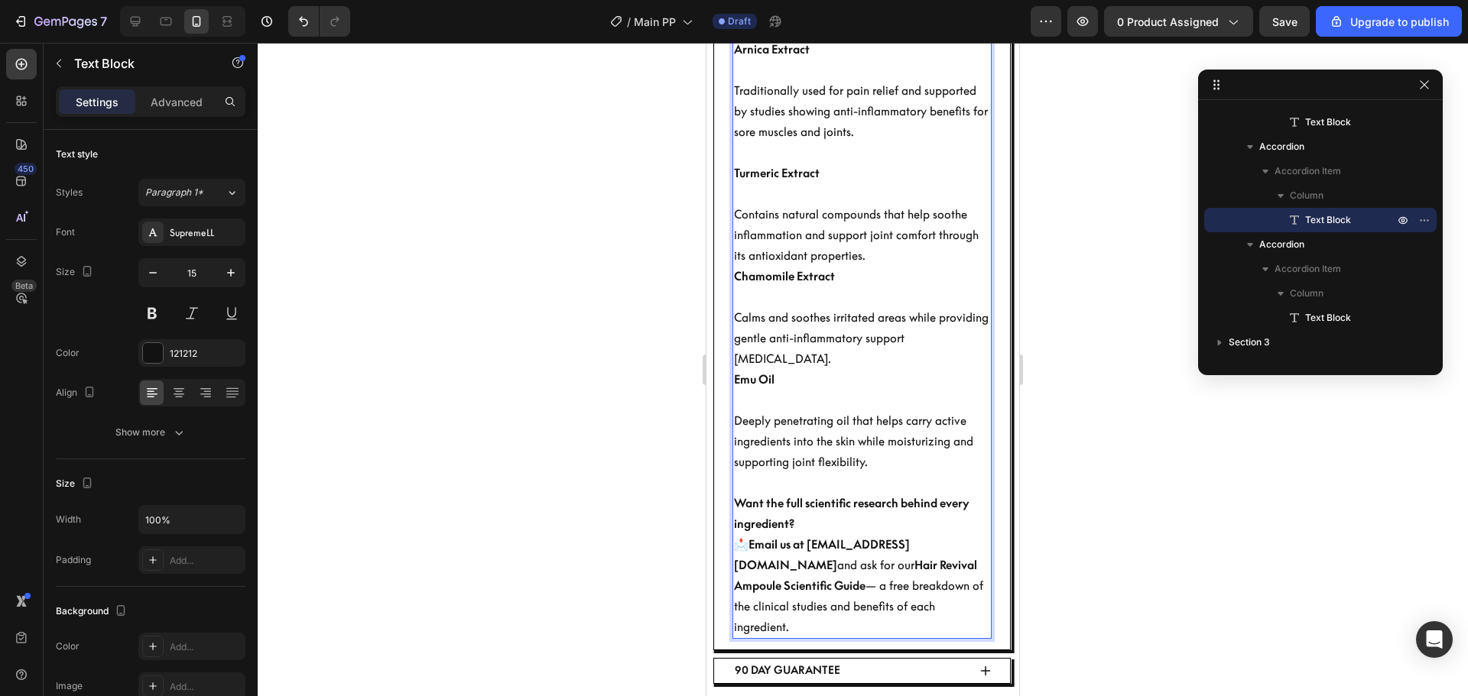
click at [831, 361] on p "Calms and soothes irritated areas while providing gentle anti-inflammatory supp…" at bounding box center [862, 338] width 256 height 62
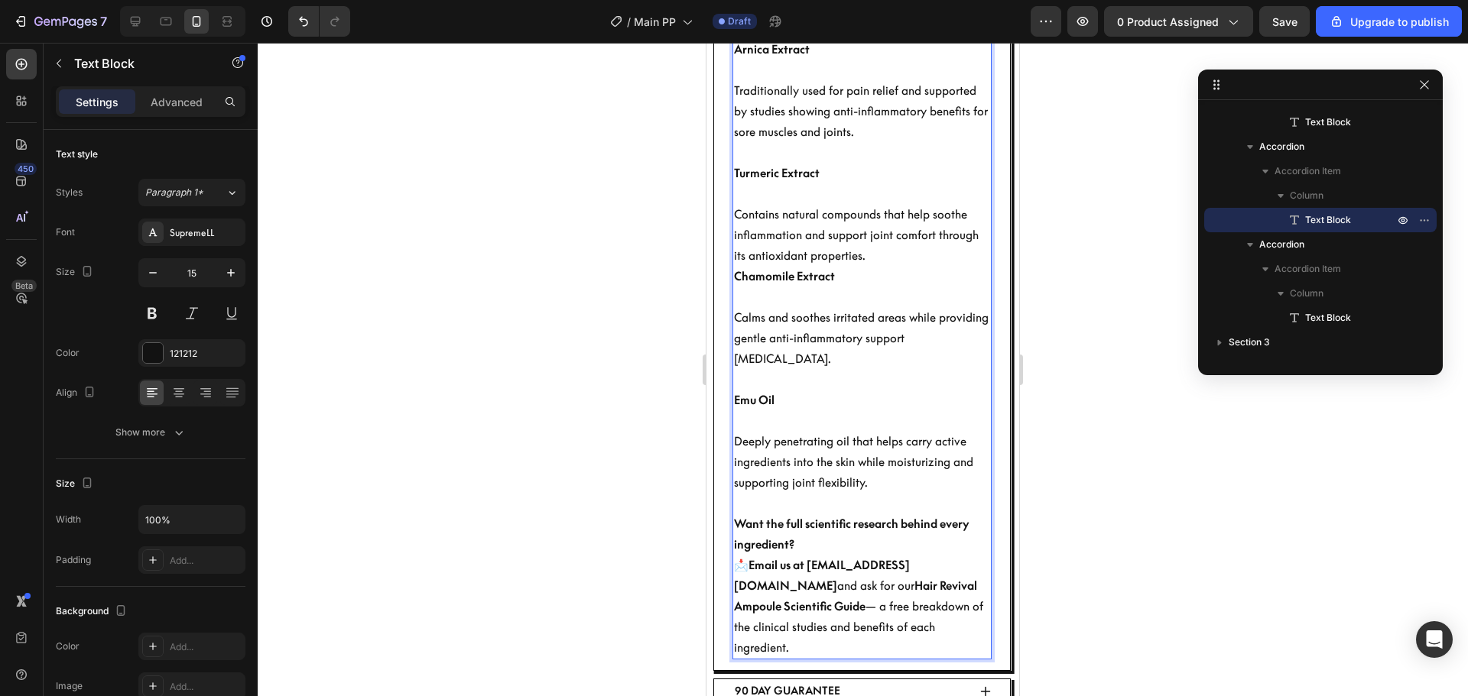
click at [881, 258] on p "Contains natural compounds that help soothe inflammation and support joint comf…" at bounding box center [862, 235] width 256 height 62
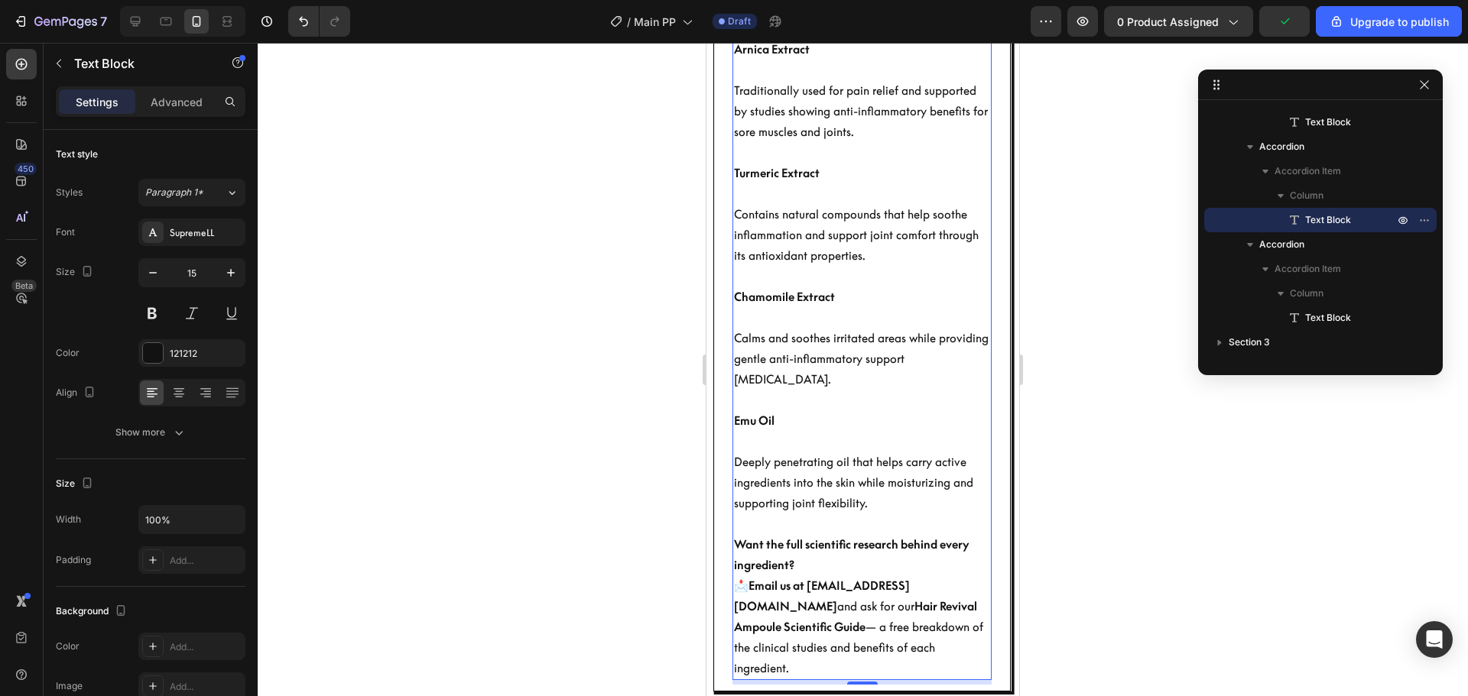
click at [1064, 375] on div at bounding box center [863, 370] width 1210 height 654
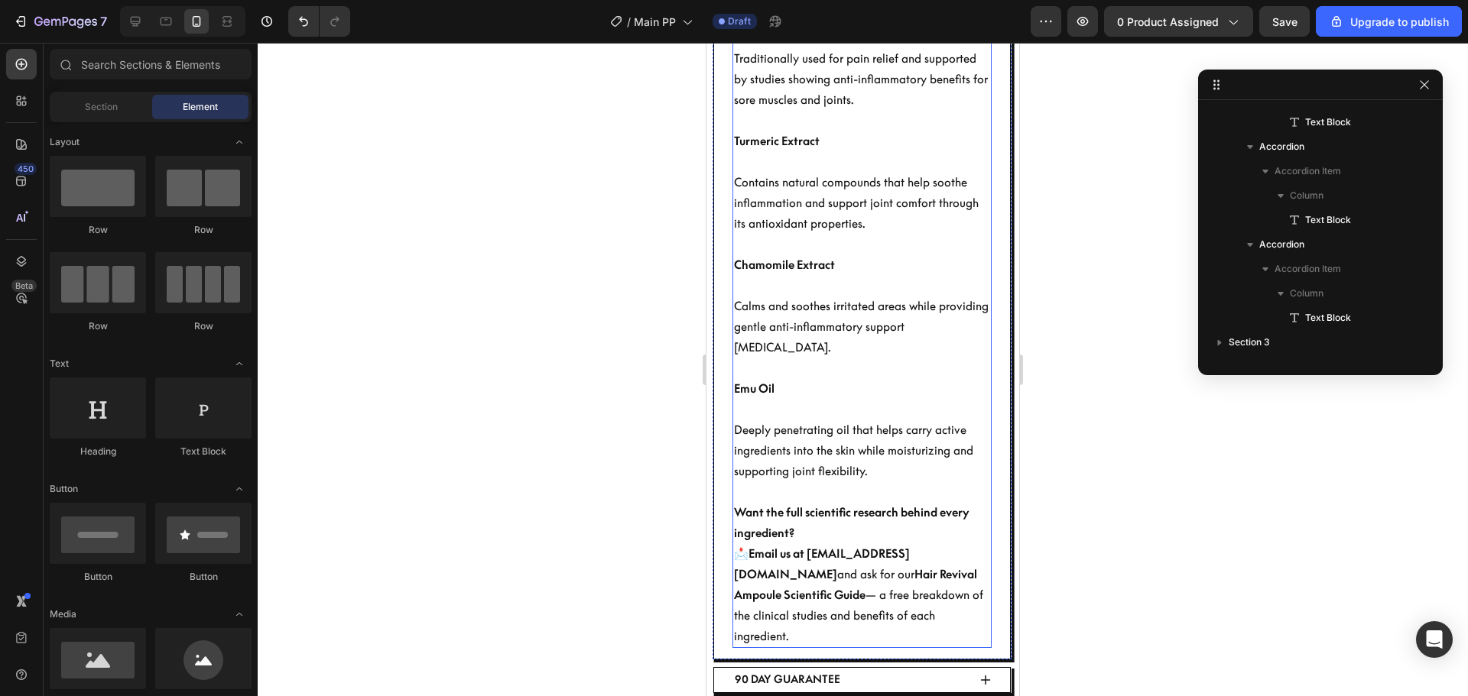
scroll to position [1015, 0]
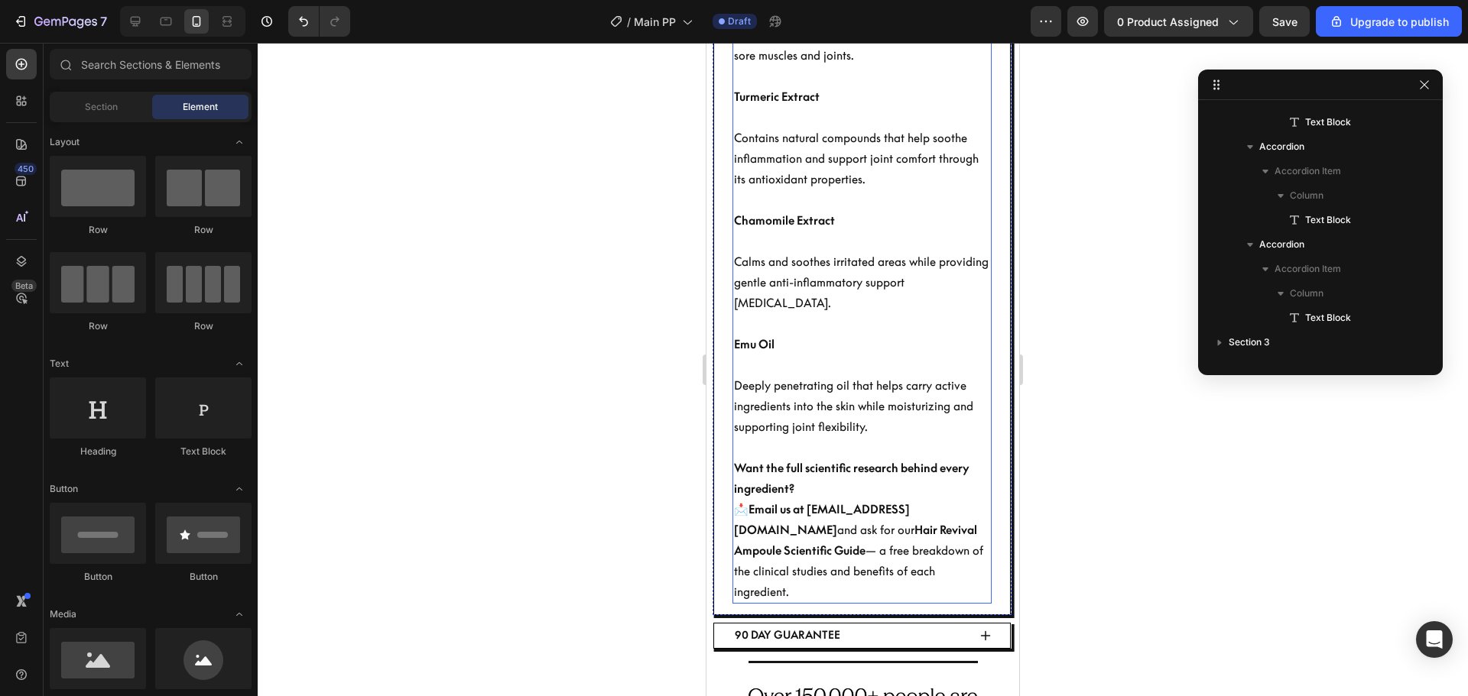
click at [851, 514] on strong "Email us at [EMAIL_ADDRESS][DOMAIN_NAME]" at bounding box center [822, 519] width 176 height 35
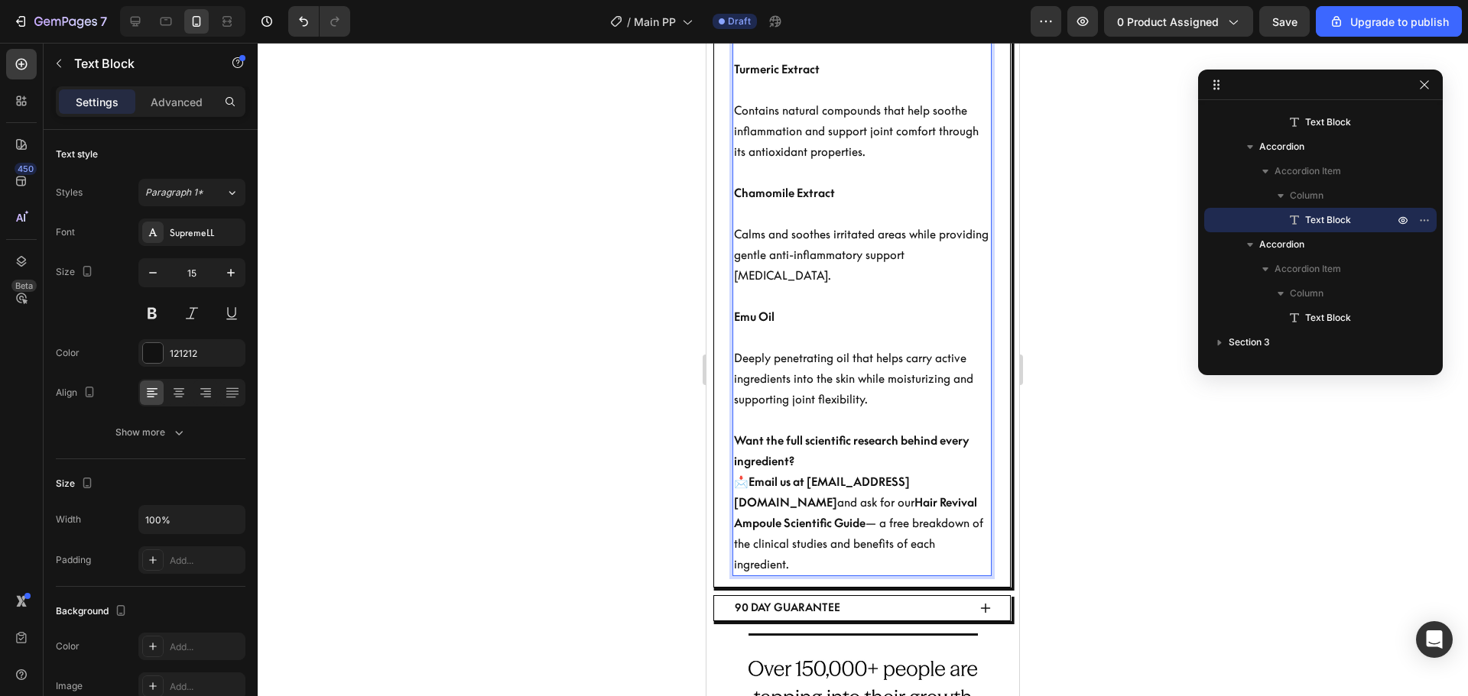
scroll to position [1335, 0]
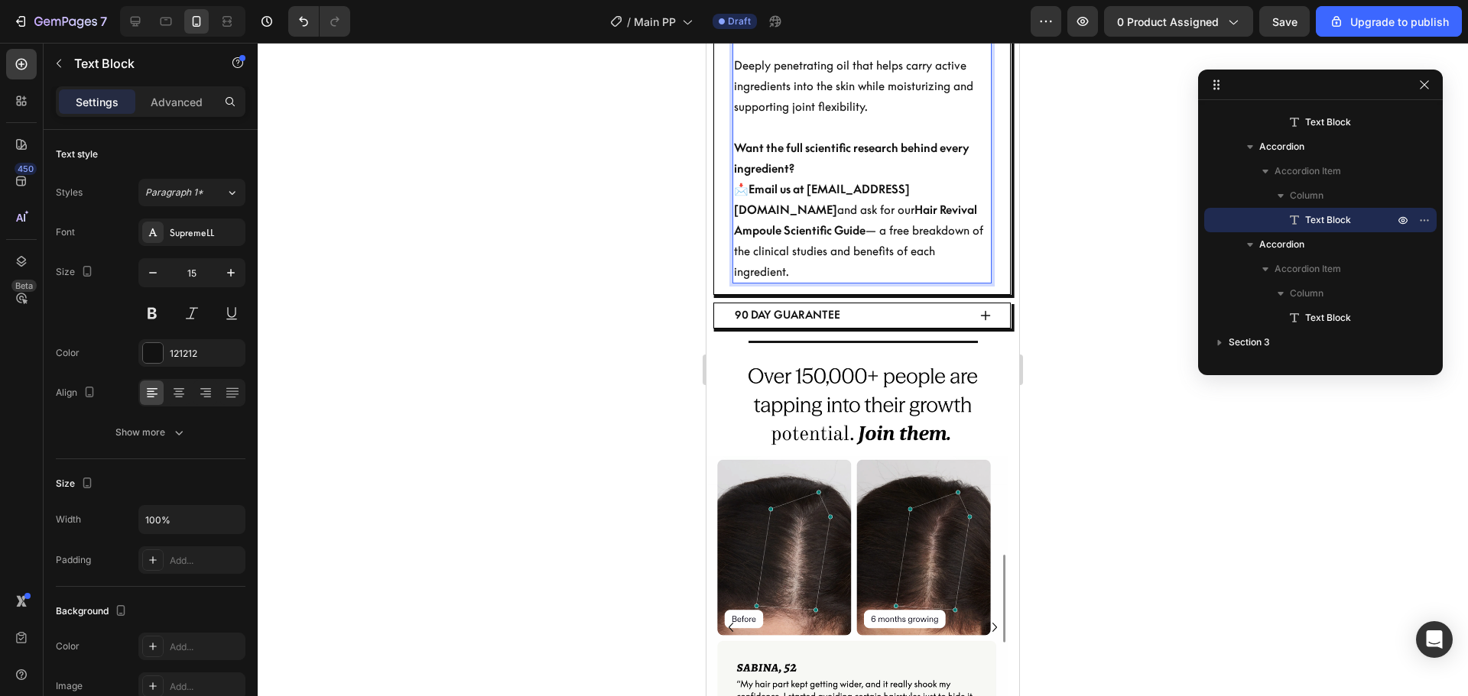
click at [845, 191] on strong "Email us at [EMAIL_ADDRESS][DOMAIN_NAME]" at bounding box center [822, 199] width 176 height 35
click at [845, 190] on strong "Email us at [EMAIL_ADDRESS][DOMAIN_NAME]" at bounding box center [822, 199] width 176 height 35
click at [1052, 193] on div at bounding box center [863, 370] width 1210 height 654
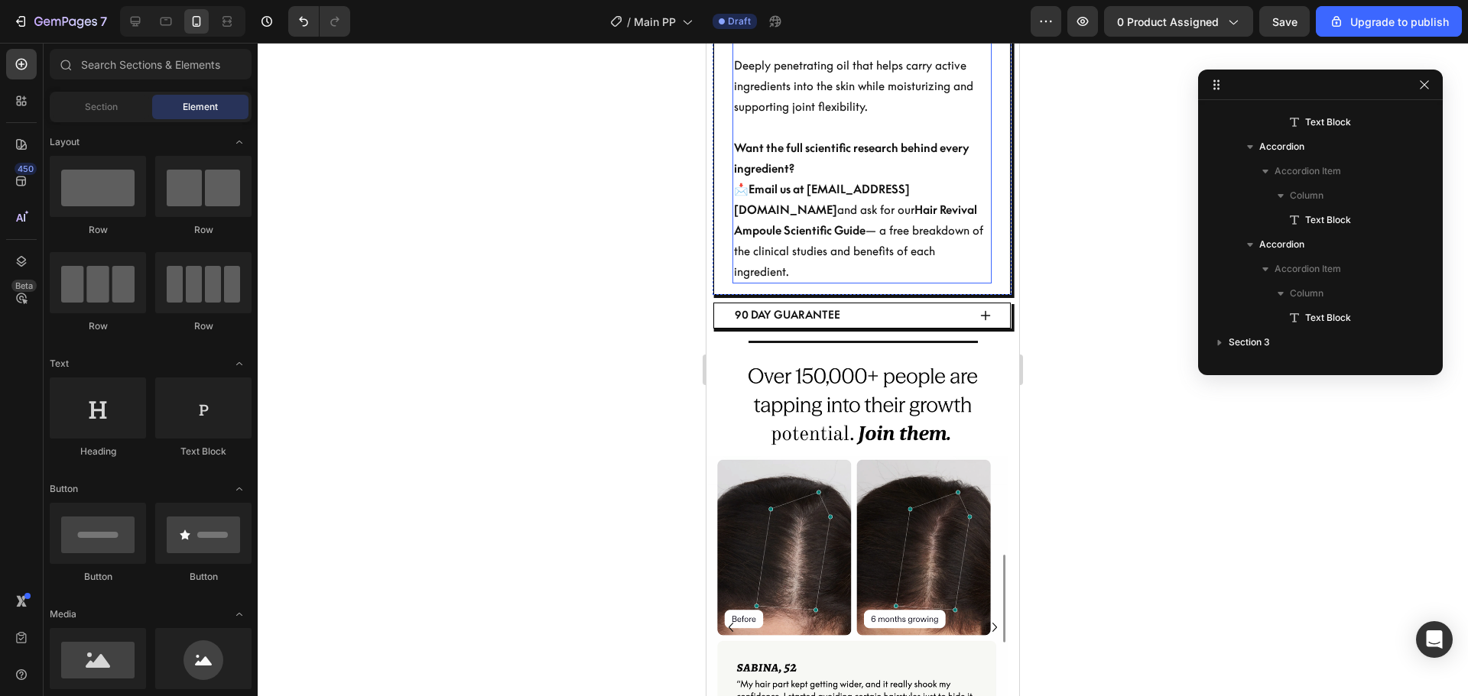
click at [829, 216] on strong "Hair Revival Ampoule Scientific Guide" at bounding box center [855, 220] width 243 height 35
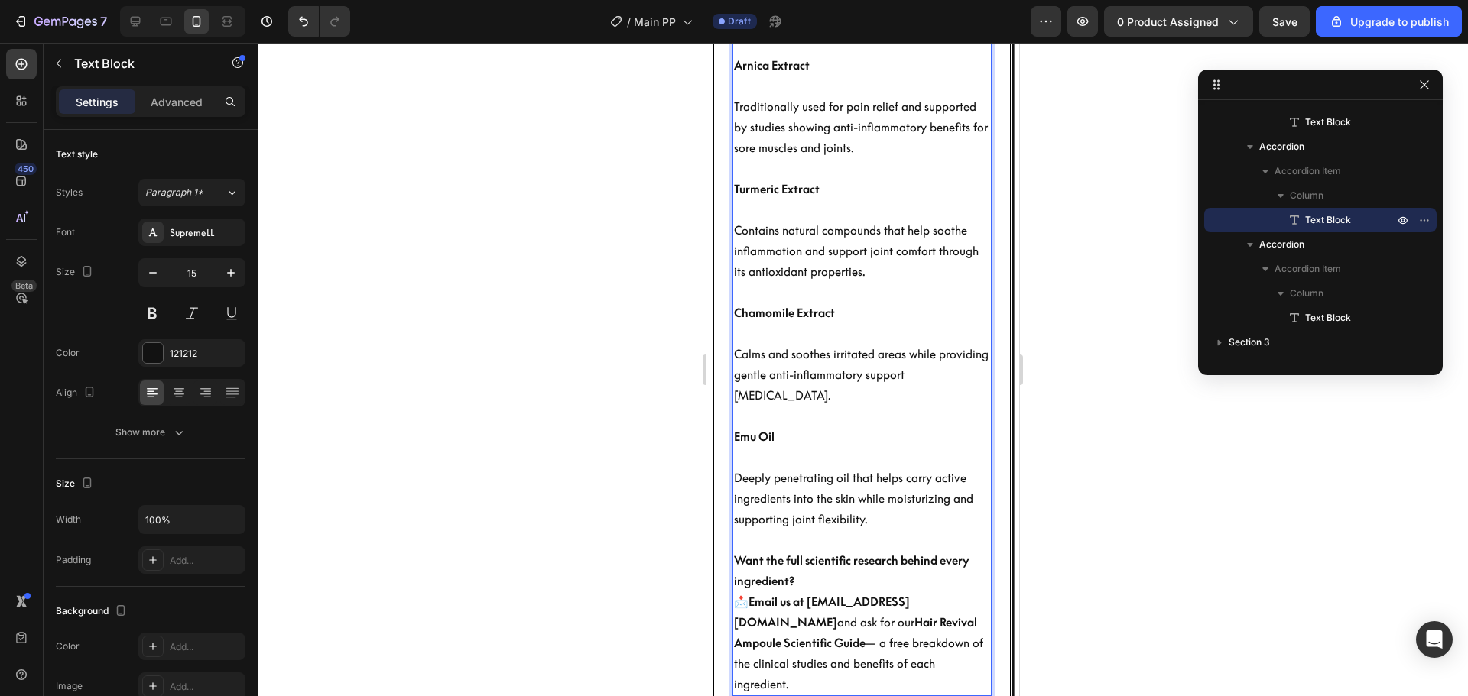
scroll to position [1106, 0]
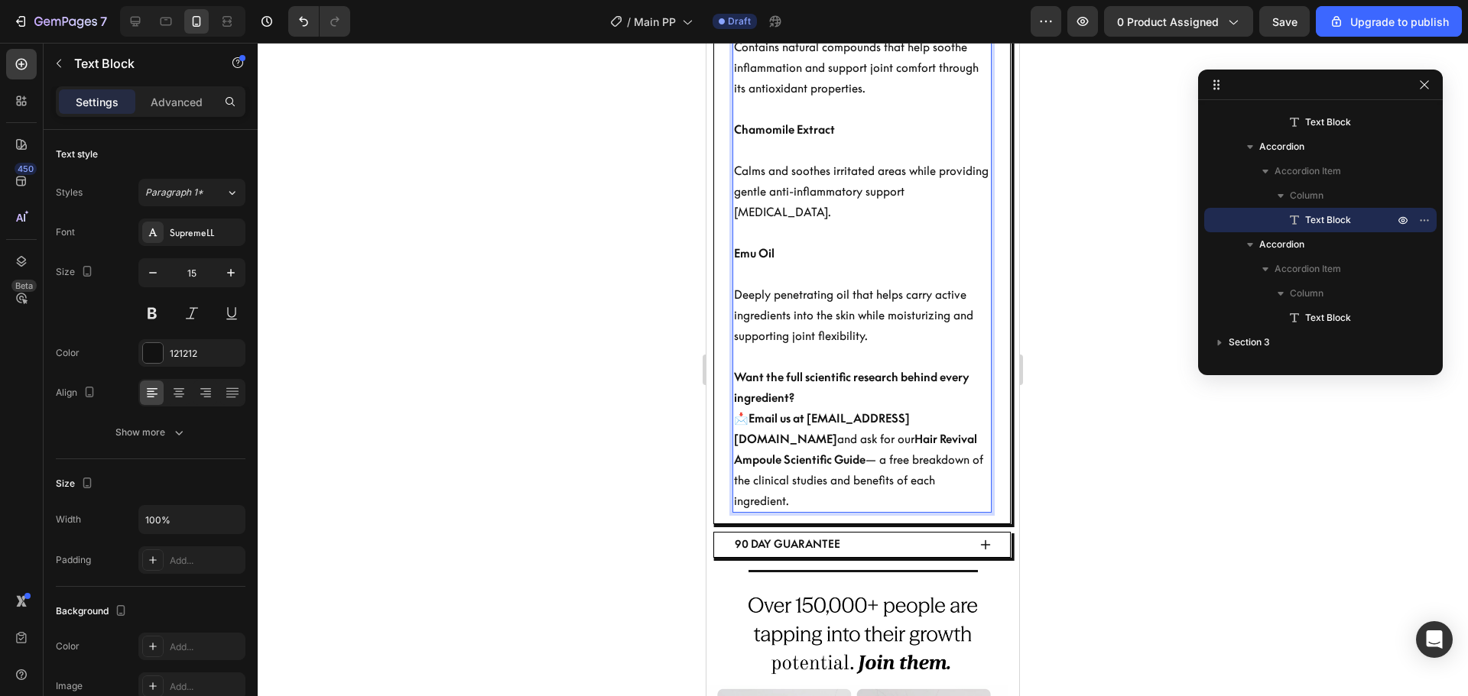
click at [827, 433] on strong "Hair Revival Ampoule Scientific Guide" at bounding box center [855, 449] width 243 height 35
click at [864, 452] on p "📩 Email us at [EMAIL_ADDRESS][DOMAIN_NAME] and ask for our Hair Revival Ampoule…" at bounding box center [862, 459] width 256 height 103
drag, startPoint x: 955, startPoint y: 488, endPoint x: 760, endPoint y: 396, distance: 215.7
click at [760, 396] on div "[MEDICAL_DATA] Provides cooling sensation for immediate relief while stimulatin…" at bounding box center [861, 129] width 259 height 767
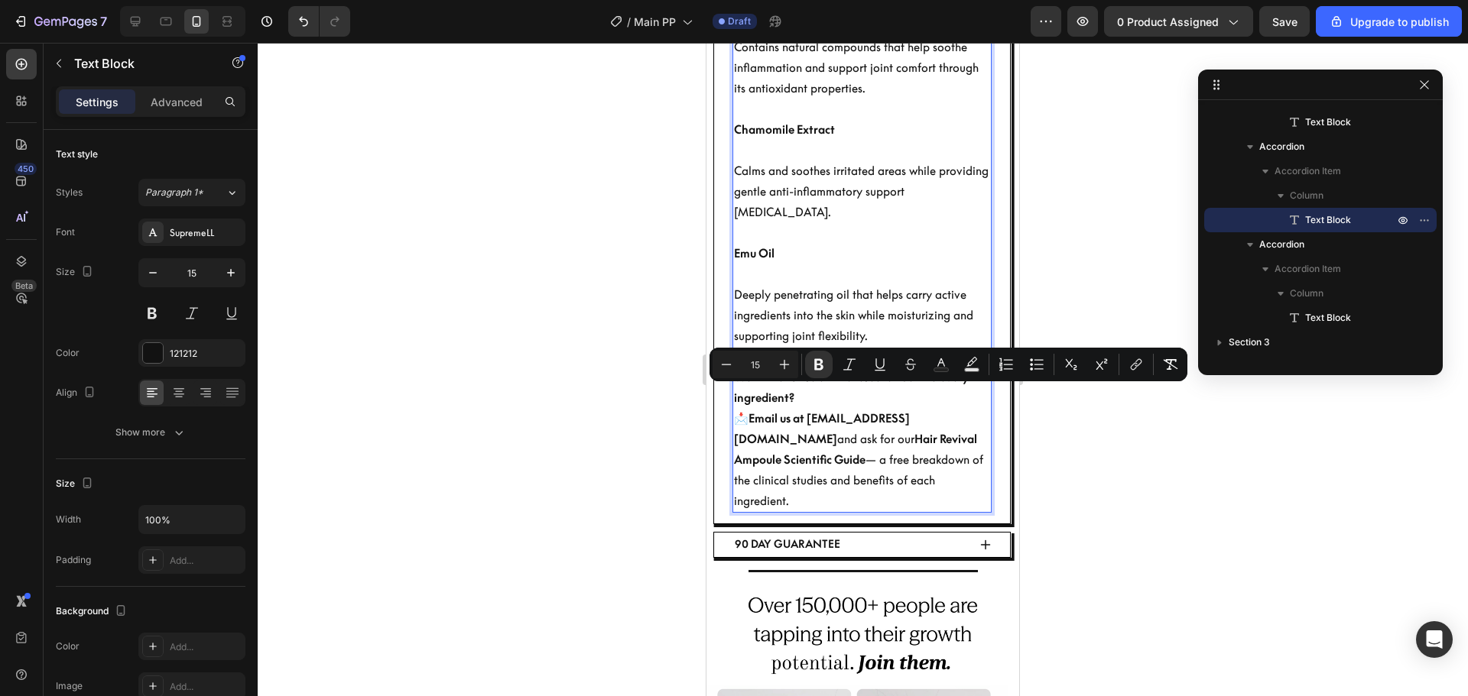
click at [879, 449] on p "📩 Email us at [EMAIL_ADDRESS][DOMAIN_NAME] and ask for our Hair Revival Ampoule…" at bounding box center [862, 459] width 256 height 103
click at [1205, 484] on div at bounding box center [863, 370] width 1210 height 654
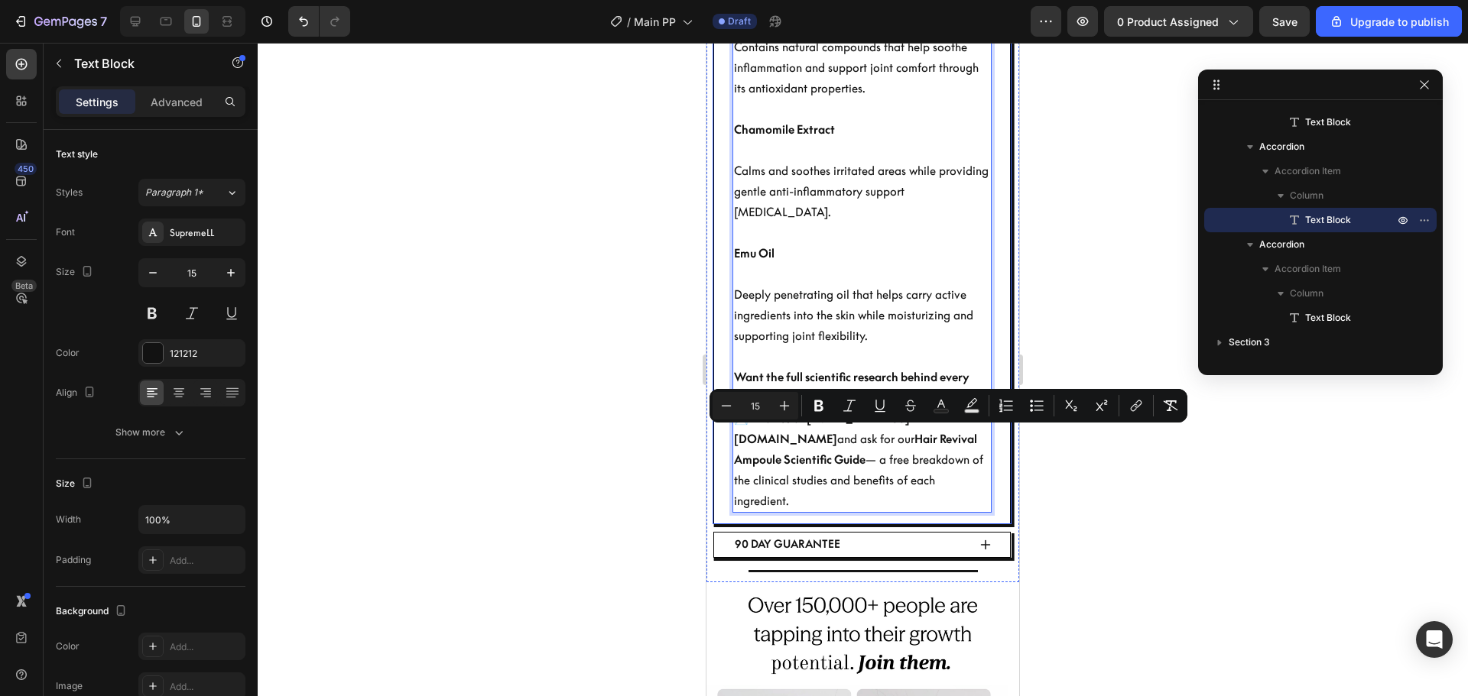
drag, startPoint x: 948, startPoint y: 475, endPoint x: 725, endPoint y: 445, distance: 225.3
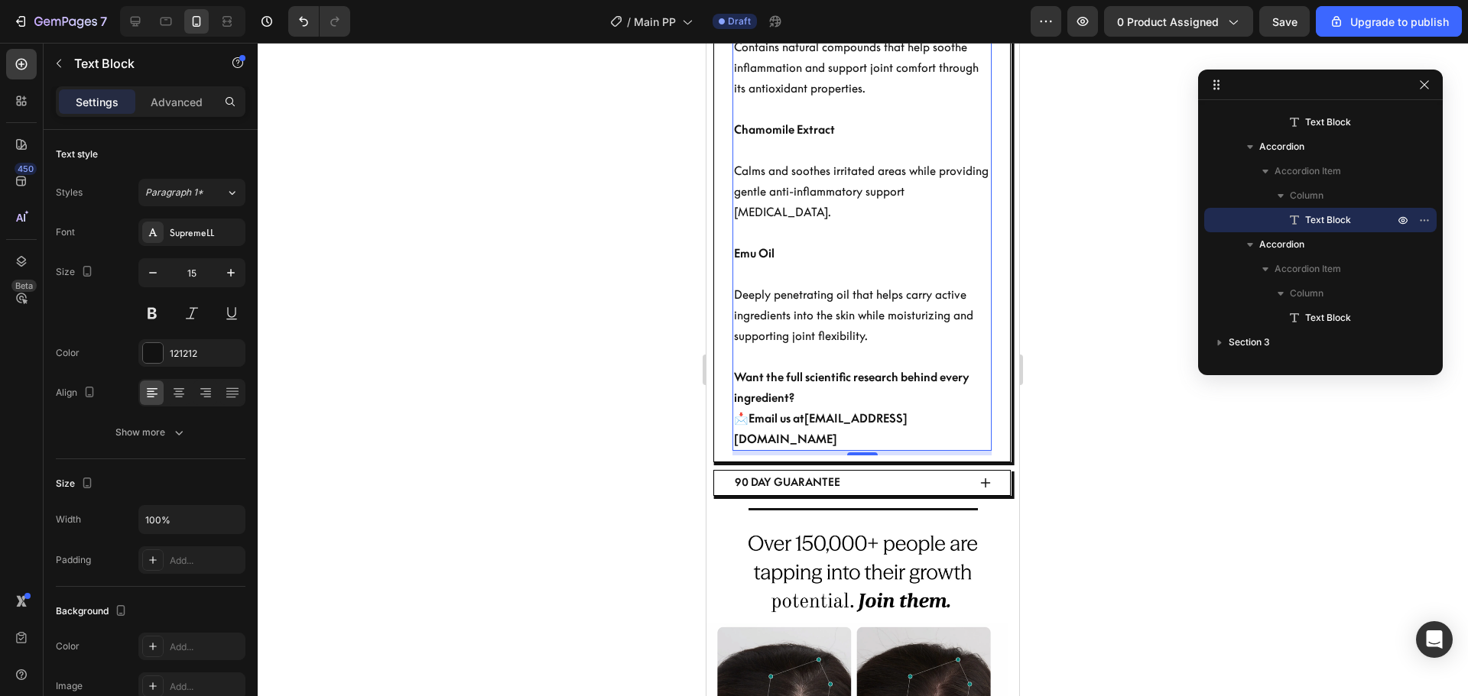
click at [1124, 418] on div at bounding box center [863, 370] width 1210 height 654
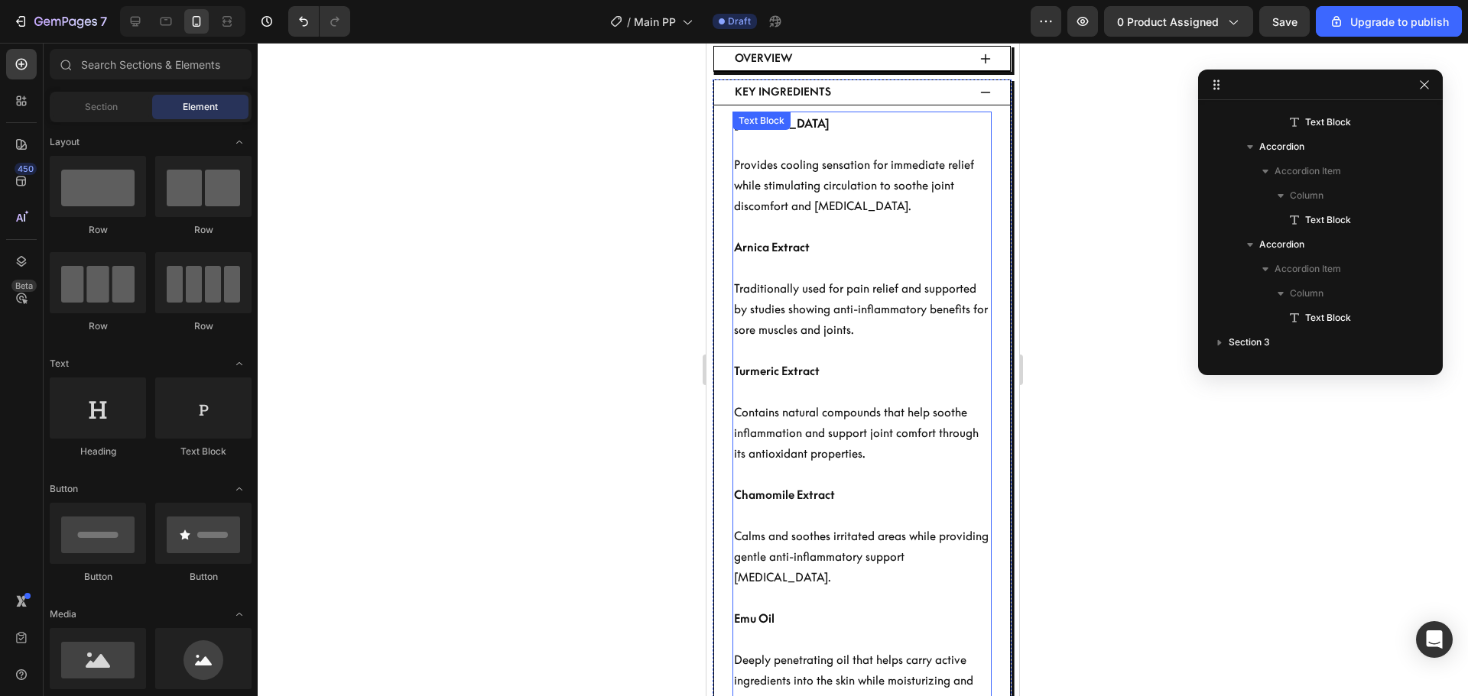
scroll to position [495, 0]
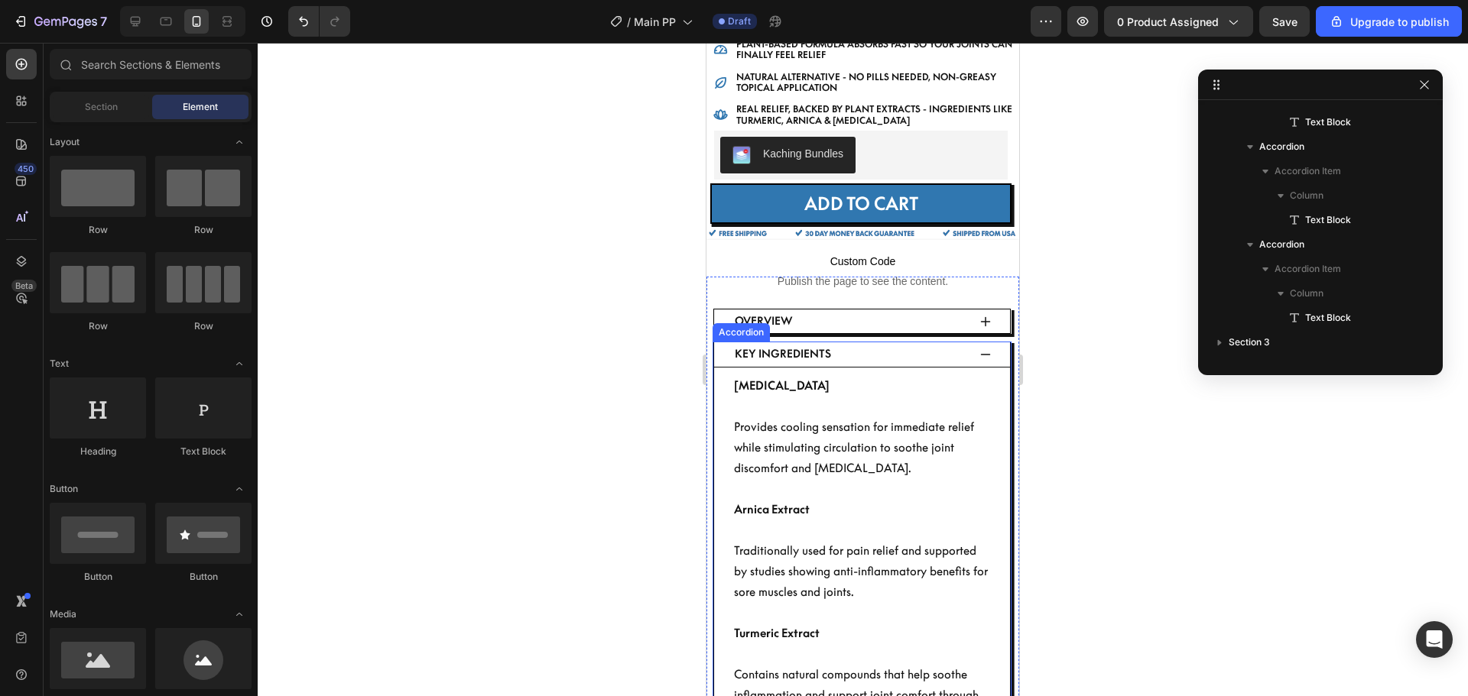
click at [979, 349] on icon at bounding box center [985, 355] width 12 height 12
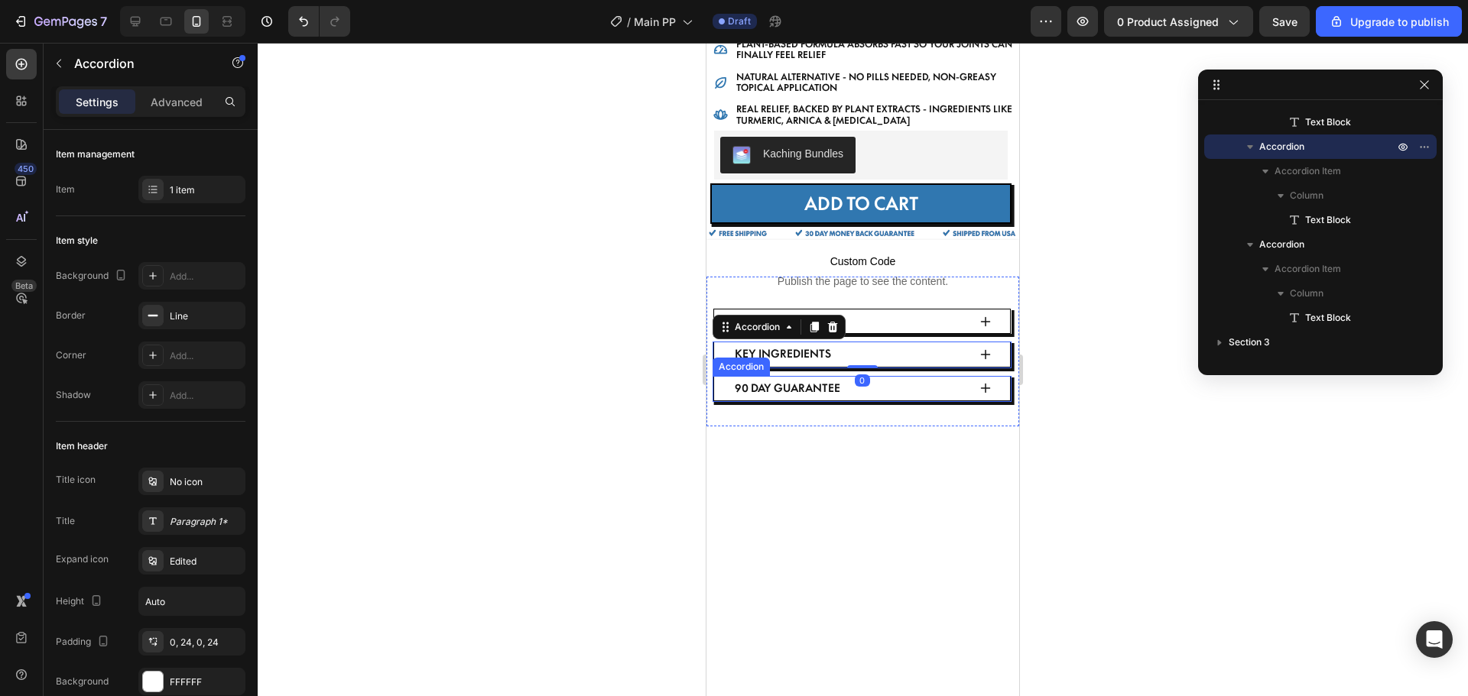
click at [980, 377] on div "90 Day Guarantee" at bounding box center [862, 389] width 296 height 24
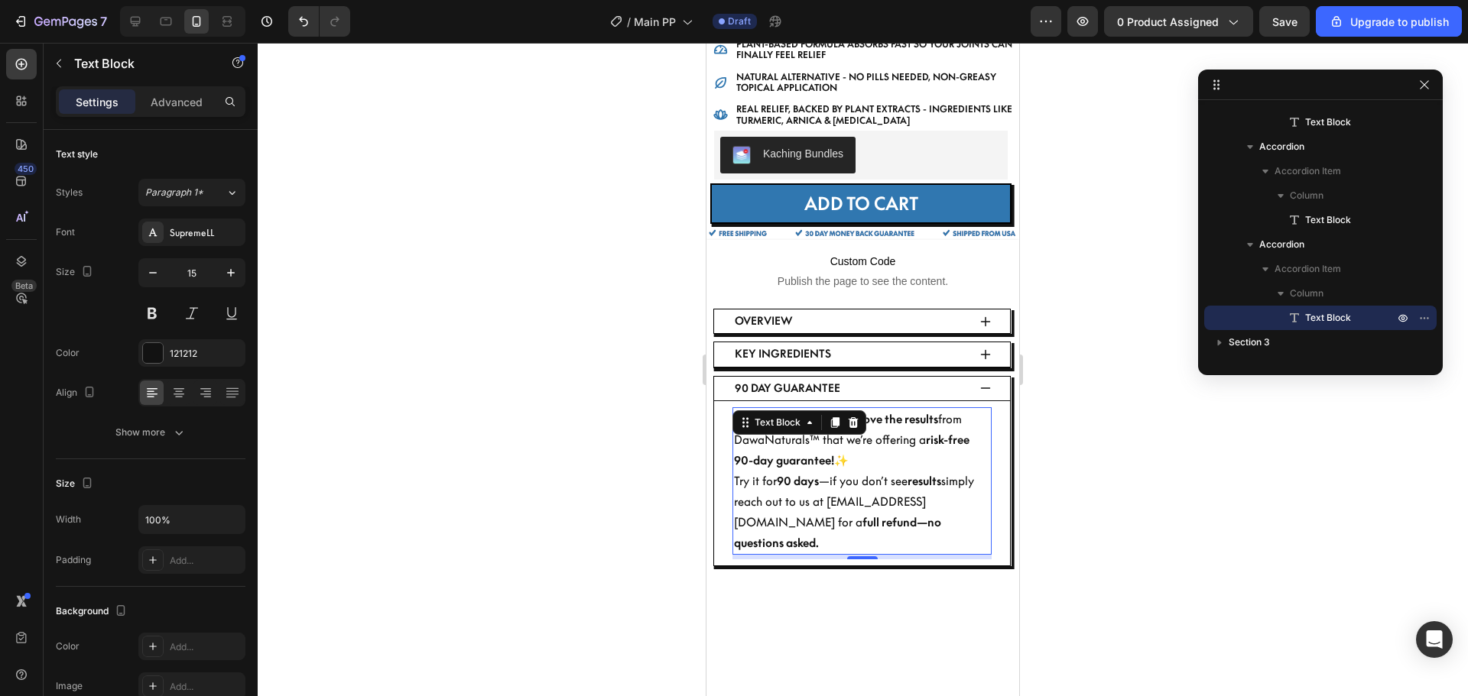
click at [766, 507] on p "Try it for 90 days —if you don’t see results simply reach out to us at [EMAIL_A…" at bounding box center [862, 512] width 256 height 83
click at [773, 429] on p "We’re so confident you’ll love the results from DawaNaturals™ that we’re offeri…" at bounding box center [862, 440] width 256 height 62
click at [1196, 544] on div at bounding box center [863, 370] width 1210 height 654
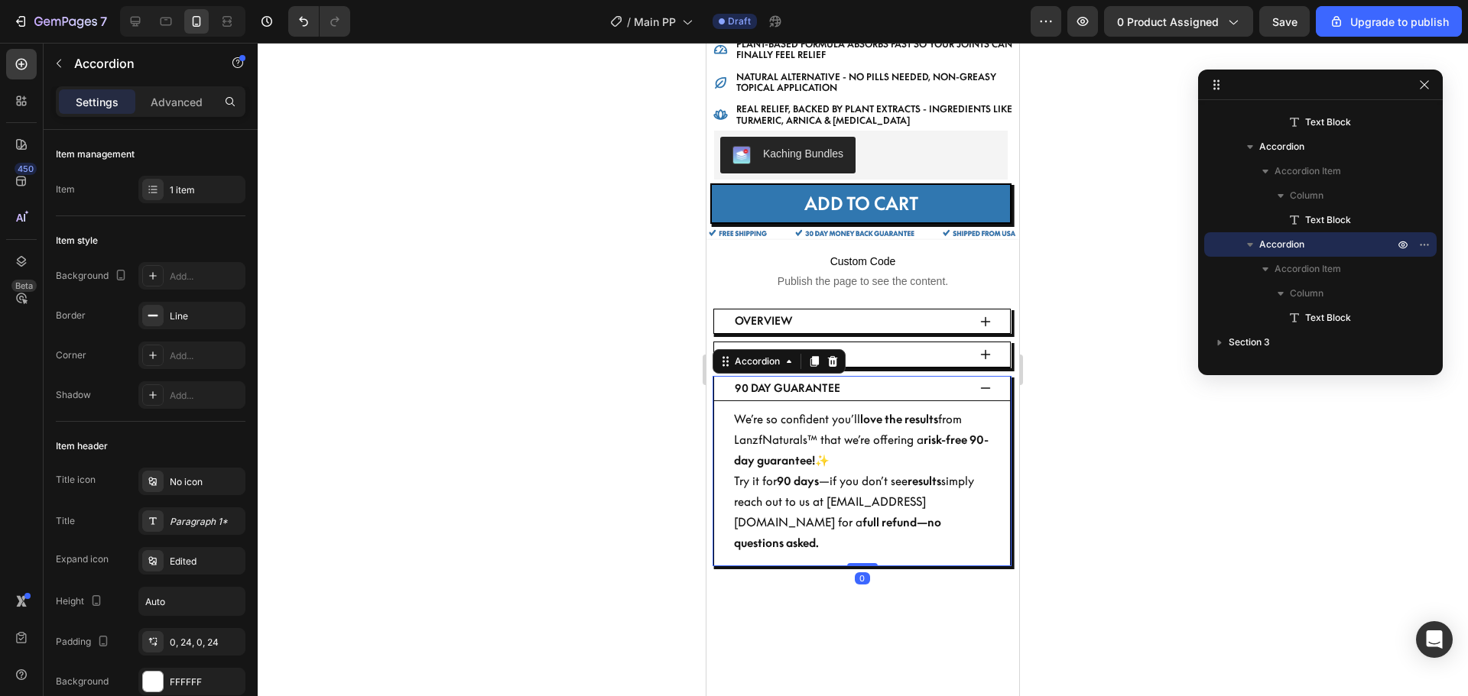
click at [976, 377] on div "90 Day Guarantee" at bounding box center [862, 389] width 296 height 24
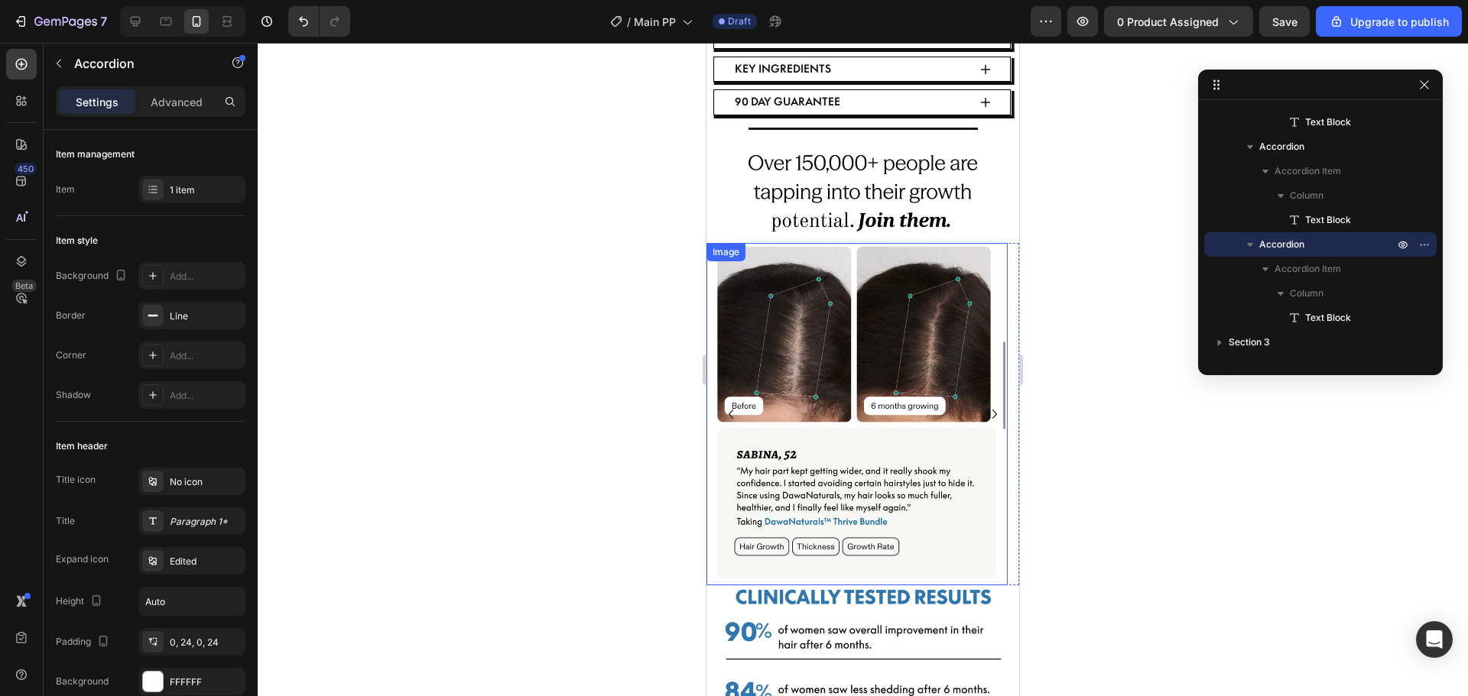
scroll to position [764, 0]
